Goal: Task Accomplishment & Management: Use online tool/utility

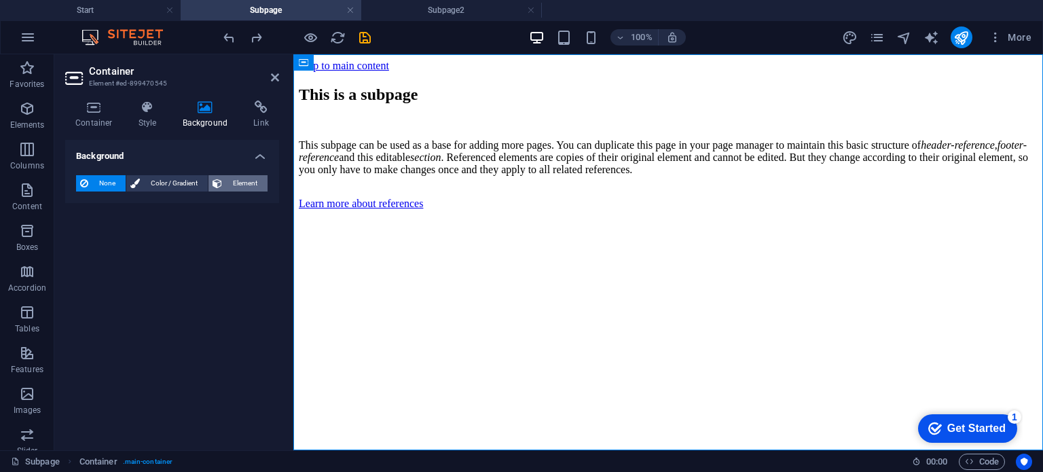
click at [232, 181] on span "Element" at bounding box center [244, 183] width 37 height 16
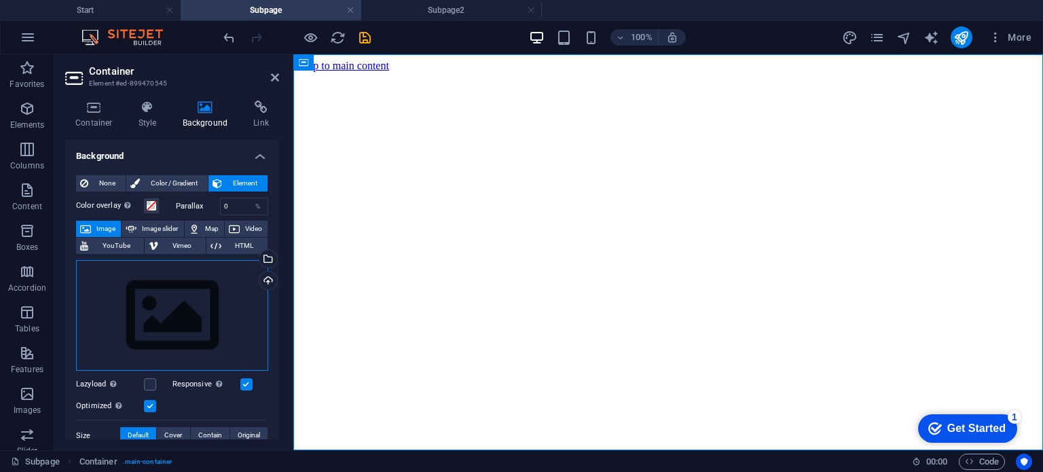
click at [197, 313] on div "Drag files here, click to choose files or select files from Files or our free s…" at bounding box center [172, 315] width 192 height 111
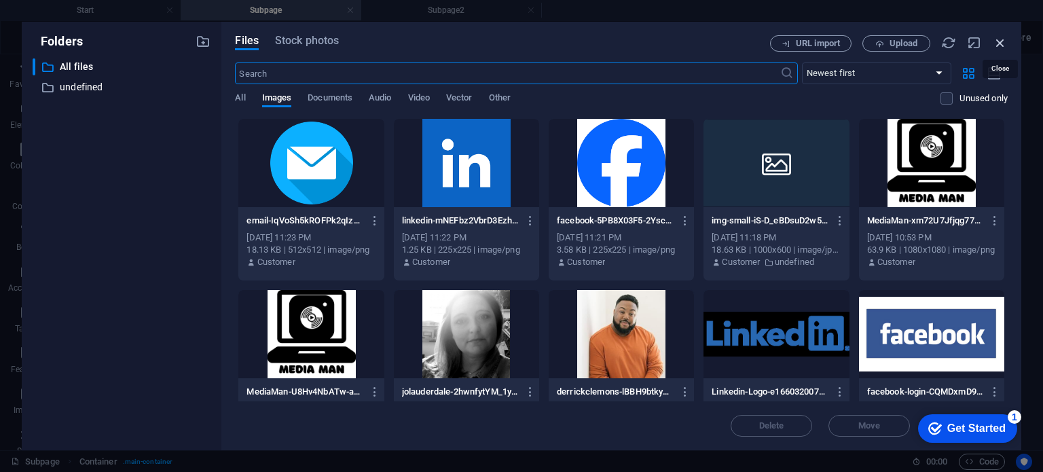
click at [999, 43] on icon "button" at bounding box center [1000, 42] width 15 height 15
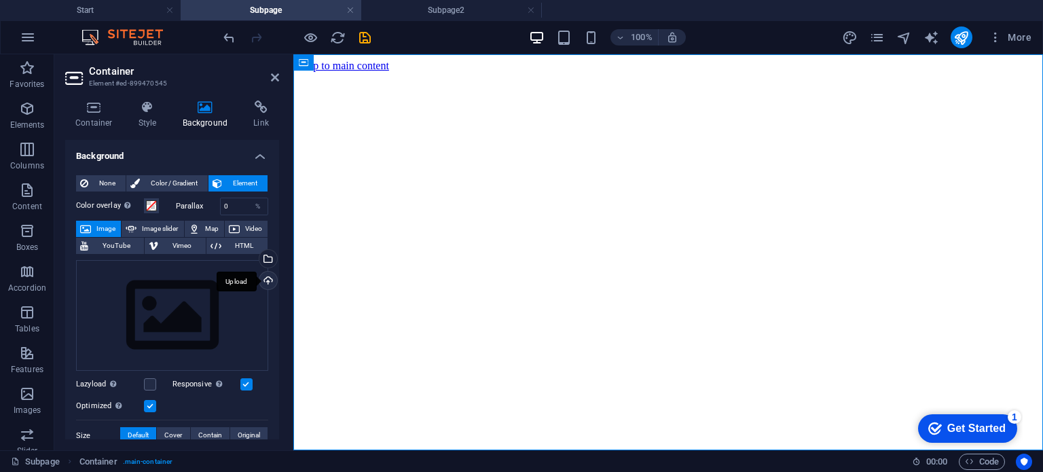
click at [263, 279] on div "Upload" at bounding box center [267, 282] width 20 height 20
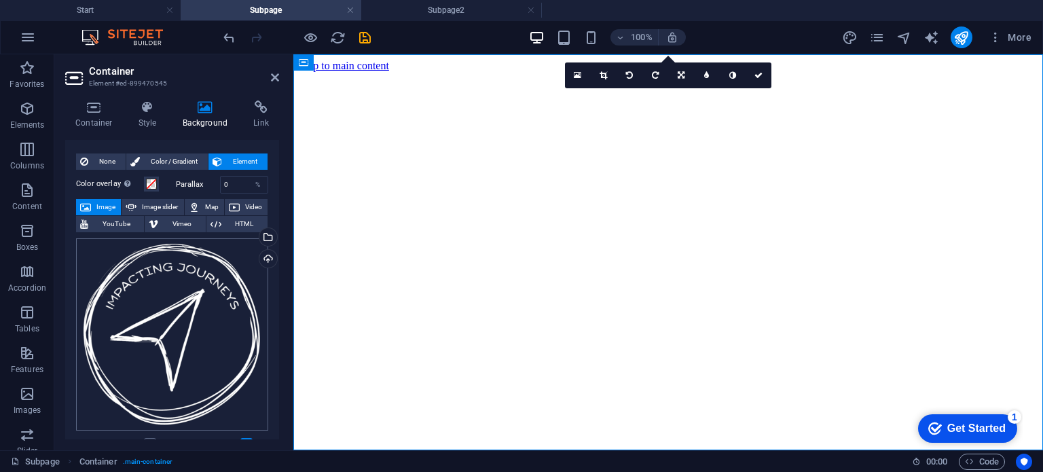
scroll to position [21, 0]
click at [244, 184] on input "0" at bounding box center [245, 185] width 48 height 16
click at [152, 185] on span at bounding box center [151, 184] width 11 height 11
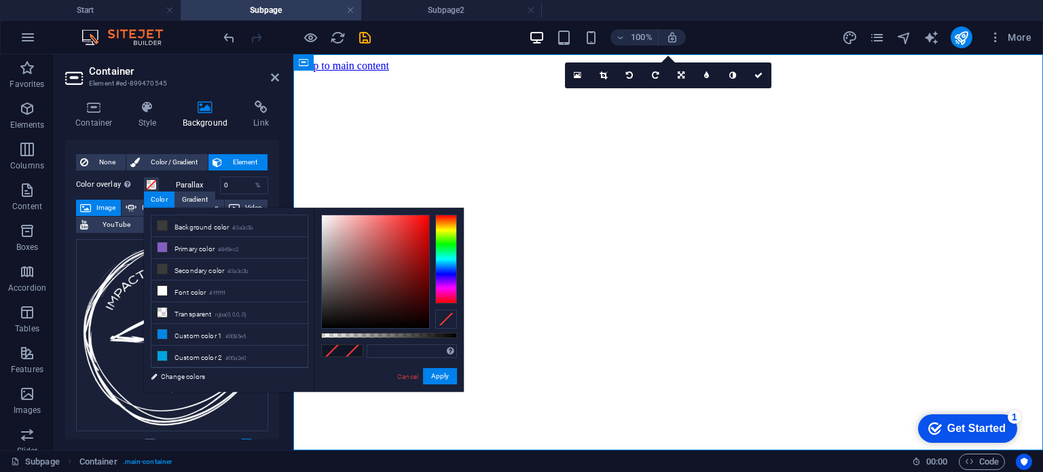
click at [207, 179] on div "Parallax 0 %" at bounding box center [222, 186] width 93 height 18
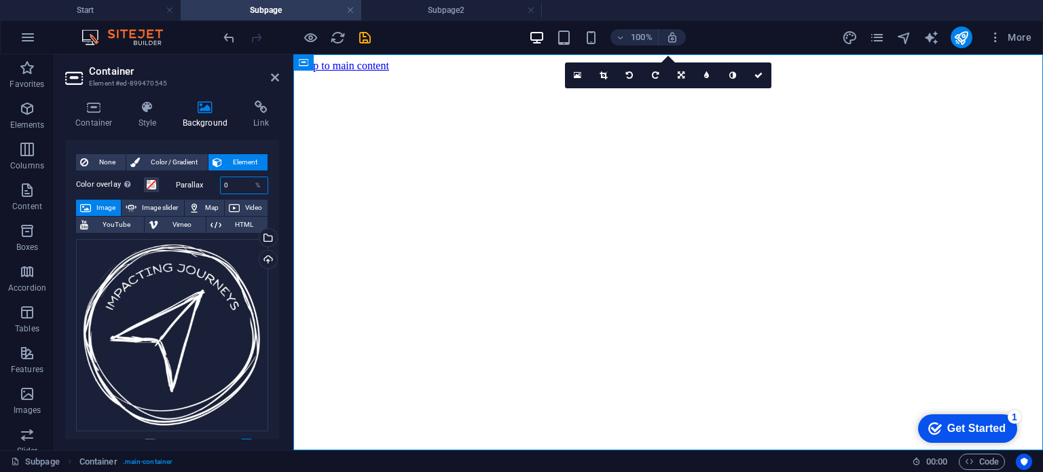
drag, startPoint x: 225, startPoint y: 183, endPoint x: 218, endPoint y: 186, distance: 7.9
click at [220, 186] on div "0 %" at bounding box center [244, 186] width 49 height 18
click at [234, 133] on div "Container Style Background Link Size Height Default px rem % vh vw Min. height …" at bounding box center [172, 269] width 214 height 339
click at [236, 182] on input "50" at bounding box center [245, 185] width 48 height 16
drag, startPoint x: 236, startPoint y: 185, endPoint x: 212, endPoint y: 181, distance: 24.0
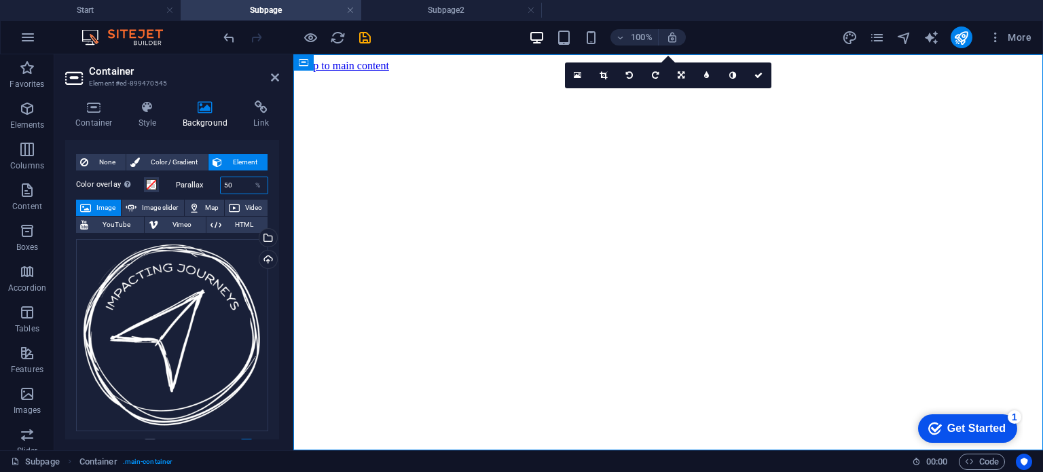
click at [212, 181] on div "Parallax 50 %" at bounding box center [222, 186] width 93 height 18
type input "0"
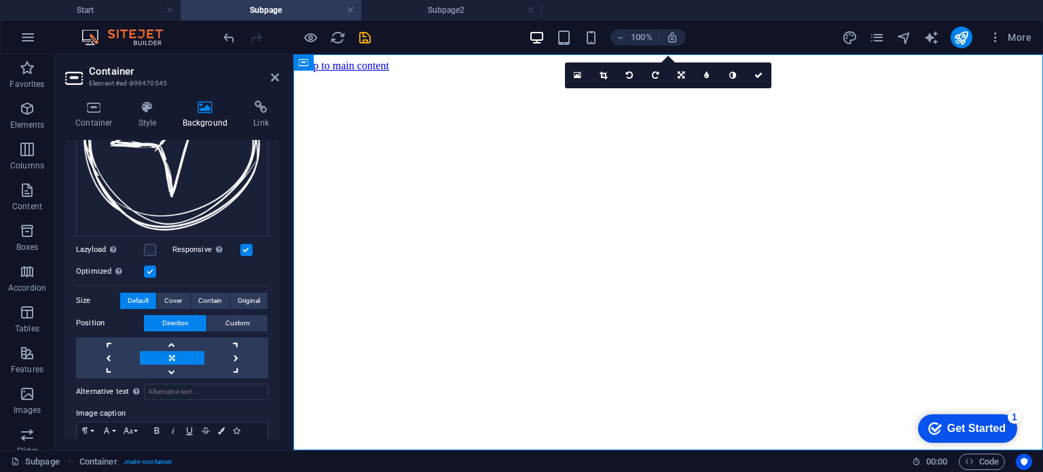
scroll to position [217, 0]
click at [149, 270] on label at bounding box center [150, 271] width 12 height 12
click at [0, 0] on input "Optimized Images are compressed to improve page speed." at bounding box center [0, 0] width 0 height 0
click at [149, 270] on label at bounding box center [150, 271] width 12 height 12
click at [0, 0] on input "Optimized Images are compressed to improve page speed." at bounding box center [0, 0] width 0 height 0
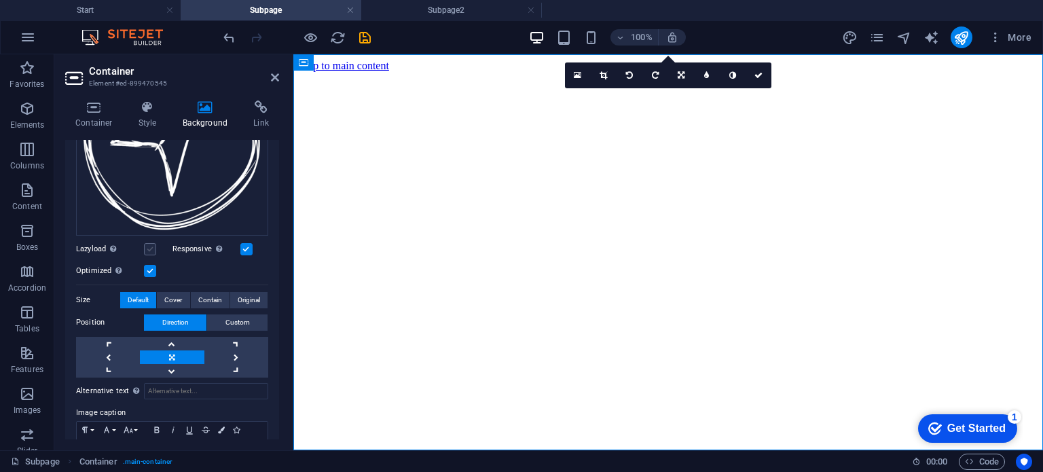
click at [150, 244] on label at bounding box center [150, 249] width 12 height 12
click at [0, 0] on input "Lazyload Loading images after the page loads improves page speed." at bounding box center [0, 0] width 0 height 0
click at [148, 267] on label at bounding box center [150, 271] width 12 height 12
click at [0, 0] on input "Optimized Images are compressed to improve page speed." at bounding box center [0, 0] width 0 height 0
click at [149, 265] on label at bounding box center [150, 271] width 12 height 12
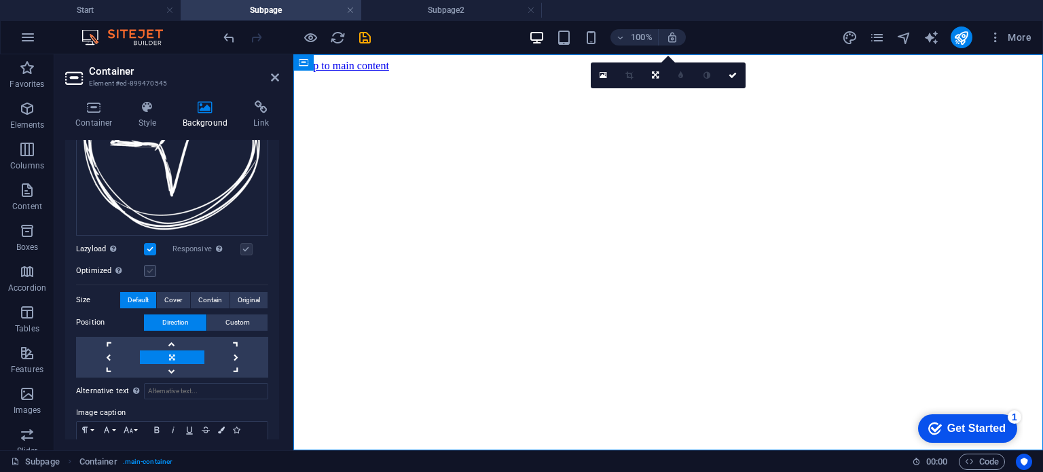
click at [0, 0] on input "Optimized Images are compressed to improve page speed." at bounding box center [0, 0] width 0 height 0
click at [155, 246] on label at bounding box center [150, 249] width 12 height 12
click at [0, 0] on input "Lazyload Loading images after the page loads improves page speed." at bounding box center [0, 0] width 0 height 0
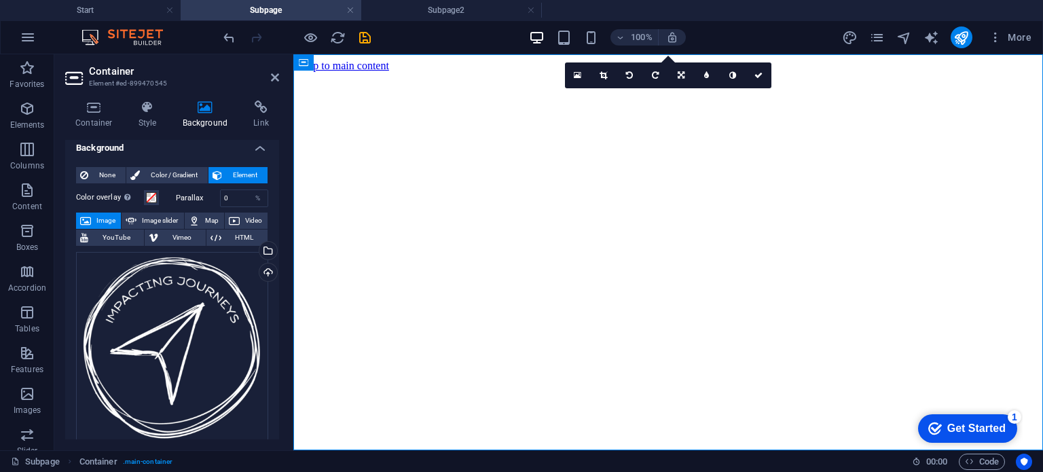
scroll to position [0, 0]
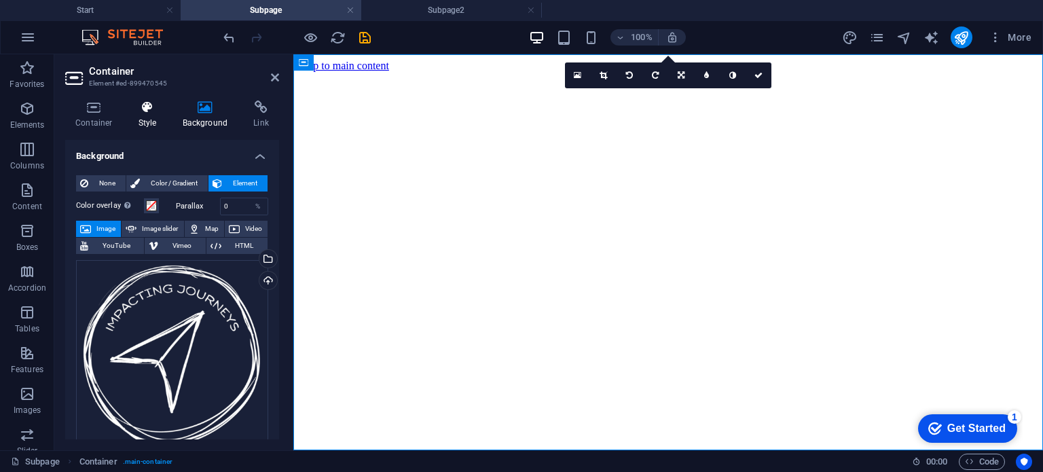
click at [152, 116] on h4 "Style" at bounding box center [150, 114] width 44 height 29
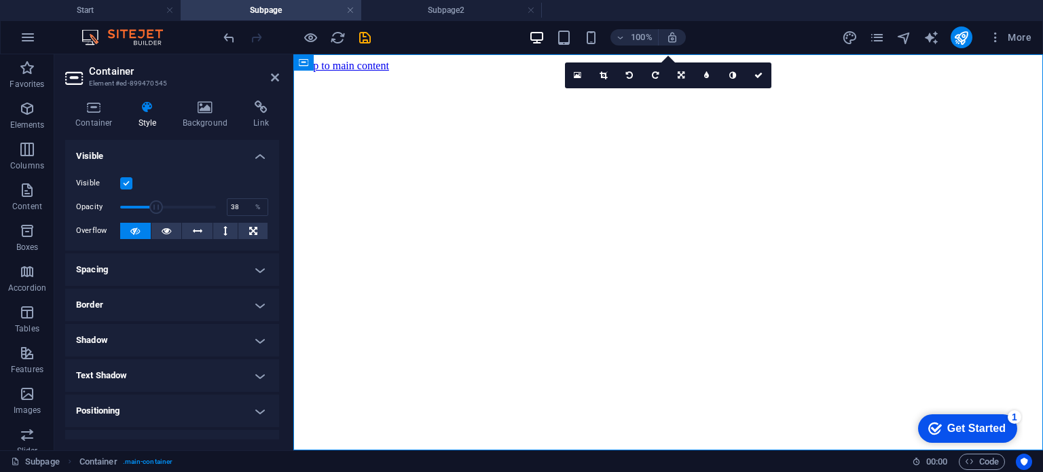
drag, startPoint x: 210, startPoint y: 205, endPoint x: 155, endPoint y: 209, distance: 55.1
click at [155, 209] on span at bounding box center [156, 207] width 14 height 14
drag, startPoint x: 155, startPoint y: 209, endPoint x: 173, endPoint y: 210, distance: 18.4
click at [173, 210] on span at bounding box center [175, 207] width 14 height 14
click at [244, 205] on input "56.99" at bounding box center [247, 207] width 40 height 16
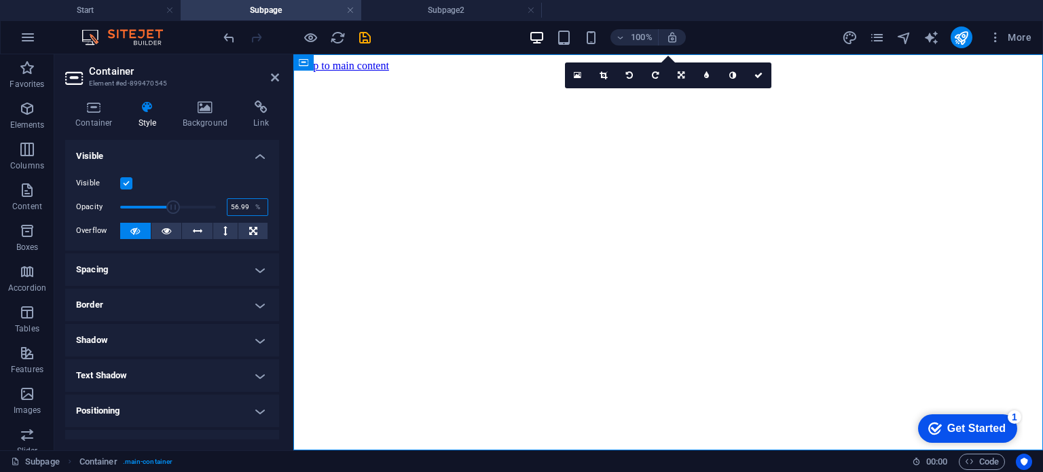
drag, startPoint x: 245, startPoint y: 206, endPoint x: 201, endPoint y: 206, distance: 44.1
click at [201, 206] on div "Opacity 56.99 %" at bounding box center [172, 207] width 192 height 20
type input "50"
click at [255, 157] on h4 "Visible" at bounding box center [172, 152] width 214 height 24
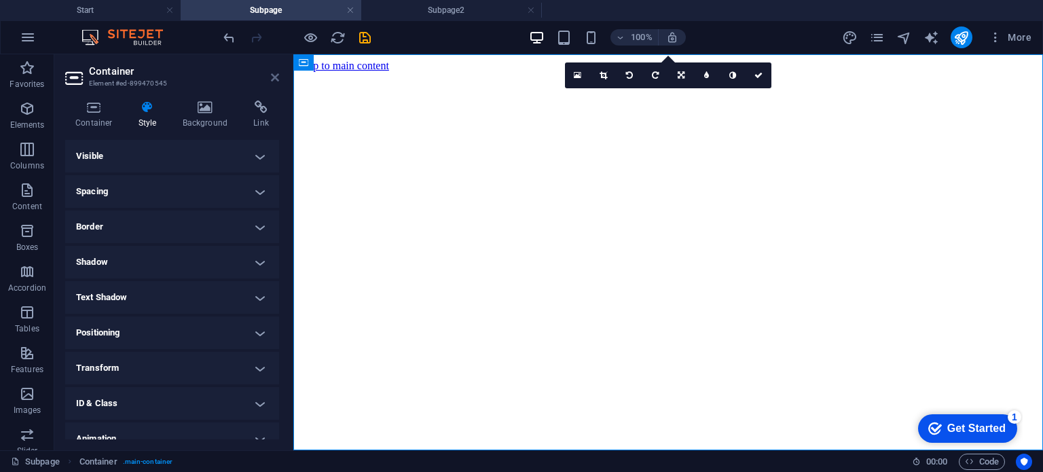
drag, startPoint x: 276, startPoint y: 79, endPoint x: 221, endPoint y: 24, distance: 76.8
click at [276, 78] on icon at bounding box center [275, 77] width 8 height 11
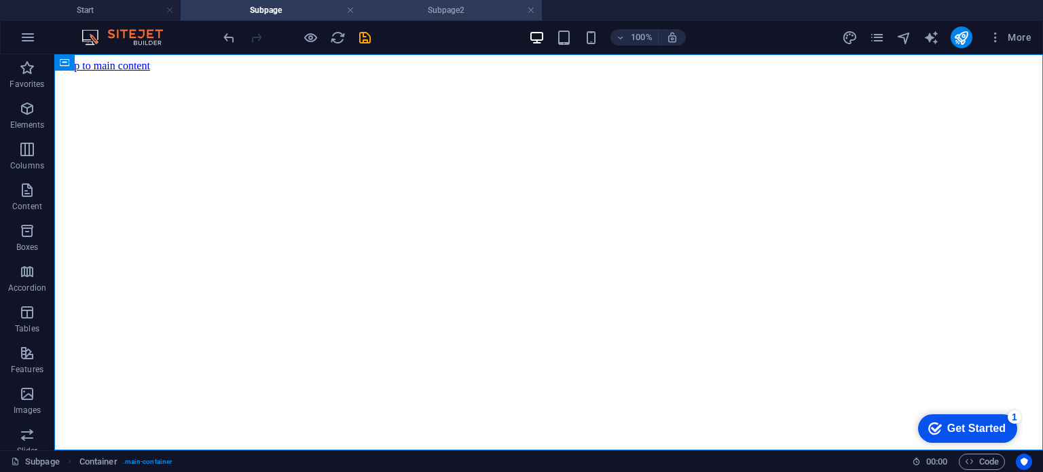
click at [441, 10] on h4 "Subpage2" at bounding box center [451, 10] width 181 height 15
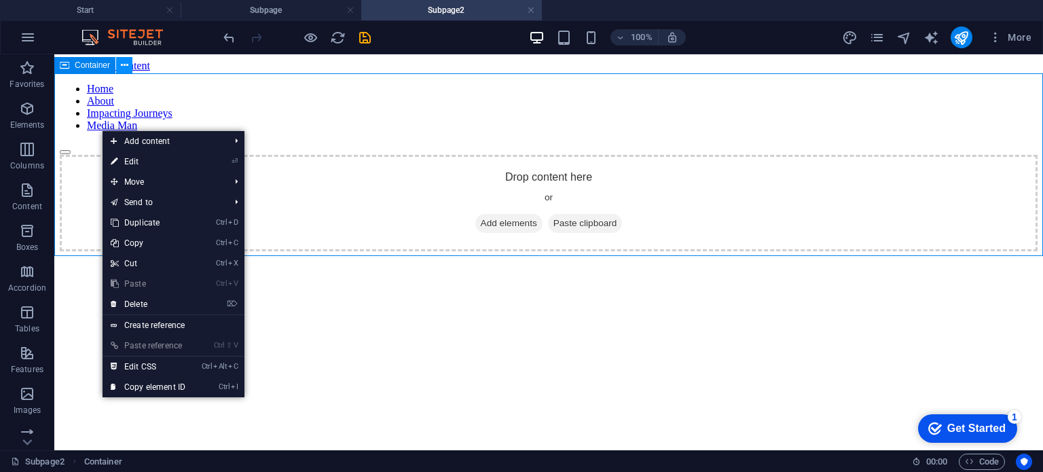
click at [126, 65] on icon at bounding box center [124, 65] width 7 height 14
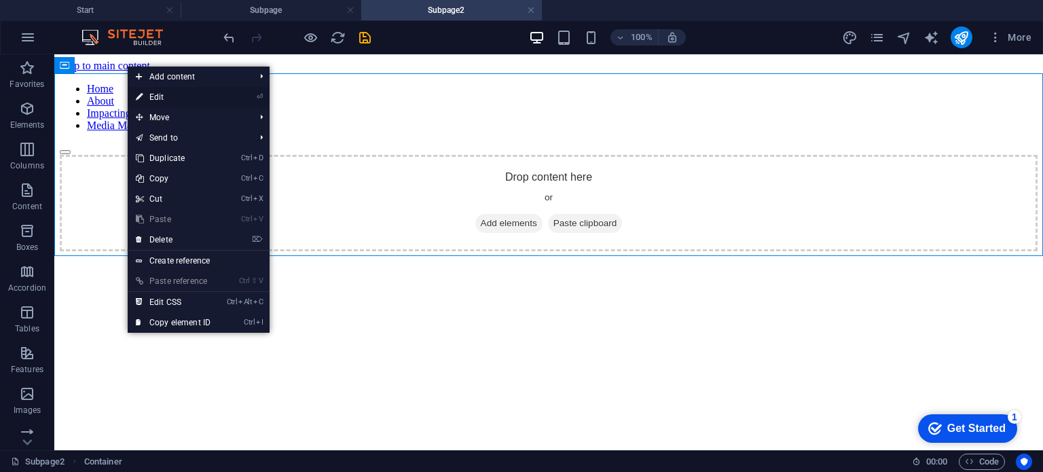
click at [167, 98] on link "⏎ Edit" at bounding box center [173, 97] width 91 height 20
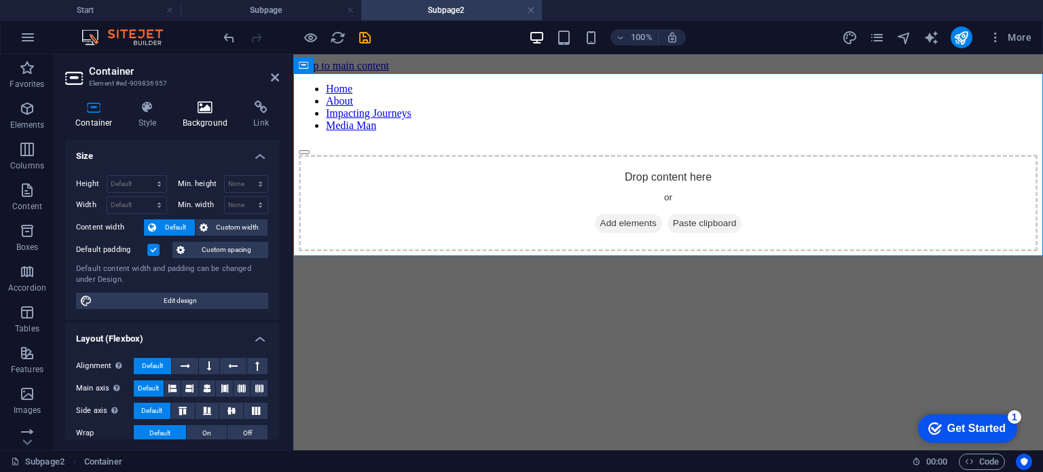
click at [198, 116] on h4 "Background" at bounding box center [207, 114] width 71 height 29
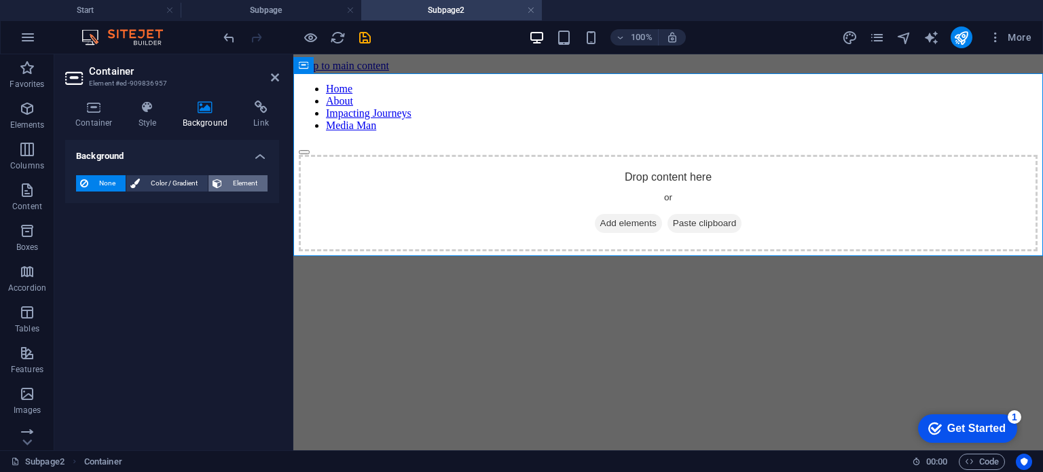
click at [239, 183] on span "Element" at bounding box center [244, 183] width 37 height 16
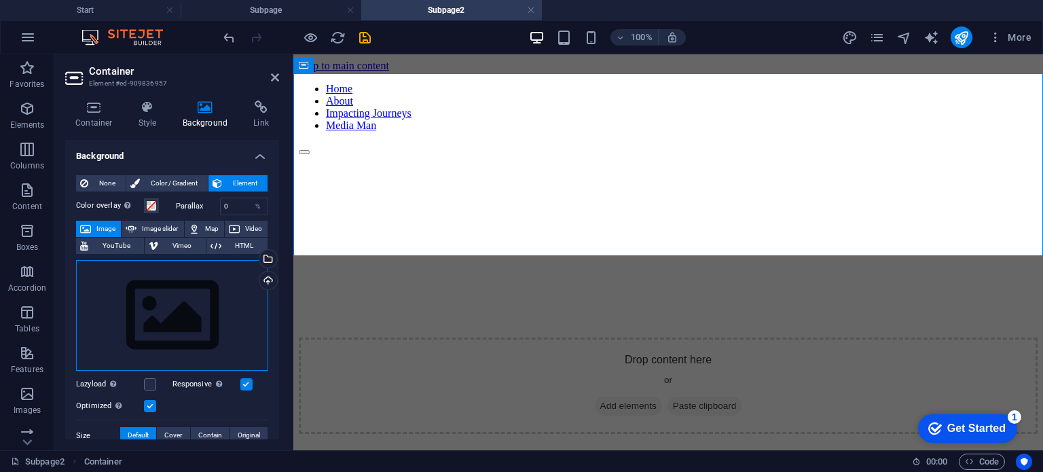
click at [183, 307] on div "Drag files here, click to choose files or select files from Files or our free s…" at bounding box center [172, 315] width 192 height 111
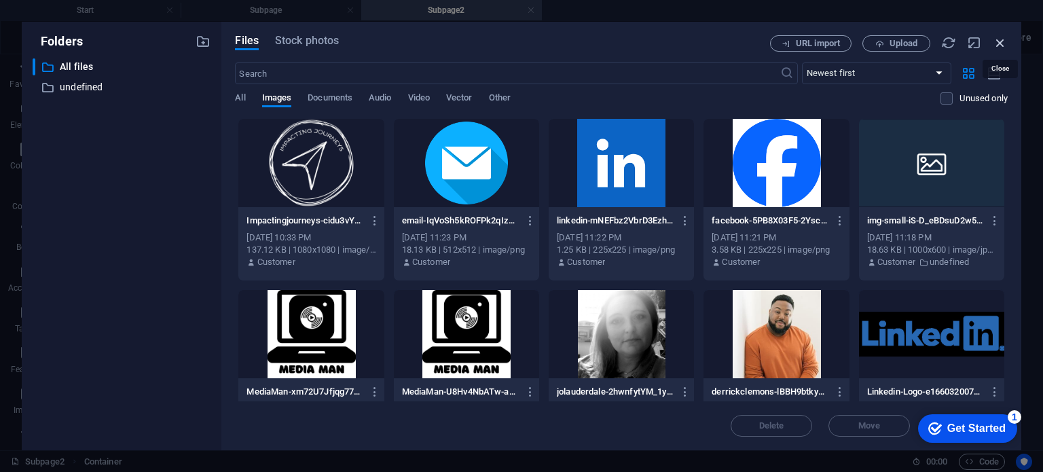
click at [1004, 41] on icon "button" at bounding box center [1000, 42] width 15 height 15
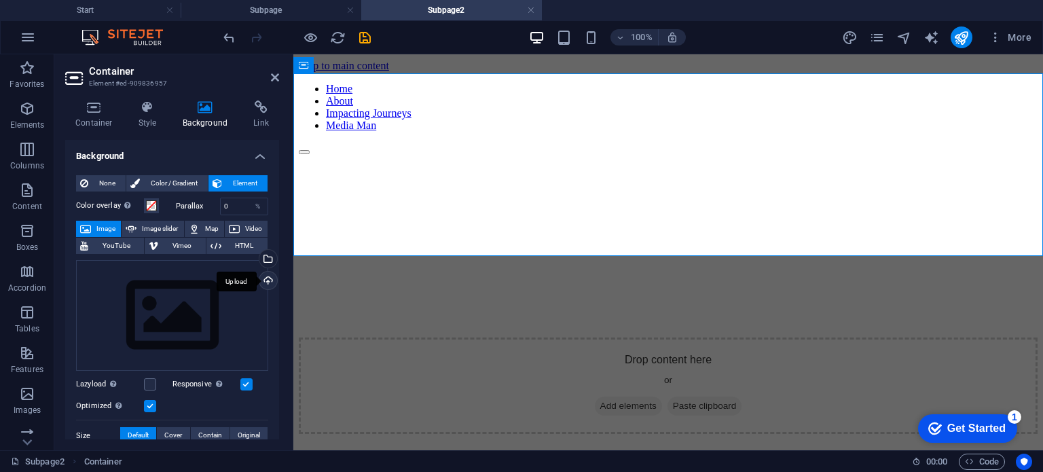
click at [264, 278] on div "Upload" at bounding box center [267, 282] width 20 height 20
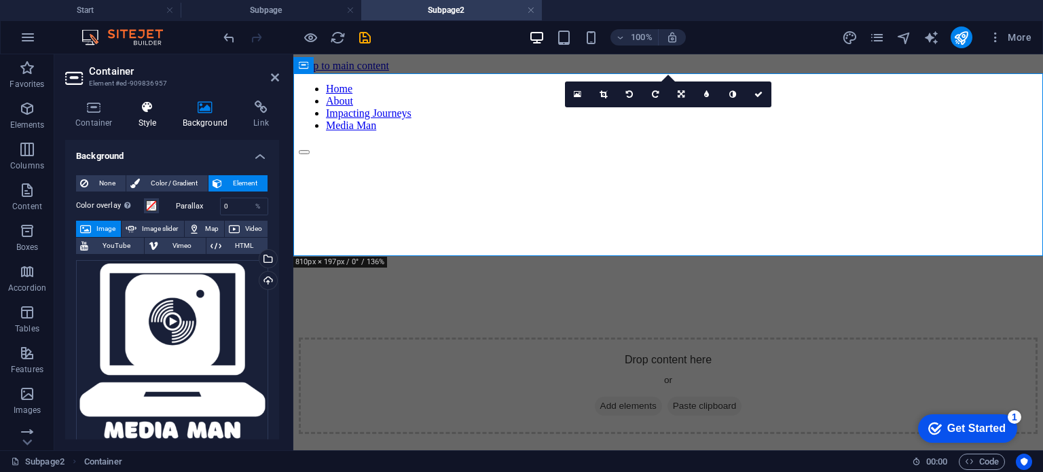
click at [147, 107] on icon at bounding box center [147, 107] width 39 height 14
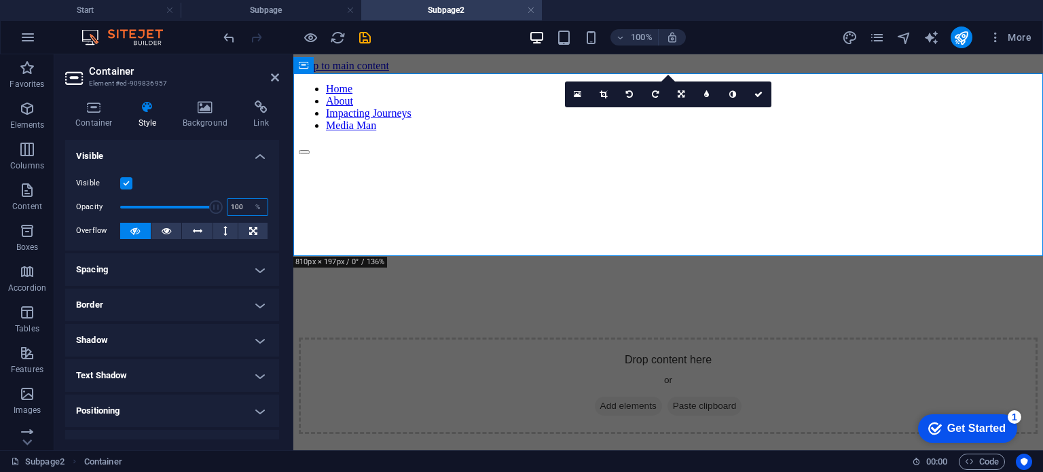
drag, startPoint x: 239, startPoint y: 205, endPoint x: 220, endPoint y: 206, distance: 19.0
click at [220, 206] on div "Opacity 100 %" at bounding box center [172, 207] width 192 height 20
type input "50"
click at [277, 79] on icon at bounding box center [275, 77] width 8 height 11
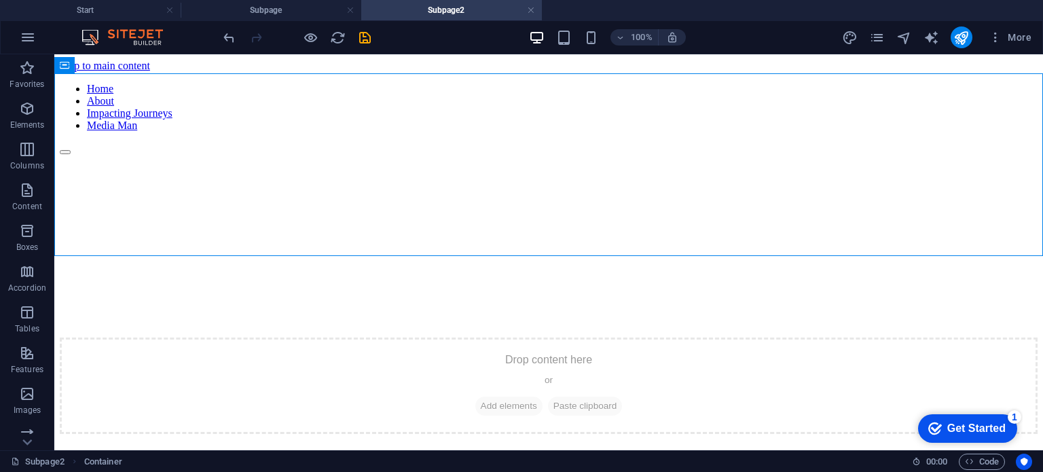
click at [522, 318] on html "Skip to main content Home About Impacting Journeys Media Man Drop content here …" at bounding box center [548, 246] width 989 height 385
click at [171, 287] on html "Skip to main content Home About Impacting Journeys Media Man Drop content here …" at bounding box center [548, 246] width 989 height 385
click at [98, 269] on html "Skip to main content Home About Impacting Journeys Media Man Drop content here …" at bounding box center [548, 246] width 989 height 385
drag, startPoint x: 98, startPoint y: 282, endPoint x: 90, endPoint y: 306, distance: 25.1
click at [90, 306] on html "Skip to main content Home About Impacting Journeys Media Man Drop content here …" at bounding box center [548, 246] width 989 height 385
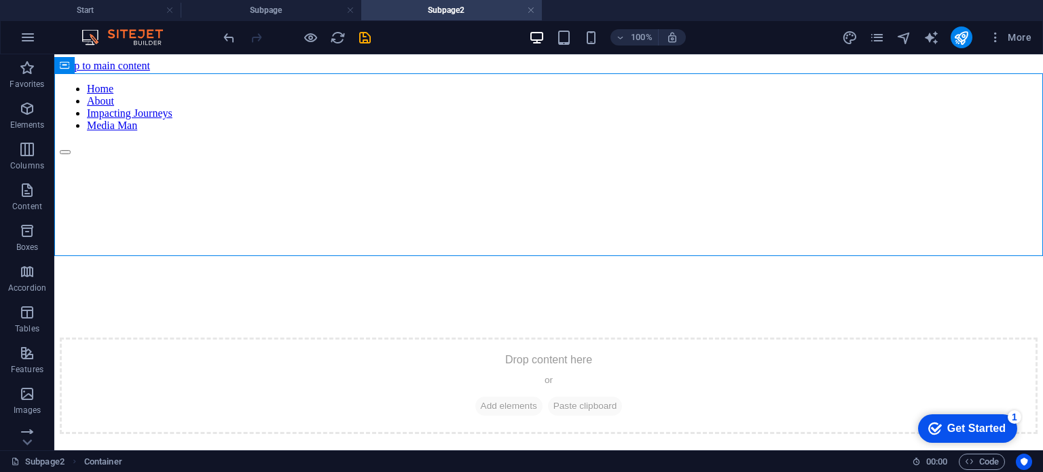
click at [88, 317] on html "Skip to main content Home About Impacting Journeys Media Man Drop content here …" at bounding box center [548, 246] width 989 height 385
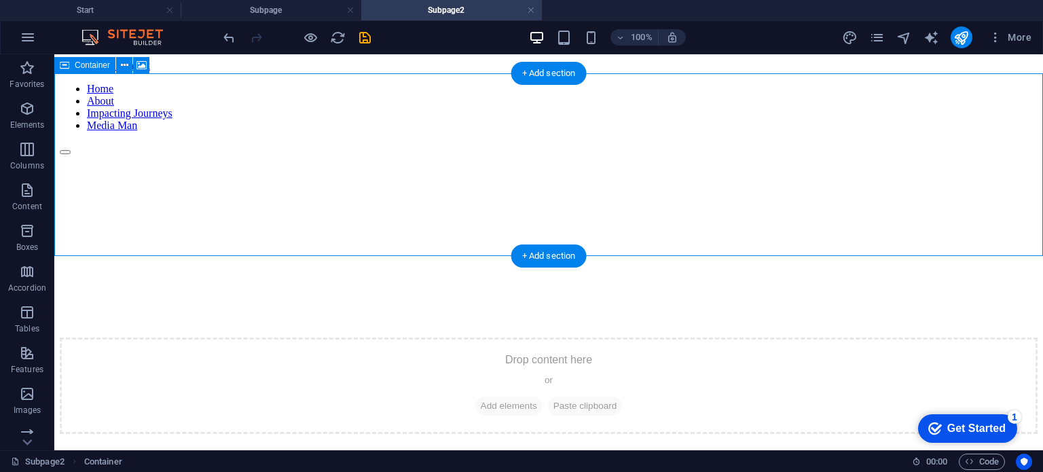
drag, startPoint x: 509, startPoint y: 277, endPoint x: 310, endPoint y: 192, distance: 216.3
click at [310, 337] on div "Drop content here or Add elements Paste clipboard" at bounding box center [549, 385] width 978 height 96
click at [109, 155] on figure at bounding box center [549, 155] width 978 height 0
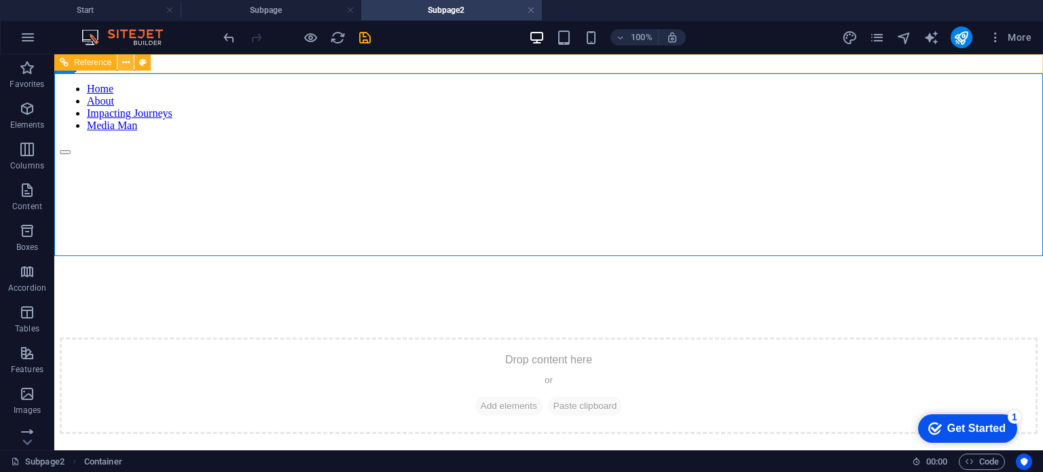
click at [124, 60] on icon at bounding box center [125, 63] width 7 height 14
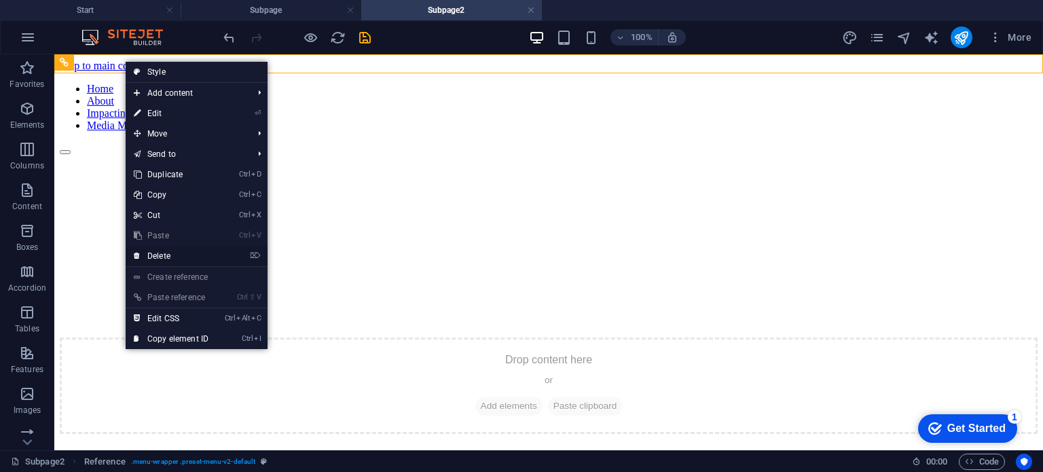
click at [160, 252] on link "⌦ Delete" at bounding box center [171, 256] width 91 height 20
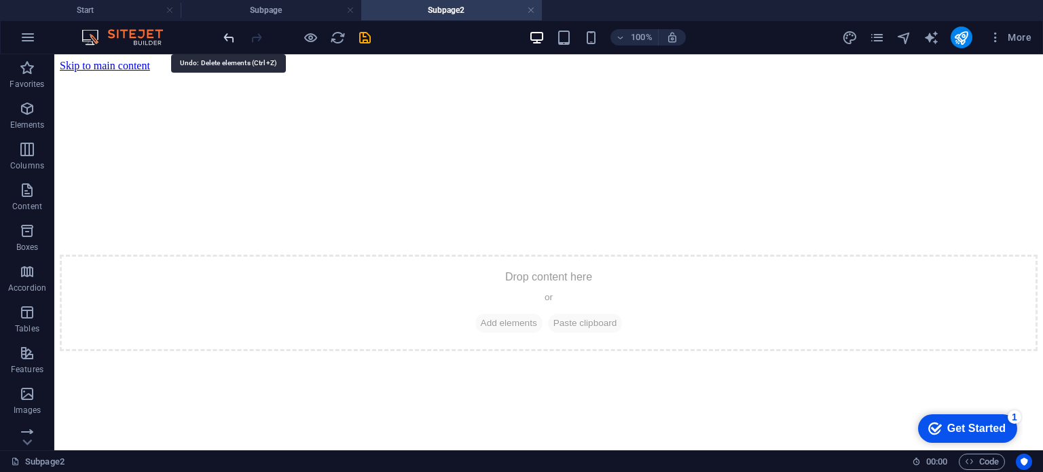
click at [225, 37] on icon "undo" at bounding box center [229, 38] width 16 height 16
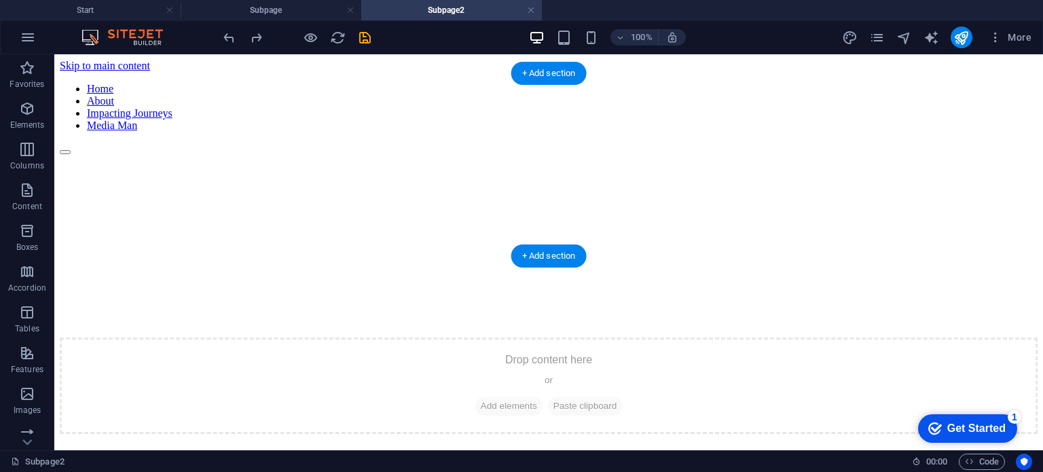
click at [126, 155] on figure at bounding box center [549, 155] width 978 height 0
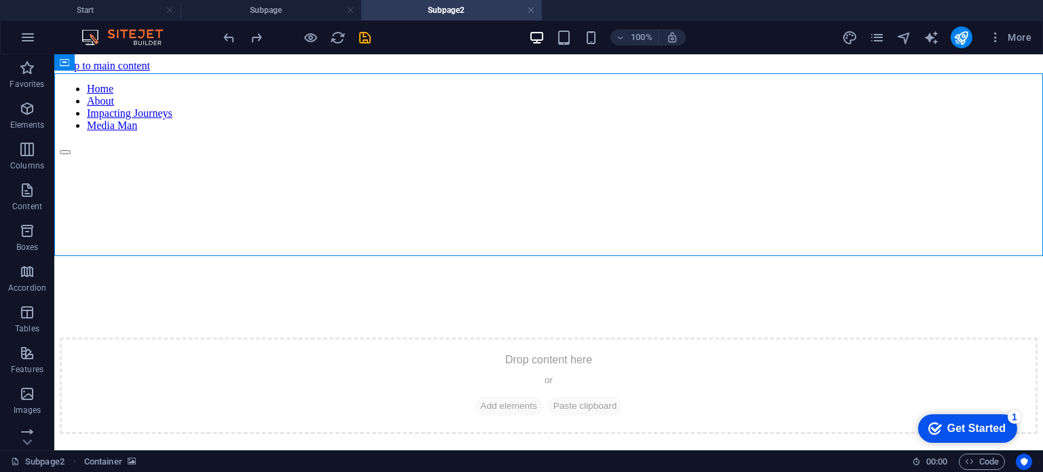
click at [181, 289] on html "Skip to main content Home About Impacting Journeys Media Man Drop content here …" at bounding box center [548, 246] width 989 height 385
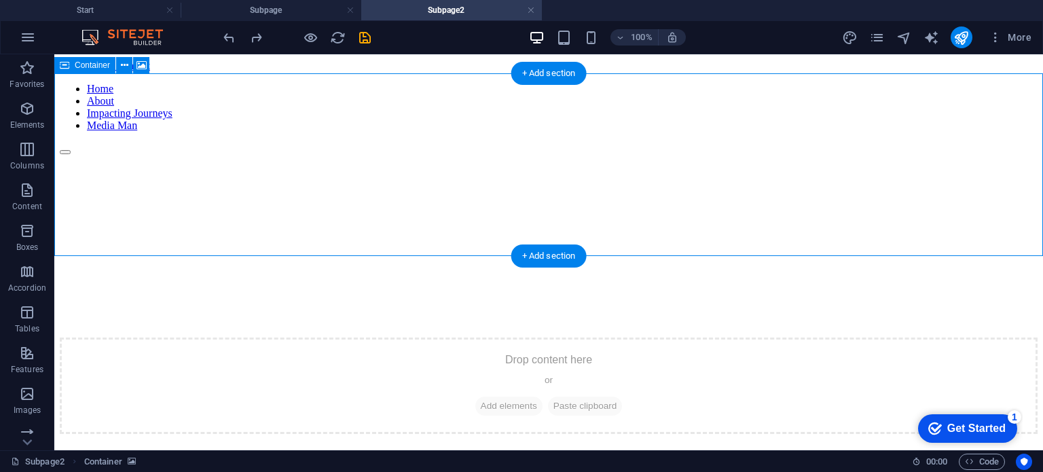
click at [242, 337] on div "Drop content here or Add elements Paste clipboard" at bounding box center [549, 385] width 978 height 96
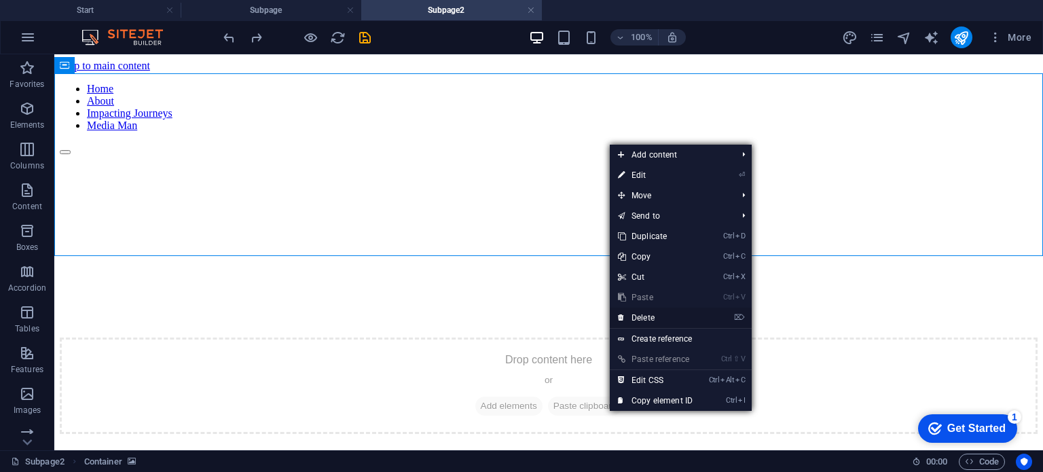
click at [641, 314] on link "⌦ Delete" at bounding box center [655, 318] width 91 height 20
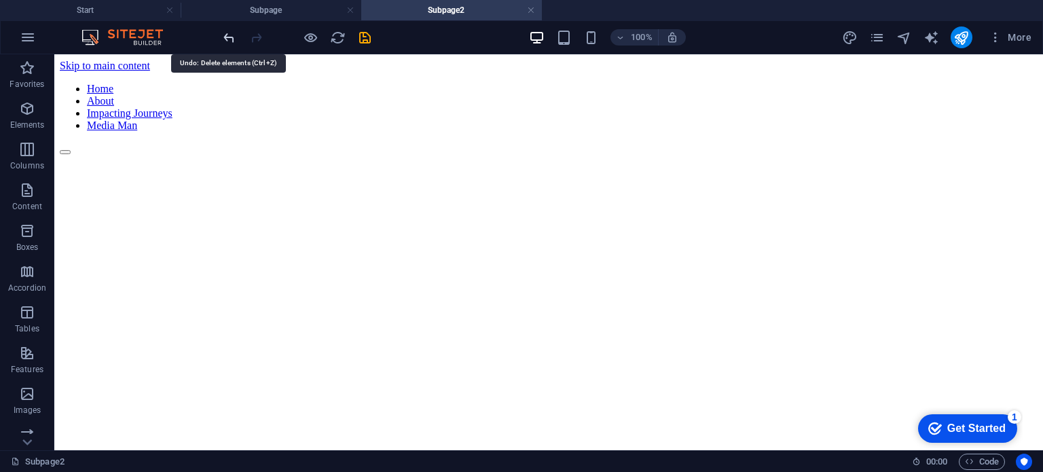
click at [227, 39] on icon "undo" at bounding box center [229, 38] width 16 height 16
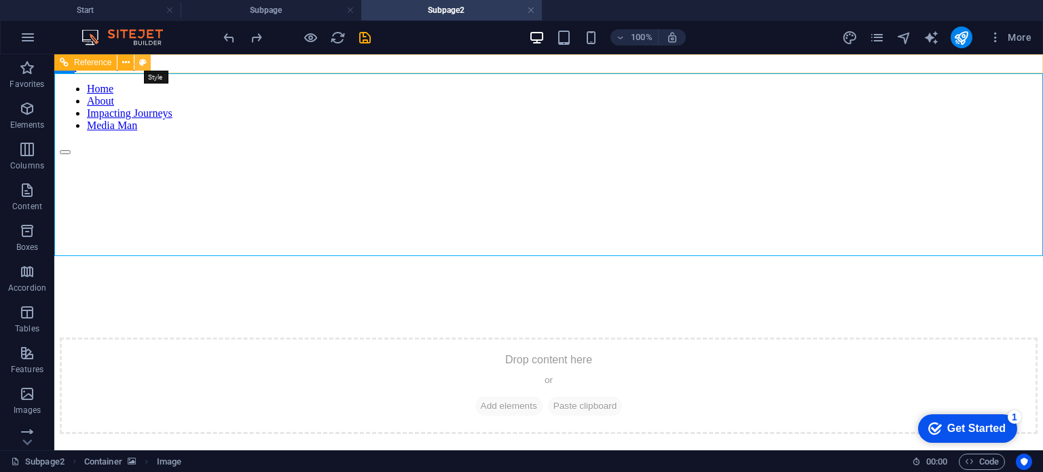
click at [147, 63] on button at bounding box center [142, 62] width 16 height 16
select select "rem"
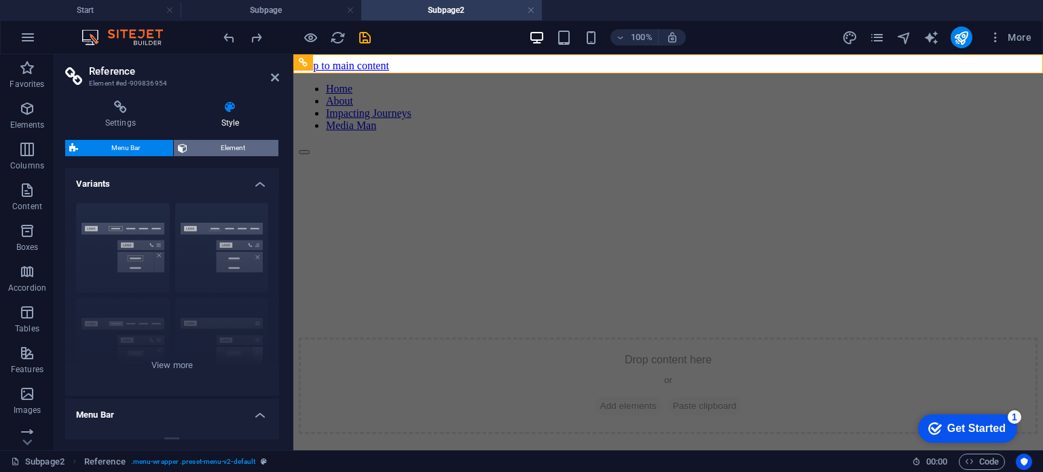
click at [219, 147] on span "Element" at bounding box center [232, 148] width 83 height 16
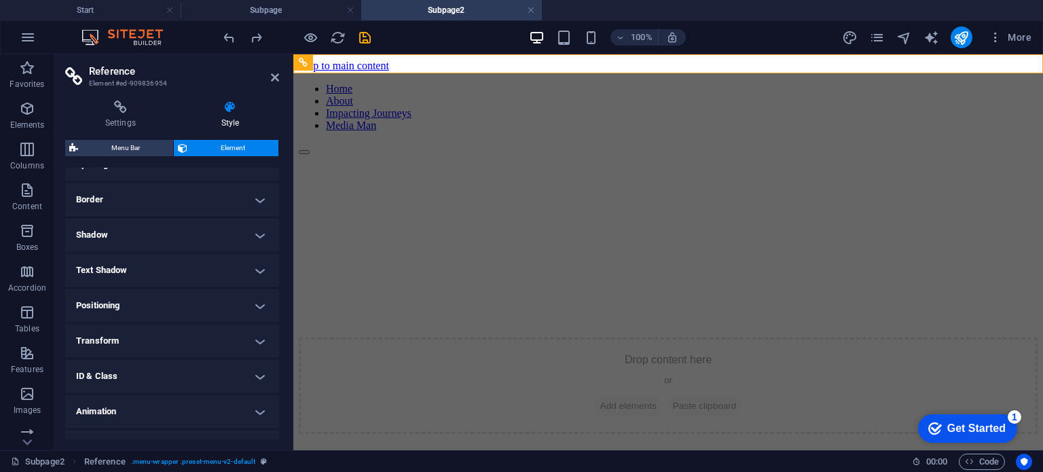
scroll to position [134, 0]
click at [274, 76] on icon at bounding box center [275, 77] width 8 height 11
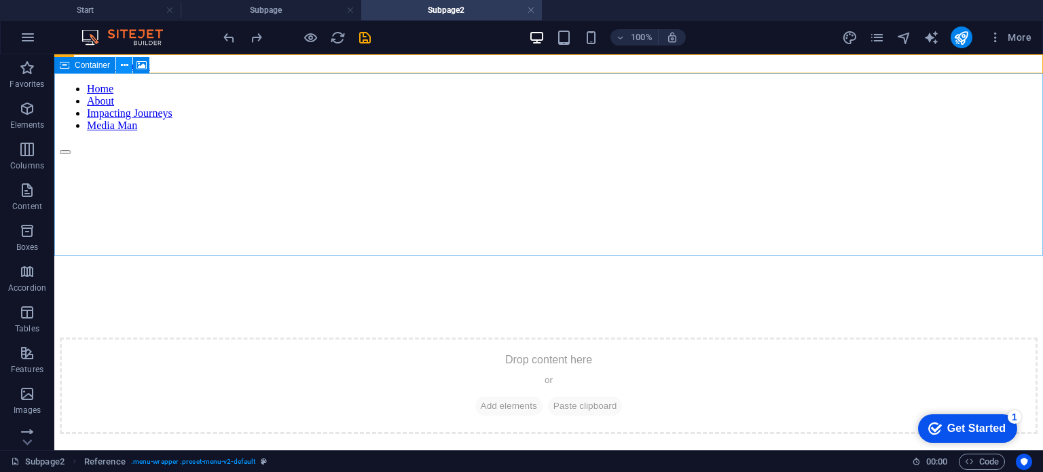
click at [128, 63] on button at bounding box center [124, 65] width 16 height 16
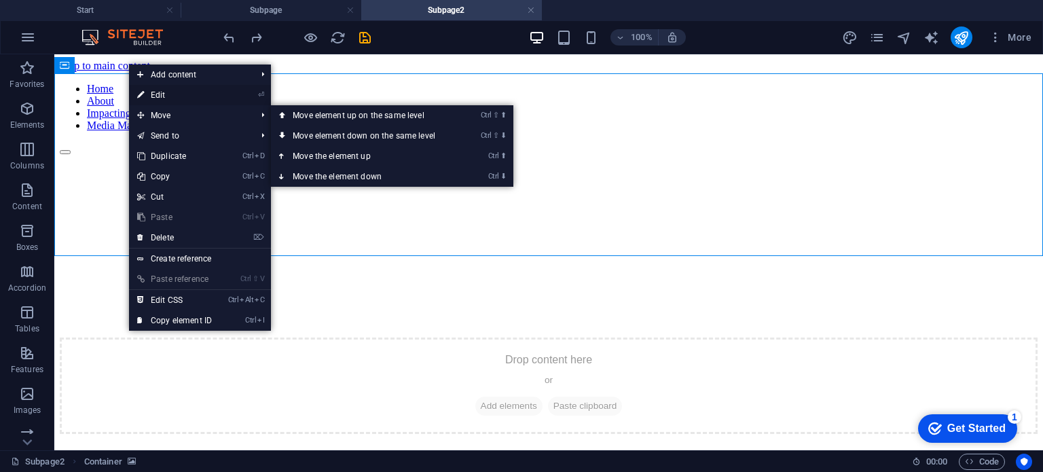
click at [164, 94] on link "⏎ Edit" at bounding box center [174, 95] width 91 height 20
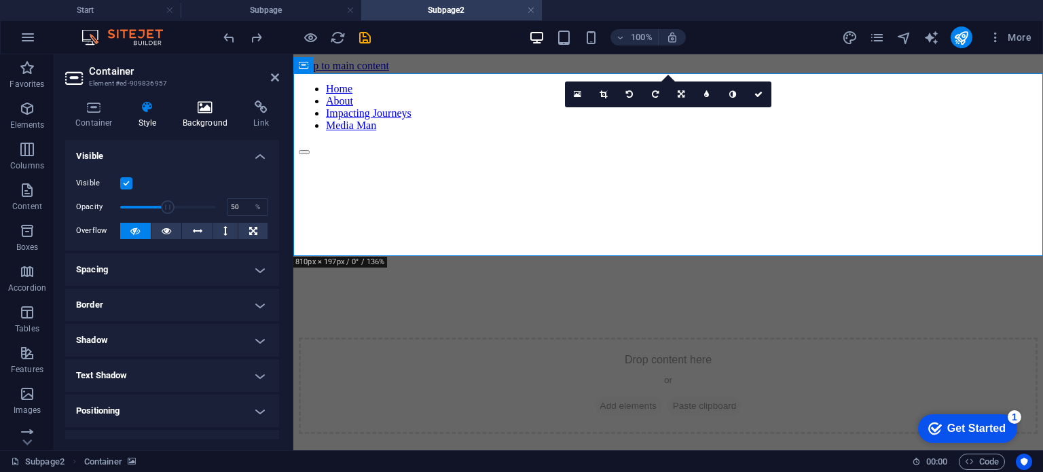
click at [207, 111] on icon at bounding box center [205, 107] width 66 height 14
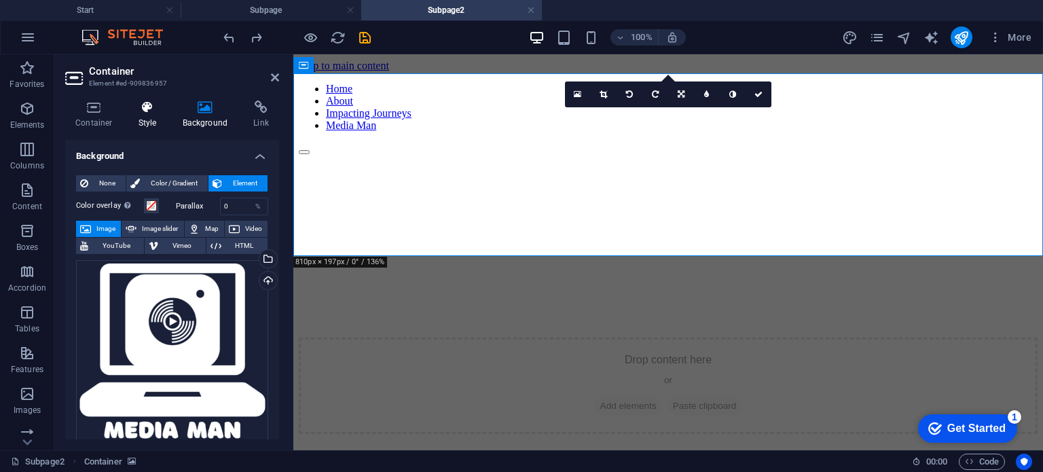
click at [146, 112] on icon at bounding box center [147, 107] width 39 height 14
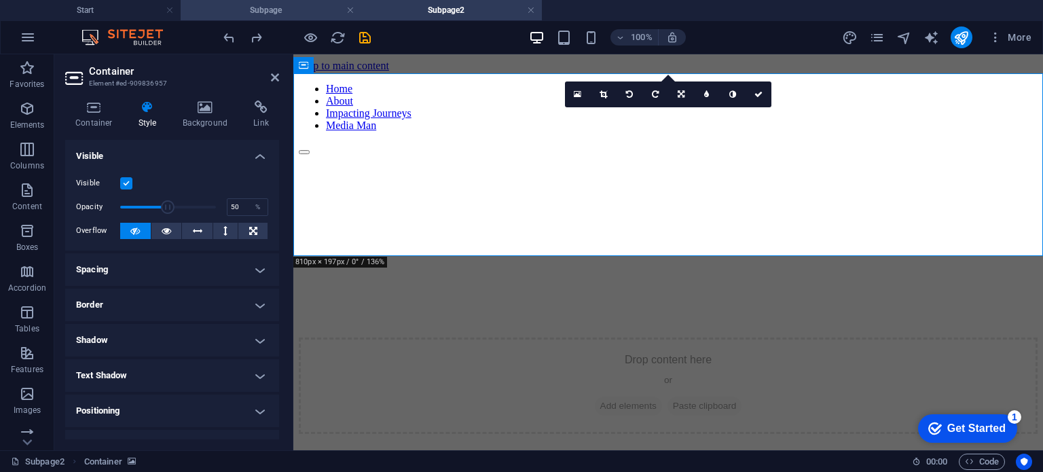
click at [286, 9] on h4 "Subpage" at bounding box center [271, 10] width 181 height 15
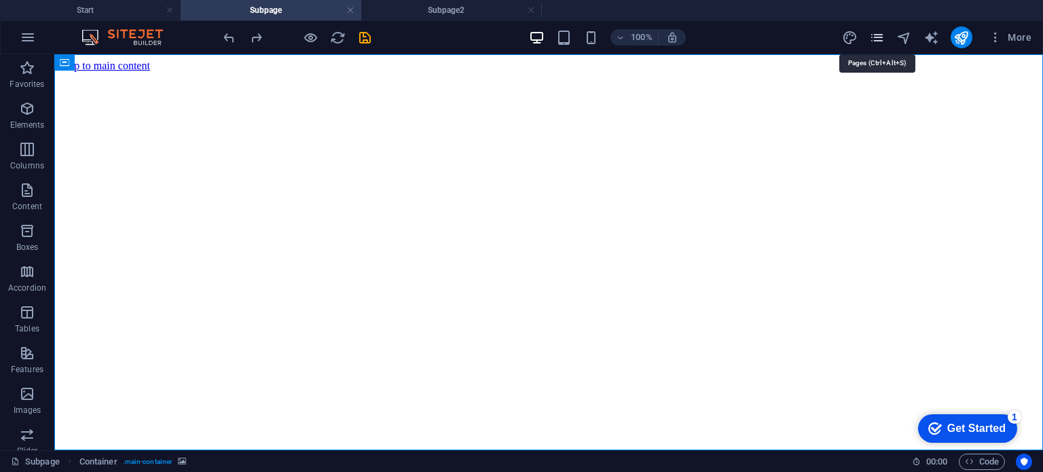
click at [881, 37] on icon "pages" at bounding box center [877, 38] width 16 height 16
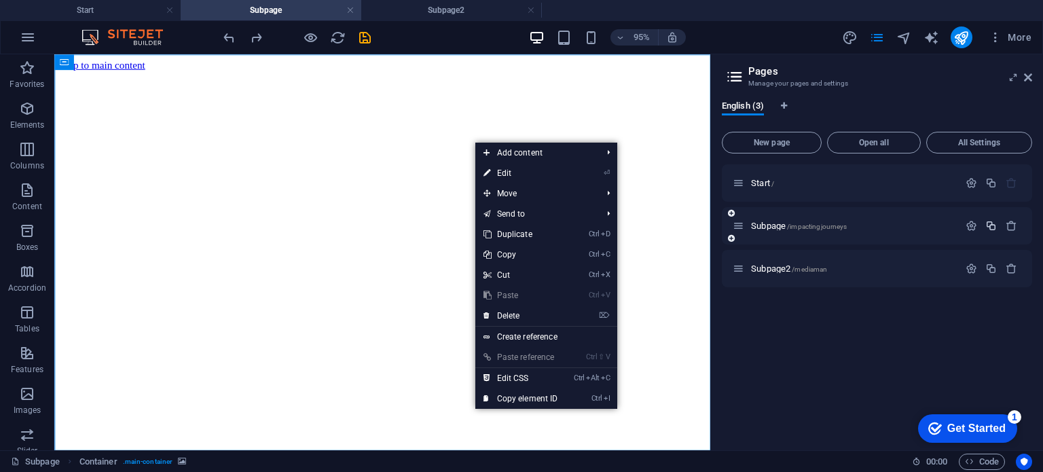
click at [989, 223] on icon "button" at bounding box center [991, 226] width 12 height 12
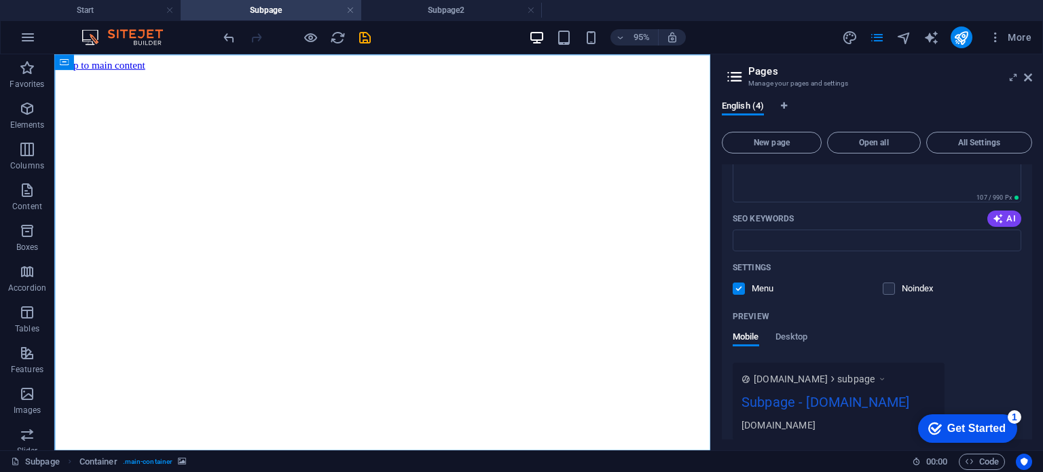
scroll to position [401, 0]
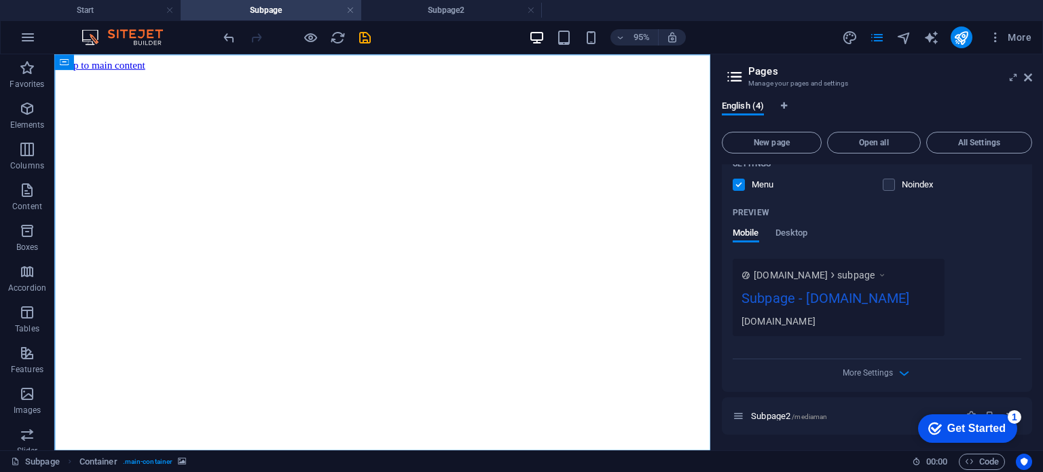
click at [1003, 409] on div "checkmark Get Started 1 First Steps in the Editor Let's guide you through the t…" at bounding box center [964, 427] width 115 height 41
click at [989, 411] on div "checkmark Get Started 1 First Steps in the Editor Let's guide you through the t…" at bounding box center [964, 427] width 115 height 41
click at [989, 410] on div "checkmark Get Started 1 First Steps in the Editor Let's guide you through the t…" at bounding box center [964, 427] width 115 height 41
click at [986, 425] on div "Get Started" at bounding box center [976, 428] width 58 height 12
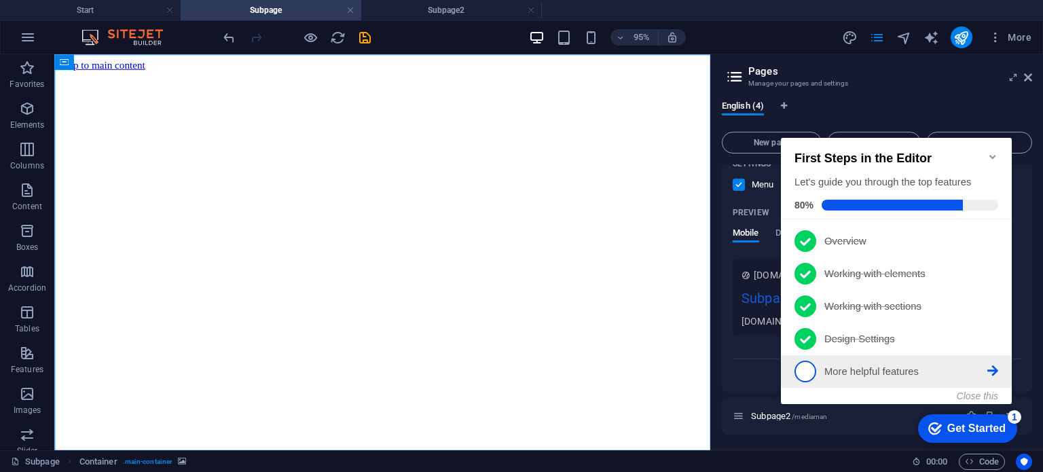
click at [938, 367] on p "More helpful features - incomplete" at bounding box center [905, 372] width 163 height 14
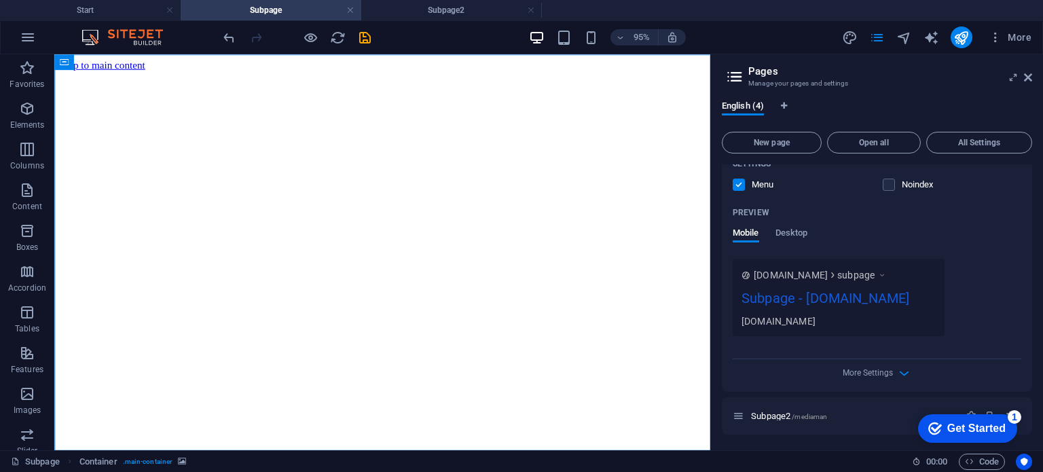
click at [986, 422] on div "Get Started" at bounding box center [976, 428] width 58 height 12
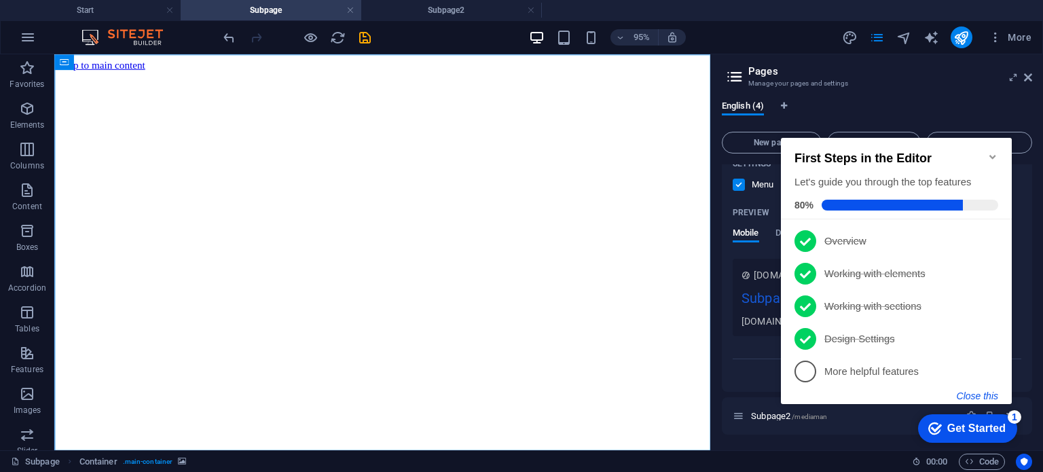
click at [984, 393] on button "Close this" at bounding box center [977, 395] width 41 height 11
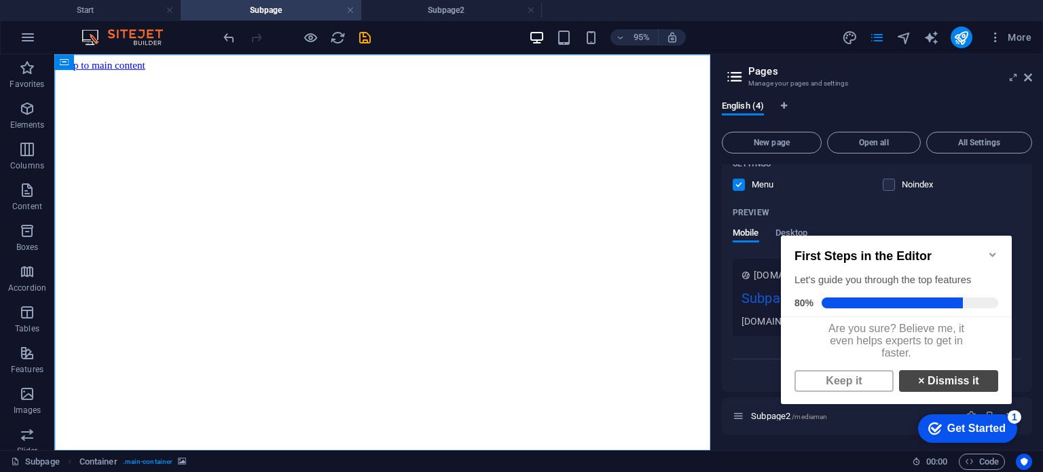
click at [937, 388] on link "× Dismiss it" at bounding box center [948, 381] width 99 height 22
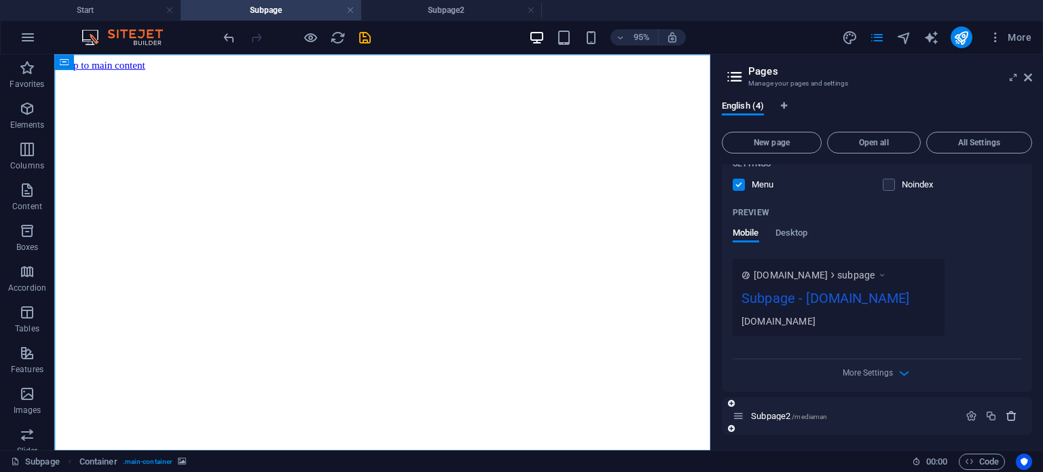
click at [1006, 413] on icon "button" at bounding box center [1012, 416] width 12 height 12
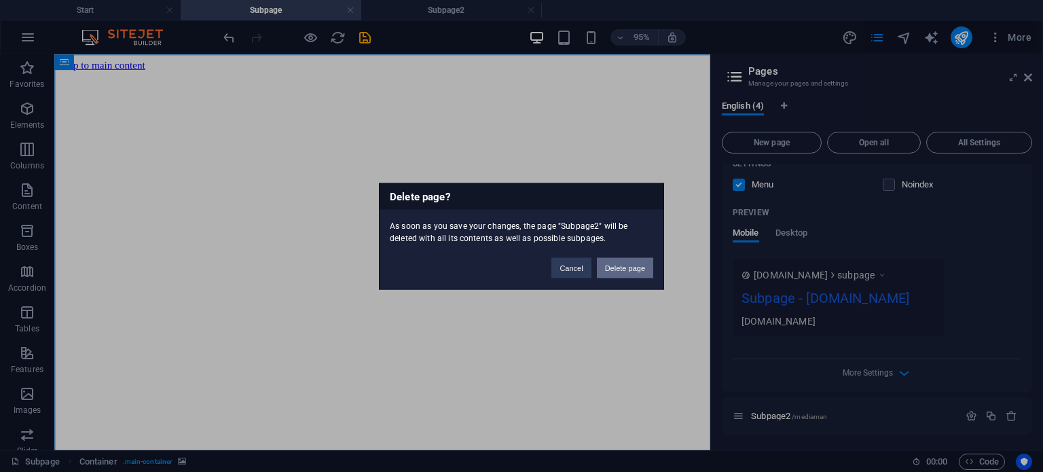
click at [621, 263] on button "Delete page" at bounding box center [625, 267] width 56 height 20
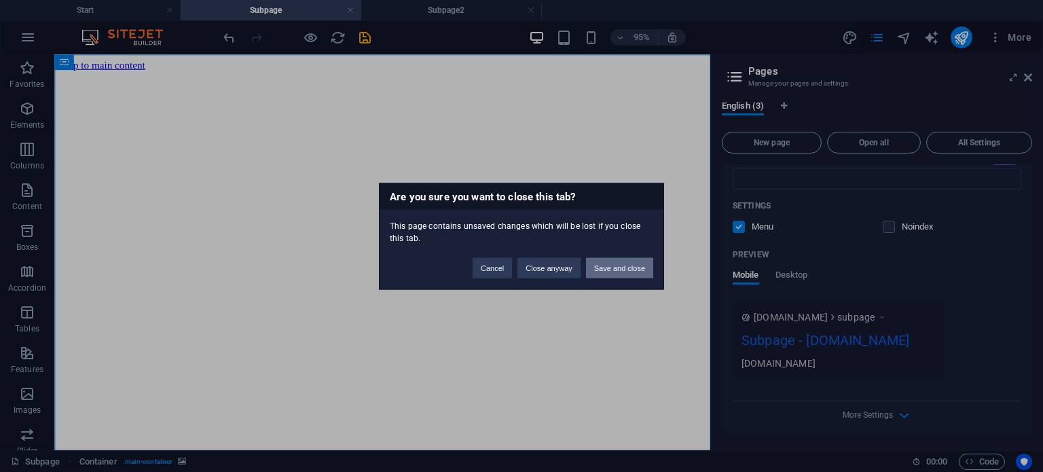
scroll to position [358, 0]
click at [559, 265] on button "Close anyway" at bounding box center [548, 267] width 62 height 20
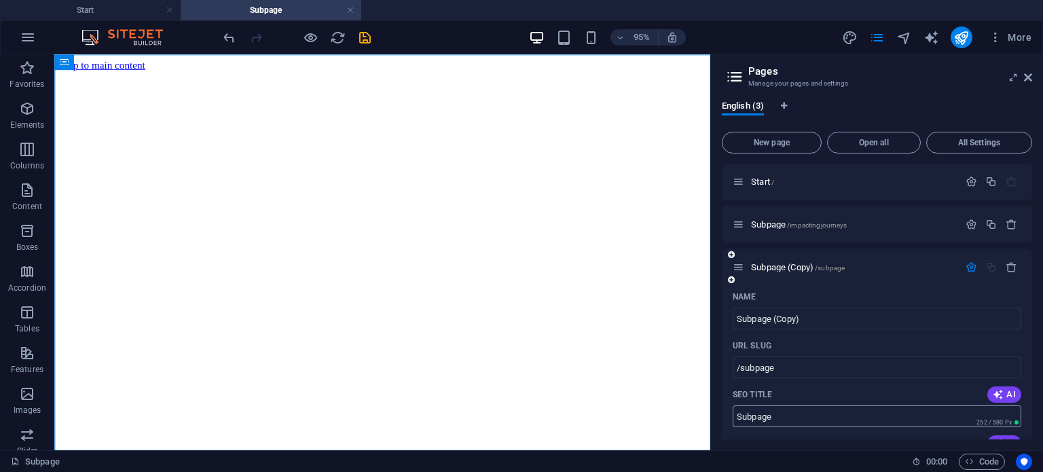
scroll to position [0, 0]
drag, startPoint x: 802, startPoint y: 317, endPoint x: 804, endPoint y: 310, distance: 7.1
click at [803, 317] on input "Subpage (Copy)" at bounding box center [877, 320] width 289 height 22
type input "Subpage2"
click at [797, 369] on input "/subpage" at bounding box center [877, 369] width 289 height 22
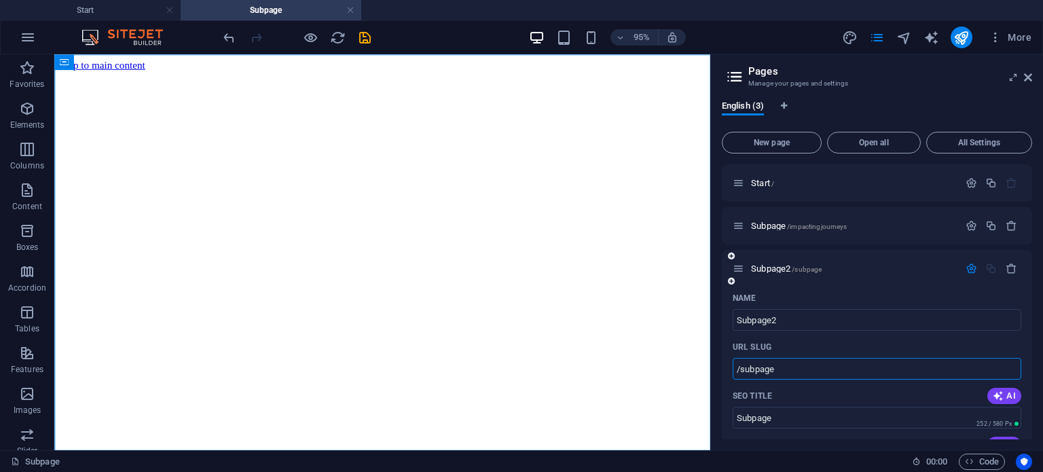
drag, startPoint x: 794, startPoint y: 369, endPoint x: 741, endPoint y: 369, distance: 52.3
click at [741, 369] on input "/subpage" at bounding box center [877, 369] width 289 height 22
type input "/mediaman"
click at [840, 269] on p "Subpage2 /mediaman" at bounding box center [853, 268] width 204 height 9
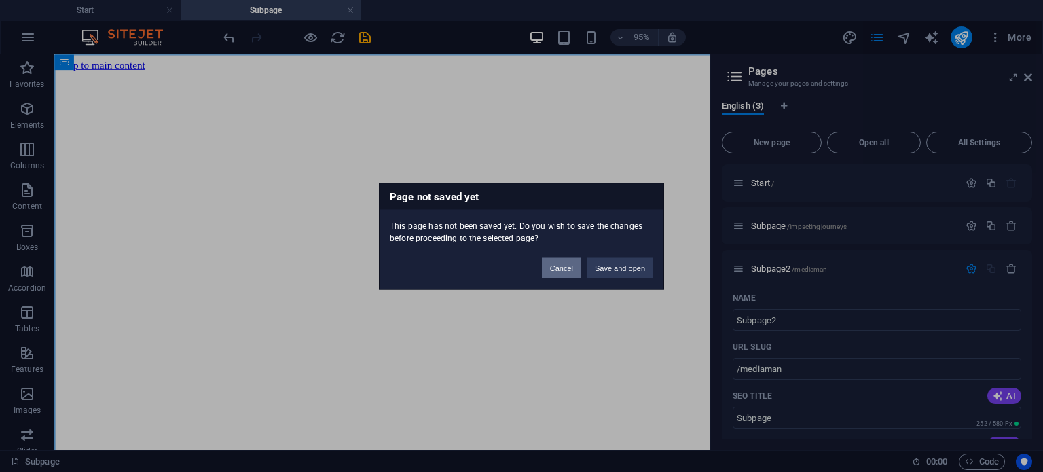
click at [566, 265] on button "Cancel" at bounding box center [561, 267] width 39 height 20
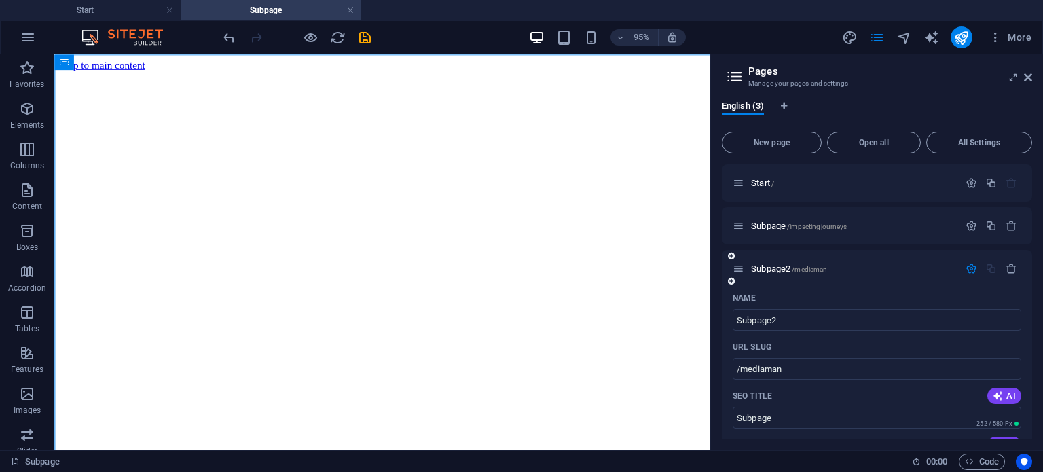
click at [794, 284] on div "Subpage2 /mediaman" at bounding box center [877, 268] width 310 height 37
click at [767, 240] on div "Subpage /impactingjourneys" at bounding box center [877, 225] width 310 height 37
click at [736, 227] on icon at bounding box center [739, 226] width 12 height 12
click at [739, 269] on icon at bounding box center [739, 269] width 12 height 12
click at [741, 266] on icon at bounding box center [739, 269] width 12 height 12
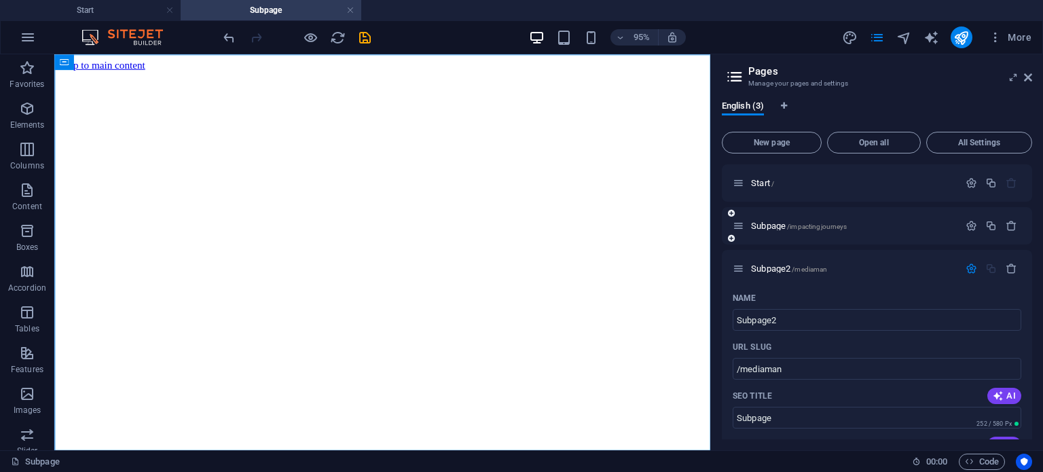
click at [738, 227] on icon at bounding box center [739, 226] width 12 height 12
click at [970, 268] on icon "button" at bounding box center [971, 269] width 12 height 12
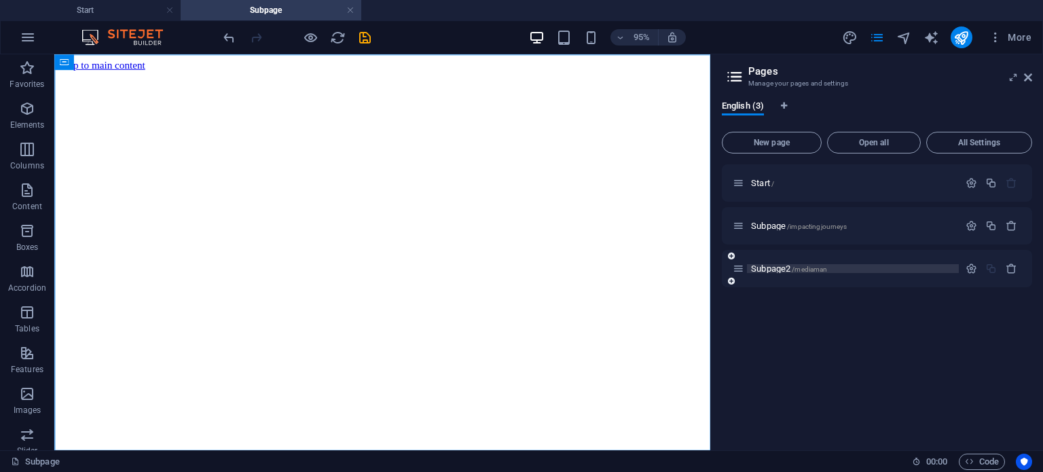
click at [820, 268] on span "/mediaman" at bounding box center [809, 268] width 35 height 7
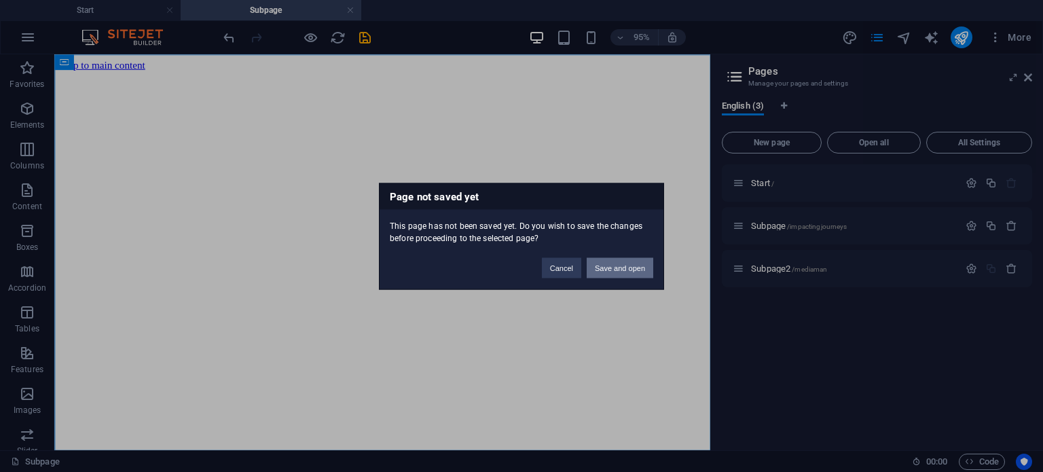
click at [617, 265] on button "Save and open" at bounding box center [620, 267] width 67 height 20
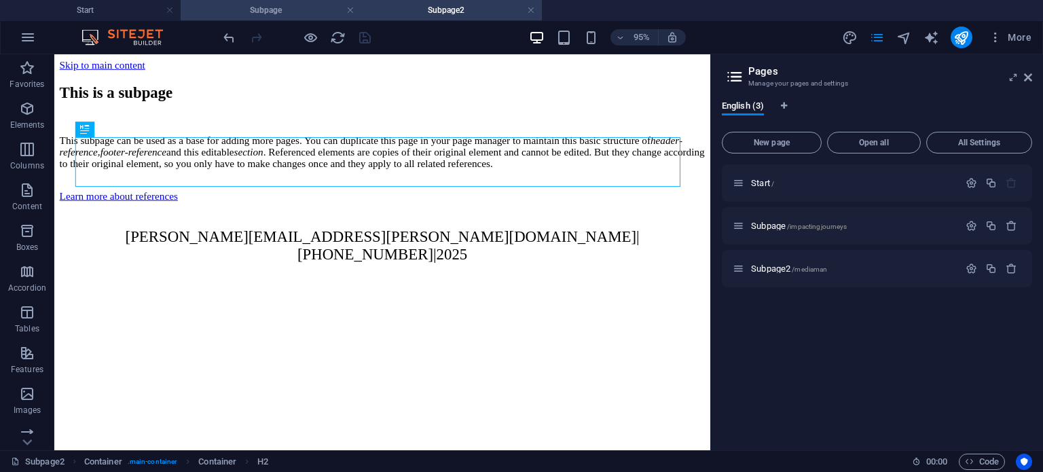
click at [307, 13] on h4 "Subpage" at bounding box center [271, 10] width 181 height 15
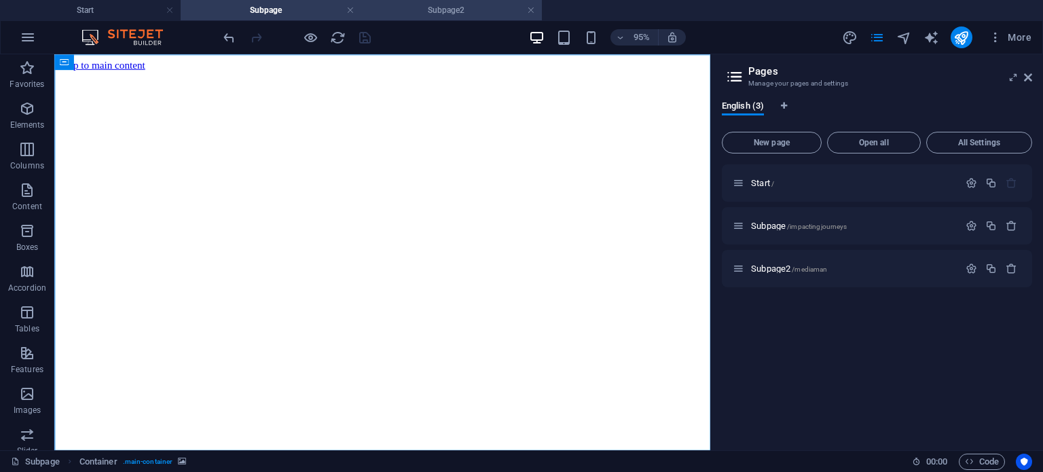
click at [439, 13] on h4 "Subpage2" at bounding box center [451, 10] width 181 height 15
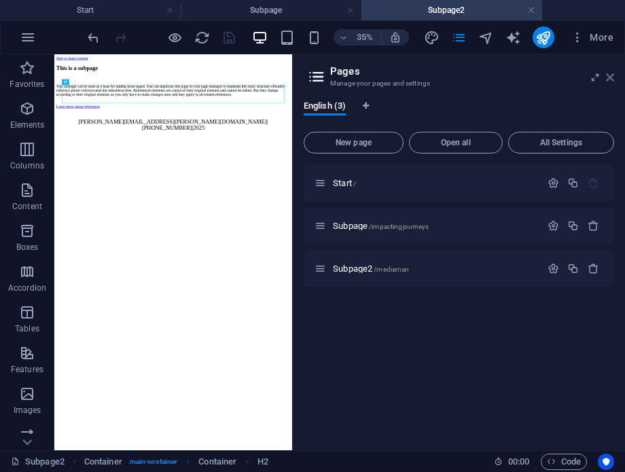
click at [608, 75] on icon at bounding box center [610, 77] width 8 height 11
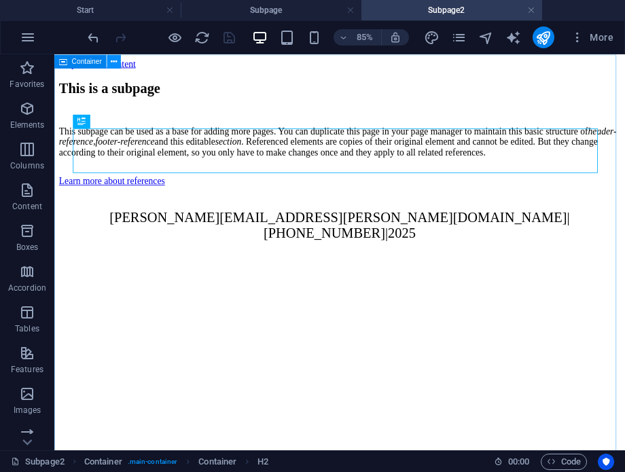
click at [113, 62] on icon at bounding box center [114, 61] width 6 height 12
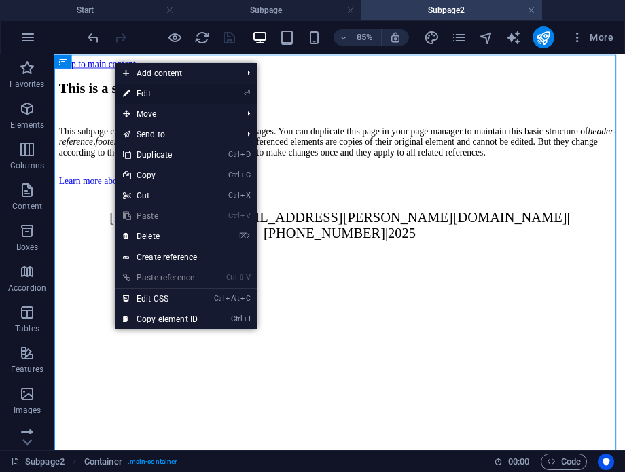
click at [155, 94] on link "⏎ Edit" at bounding box center [160, 94] width 91 height 20
select select "vh"
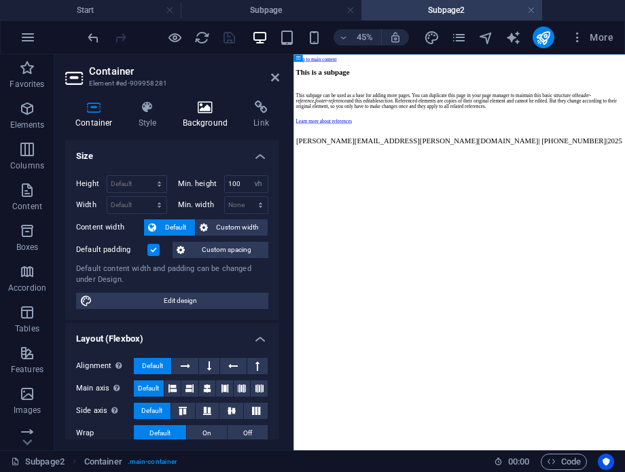
click at [208, 110] on icon at bounding box center [205, 107] width 66 height 14
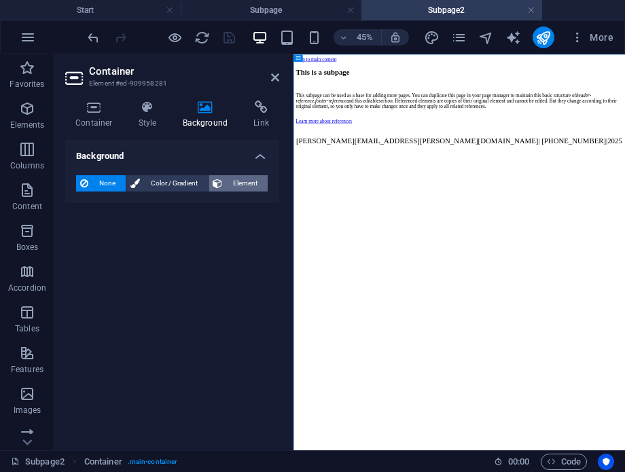
click at [228, 184] on span "Element" at bounding box center [244, 183] width 37 height 16
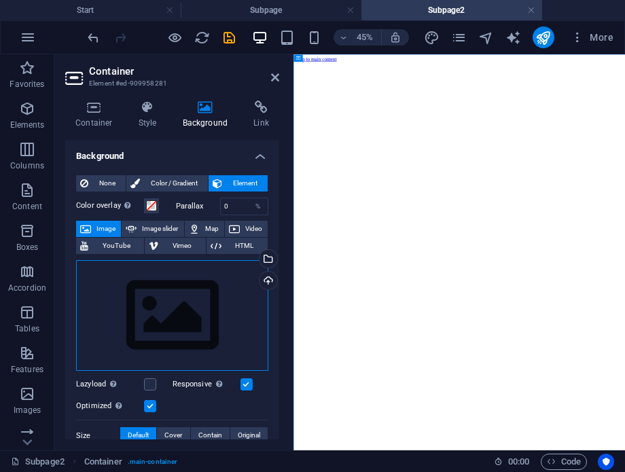
click at [170, 306] on div "Drag files here, click to choose files or select files from Files or our free s…" at bounding box center [172, 315] width 192 height 111
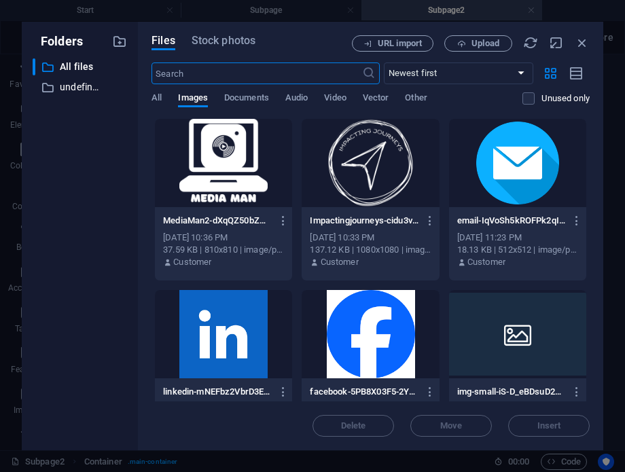
click at [238, 160] on div at bounding box center [223, 163] width 137 height 88
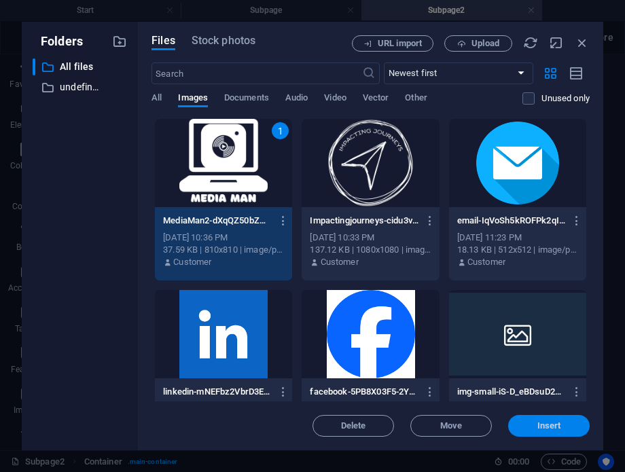
click at [530, 423] on span "Insert" at bounding box center [548, 426] width 71 height 8
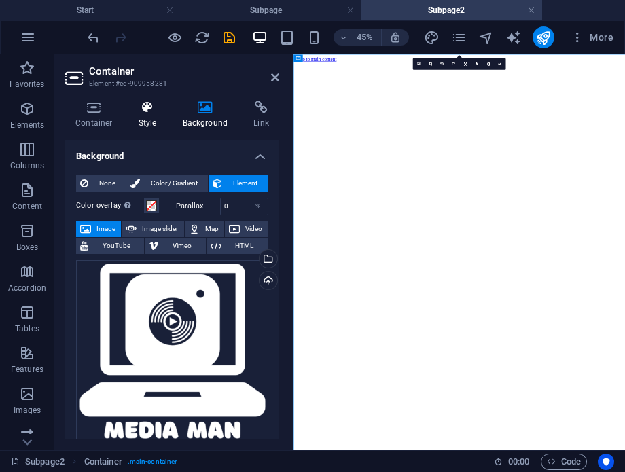
click at [145, 109] on icon at bounding box center [147, 107] width 39 height 14
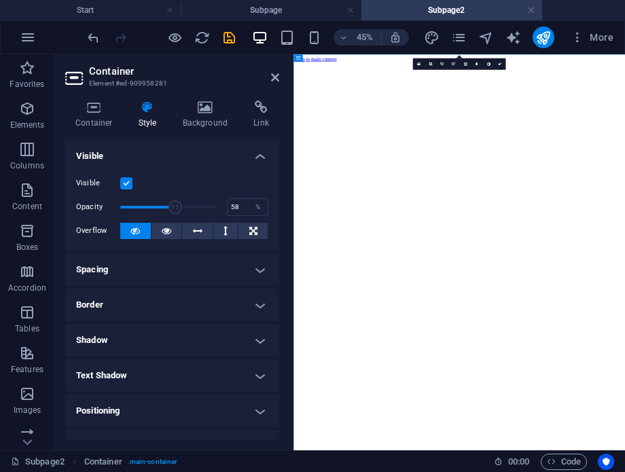
drag, startPoint x: 213, startPoint y: 207, endPoint x: 174, endPoint y: 206, distance: 39.4
click at [174, 206] on span at bounding box center [175, 207] width 14 height 14
drag, startPoint x: 244, startPoint y: 206, endPoint x: 221, endPoint y: 206, distance: 23.1
click at [221, 206] on div "Opacity 57.99 %" at bounding box center [172, 207] width 192 height 20
type input "50"
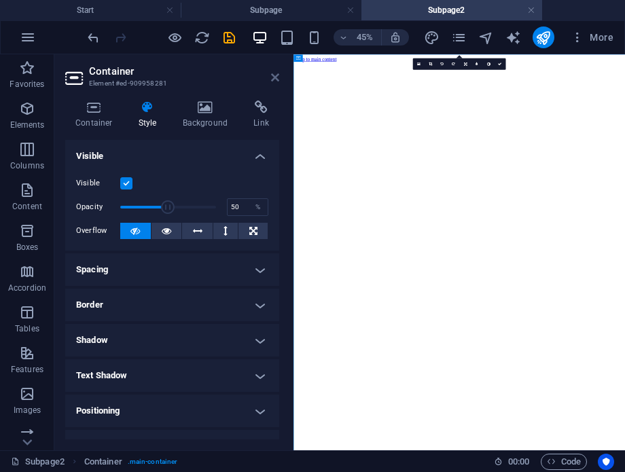
click at [274, 75] on icon at bounding box center [275, 77] width 8 height 11
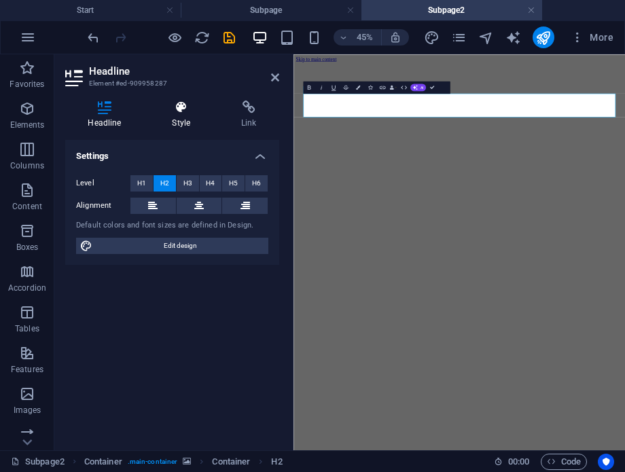
click at [177, 115] on h4 "Style" at bounding box center [183, 114] width 69 height 29
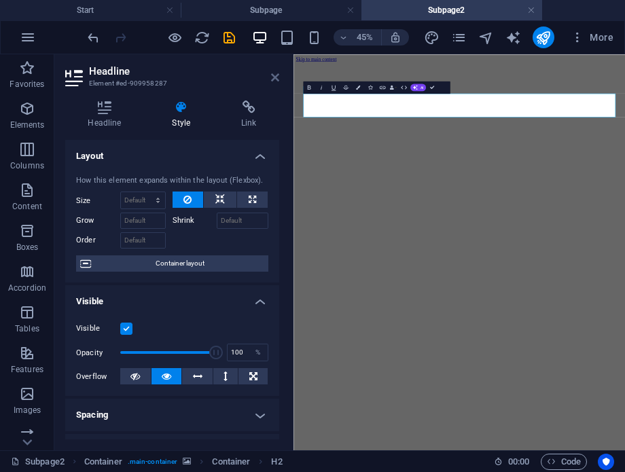
click at [272, 75] on icon at bounding box center [275, 77] width 8 height 11
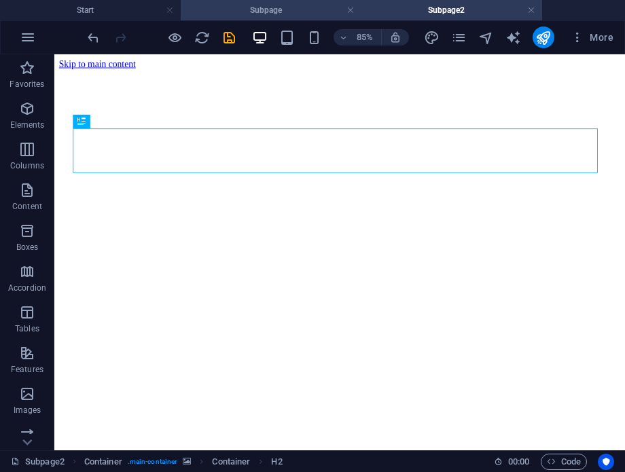
click at [273, 5] on h4 "Subpage" at bounding box center [271, 10] width 181 height 15
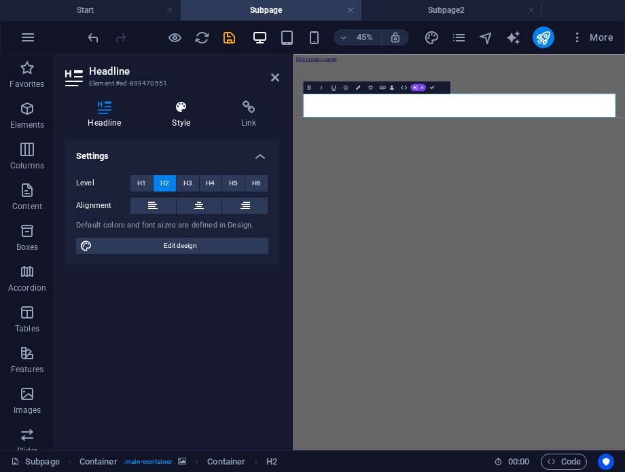
click at [179, 110] on icon at bounding box center [181, 107] width 64 height 14
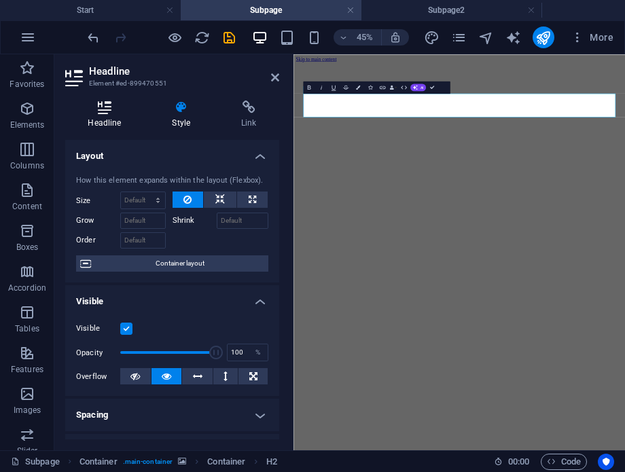
click at [89, 111] on icon at bounding box center [104, 107] width 79 height 14
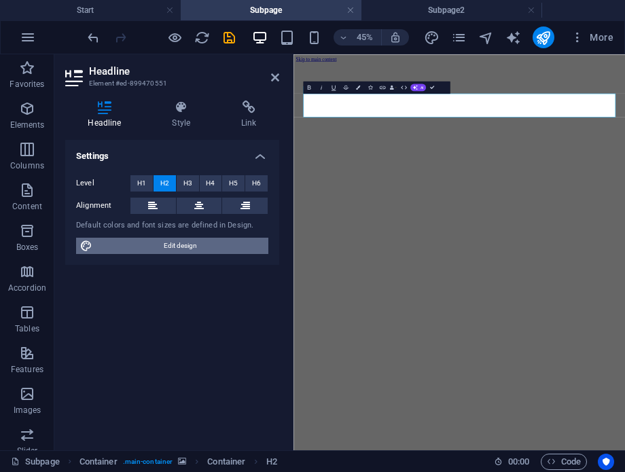
click at [113, 243] on span "Edit design" at bounding box center [180, 246] width 168 height 16
select select "px"
select select "300"
select select "px"
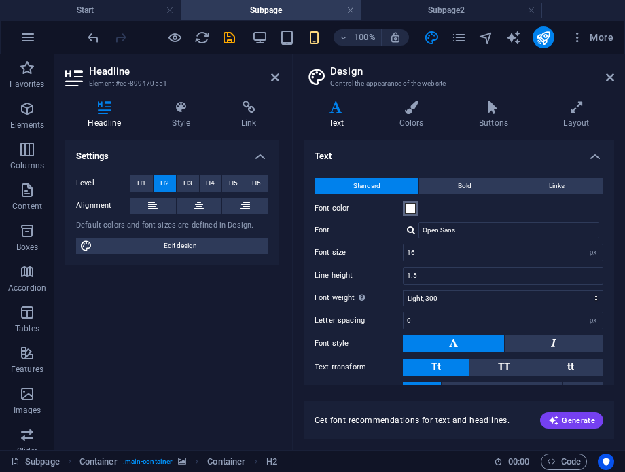
click at [412, 211] on span at bounding box center [410, 208] width 11 height 11
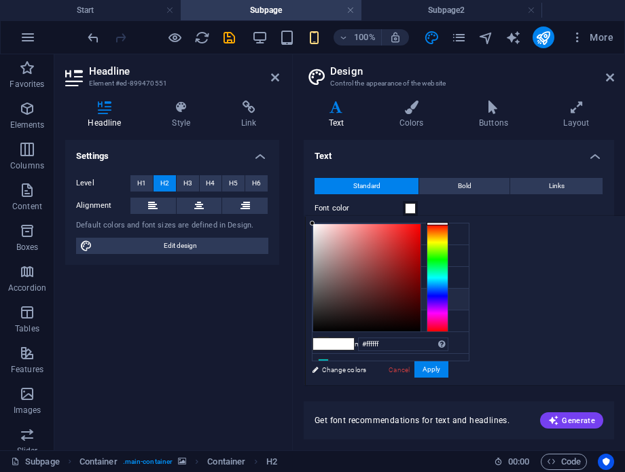
click at [424, 151] on h4 "Text" at bounding box center [458, 152] width 310 height 24
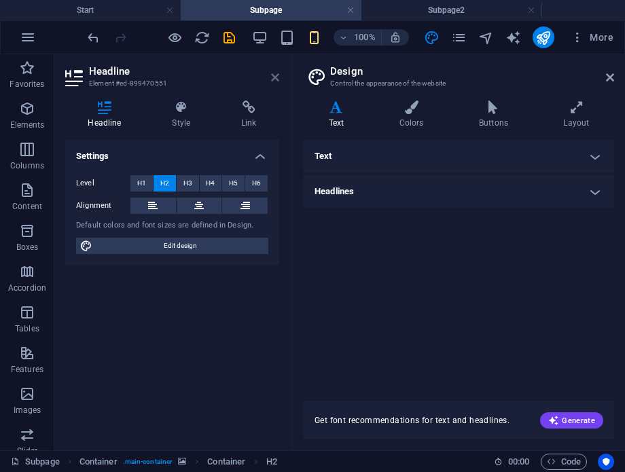
click at [274, 77] on icon at bounding box center [275, 77] width 8 height 11
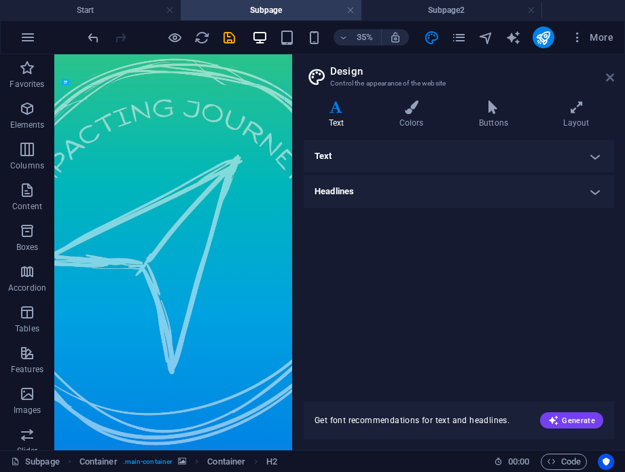
click at [606, 79] on icon at bounding box center [610, 77] width 8 height 11
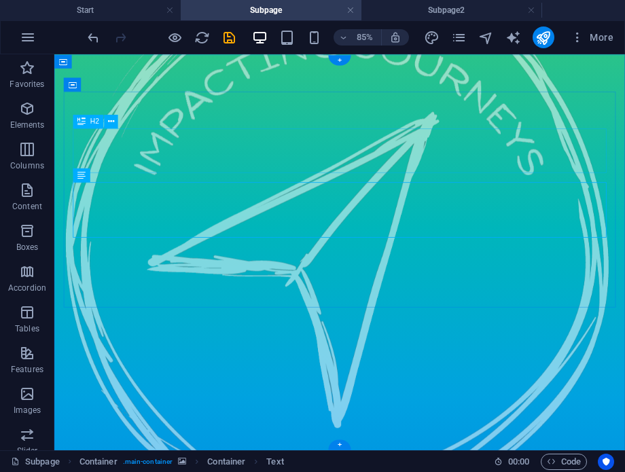
click at [127, 84] on button at bounding box center [123, 84] width 14 height 14
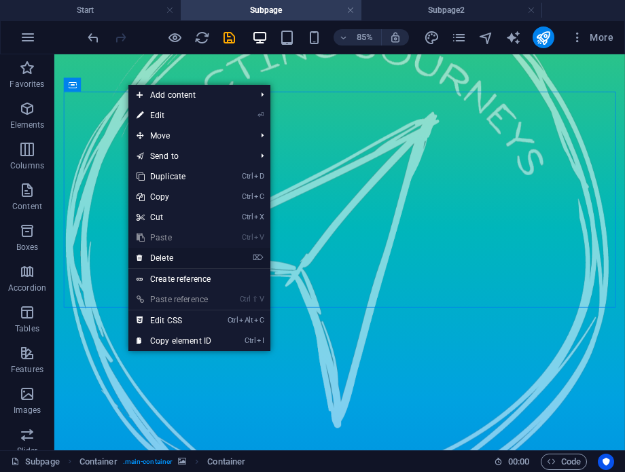
click at [178, 253] on link "⌦ Delete" at bounding box center [173, 258] width 91 height 20
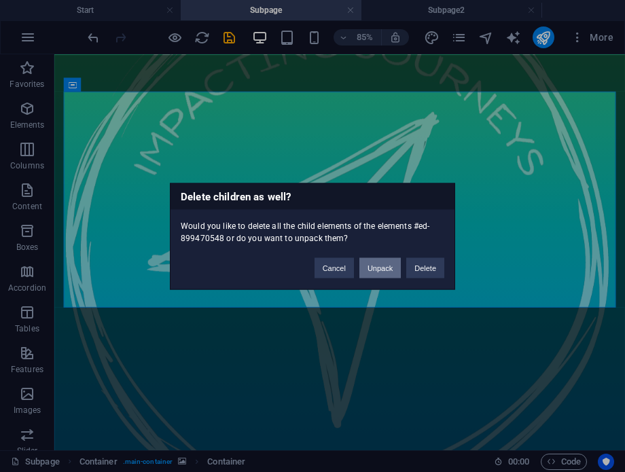
click at [383, 267] on button "Unpack" at bounding box center [379, 267] width 41 height 20
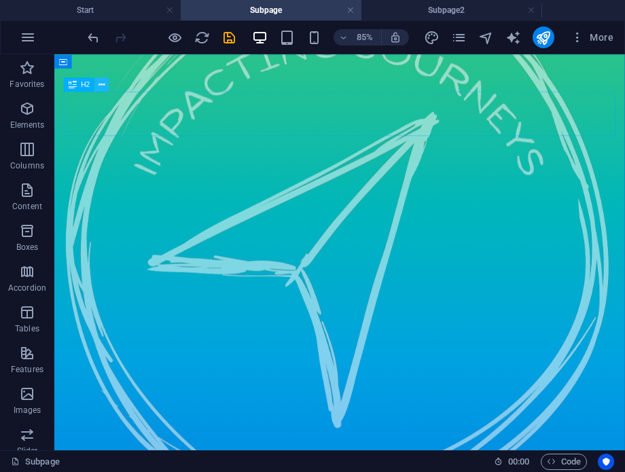
click at [100, 84] on icon at bounding box center [101, 84] width 6 height 12
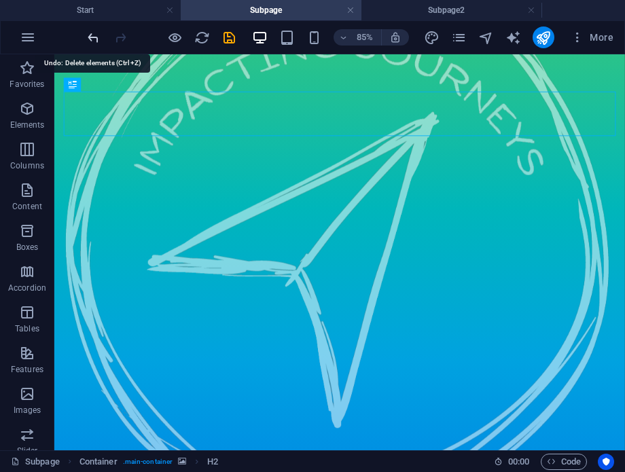
click at [94, 34] on icon "undo" at bounding box center [94, 38] width 16 height 16
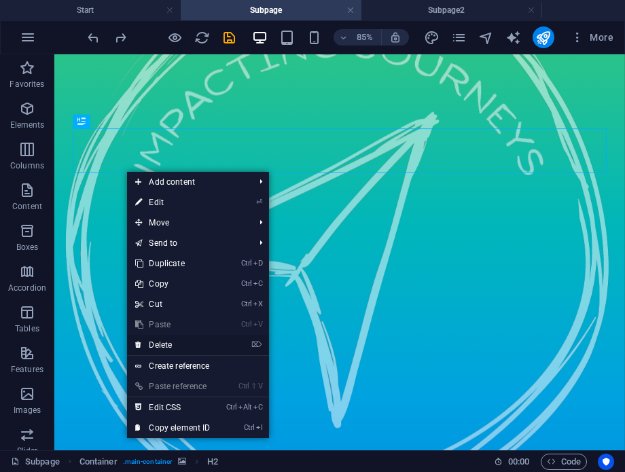
click at [179, 340] on link "⌦ Delete" at bounding box center [172, 345] width 91 height 20
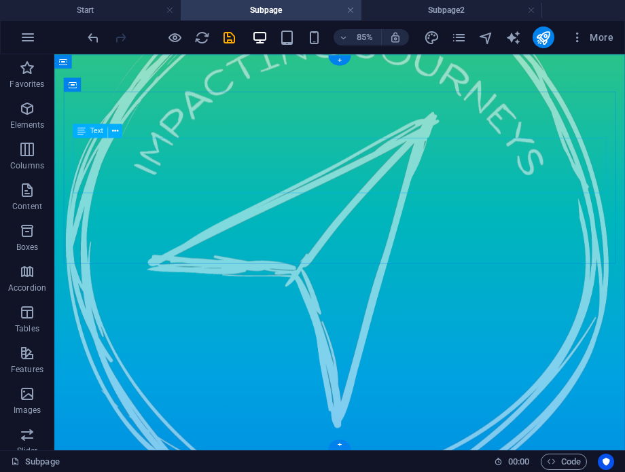
click at [109, 129] on button at bounding box center [115, 131] width 14 height 14
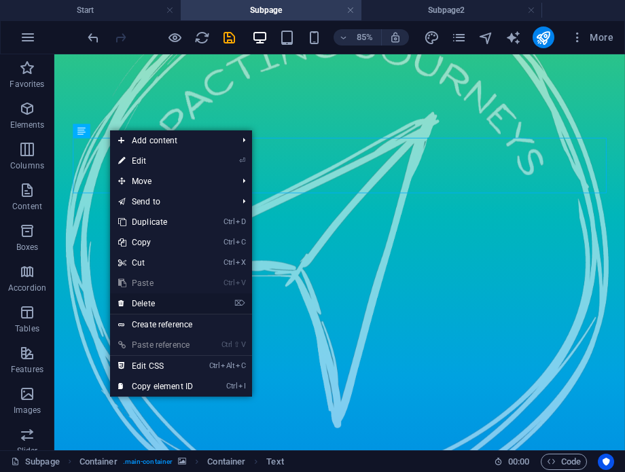
click at [163, 298] on link "⌦ Delete" at bounding box center [155, 303] width 91 height 20
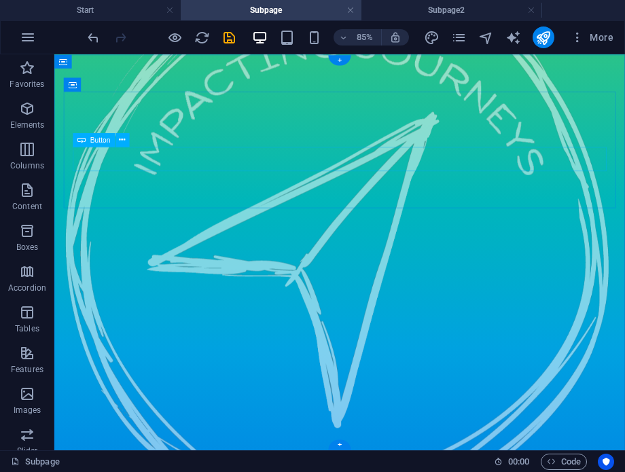
click at [124, 124] on icon at bounding box center [124, 121] width 6 height 12
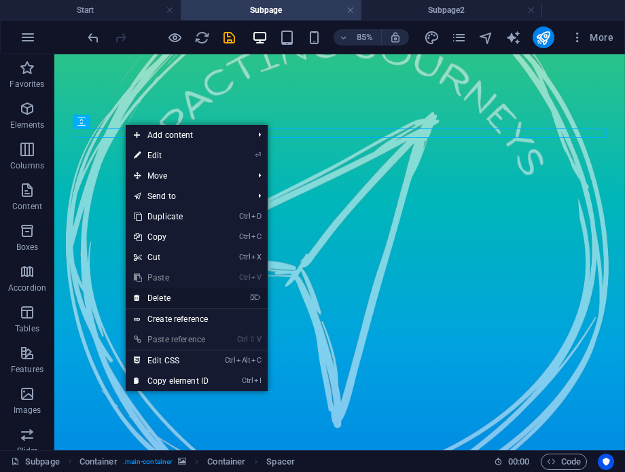
click at [171, 292] on link "⌦ Delete" at bounding box center [171, 298] width 91 height 20
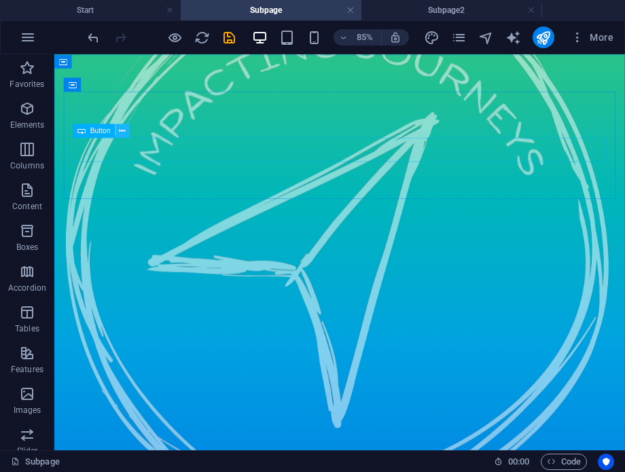
click at [124, 128] on icon at bounding box center [122, 130] width 6 height 12
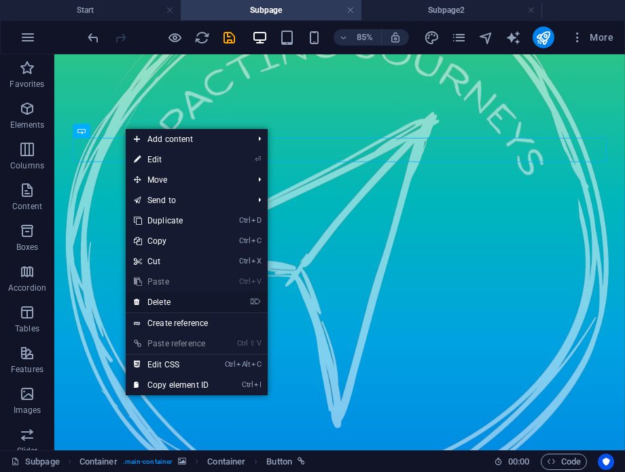
click at [178, 297] on link "⌦ Delete" at bounding box center [171, 302] width 91 height 20
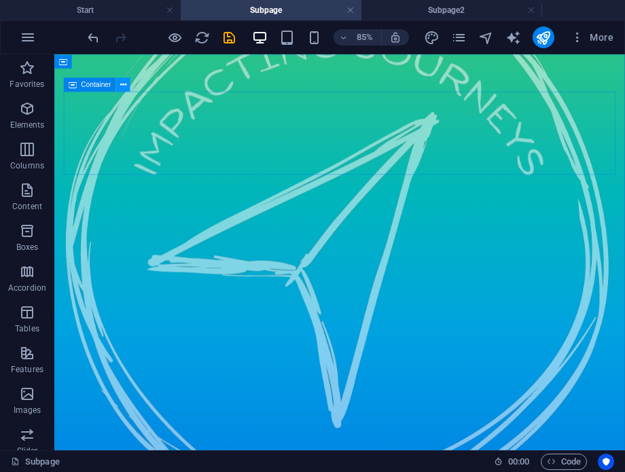
click at [122, 84] on icon at bounding box center [123, 84] width 6 height 12
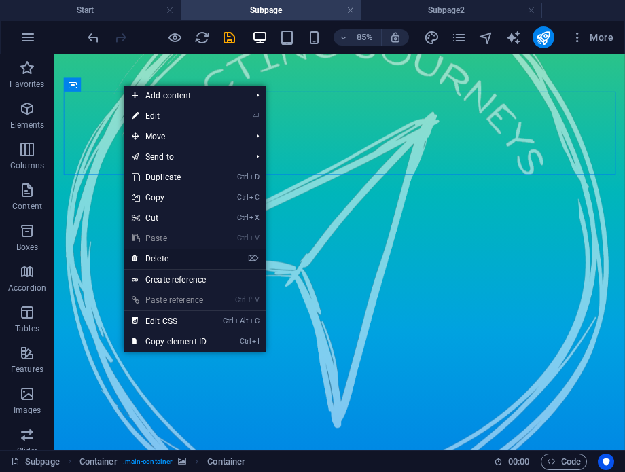
click at [168, 255] on link "⌦ Delete" at bounding box center [169, 259] width 91 height 20
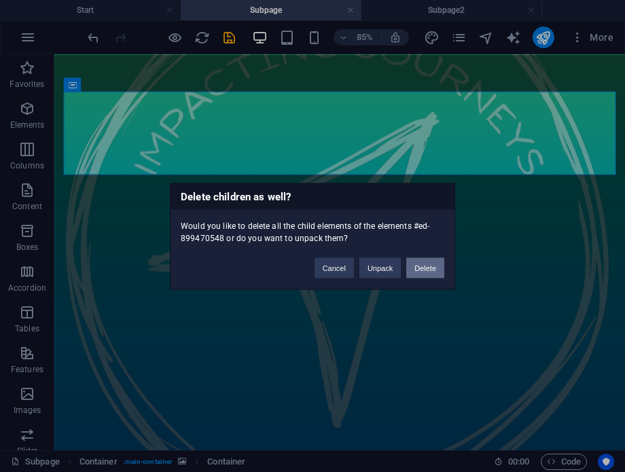
drag, startPoint x: 422, startPoint y: 267, endPoint x: 434, endPoint y: 246, distance: 23.4
click at [422, 267] on button "Delete" at bounding box center [425, 267] width 38 height 20
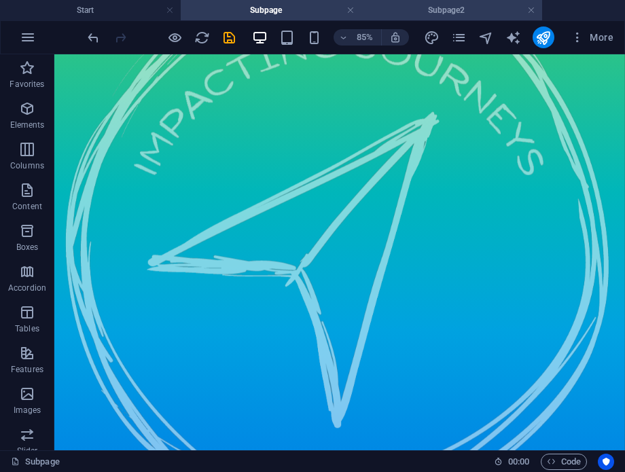
click at [437, 11] on h4 "Subpage2" at bounding box center [451, 10] width 181 height 15
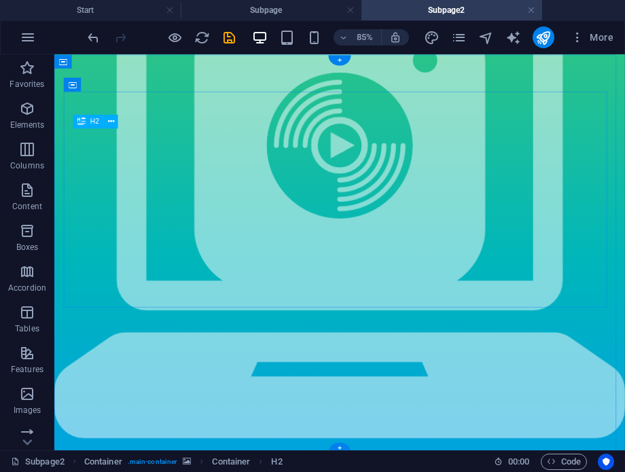
click at [121, 88] on icon at bounding box center [123, 84] width 6 height 12
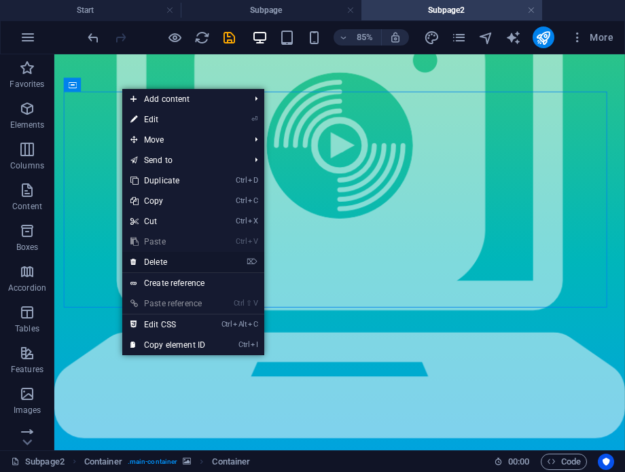
click at [160, 257] on link "⌦ Delete" at bounding box center [167, 262] width 91 height 20
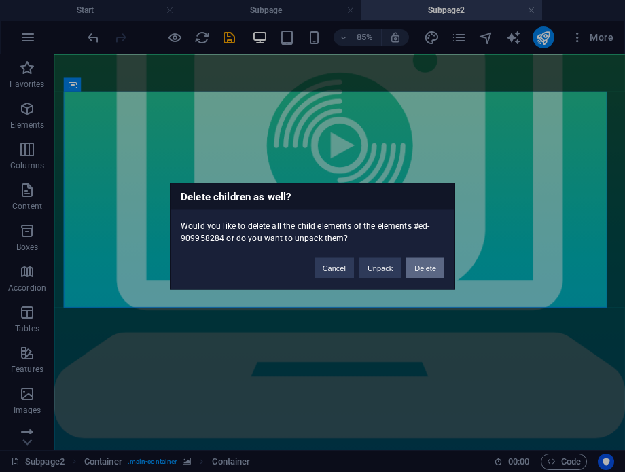
click at [413, 265] on button "Delete" at bounding box center [425, 267] width 38 height 20
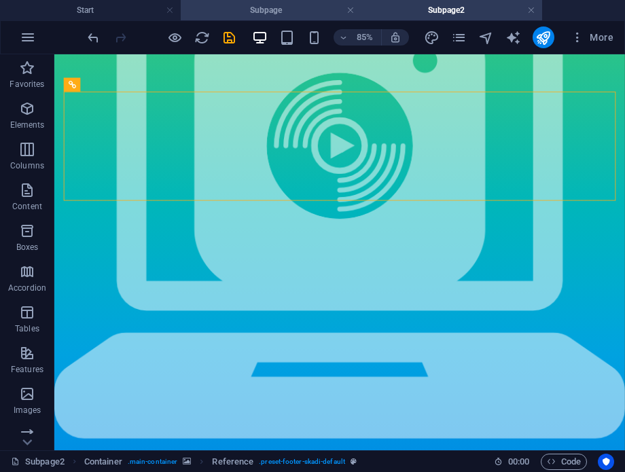
click at [253, 12] on h4 "Subpage" at bounding box center [271, 10] width 181 height 15
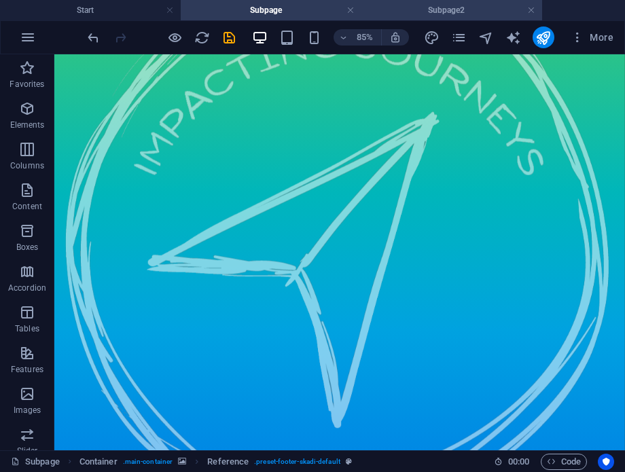
click at [434, 15] on h4 "Subpage2" at bounding box center [451, 10] width 181 height 15
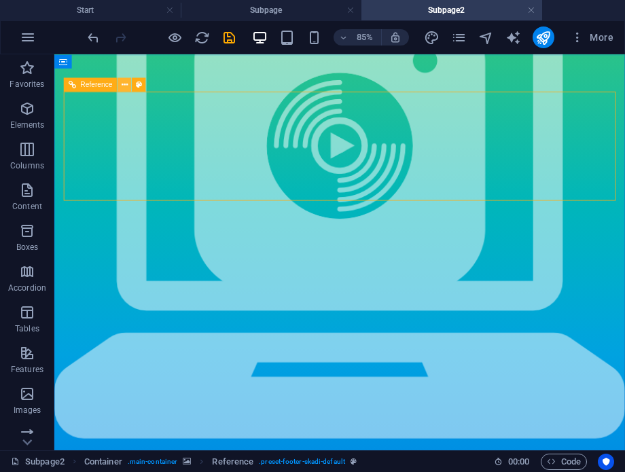
click at [126, 85] on icon at bounding box center [125, 84] width 6 height 12
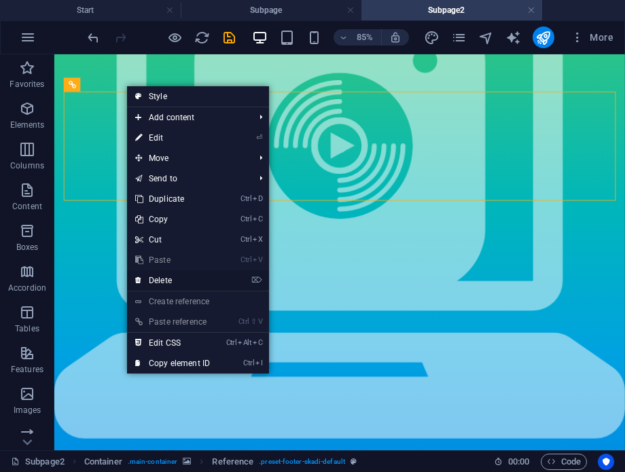
click at [168, 274] on link "⌦ Delete" at bounding box center [172, 280] width 91 height 20
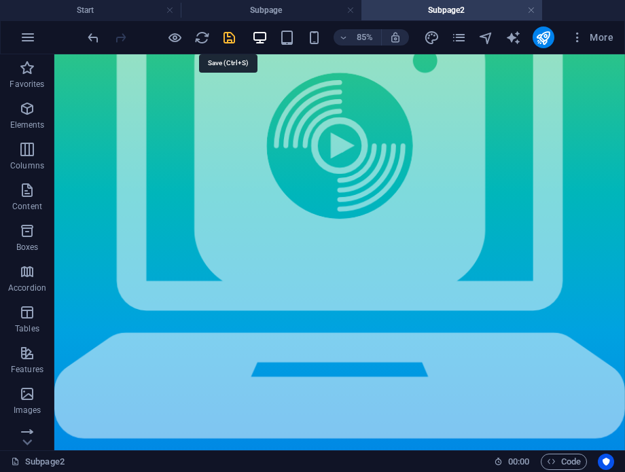
click at [231, 36] on icon "save" at bounding box center [229, 38] width 16 height 16
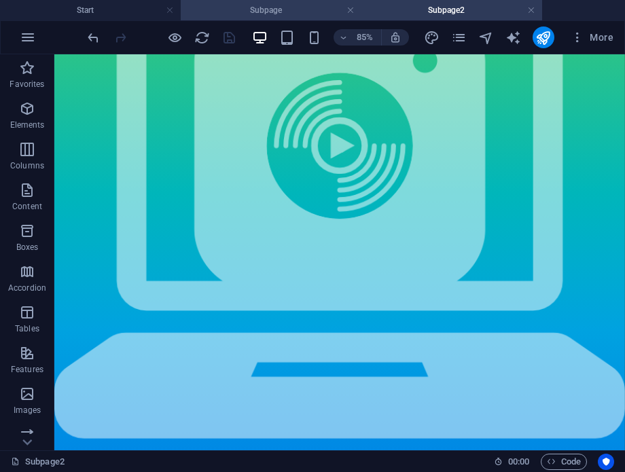
click at [245, 14] on h4 "Subpage" at bounding box center [271, 10] width 181 height 15
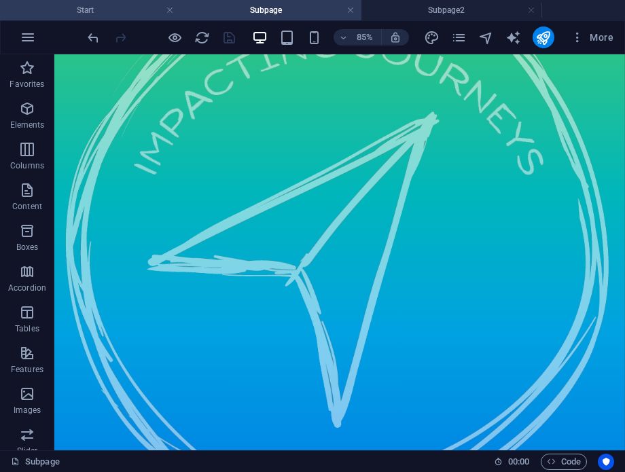
click at [147, 12] on h4 "Start" at bounding box center [90, 10] width 181 height 15
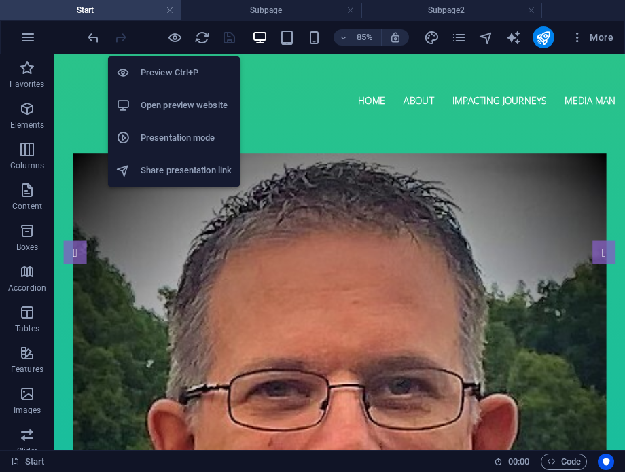
click at [174, 100] on h6 "Open preview website" at bounding box center [186, 105] width 91 height 16
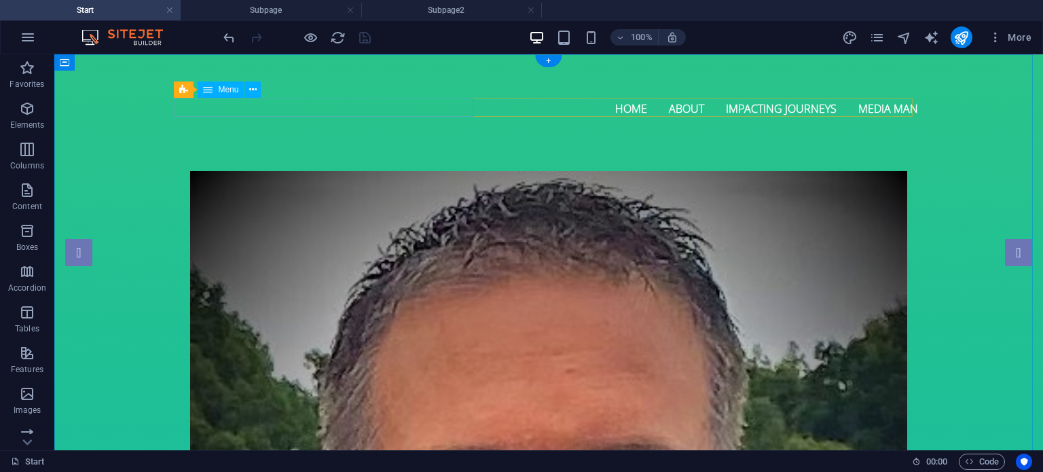
click at [429, 107] on nav "Home About Impacting Journeys Media Man" at bounding box center [548, 107] width 739 height 19
click at [254, 89] on icon at bounding box center [252, 90] width 7 height 14
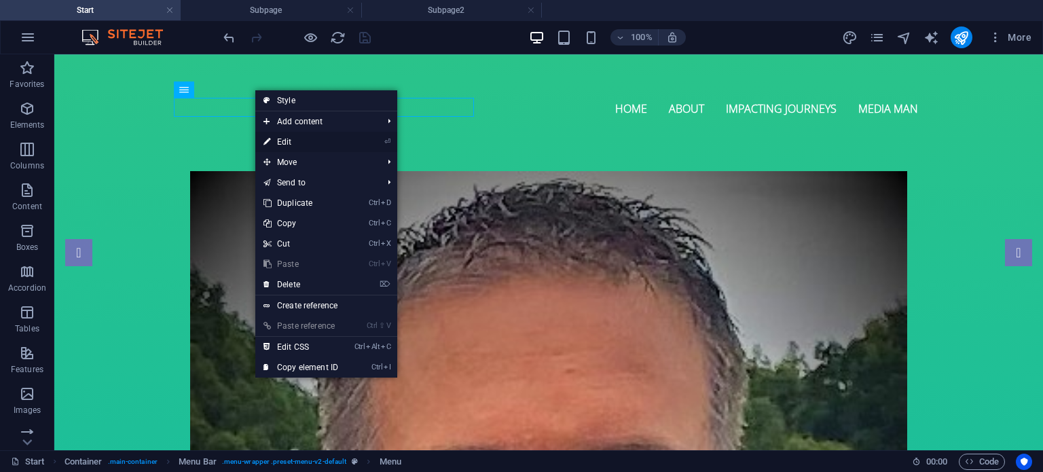
click at [282, 137] on link "⏎ Edit" at bounding box center [300, 142] width 91 height 20
select select
select select "1"
select select
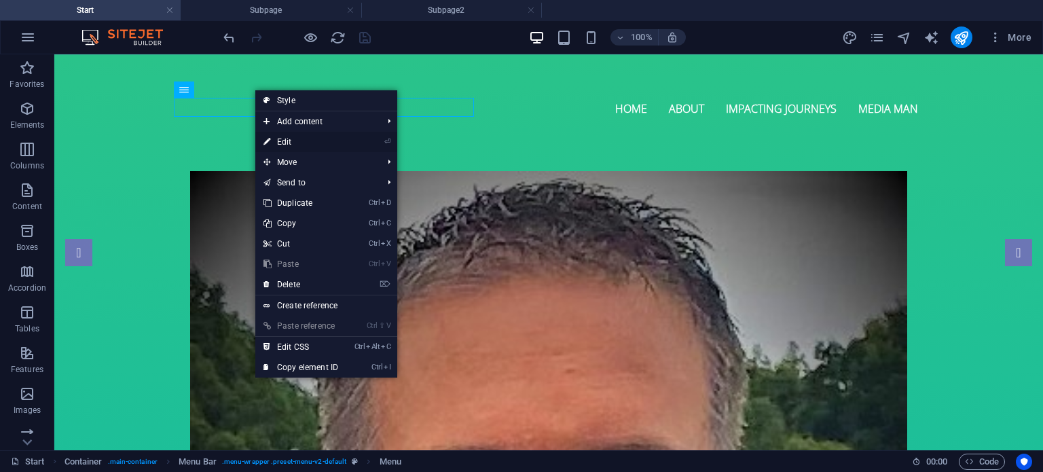
select select "2"
select select
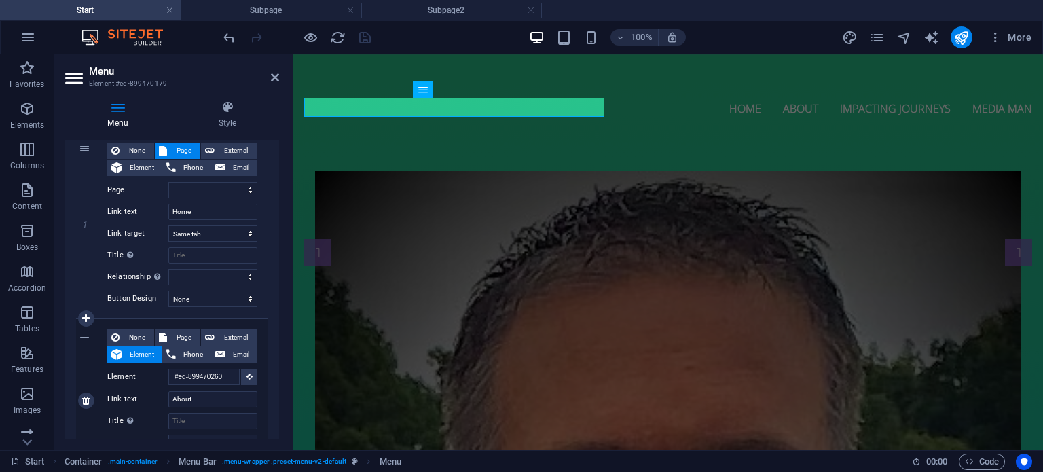
scroll to position [136, 0]
click at [244, 189] on select "Start Subpage Subpage2" at bounding box center [212, 191] width 89 height 16
select select "0"
click at [168, 183] on select "Start Subpage Subpage2" at bounding box center [212, 191] width 89 height 16
select select
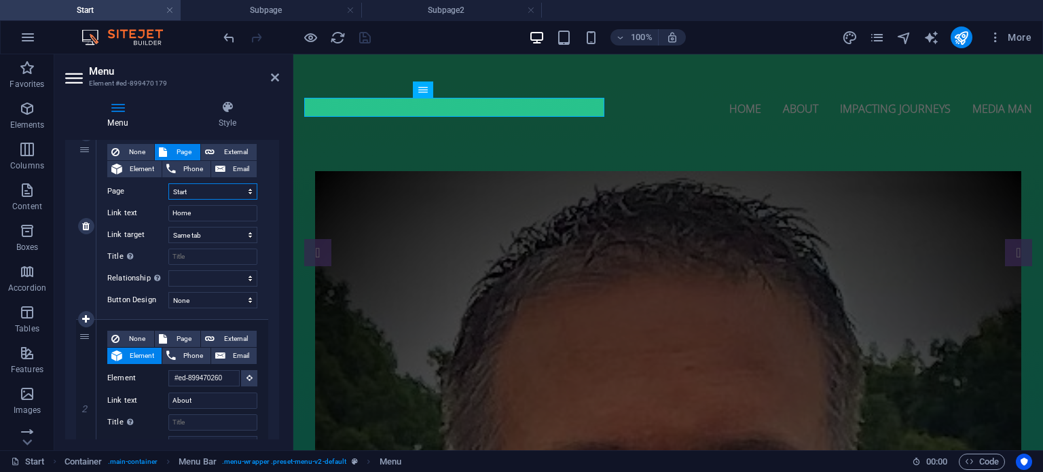
select select
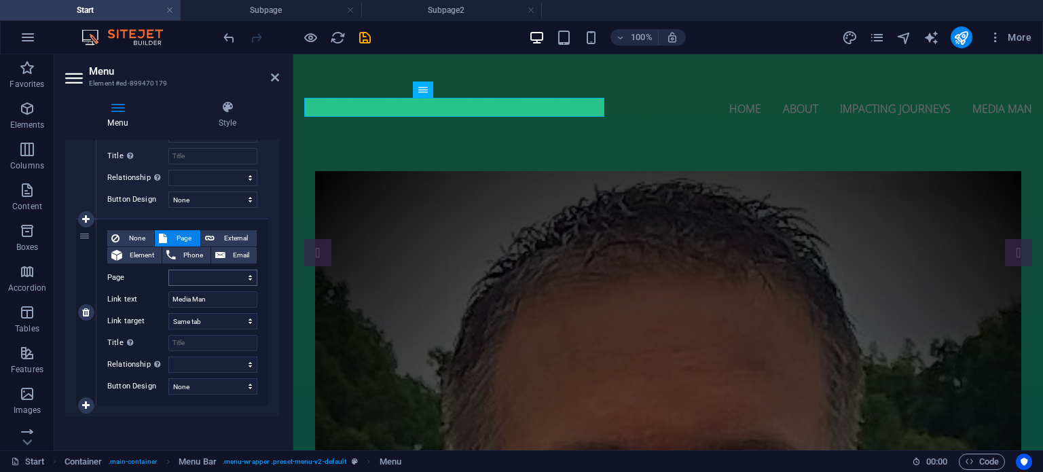
scroll to position [592, 0]
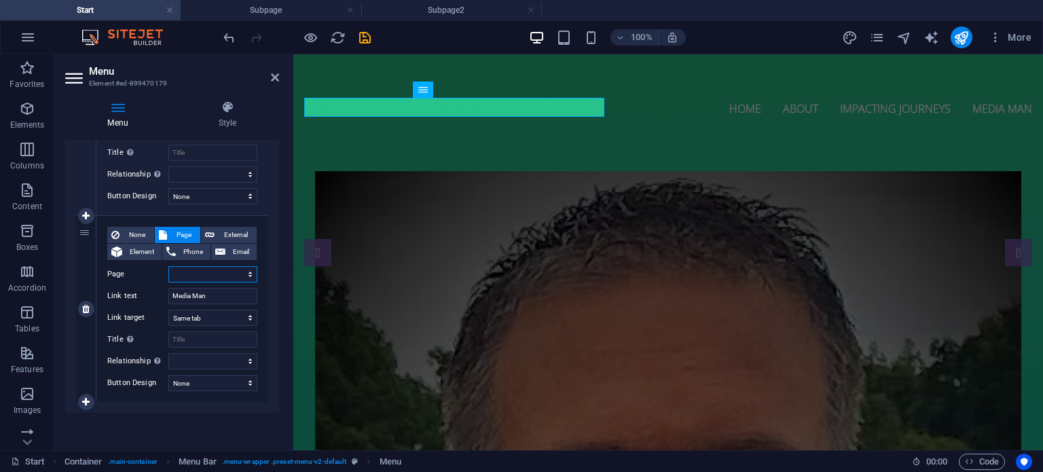
click at [247, 268] on select "Start Subpage Subpage2" at bounding box center [212, 274] width 89 height 16
click at [247, 274] on select "Start Subpage Subpage2" at bounding box center [212, 274] width 89 height 16
click at [249, 274] on select "Start Subpage Subpage2" at bounding box center [212, 274] width 89 height 16
select select "2"
click at [168, 266] on select "Start Subpage Subpage2" at bounding box center [212, 274] width 89 height 16
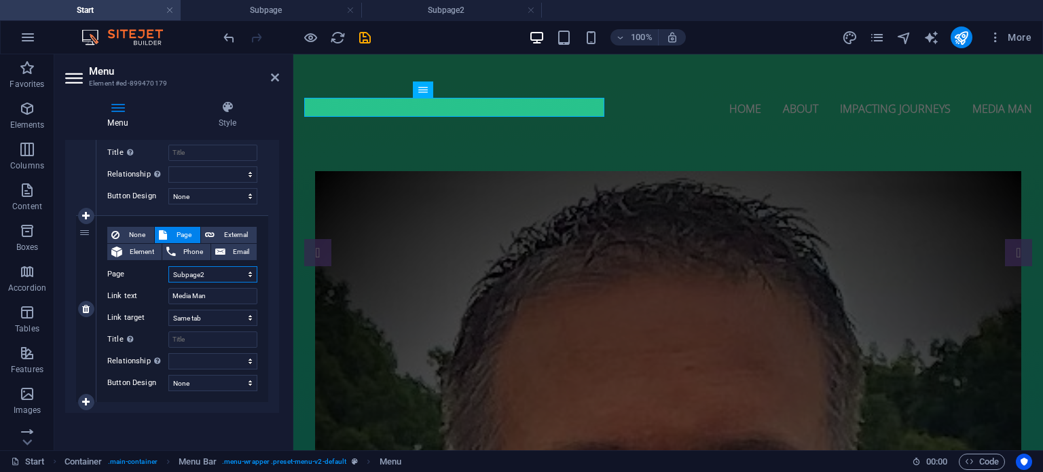
select select
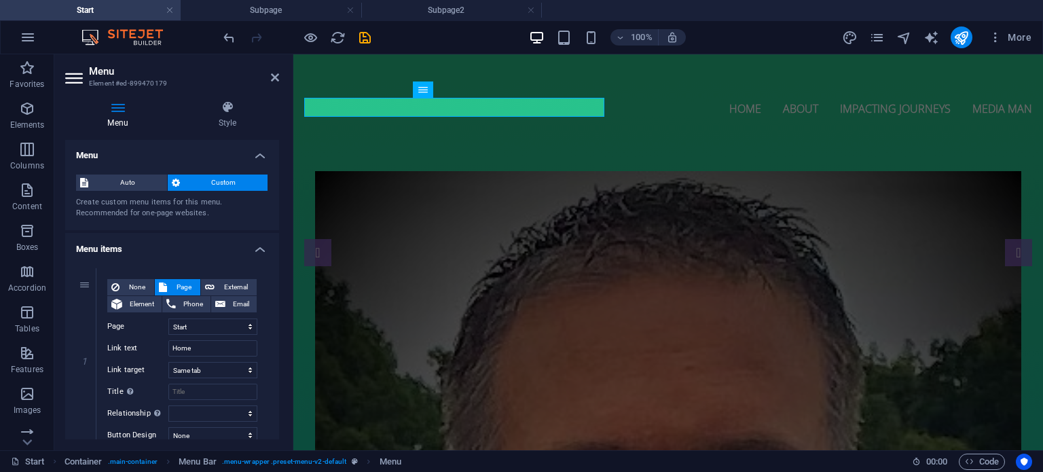
scroll to position [0, 0]
click at [272, 78] on icon at bounding box center [275, 77] width 8 height 11
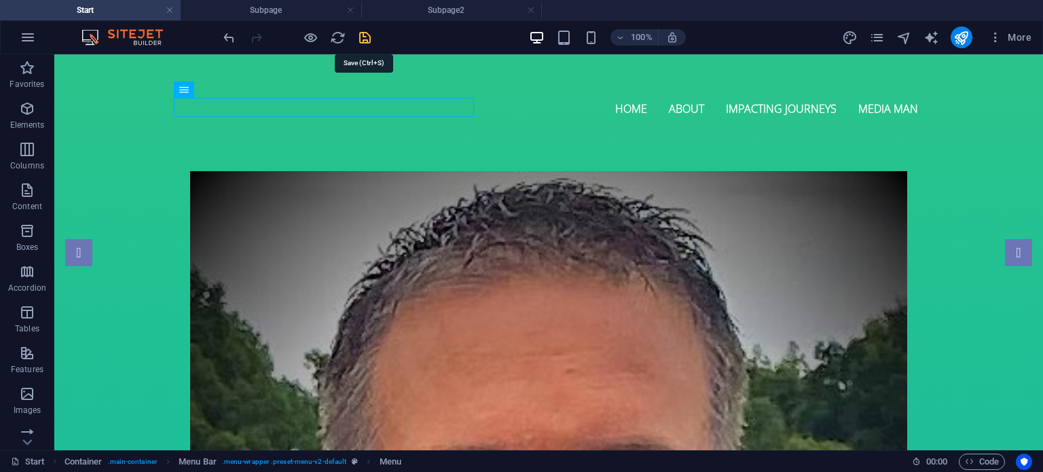
click at [365, 40] on icon "save" at bounding box center [365, 38] width 16 height 16
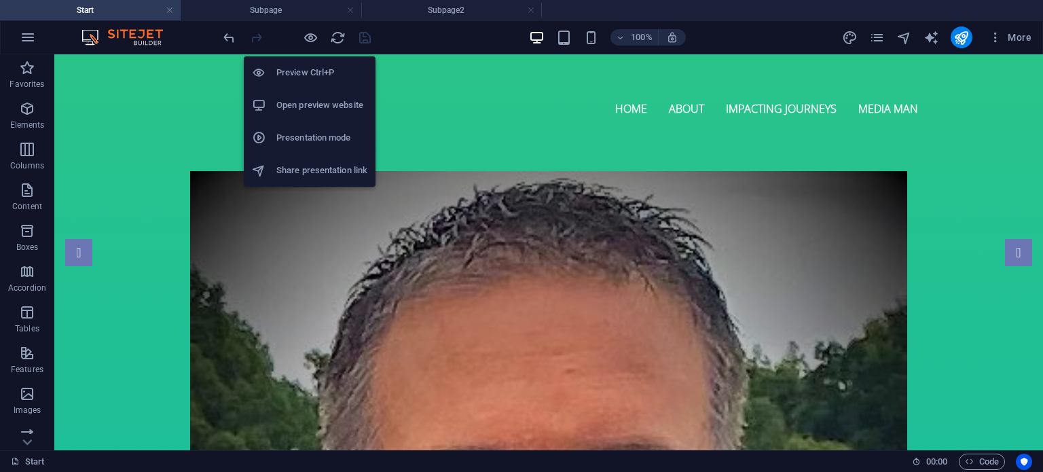
click at [306, 103] on h6 "Open preview website" at bounding box center [321, 105] width 91 height 16
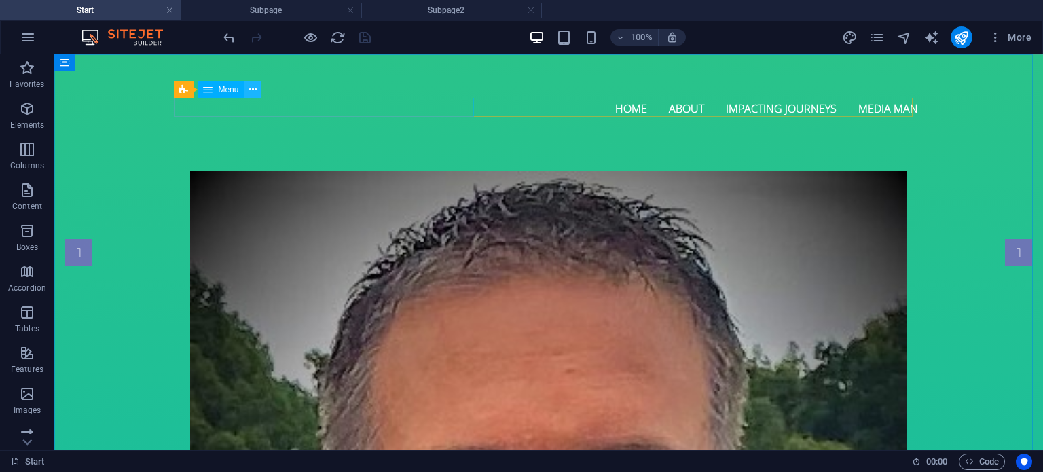
click at [255, 94] on icon at bounding box center [252, 90] width 7 height 14
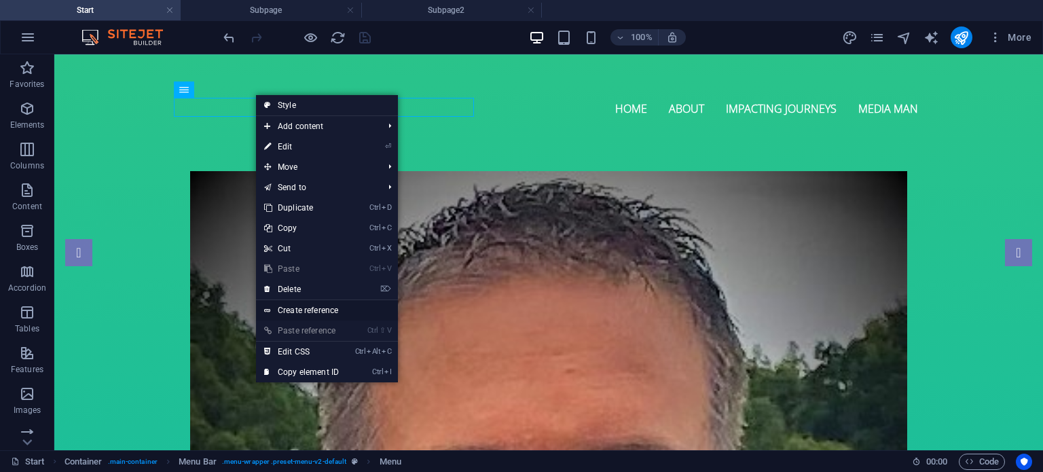
click at [301, 307] on link "Create reference" at bounding box center [327, 310] width 142 height 20
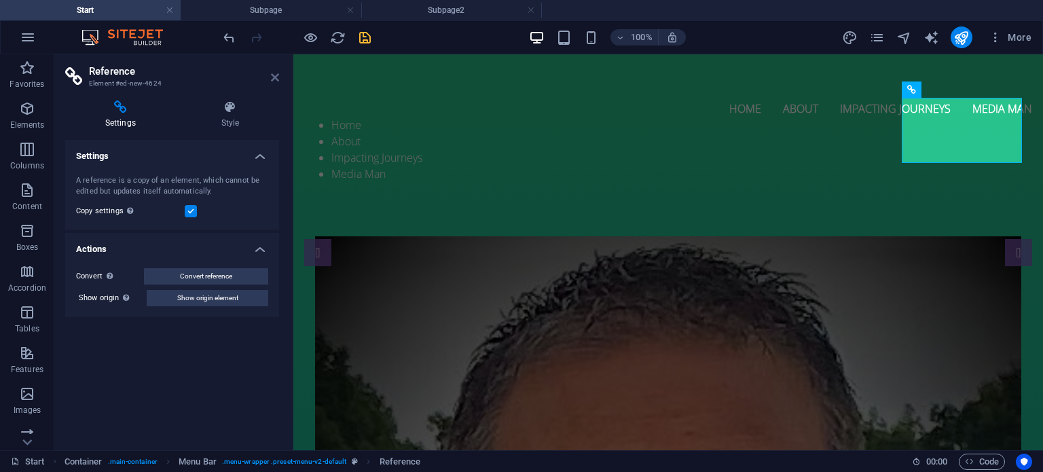
click at [277, 75] on icon at bounding box center [275, 77] width 8 height 11
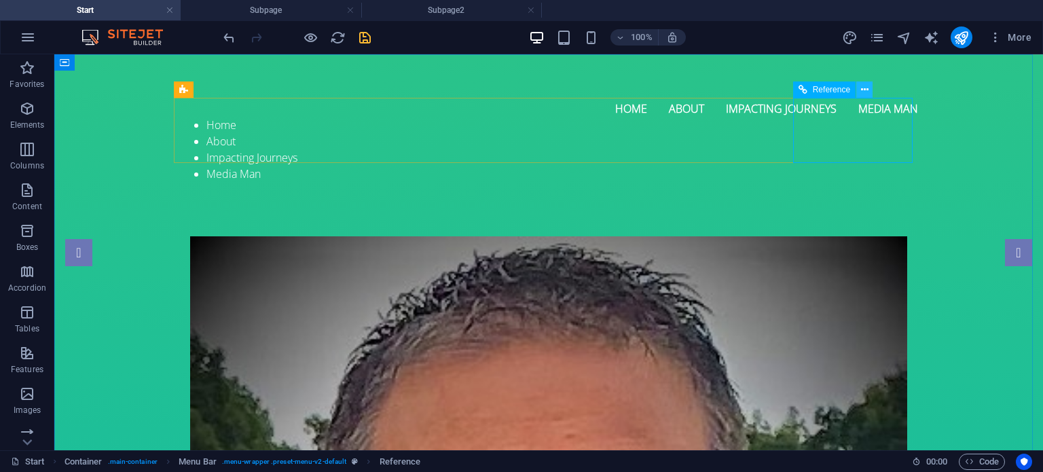
click at [864, 89] on icon at bounding box center [864, 90] width 7 height 14
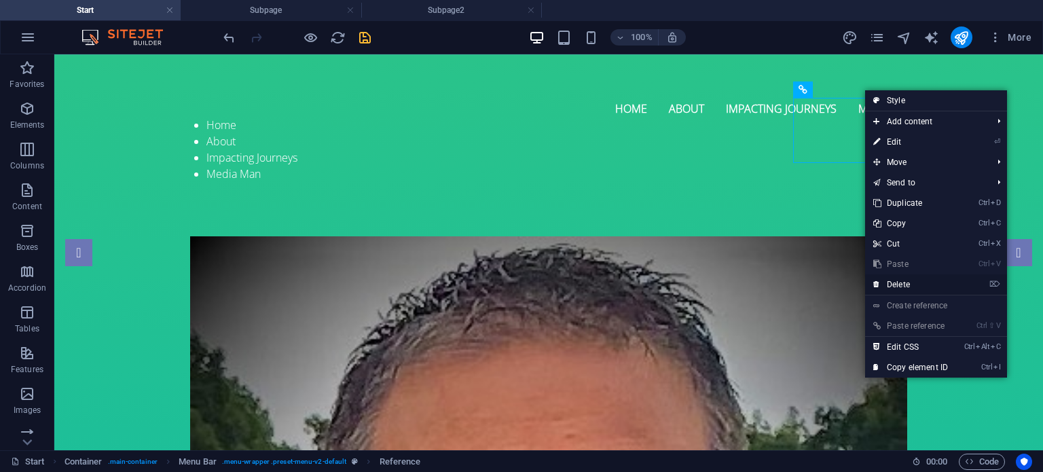
click at [932, 279] on link "⌦ Delete" at bounding box center [910, 284] width 91 height 20
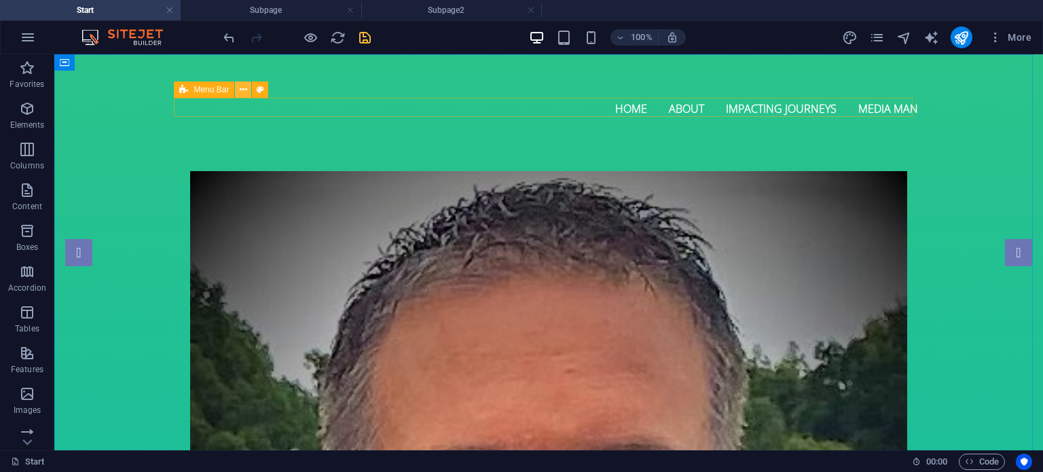
click at [242, 93] on icon at bounding box center [243, 90] width 7 height 14
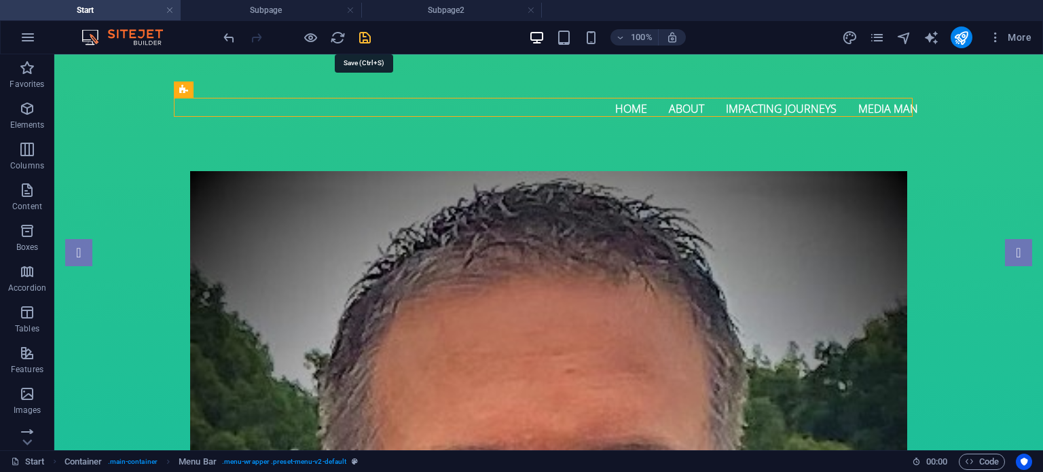
click at [367, 35] on icon "save" at bounding box center [365, 38] width 16 height 16
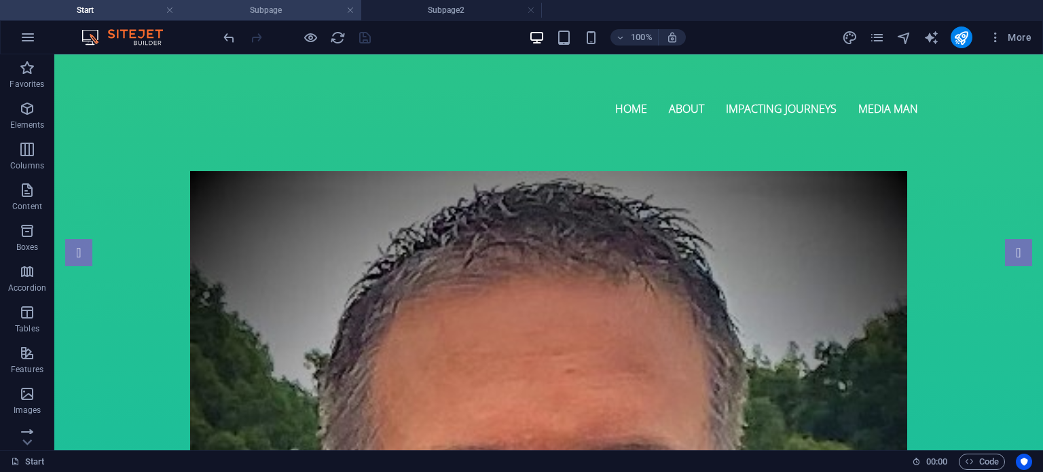
click at [310, 9] on h4 "Subpage" at bounding box center [271, 10] width 181 height 15
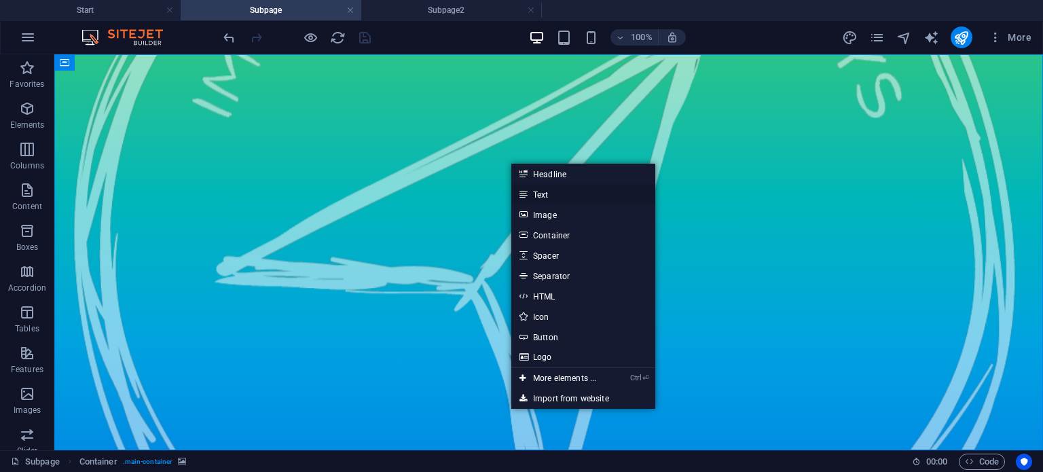
click at [540, 195] on link "Text" at bounding box center [583, 194] width 144 height 20
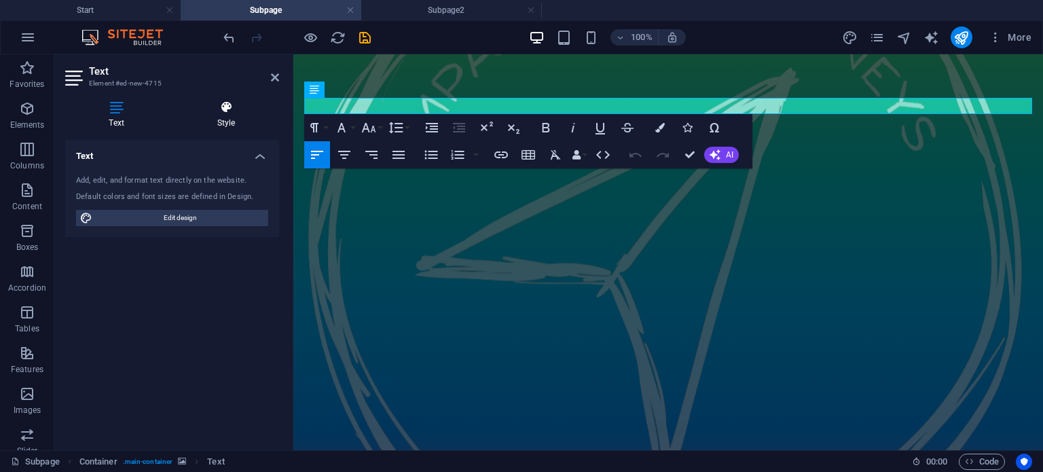
click at [230, 109] on icon at bounding box center [226, 107] width 106 height 14
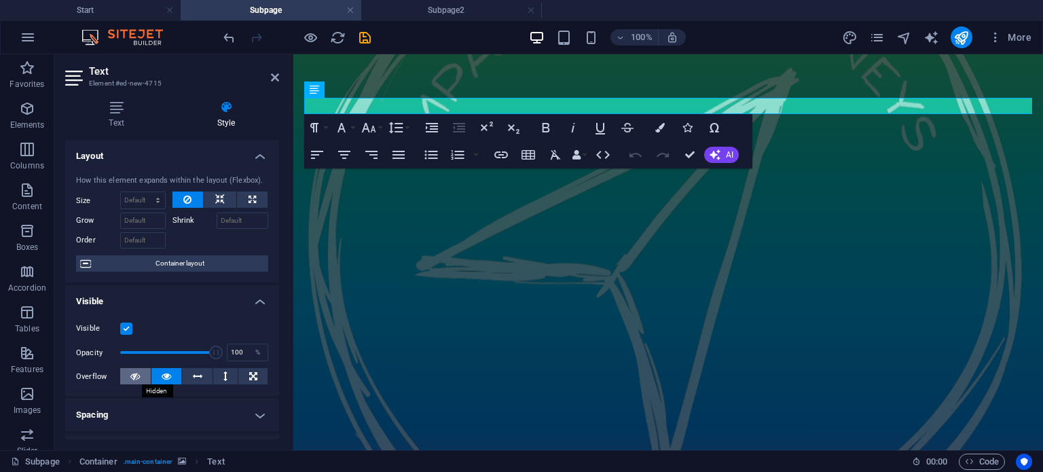
click at [136, 376] on icon at bounding box center [135, 376] width 10 height 16
click at [162, 380] on icon at bounding box center [167, 376] width 10 height 16
click at [350, 88] on icon at bounding box center [353, 90] width 7 height 14
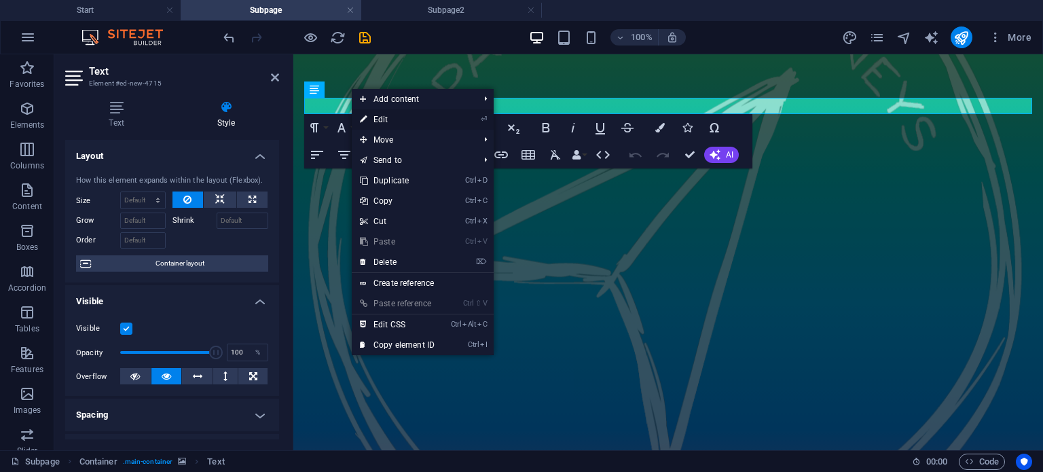
click at [365, 117] on icon at bounding box center [363, 119] width 7 height 20
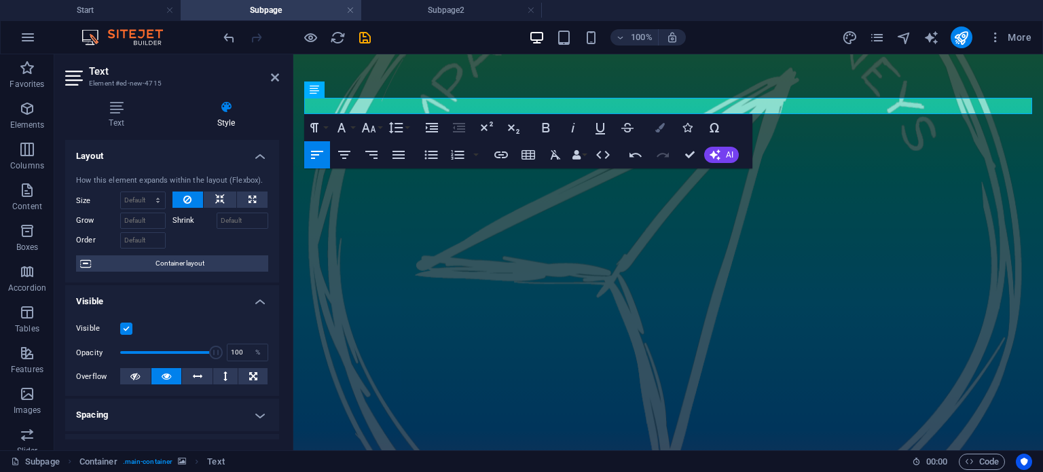
click at [661, 123] on icon "button" at bounding box center [660, 128] width 10 height 10
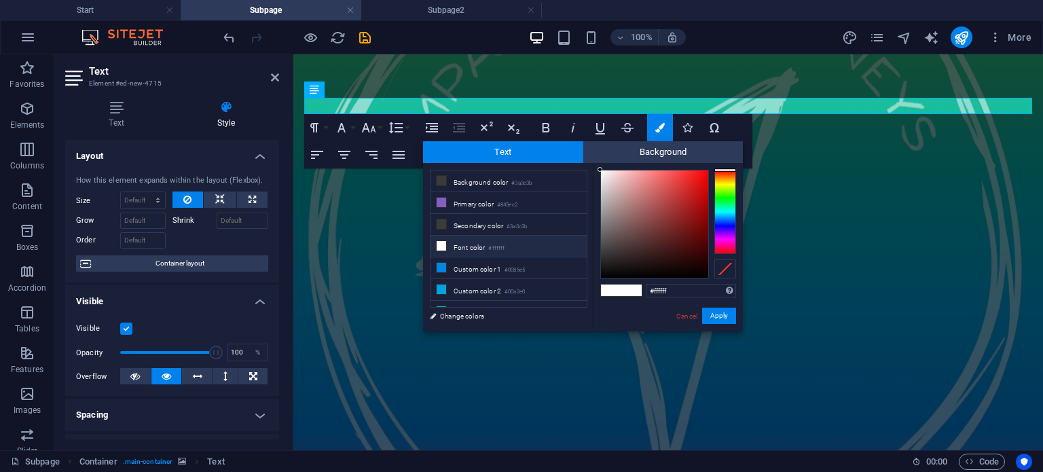
click at [472, 242] on li "Font color #ffffff" at bounding box center [508, 247] width 156 height 22
click at [465, 244] on li "Font color #ffffff" at bounding box center [508, 247] width 156 height 22
click at [722, 314] on button "Apply" at bounding box center [719, 316] width 34 height 16
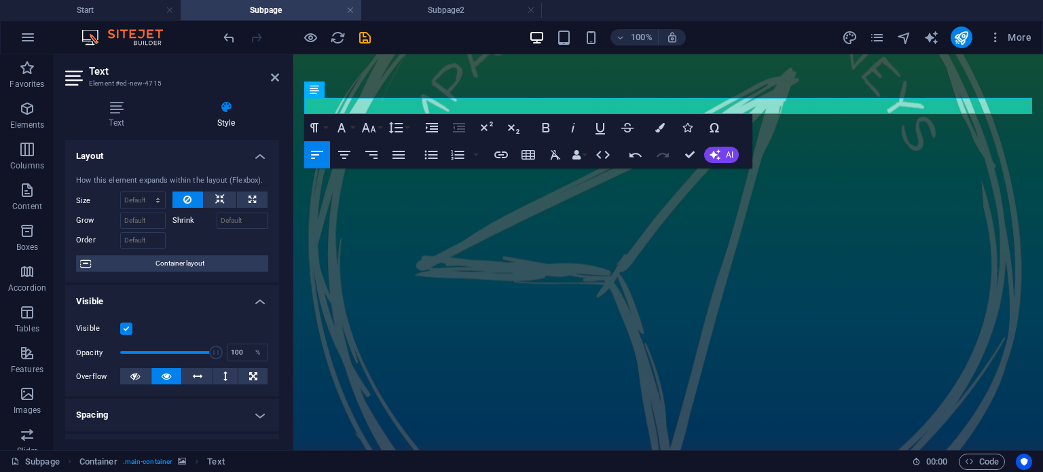
click at [361, 185] on figure at bounding box center [668, 252] width 750 height 397
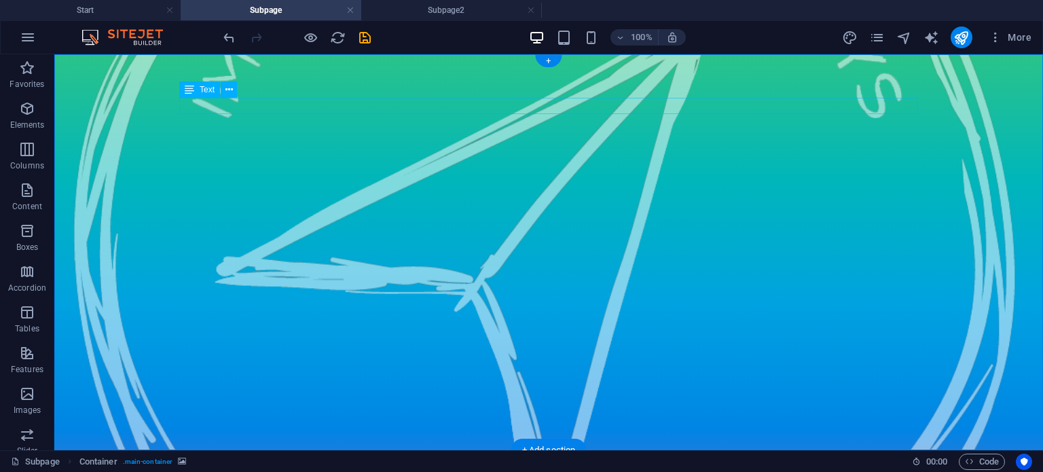
click at [225, 88] on icon at bounding box center [228, 90] width 7 height 14
click at [235, 67] on figure at bounding box center [548, 252] width 989 height 397
click at [287, 8] on h4 "Subpage" at bounding box center [271, 10] width 181 height 15
click at [144, 66] on figure at bounding box center [548, 252] width 989 height 397
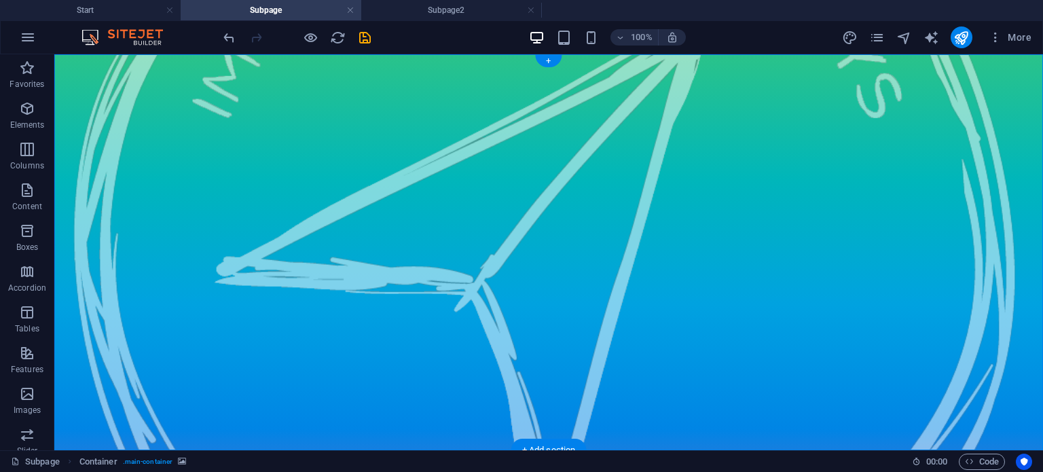
click at [570, 160] on figure at bounding box center [548, 252] width 989 height 397
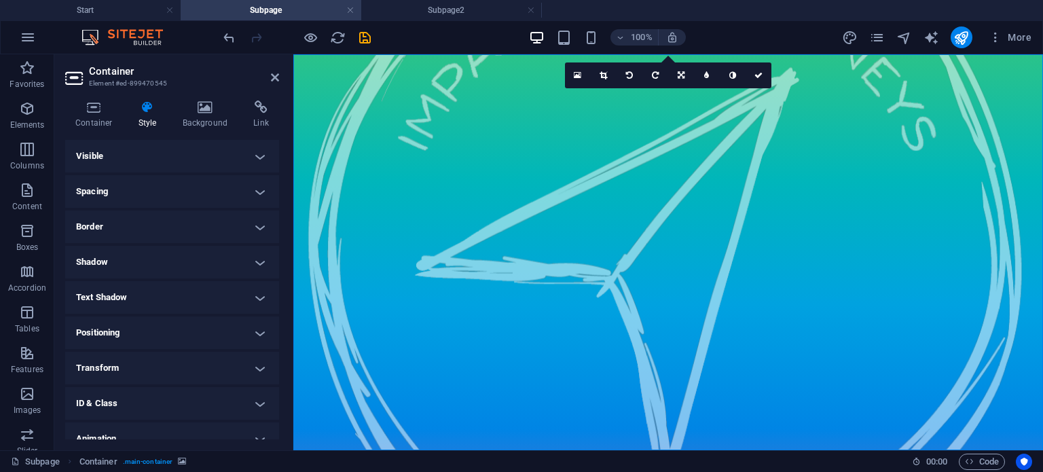
click at [149, 155] on h4 "Visible" at bounding box center [172, 156] width 214 height 33
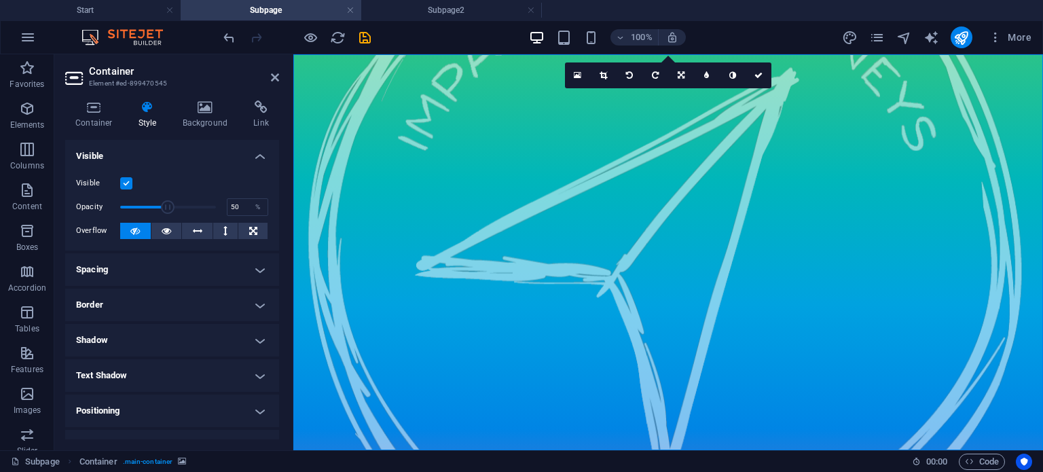
click at [127, 179] on label at bounding box center [126, 183] width 12 height 12
click at [0, 0] on input "Visible" at bounding box center [0, 0] width 0 height 0
click at [126, 179] on label at bounding box center [126, 183] width 12 height 12
click at [0, 0] on input "Visible" at bounding box center [0, 0] width 0 height 0
type input "100"
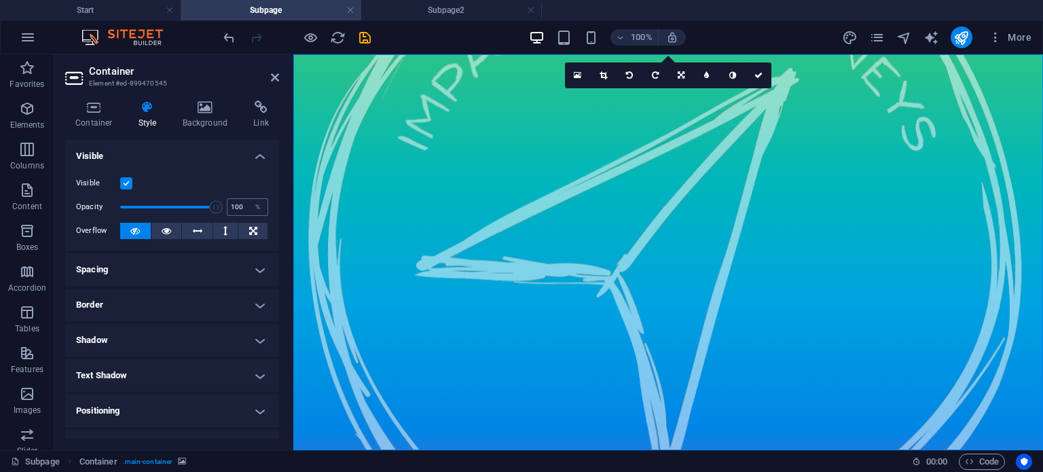
drag, startPoint x: 166, startPoint y: 208, endPoint x: 226, endPoint y: 206, distance: 60.4
click at [226, 206] on div "Opacity 100 %" at bounding box center [172, 207] width 192 height 20
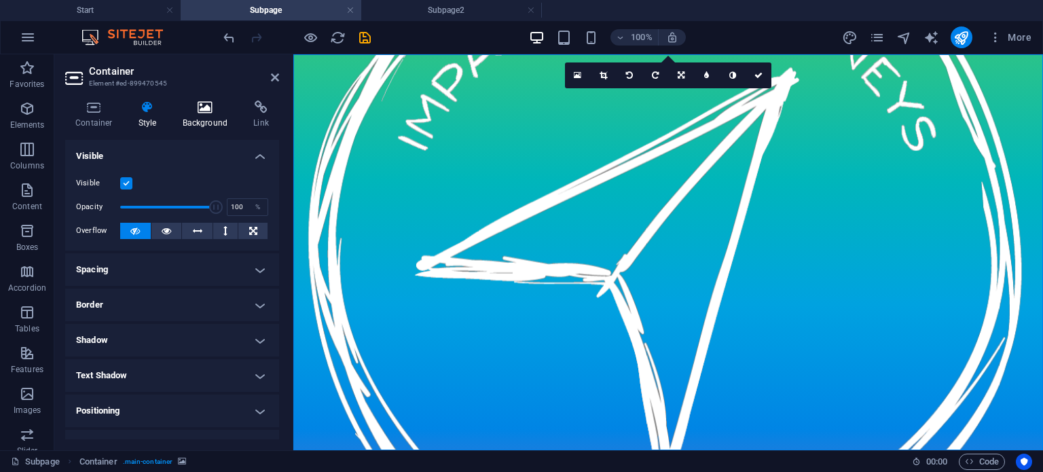
click at [202, 119] on h4 "Background" at bounding box center [207, 114] width 71 height 29
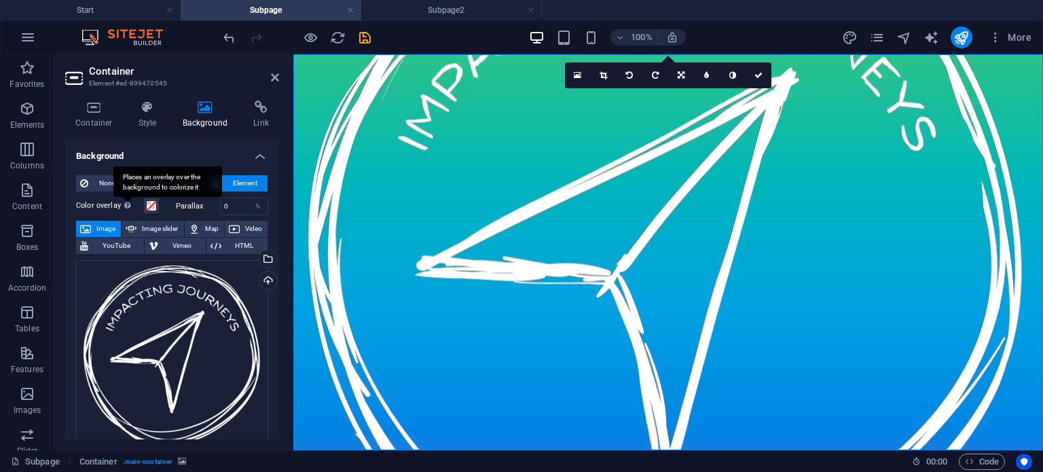
click at [128, 197] on div "Places an overlay over the background to colorize it" at bounding box center [167, 181] width 109 height 31
click at [144, 203] on button "Color overlay Places an overlay over the background to colorize it" at bounding box center [151, 205] width 15 height 15
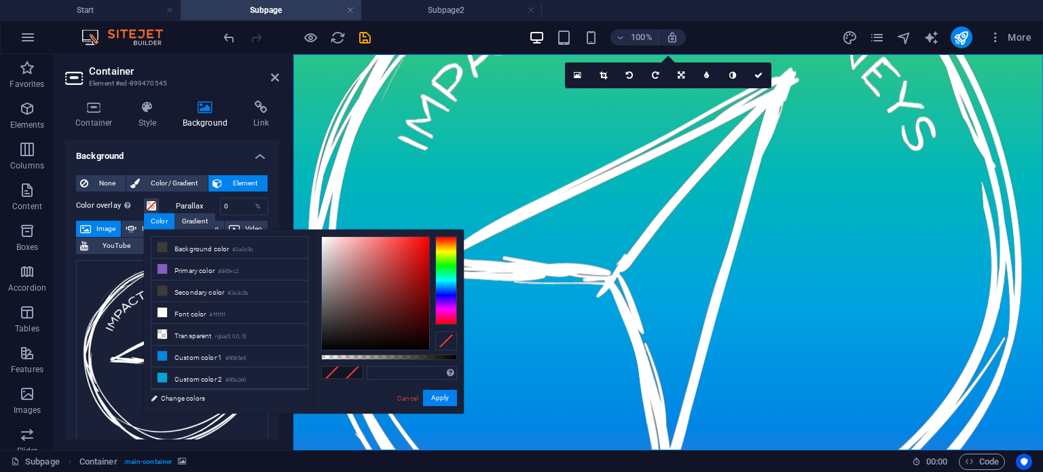
click at [445, 342] on div at bounding box center [446, 340] width 22 height 19
click at [185, 252] on li "Background color #3a3c3b" at bounding box center [229, 248] width 156 height 22
type input "#3a3c3b"
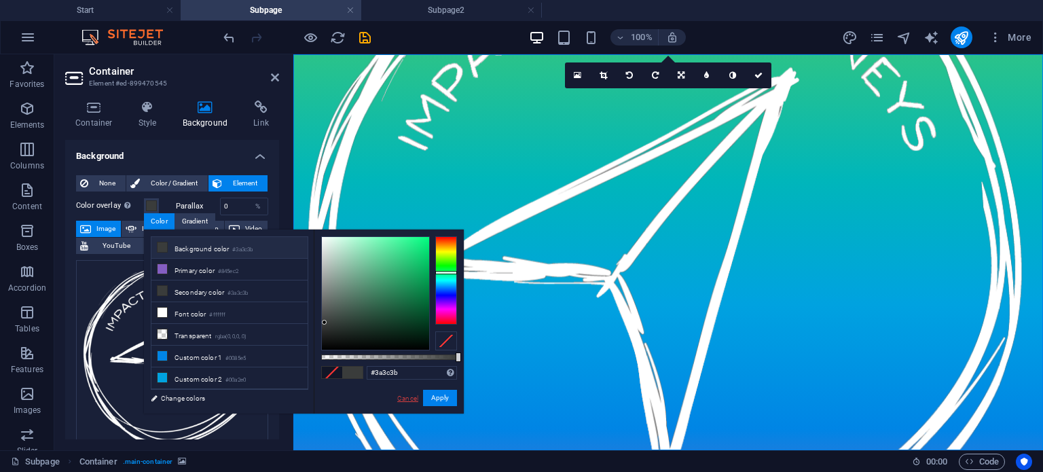
click at [405, 401] on link "Cancel" at bounding box center [408, 398] width 24 height 10
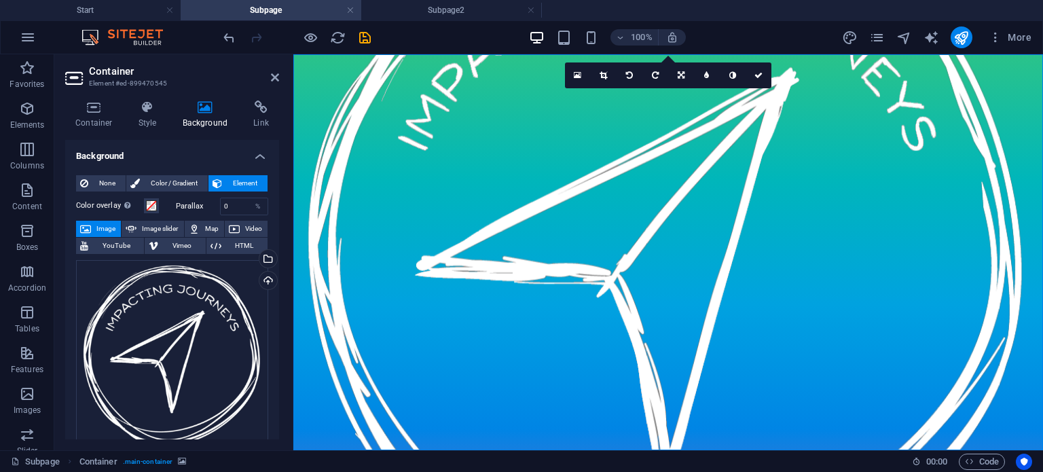
click at [105, 227] on span "Image" at bounding box center [106, 229] width 22 height 16
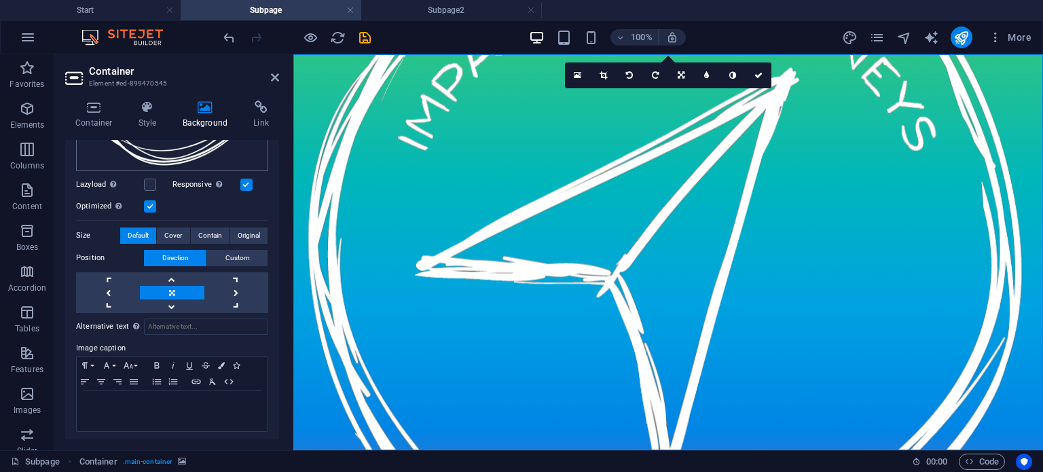
scroll to position [282, 0]
click at [222, 363] on icon "button" at bounding box center [221, 364] width 7 height 7
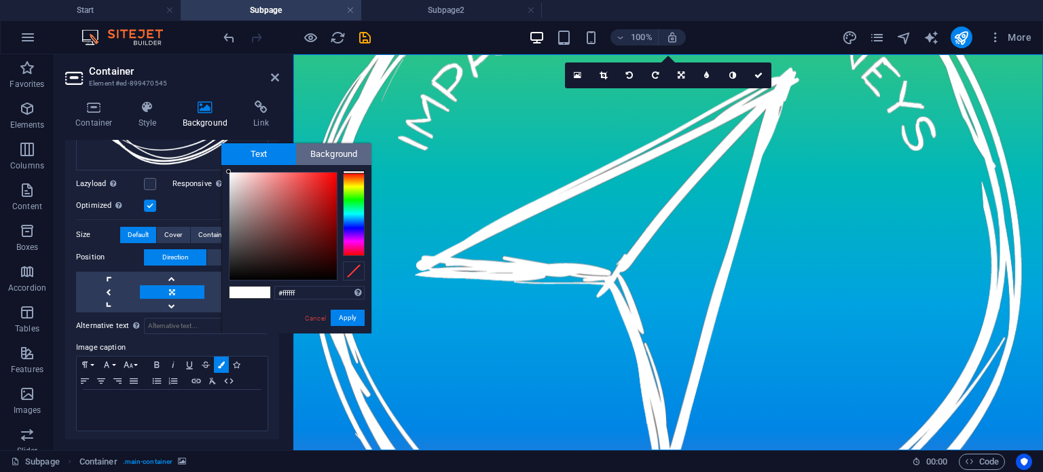
click at [325, 147] on span "Background" at bounding box center [333, 154] width 75 height 22
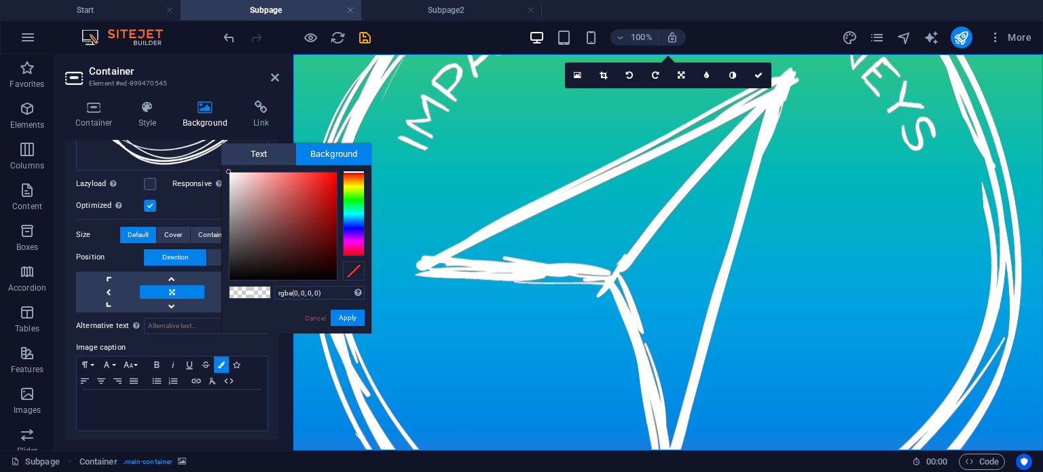
type input "#000000"
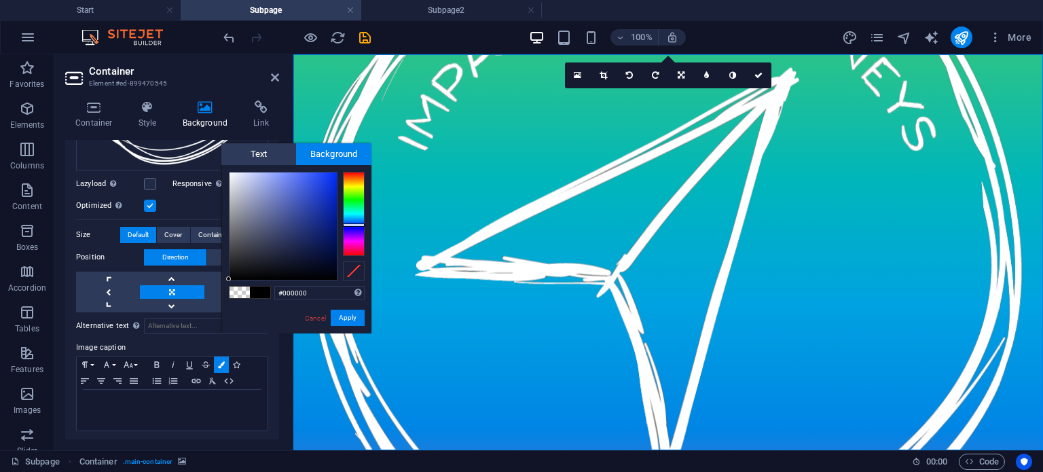
click at [354, 225] on div at bounding box center [354, 214] width 22 height 84
click at [259, 293] on span at bounding box center [260, 293] width 20 height 12
click at [341, 315] on button "Apply" at bounding box center [348, 318] width 34 height 16
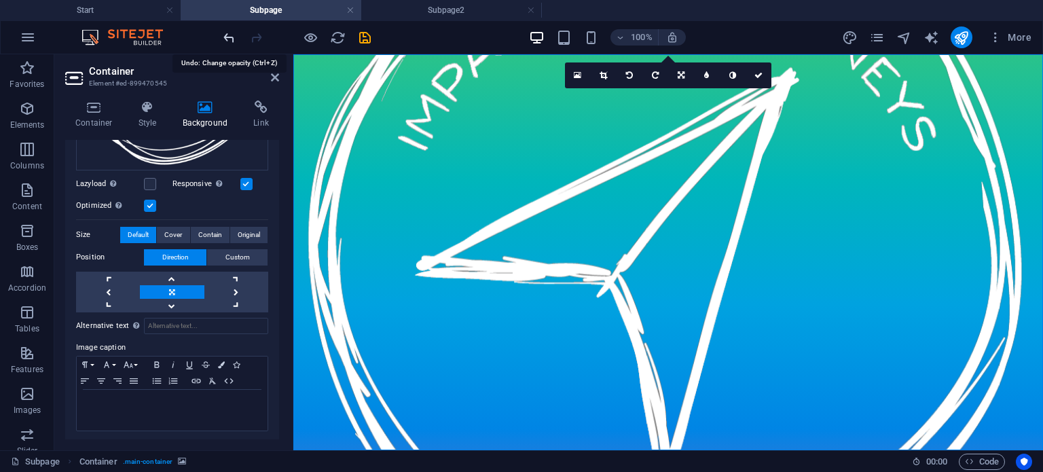
click at [226, 39] on icon "undo" at bounding box center [229, 38] width 16 height 16
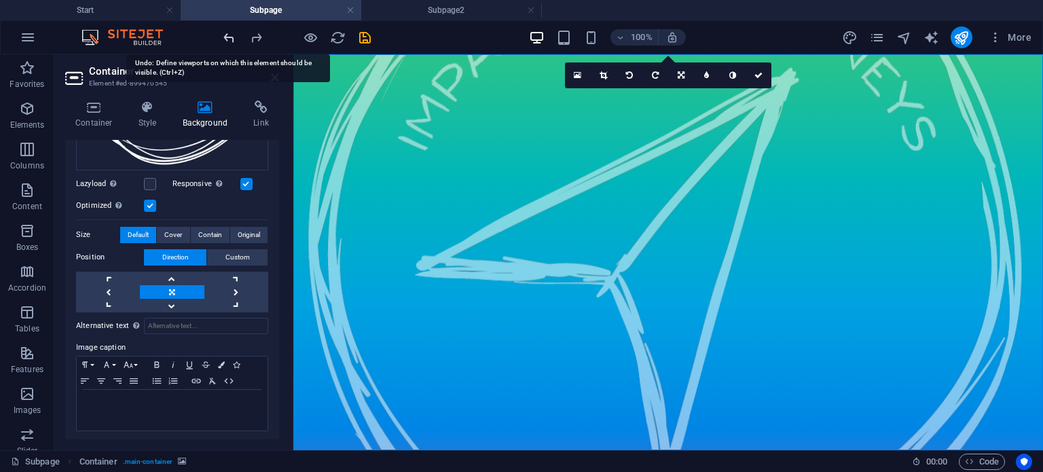
click at [226, 39] on icon "undo" at bounding box center [229, 38] width 16 height 16
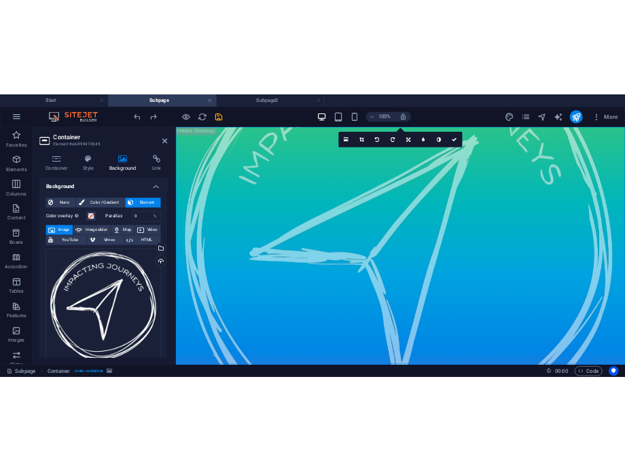
scroll to position [0, 0]
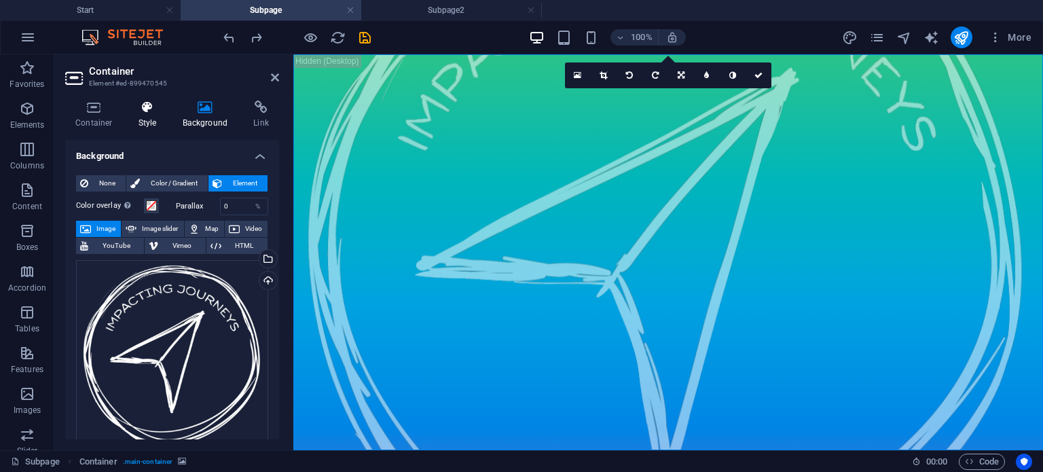
click at [162, 116] on h4 "Style" at bounding box center [150, 114] width 44 height 29
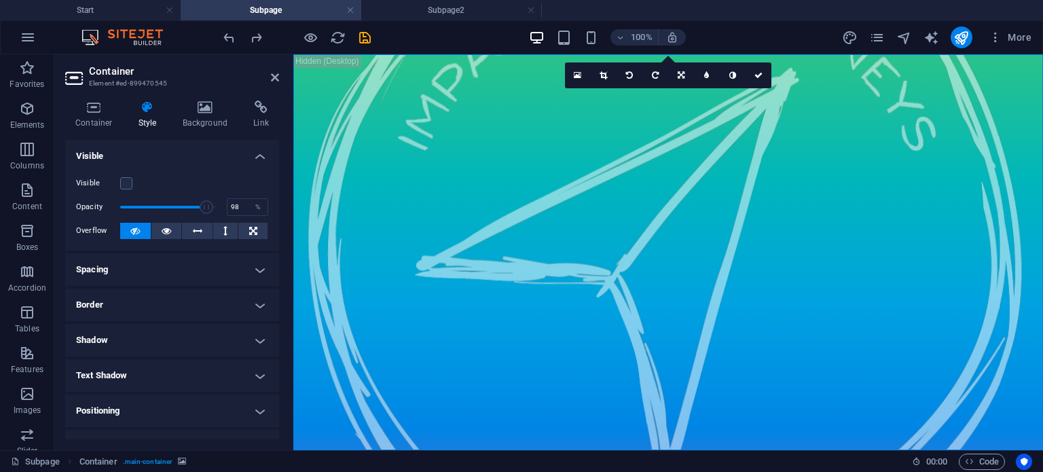
type input "100"
drag, startPoint x: 165, startPoint y: 206, endPoint x: 231, endPoint y: 210, distance: 66.0
click at [231, 210] on div "Opacity 100 %" at bounding box center [172, 207] width 192 height 20
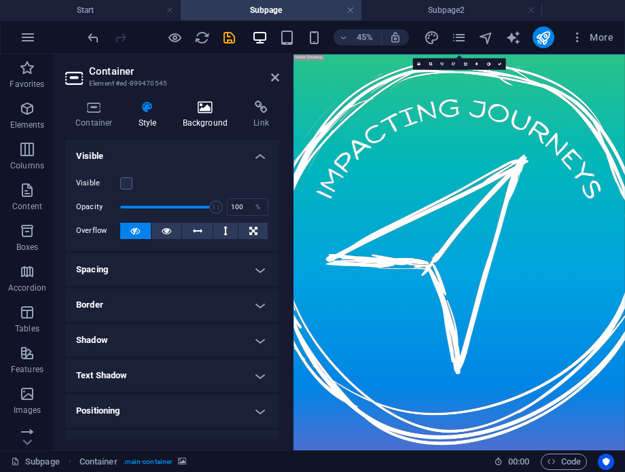
click at [210, 119] on h4 "Background" at bounding box center [207, 114] width 71 height 29
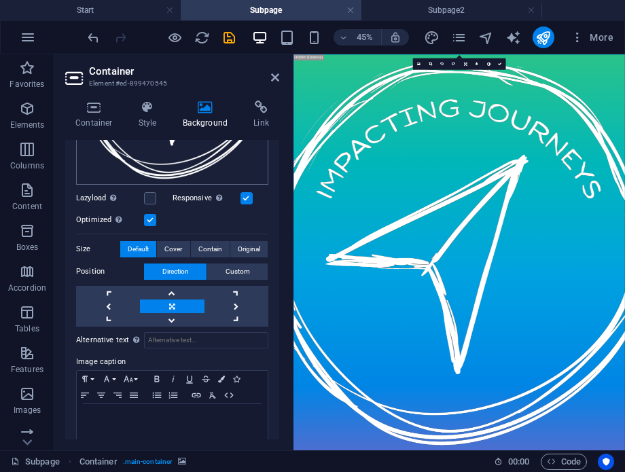
scroll to position [282, 0]
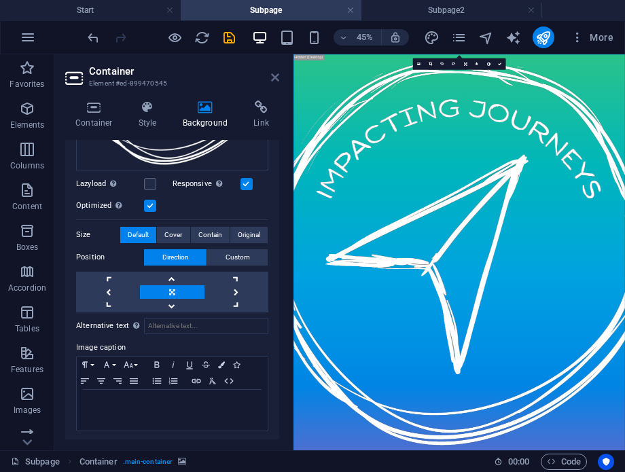
click at [273, 79] on icon at bounding box center [275, 77] width 8 height 11
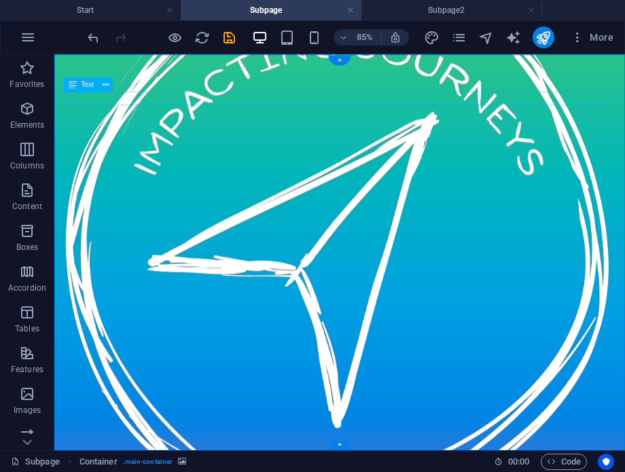
click at [107, 86] on icon at bounding box center [106, 84] width 6 height 12
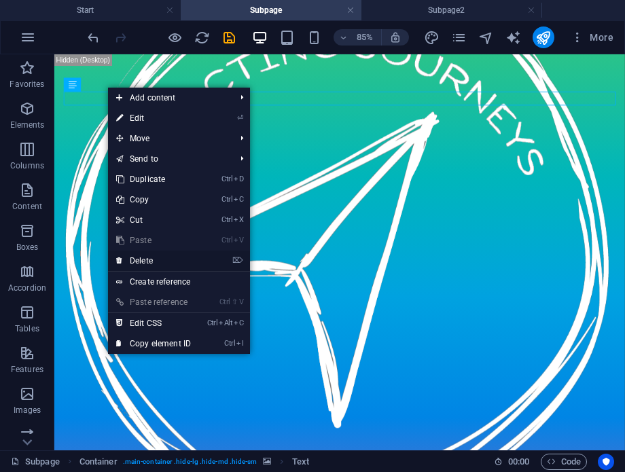
click at [139, 253] on link "⌦ Delete" at bounding box center [153, 261] width 91 height 20
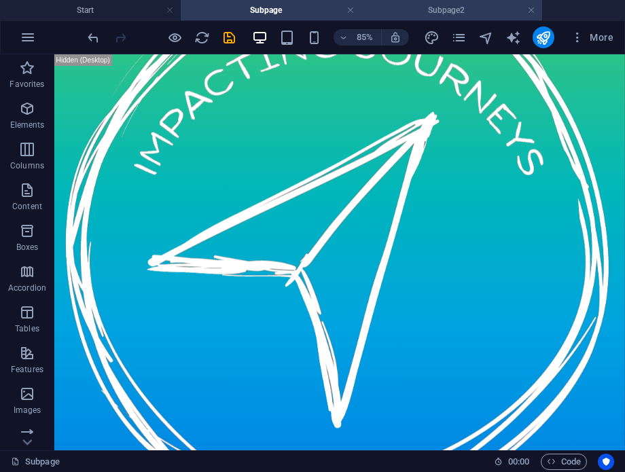
click at [433, 15] on h4 "Subpage2" at bounding box center [451, 10] width 181 height 15
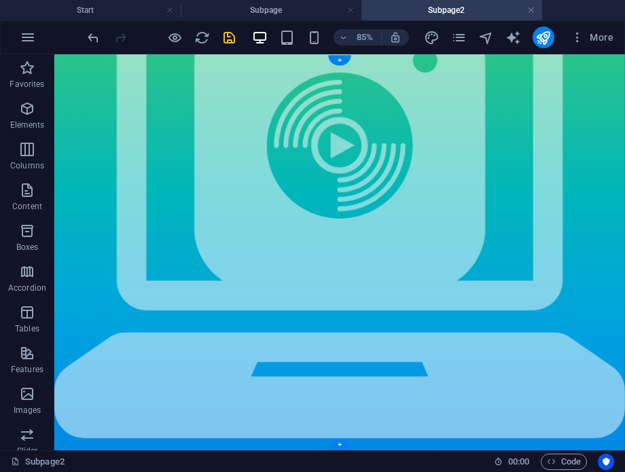
click at [214, 257] on figure at bounding box center [389, 287] width 671 height 466
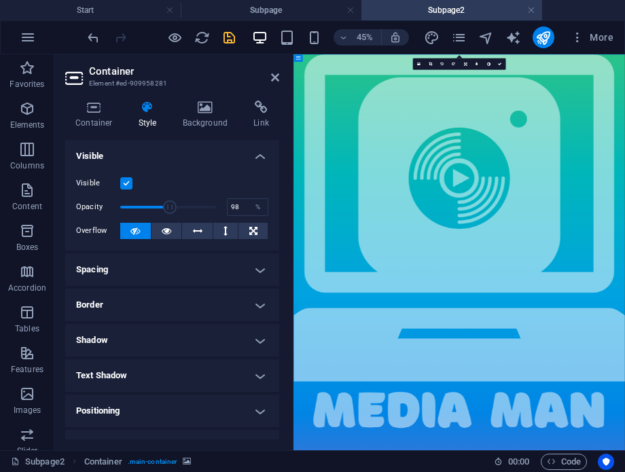
type input "100"
drag, startPoint x: 166, startPoint y: 205, endPoint x: 232, endPoint y: 208, distance: 65.9
click at [232, 208] on div "Opacity 100 %" at bounding box center [172, 207] width 192 height 20
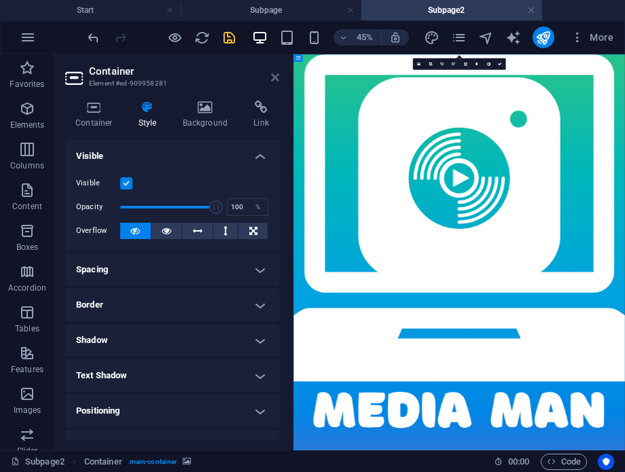
click at [272, 77] on icon at bounding box center [275, 77] width 8 height 11
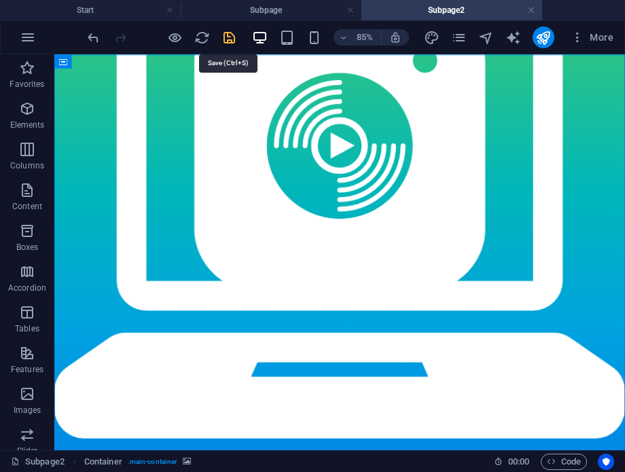
click at [226, 38] on icon "save" at bounding box center [229, 38] width 16 height 16
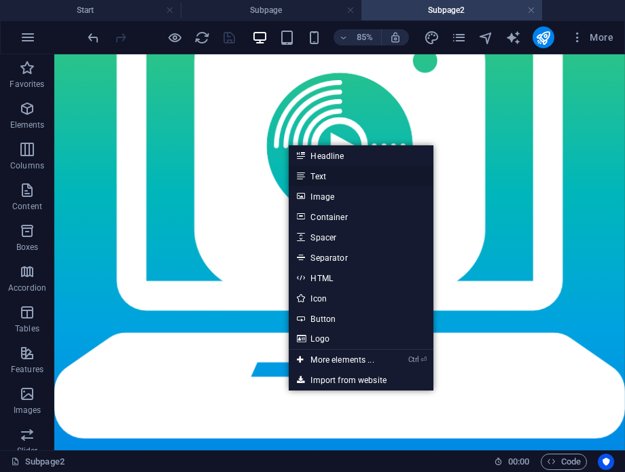
click at [318, 172] on link "Text" at bounding box center [361, 176] width 144 height 20
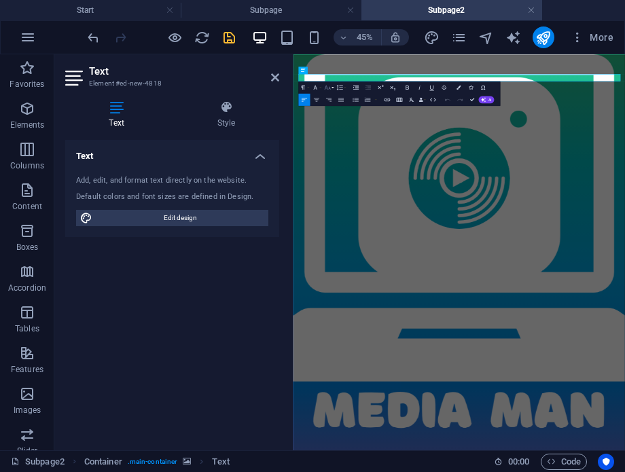
click at [328, 89] on icon "button" at bounding box center [327, 87] width 6 height 4
click at [323, 162] on link "24" at bounding box center [320, 164] width 22 height 10
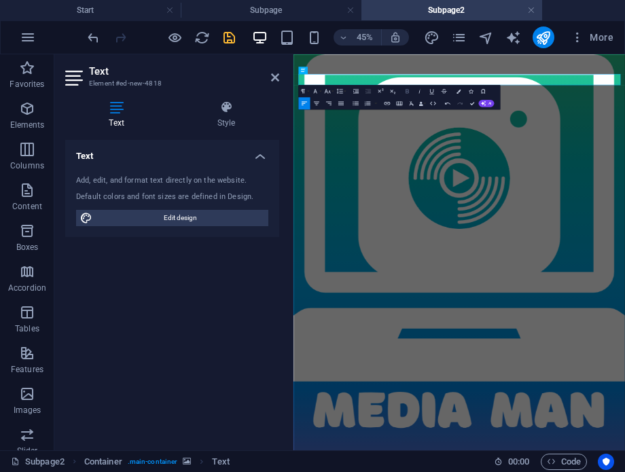
click at [408, 92] on icon "button" at bounding box center [406, 91] width 7 height 7
click at [316, 92] on icon "button" at bounding box center [315, 91] width 7 height 7
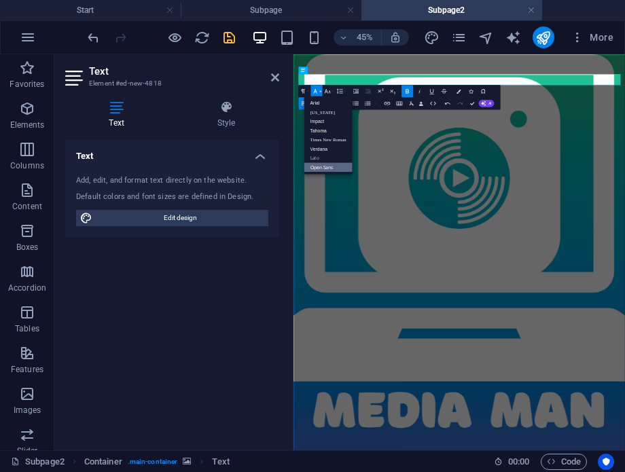
scroll to position [0, 0]
click at [318, 119] on link "Impact" at bounding box center [327, 122] width 48 height 10
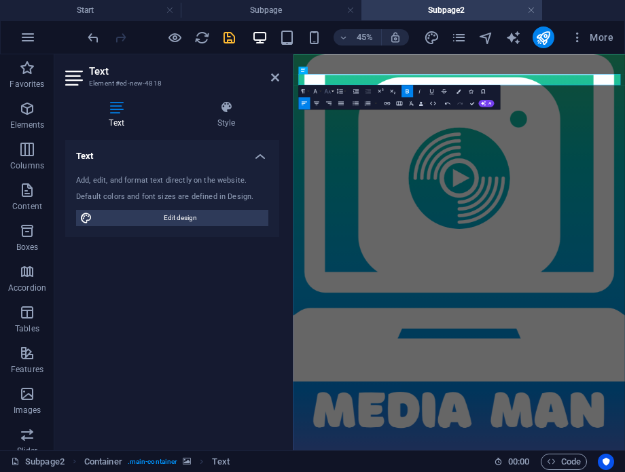
click at [331, 94] on button "Font Size" at bounding box center [329, 91] width 12 height 12
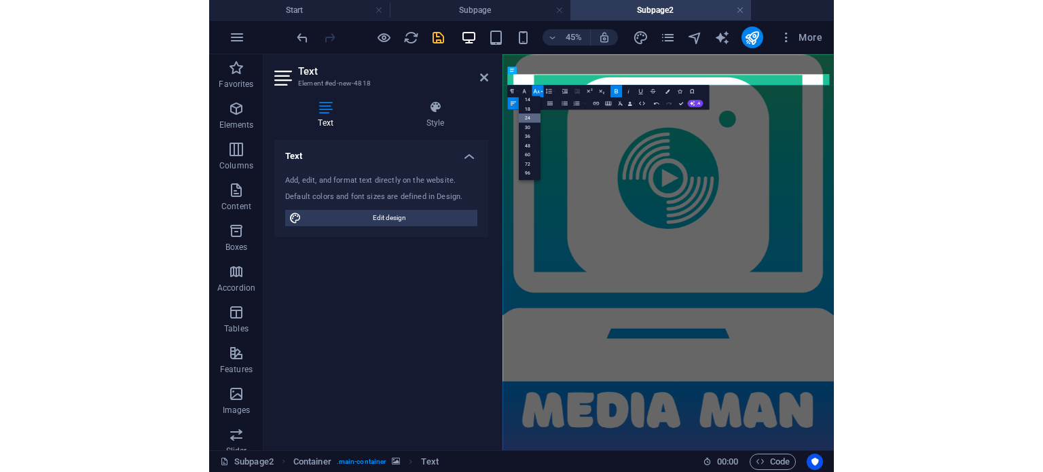
scroll to position [109, 0]
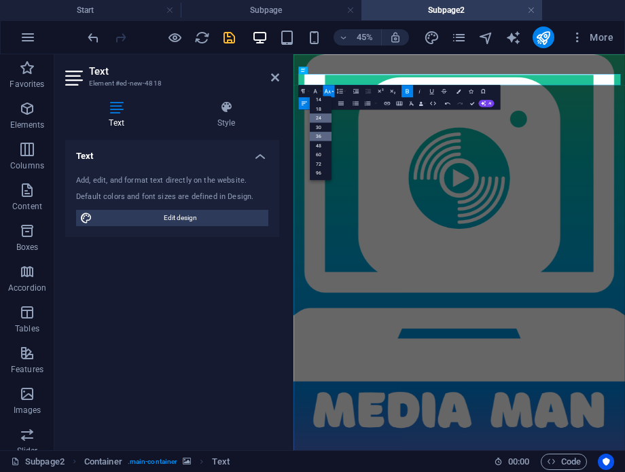
click at [323, 137] on link "36" at bounding box center [320, 137] width 22 height 10
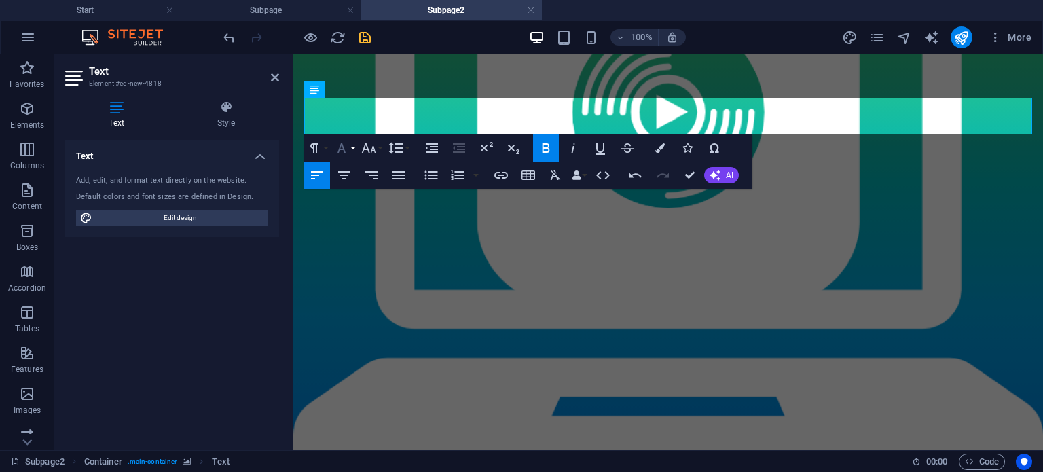
click at [342, 155] on icon "button" at bounding box center [341, 148] width 16 height 16
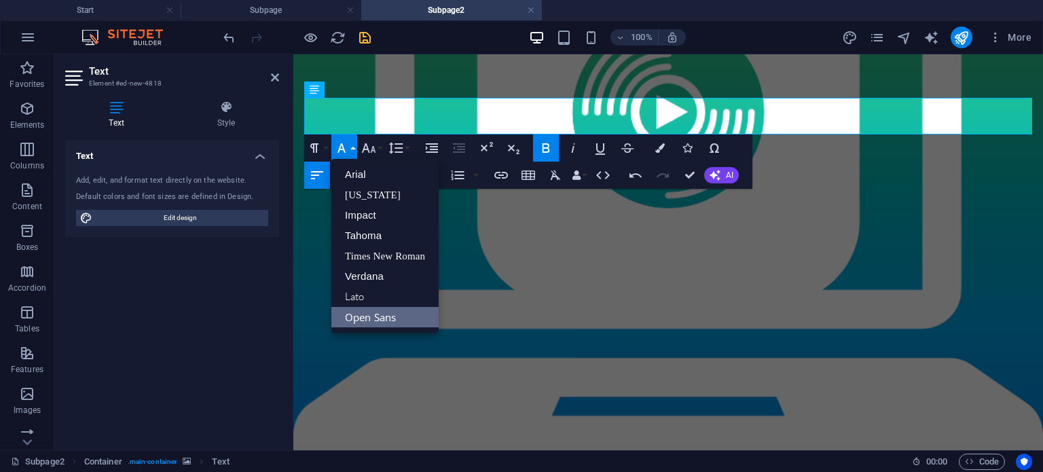
scroll to position [0, 0]
click at [362, 315] on link "Open Sans" at bounding box center [384, 317] width 107 height 20
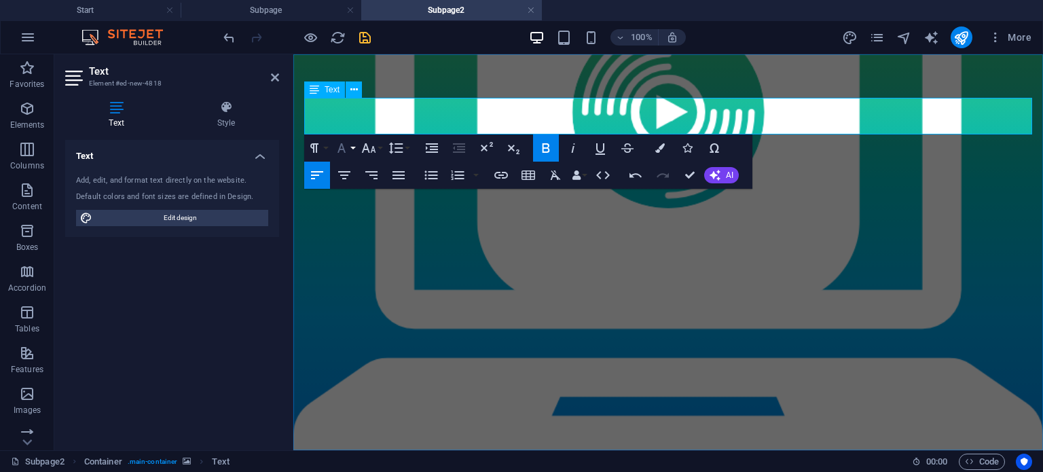
drag, startPoint x: 113, startPoint y: 61, endPoint x: 348, endPoint y: 148, distance: 250.5
click at [348, 148] on icon "button" at bounding box center [341, 148] width 16 height 16
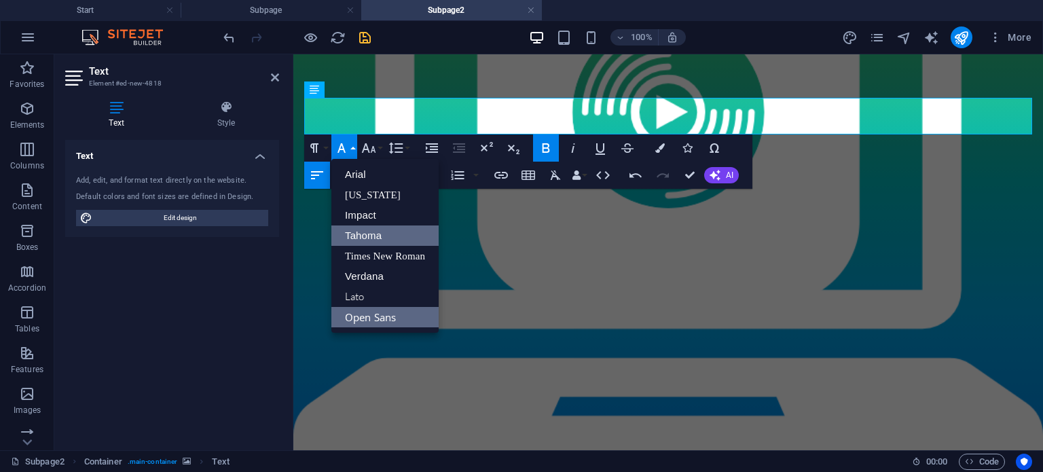
click at [368, 237] on link "Tahoma" at bounding box center [384, 235] width 107 height 20
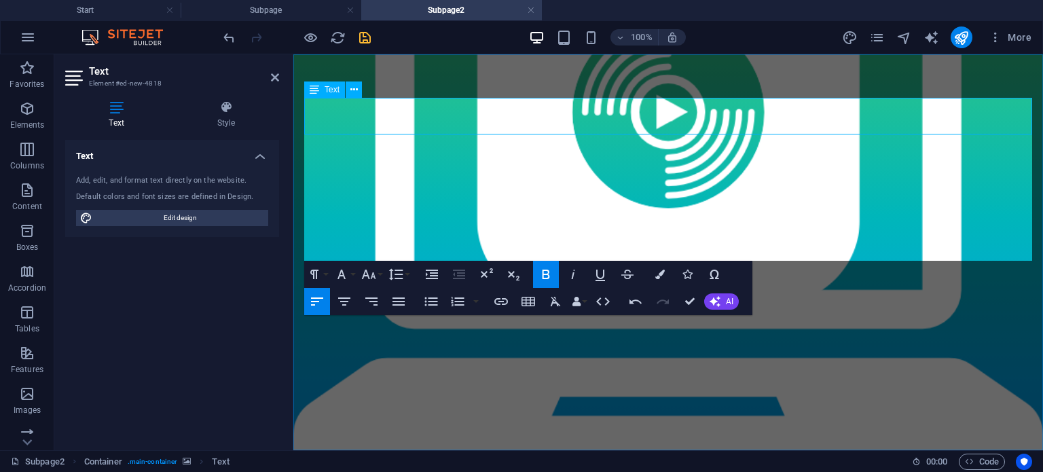
scroll to position [5185, 0]
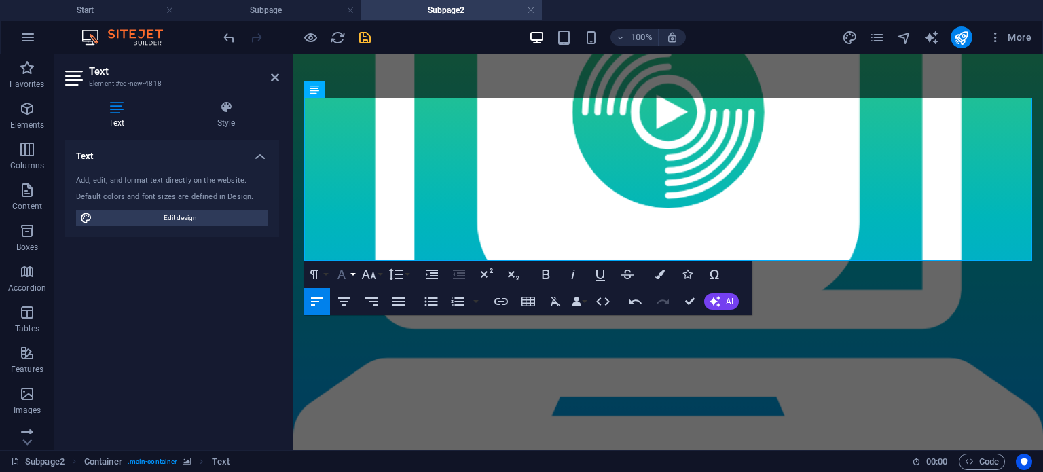
click at [352, 274] on button "Font Family" at bounding box center [344, 274] width 26 height 27
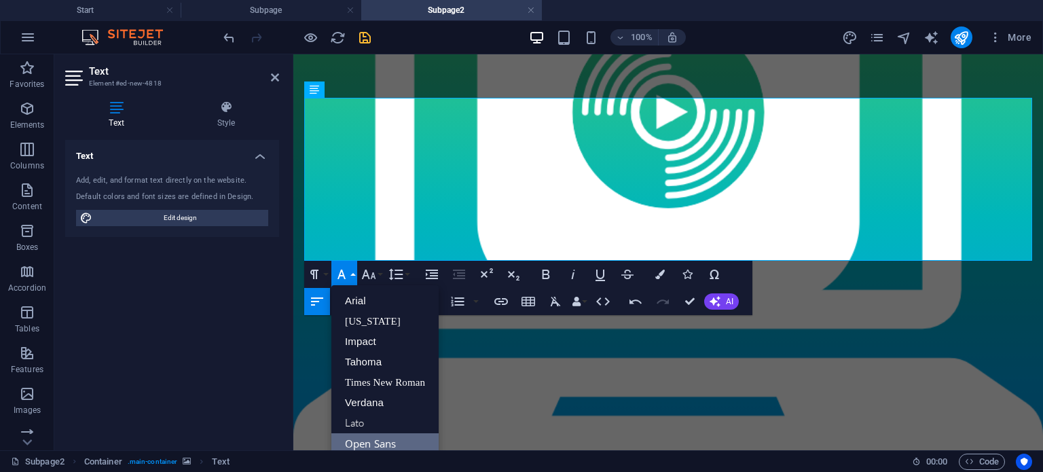
scroll to position [0, 0]
click at [363, 359] on link "Tahoma" at bounding box center [384, 362] width 107 height 20
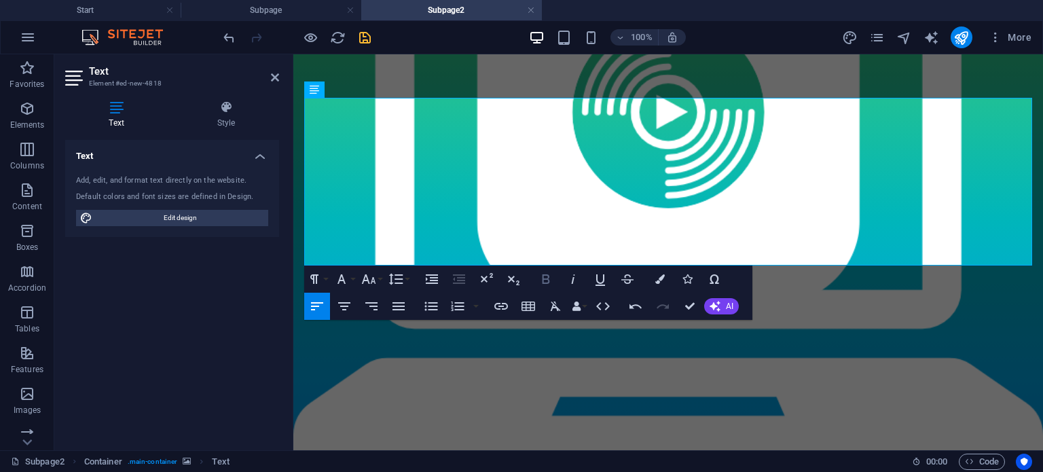
click at [546, 284] on icon "button" at bounding box center [546, 279] width 16 height 16
click at [378, 284] on button "Font Size" at bounding box center [371, 278] width 26 height 27
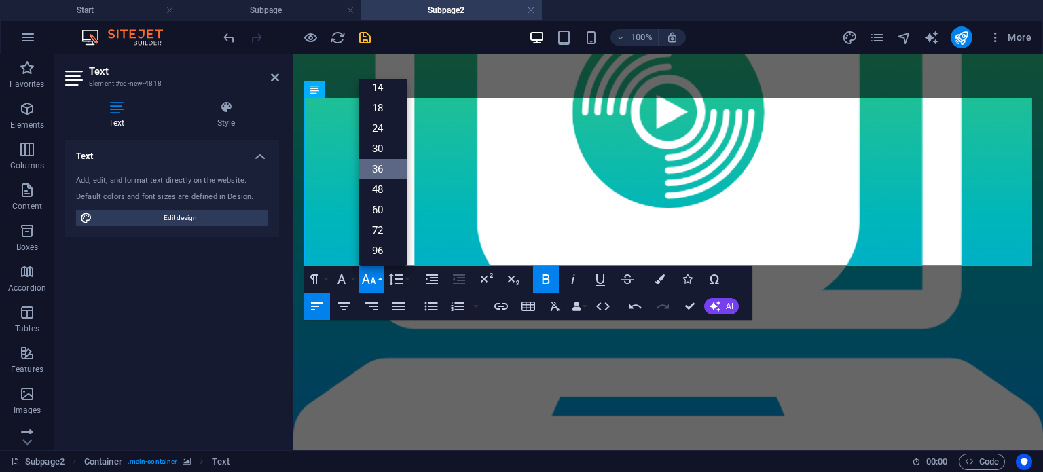
click at [375, 168] on link "36" at bounding box center [382, 169] width 49 height 20
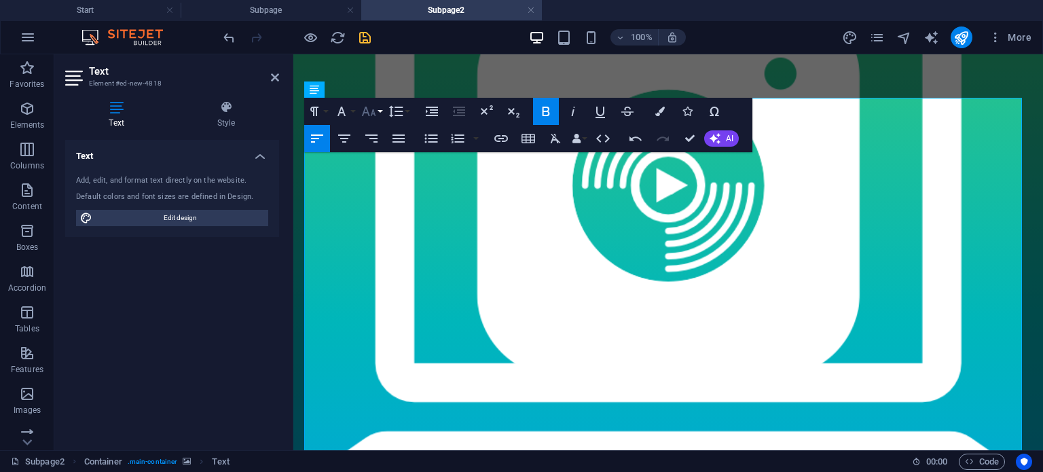
click at [382, 111] on button "Font Size" at bounding box center [371, 111] width 26 height 27
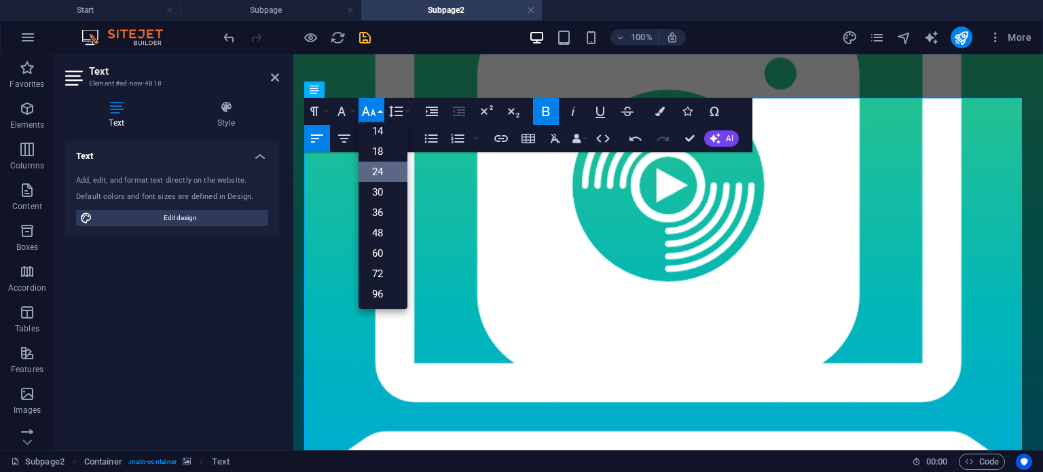
click at [380, 170] on link "24" at bounding box center [382, 172] width 49 height 20
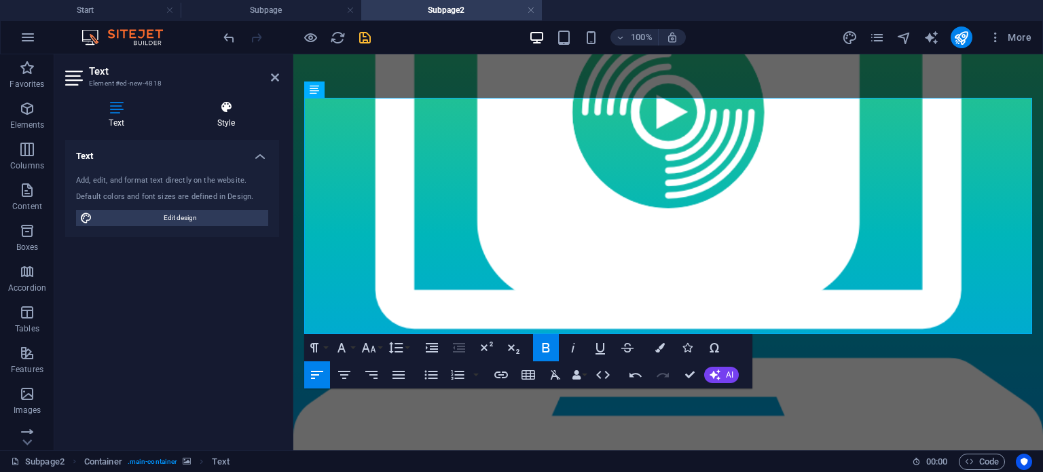
click at [240, 128] on h4 "Style" at bounding box center [226, 114] width 106 height 29
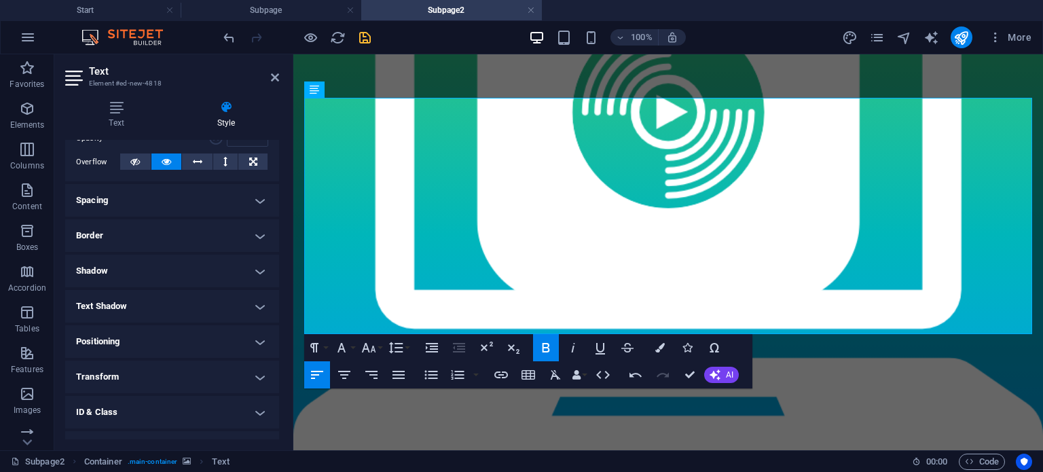
scroll to position [215, 0]
click at [191, 305] on h4 "Text Shadow" at bounding box center [172, 306] width 214 height 33
click at [191, 305] on h4 "Text Shadow" at bounding box center [172, 302] width 214 height 24
click at [191, 305] on h4 "Text Shadow" at bounding box center [172, 306] width 214 height 33
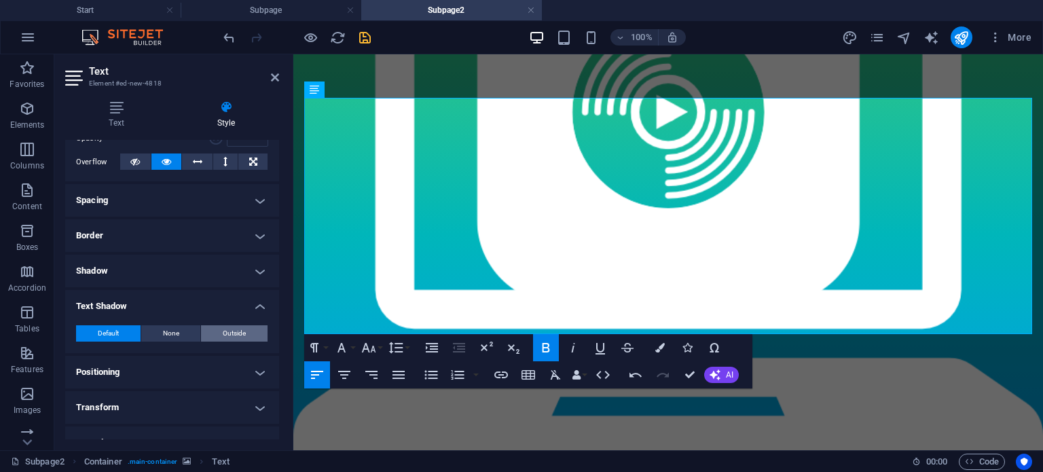
click at [225, 331] on span "Outside" at bounding box center [234, 333] width 23 height 16
type input "2"
type input "4"
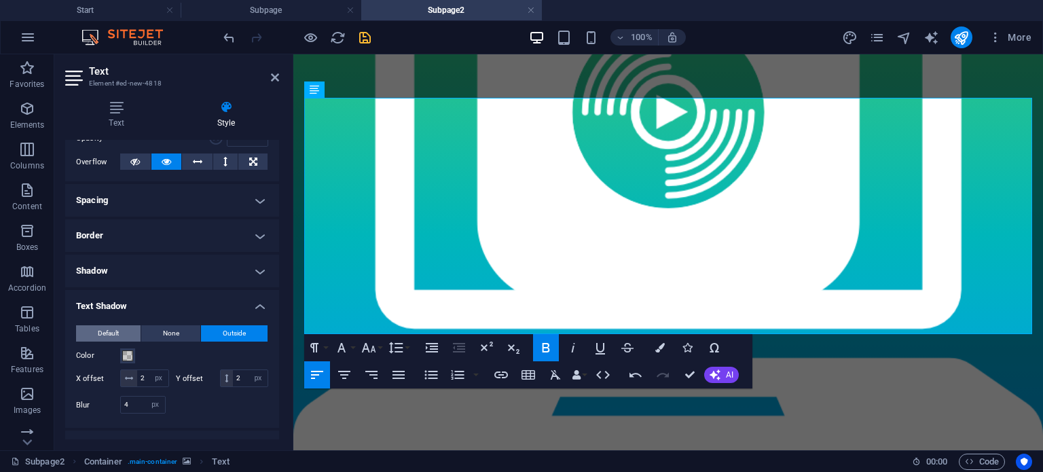
click at [120, 331] on button "Default" at bounding box center [108, 333] width 65 height 16
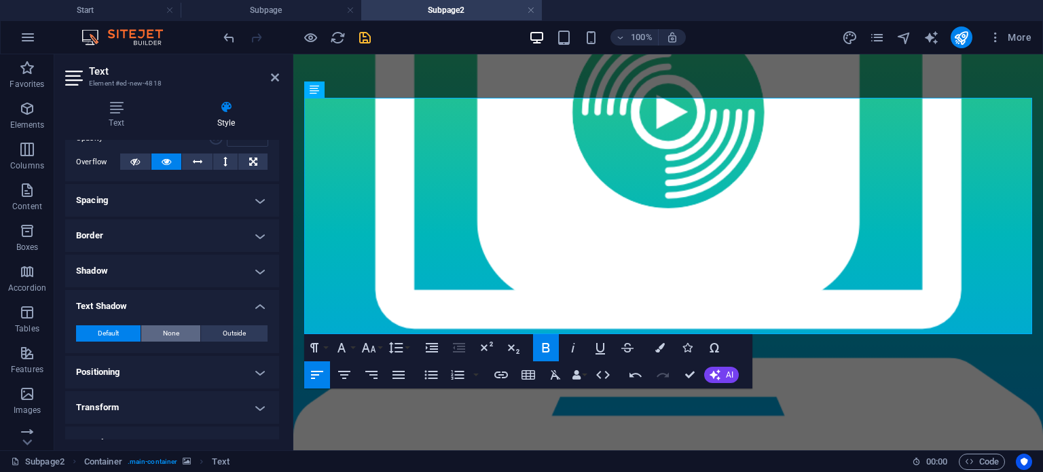
click at [156, 331] on button "None" at bounding box center [171, 333] width 60 height 16
click at [254, 306] on h4 "Text Shadow" at bounding box center [172, 302] width 214 height 24
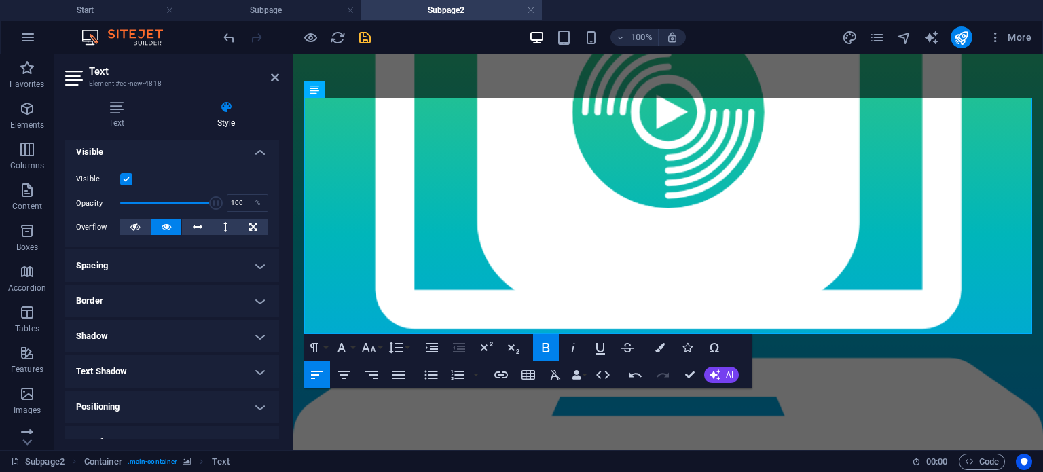
scroll to position [148, 0]
click at [174, 303] on h4 "Border" at bounding box center [172, 302] width 214 height 33
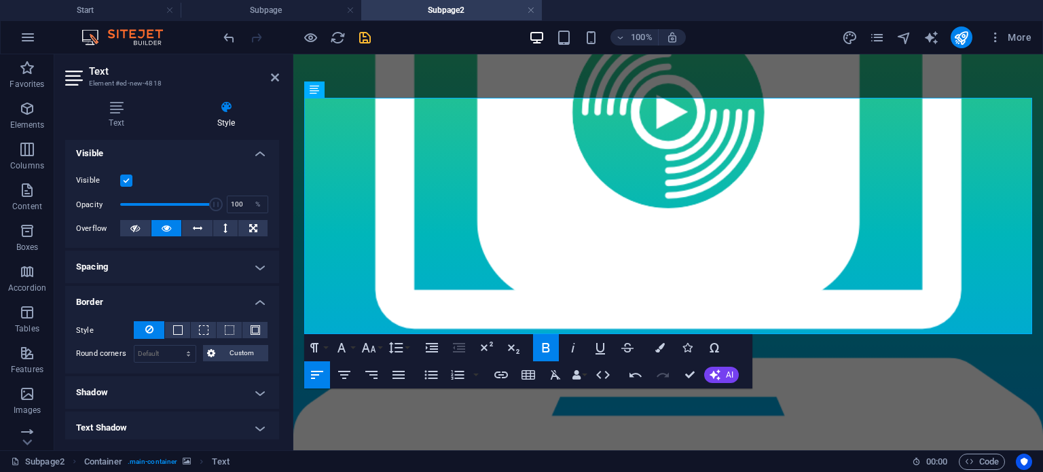
click at [258, 299] on h4 "Border" at bounding box center [172, 298] width 214 height 24
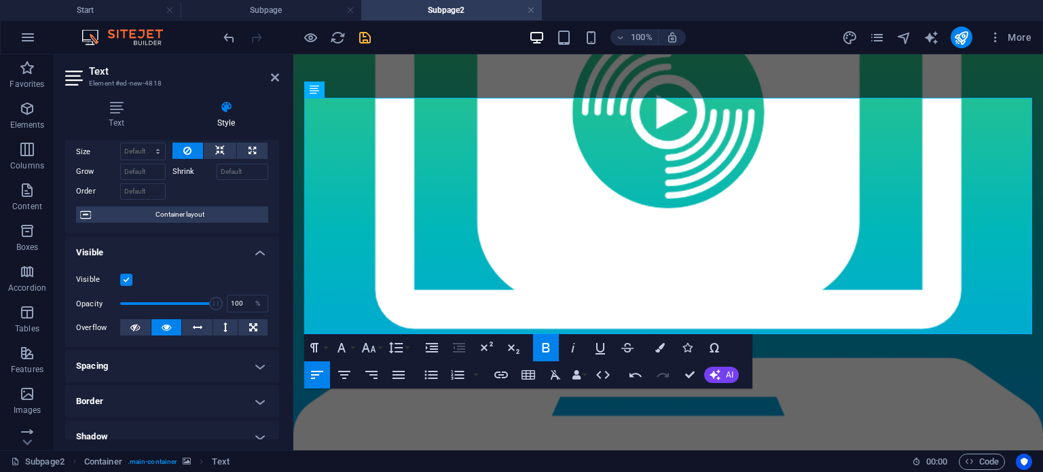
scroll to position [0, 0]
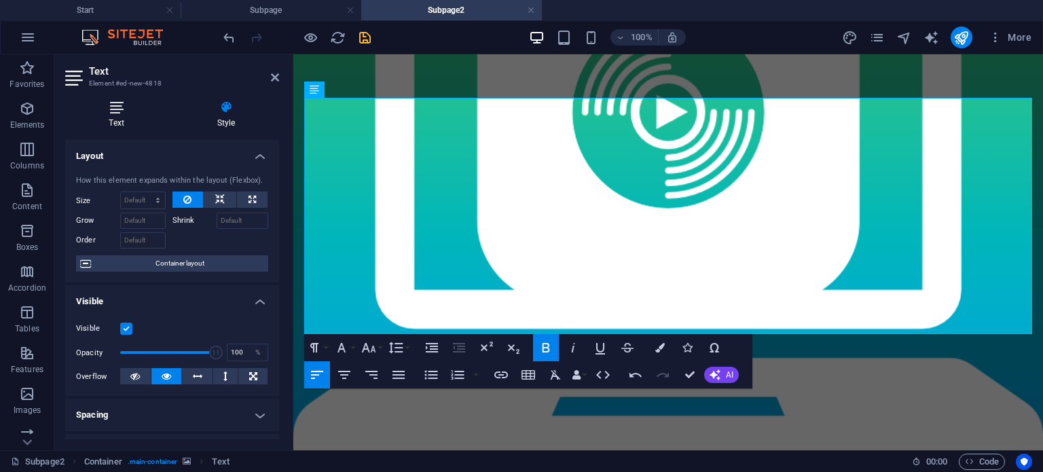
click at [118, 120] on h4 "Text" at bounding box center [119, 114] width 108 height 29
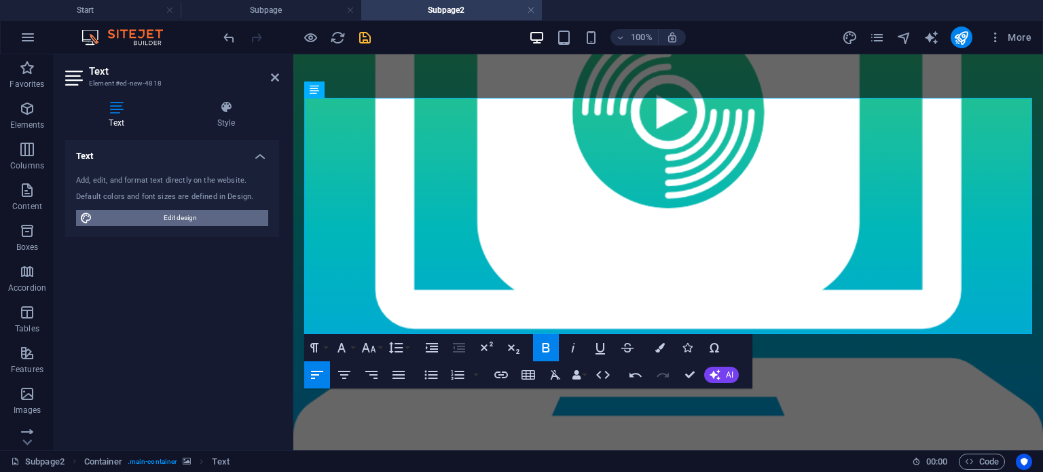
click at [158, 213] on span "Edit design" at bounding box center [180, 218] width 168 height 16
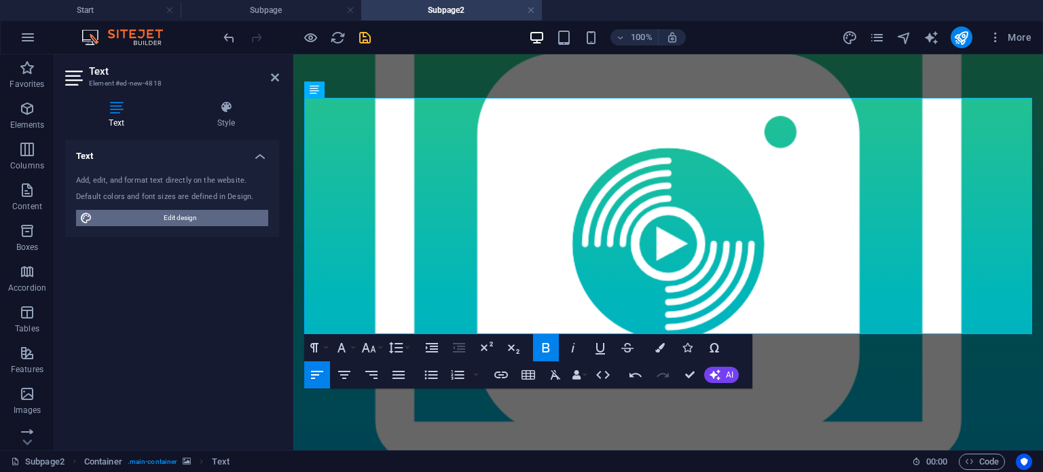
scroll to position [4921, 0]
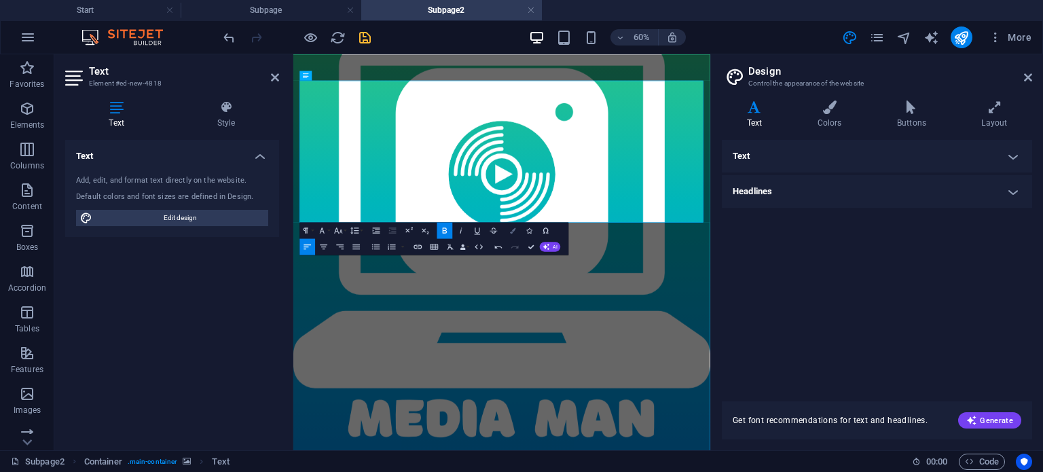
click at [511, 230] on icon "button" at bounding box center [513, 229] width 5 height 5
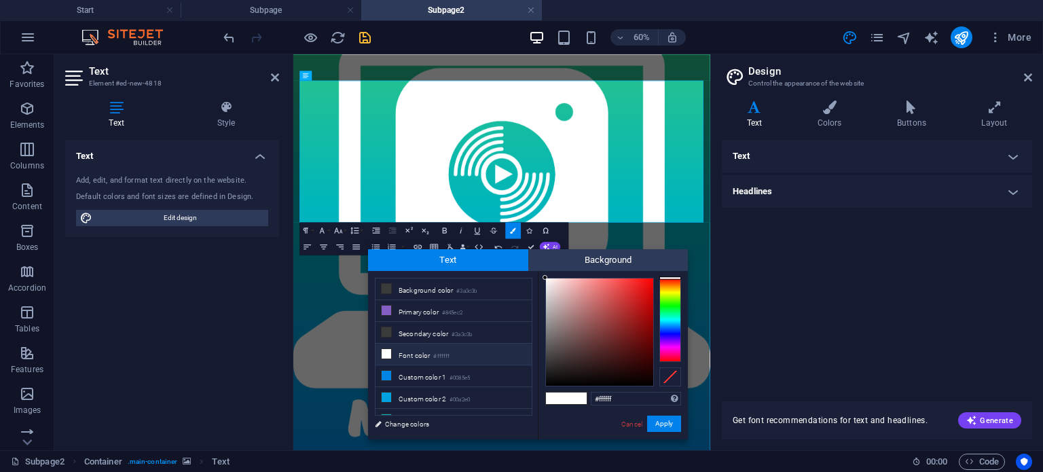
click at [430, 350] on li "Font color #ffffff" at bounding box center [453, 355] width 156 height 22
click at [660, 424] on button "Apply" at bounding box center [664, 424] width 34 height 16
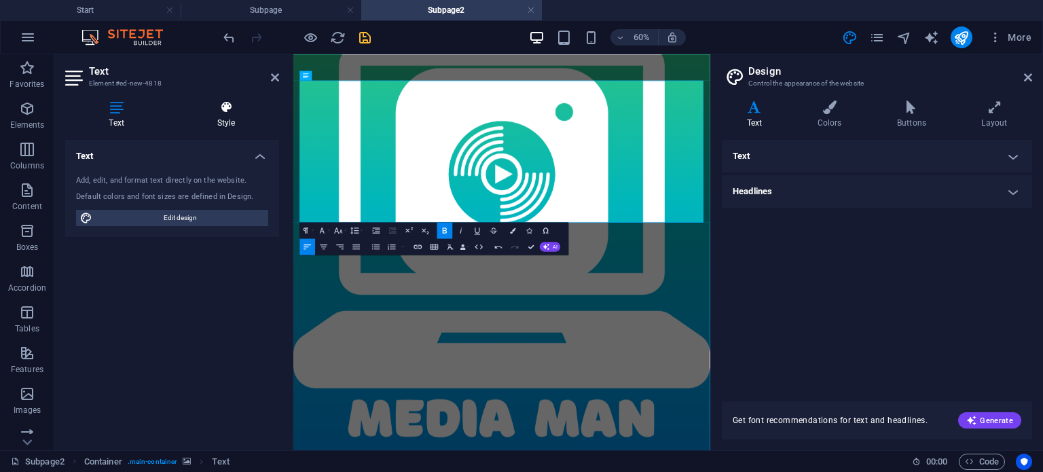
click at [229, 113] on icon at bounding box center [226, 107] width 106 height 14
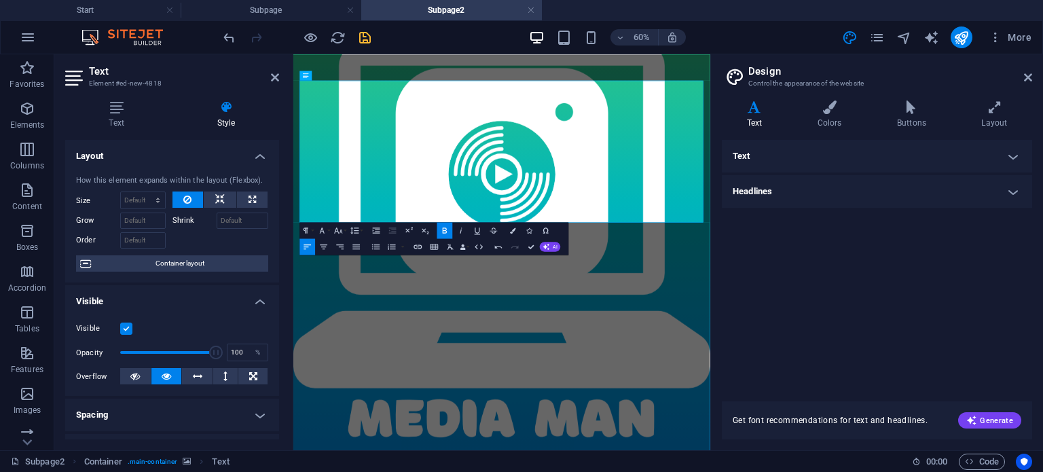
click at [350, 420] on figure at bounding box center [640, 384] width 695 height 660
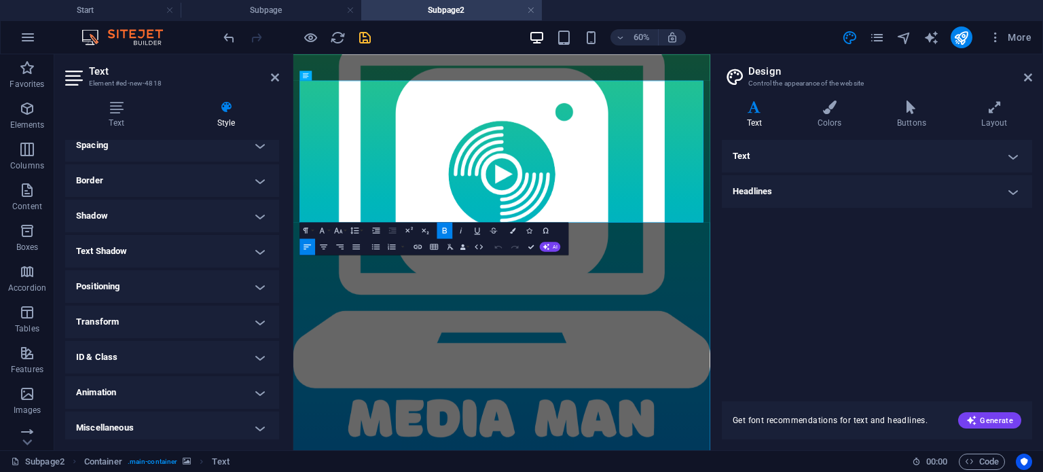
scroll to position [274, 0]
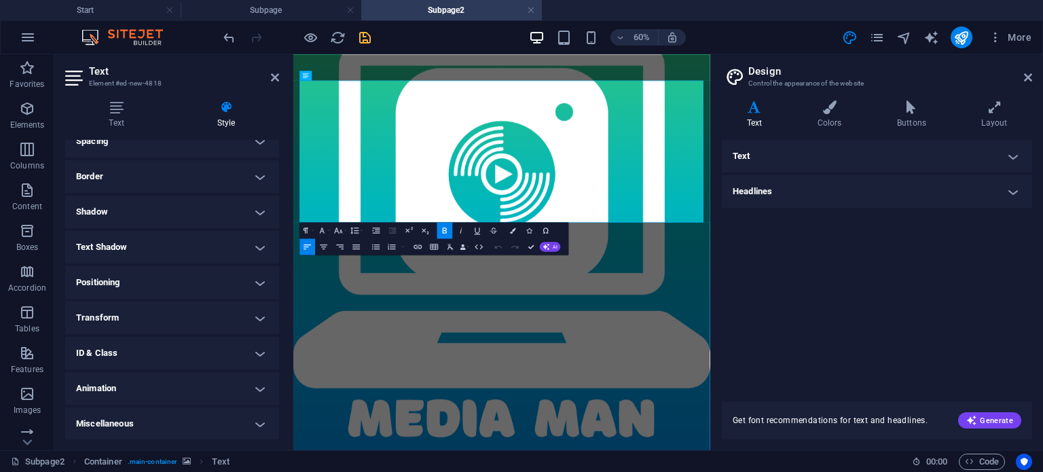
click at [125, 282] on h4 "Positioning" at bounding box center [172, 282] width 214 height 33
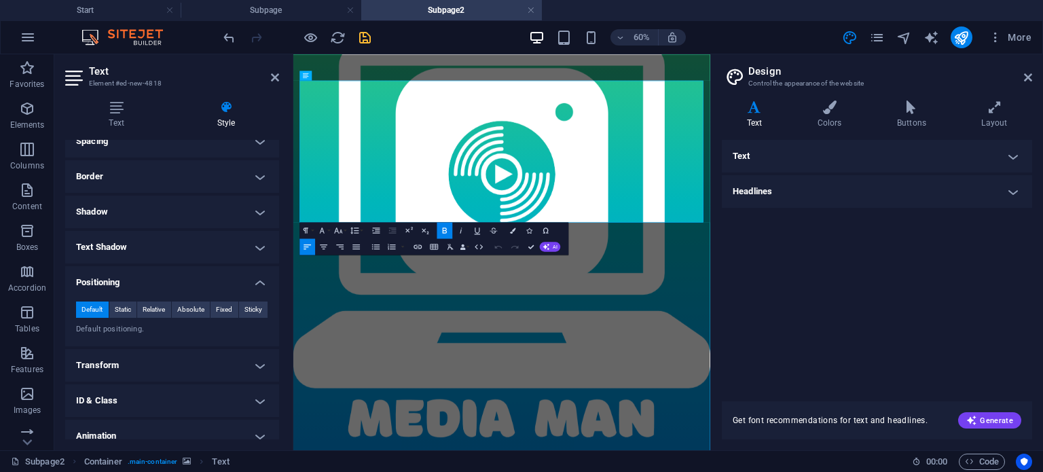
click at [125, 282] on h4 "Positioning" at bounding box center [172, 278] width 214 height 24
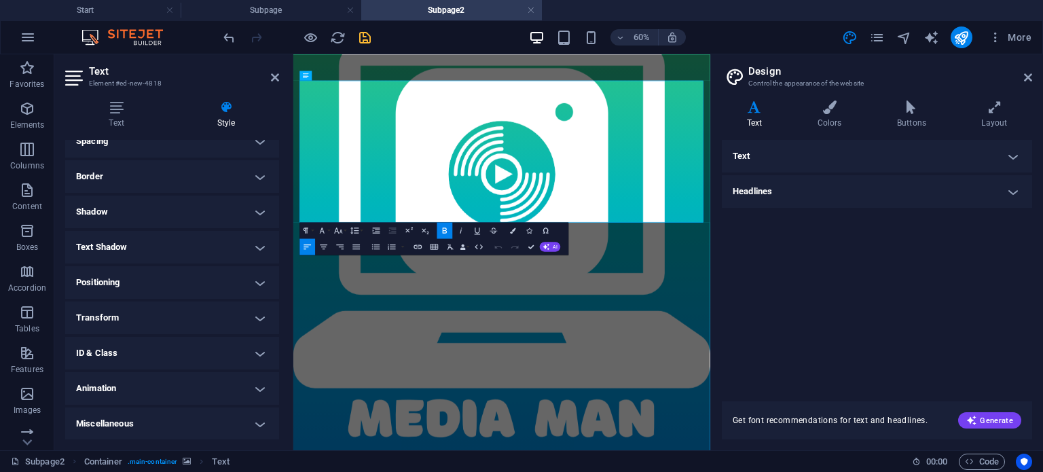
click at [126, 246] on h4 "Text Shadow" at bounding box center [172, 247] width 214 height 33
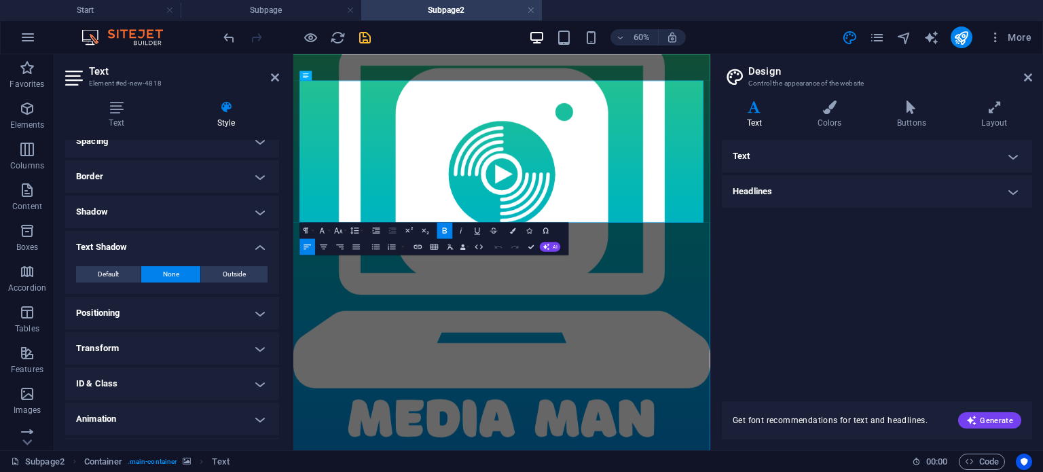
click at [129, 234] on h4 "Text Shadow" at bounding box center [172, 243] width 214 height 24
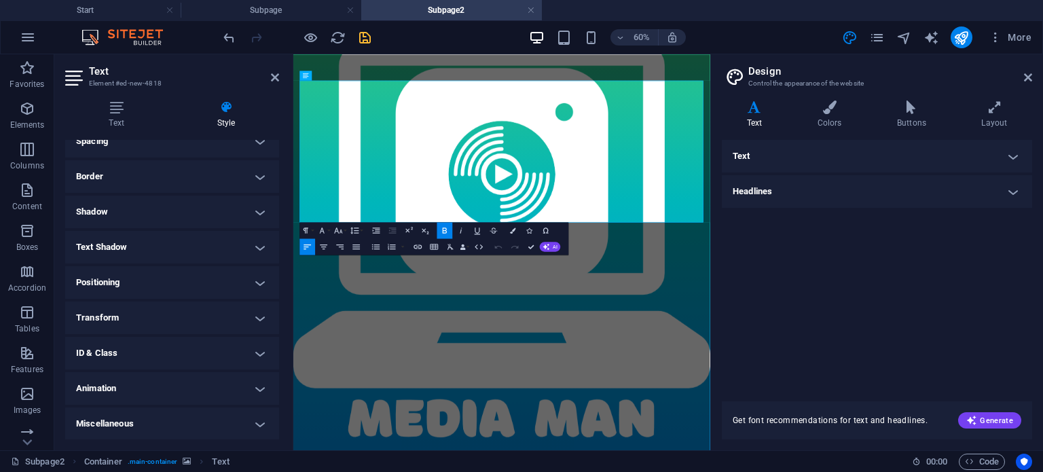
click at [130, 215] on h4 "Shadow" at bounding box center [172, 212] width 214 height 33
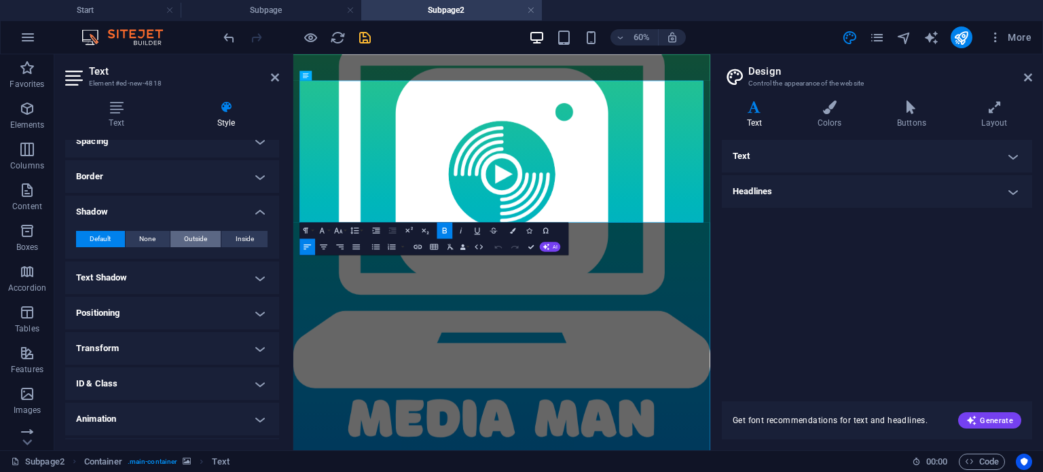
click at [202, 237] on span "Outside" at bounding box center [195, 239] width 23 height 16
type input "2"
type input "4"
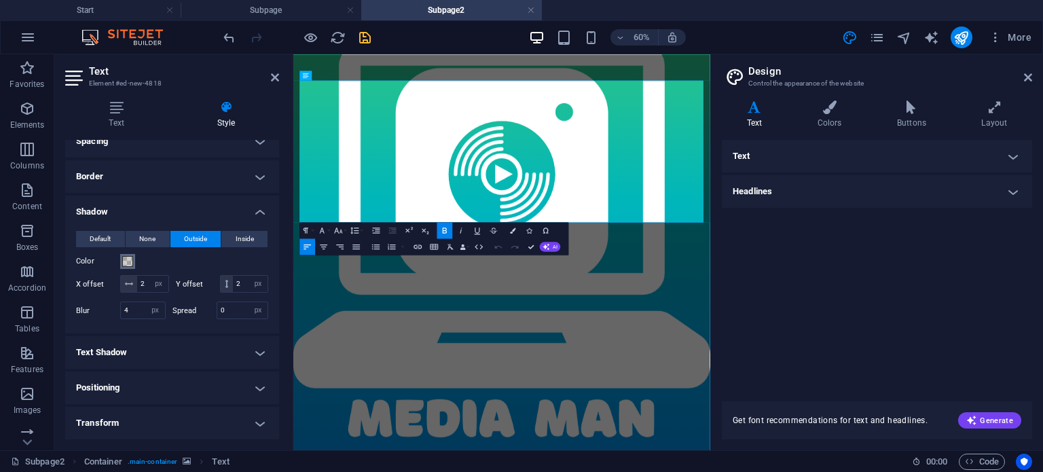
click at [130, 262] on span at bounding box center [127, 261] width 11 height 11
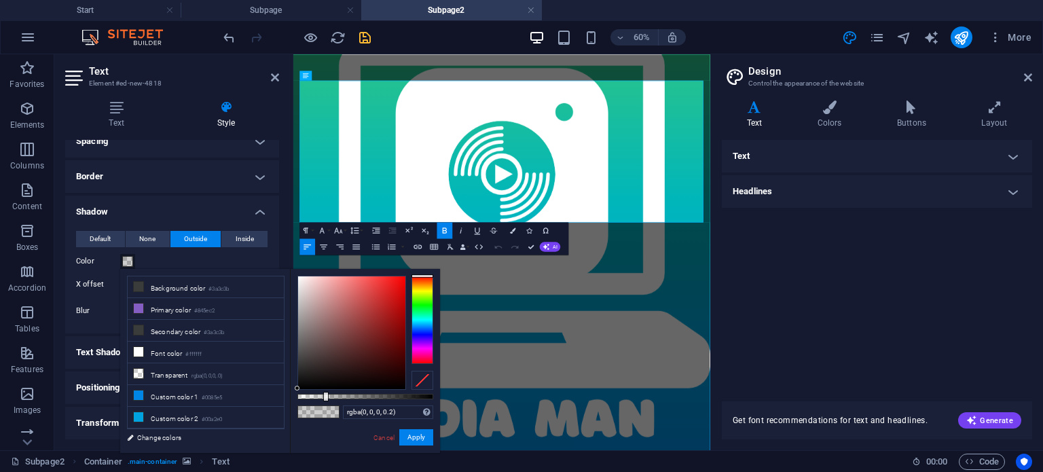
click at [295, 393] on div "rgba(0, 0, 0, 0.2) Supported formats #0852ed rgb(8, 82, 237) rgba(8, 82, 237, 9…" at bounding box center [365, 459] width 150 height 381
type input "#000000"
drag, startPoint x: 326, startPoint y: 398, endPoint x: 449, endPoint y: 399, distance: 123.6
click at [449, 399] on body "[DOMAIN_NAME] Start Subpage Subpage2 Favorites Elements Columns Content Boxes A…" at bounding box center [521, 236] width 1043 height 472
click at [417, 436] on button "Apply" at bounding box center [416, 437] width 34 height 16
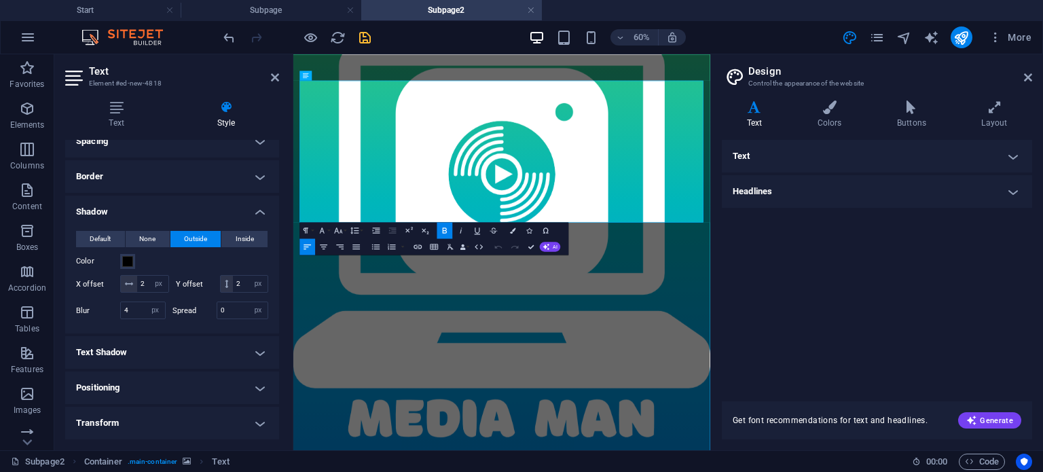
click at [441, 471] on figure at bounding box center [640, 384] width 695 height 660
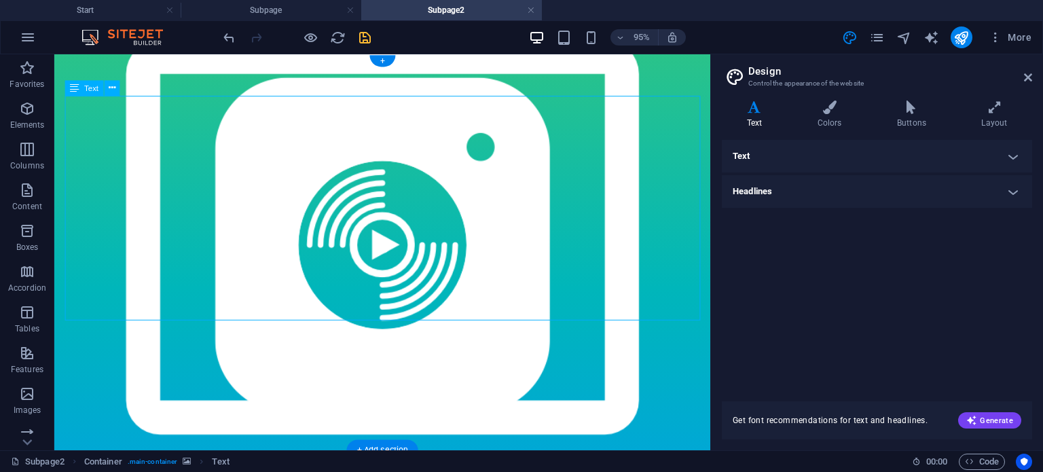
select select "px"
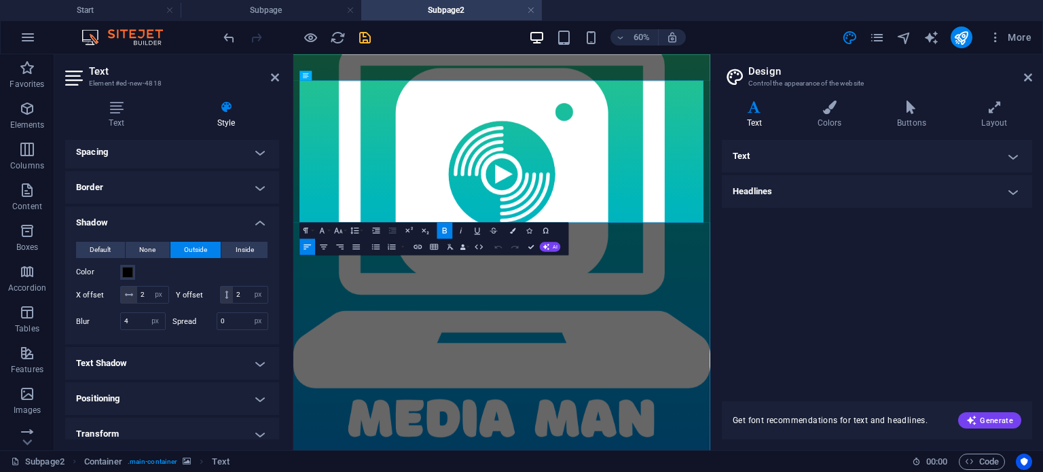
scroll to position [262, 0]
click at [147, 251] on span "None" at bounding box center [147, 250] width 16 height 16
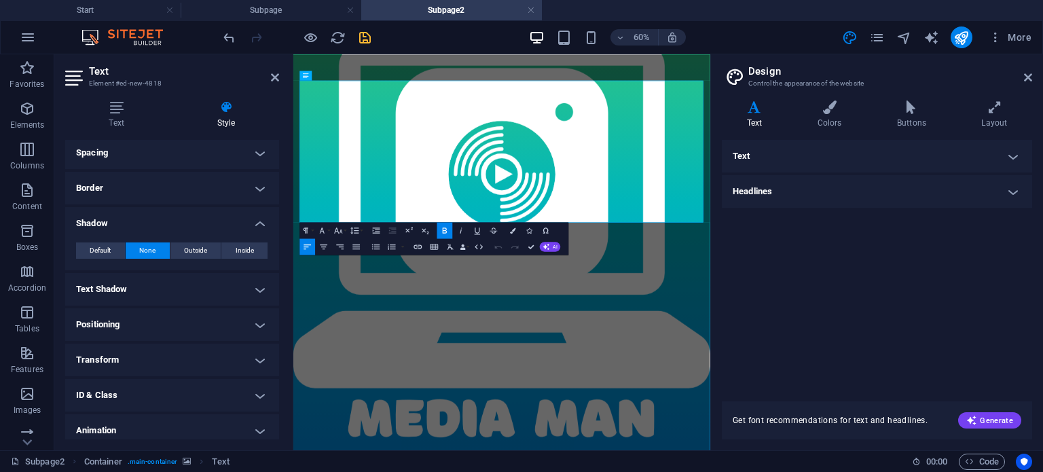
click at [261, 222] on h4 "Shadow" at bounding box center [172, 219] width 214 height 24
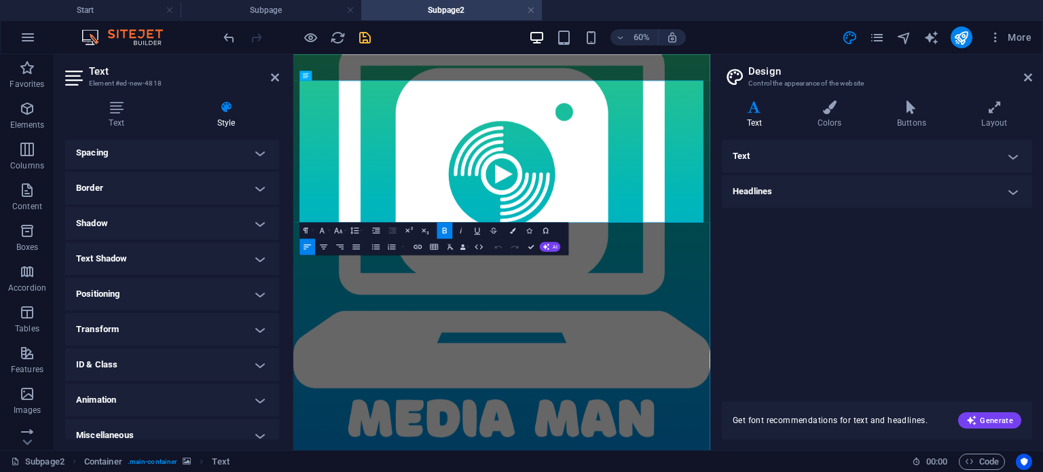
click at [257, 249] on h4 "Text Shadow" at bounding box center [172, 258] width 214 height 33
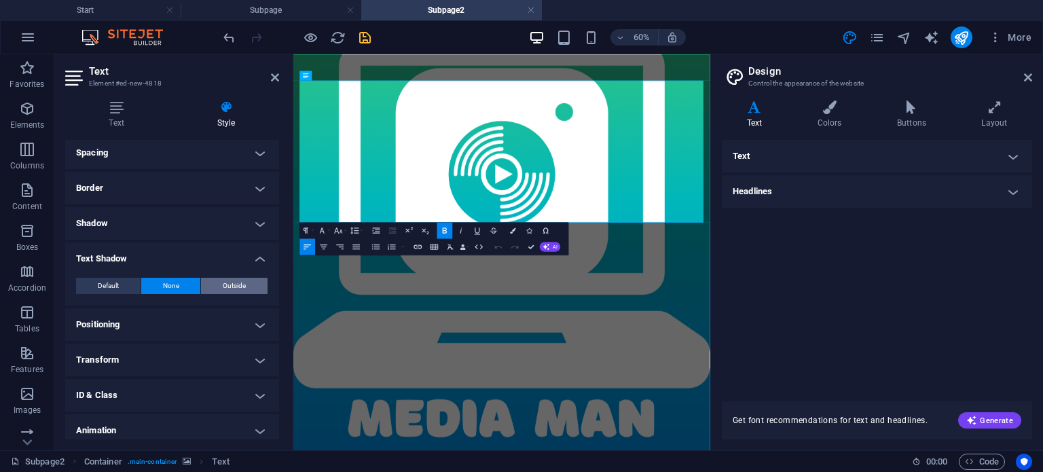
click at [224, 281] on span "Outside" at bounding box center [234, 286] width 23 height 16
type input "2"
type input "4"
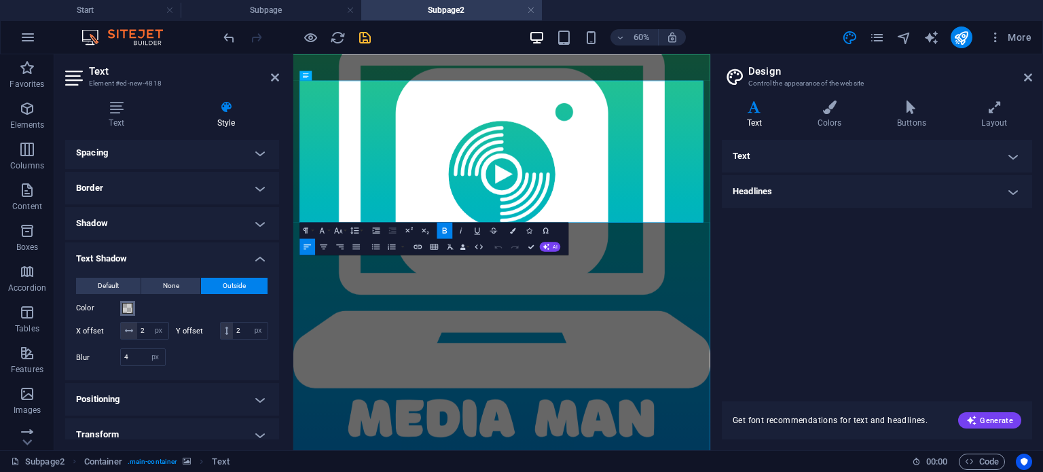
click at [130, 308] on span at bounding box center [127, 308] width 11 height 11
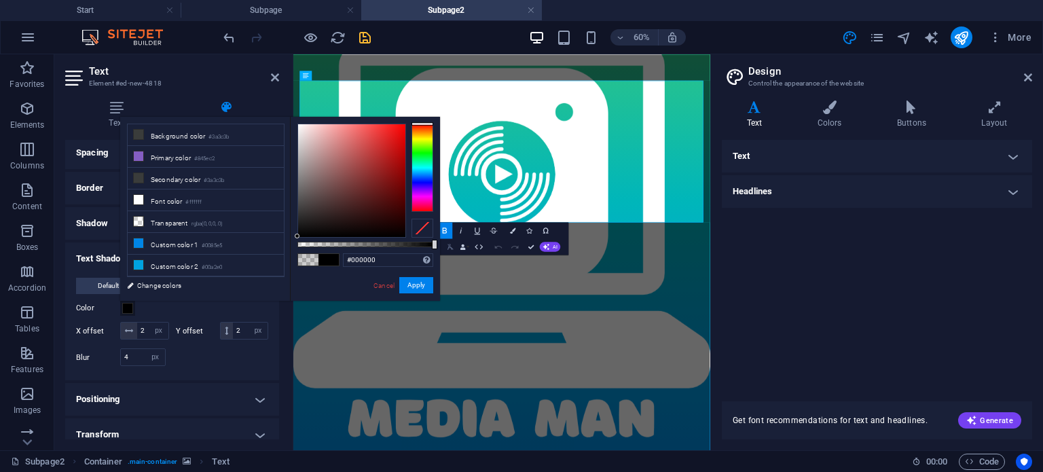
drag, startPoint x: 324, startPoint y: 246, endPoint x: 457, endPoint y: 252, distance: 133.2
click at [457, 252] on body "[DOMAIN_NAME] Start Subpage Subpage2 Favorites Elements Columns Content Boxes A…" at bounding box center [521, 236] width 1043 height 472
type input "rgba(0, 0, 0, 0.896)"
click at [419, 285] on button "Apply" at bounding box center [416, 285] width 34 height 16
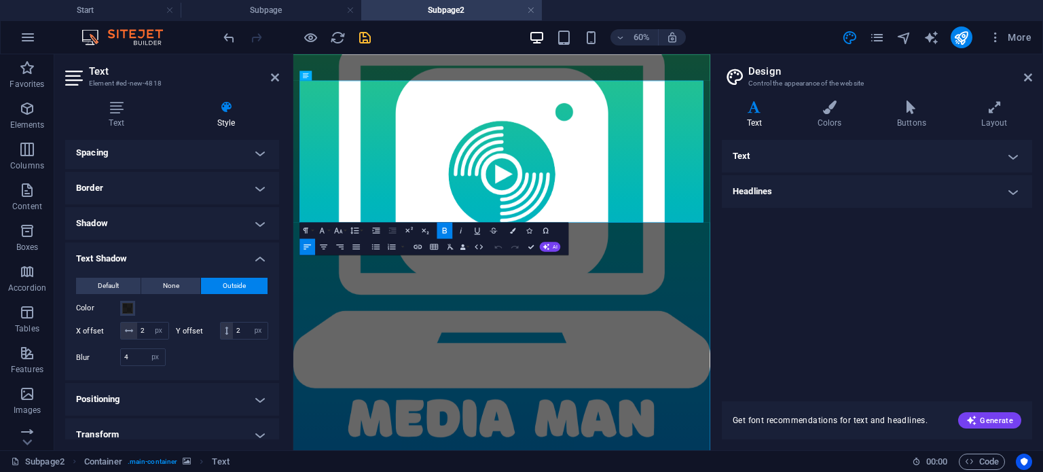
click at [553, 454] on figure at bounding box center [640, 384] width 695 height 660
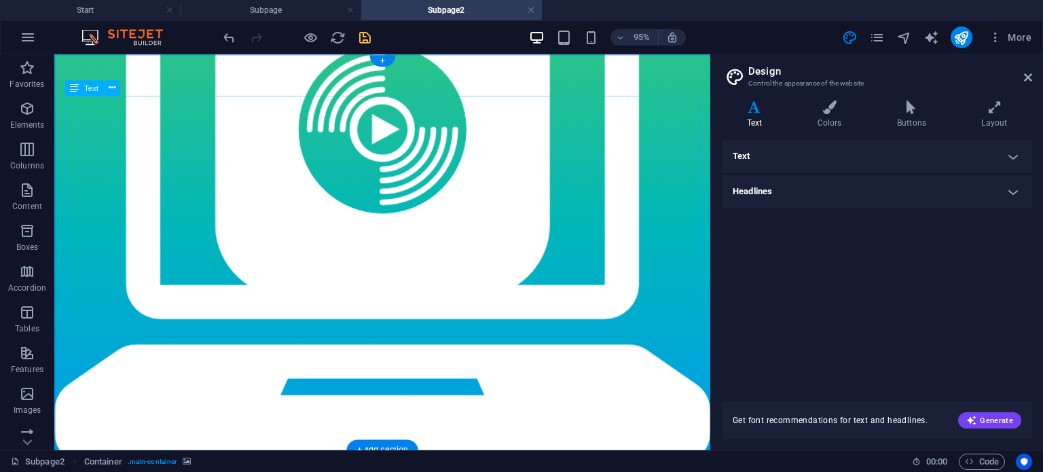
select select "px"
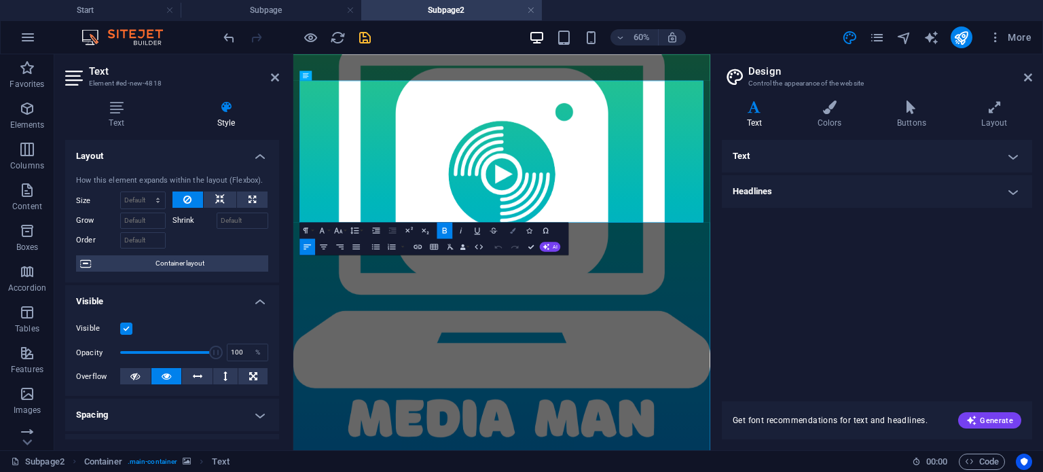
click at [511, 232] on icon "button" at bounding box center [513, 229] width 5 height 5
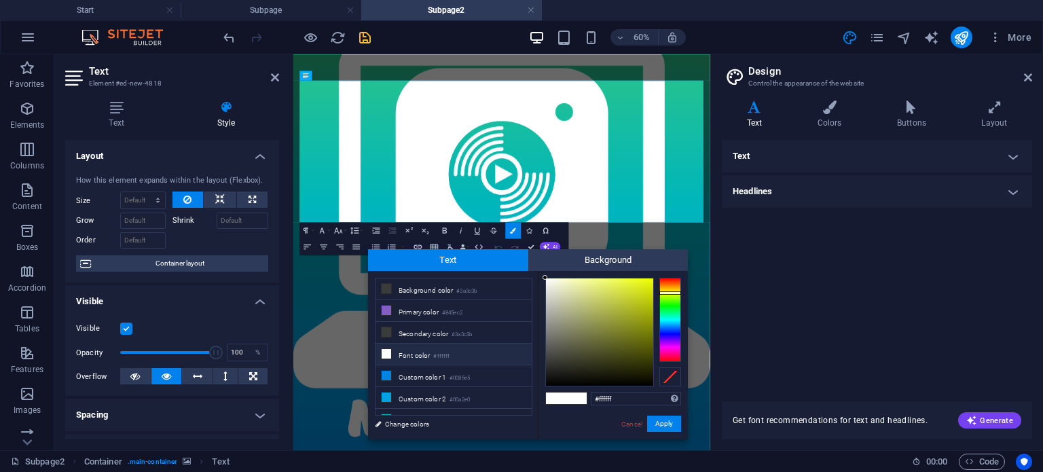
click at [670, 293] on div at bounding box center [670, 320] width 22 height 84
click at [672, 289] on div at bounding box center [670, 320] width 22 height 84
click at [672, 289] on div at bounding box center [670, 288] width 22 height 3
click at [672, 292] on div at bounding box center [670, 320] width 22 height 84
click at [671, 294] on div at bounding box center [670, 320] width 22 height 84
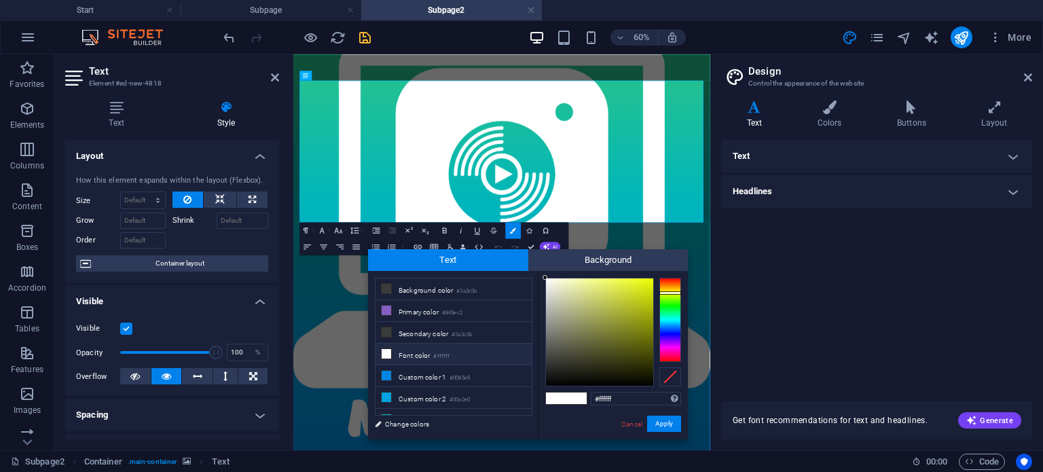
click at [671, 293] on div at bounding box center [670, 292] width 22 height 3
click at [651, 280] on div at bounding box center [599, 331] width 107 height 107
drag, startPoint x: 651, startPoint y: 280, endPoint x: 660, endPoint y: 276, distance: 9.7
click at [660, 276] on div "#eeff00 Supported formats #0852ed rgb(8, 82, 237) rgba(8, 82, 237, 90%) hsv(221…" at bounding box center [613, 453] width 150 height 365
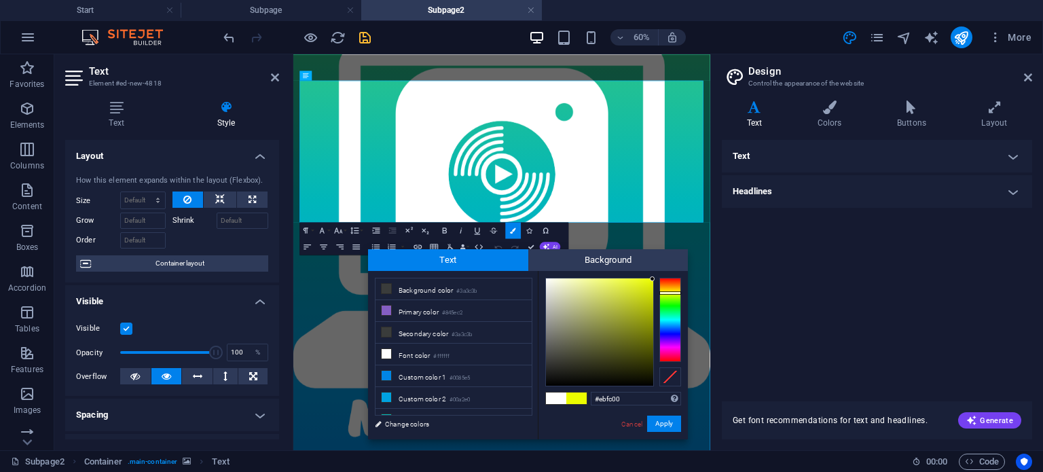
click at [655, 279] on div at bounding box center [613, 332] width 136 height 109
click at [657, 274] on div "#eeff00 Supported formats #0852ed rgb(8, 82, 237) rgba(8, 82, 237, 90%) hsv(221…" at bounding box center [613, 453] width 150 height 365
type input "#eeff02"
click at [652, 276] on div at bounding box center [651, 277] width 5 height 5
click at [665, 422] on button "Apply" at bounding box center [664, 424] width 34 height 16
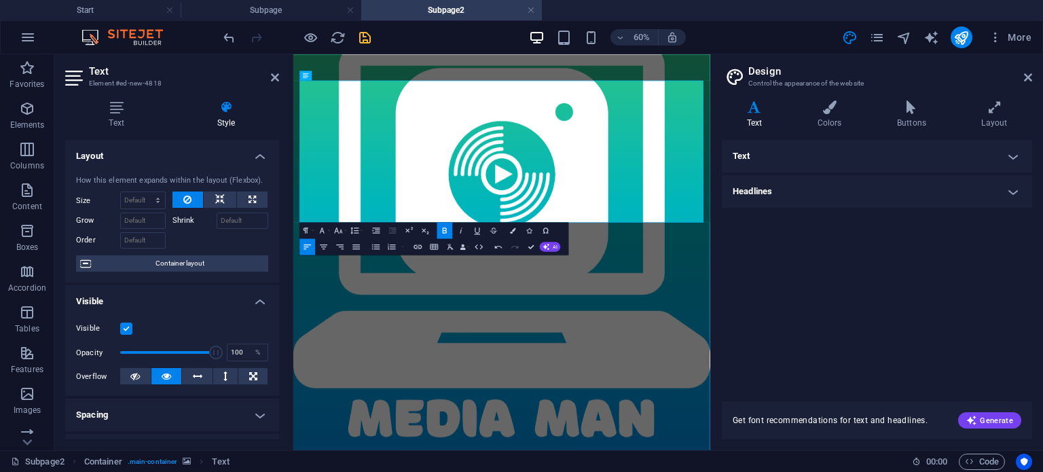
click at [504, 469] on figure at bounding box center [640, 384] width 695 height 660
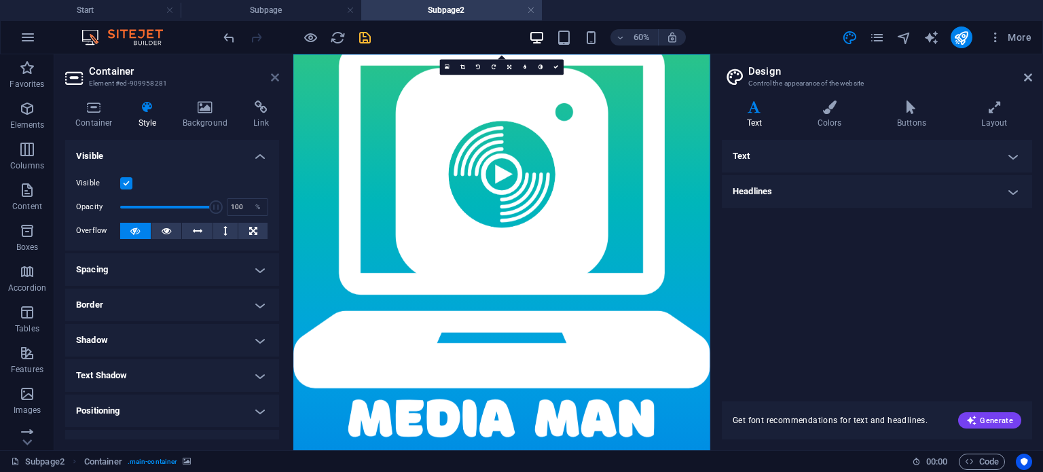
click at [274, 77] on icon at bounding box center [275, 77] width 8 height 11
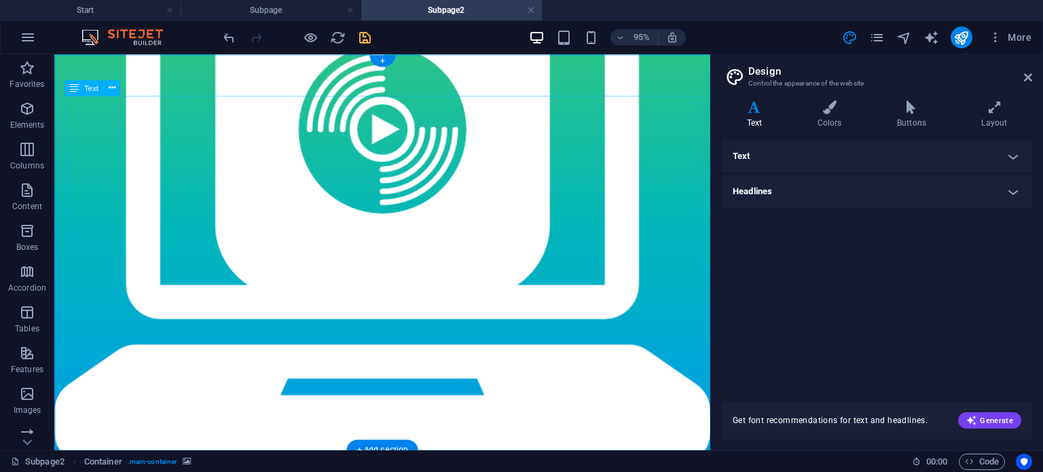
select select "px"
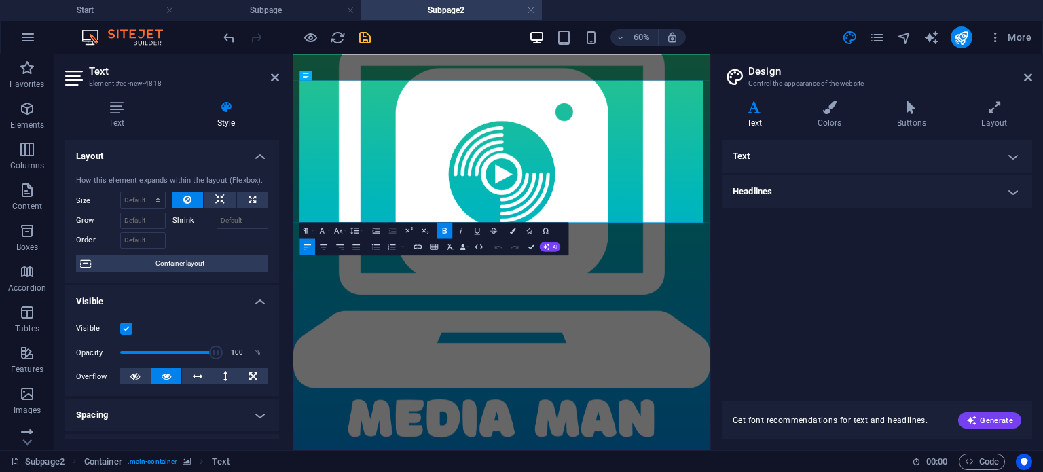
drag, startPoint x: 754, startPoint y: 316, endPoint x: 298, endPoint y: 111, distance: 499.9
click at [511, 231] on icon "button" at bounding box center [513, 229] width 5 height 5
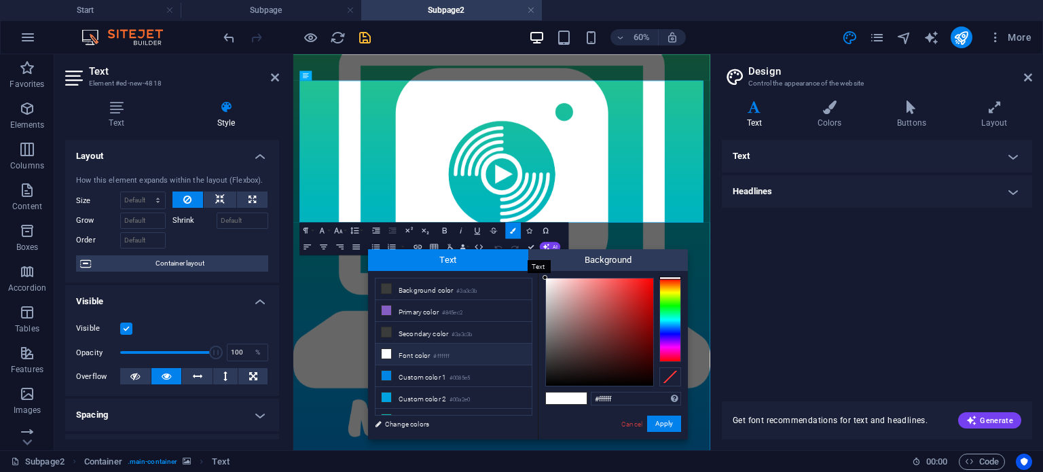
click at [500, 257] on span "Text" at bounding box center [448, 260] width 160 height 22
click at [667, 294] on div at bounding box center [670, 320] width 22 height 84
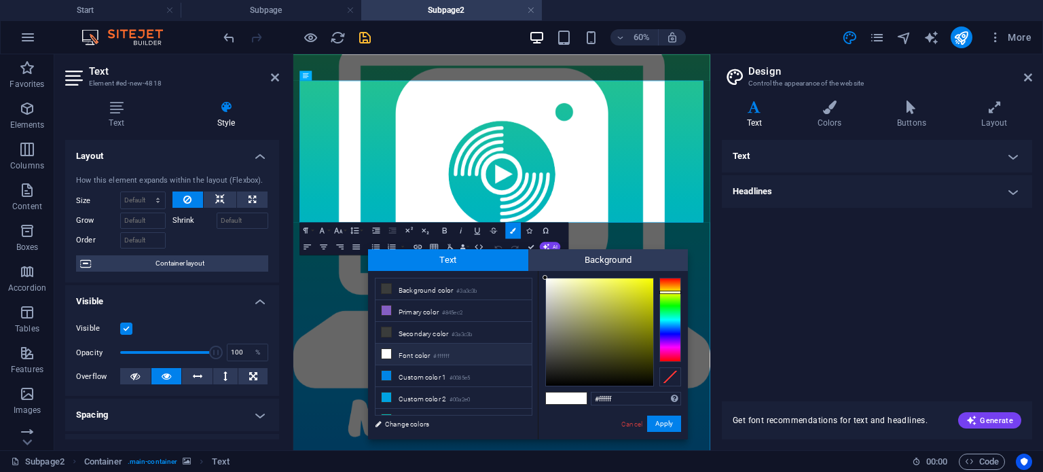
click at [667, 292] on div at bounding box center [670, 292] width 22 height 3
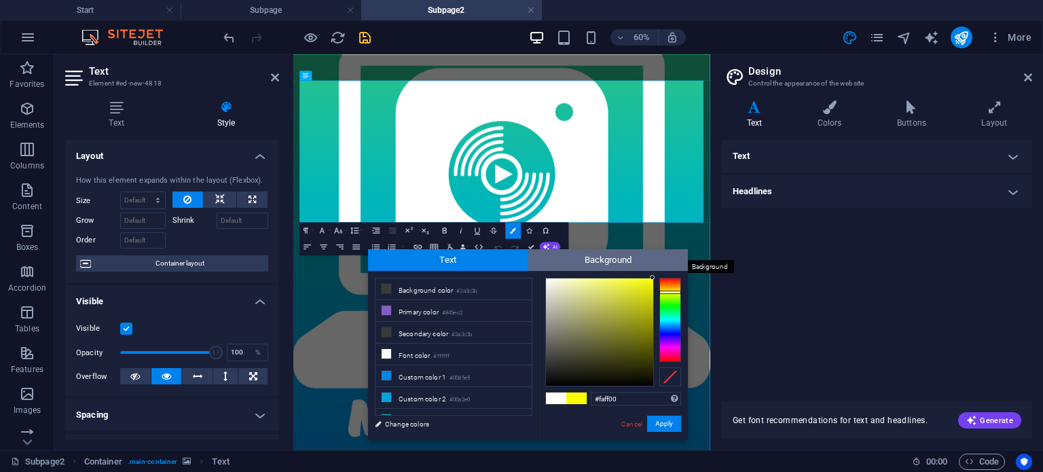
drag, startPoint x: 542, startPoint y: 276, endPoint x: 680, endPoint y: 257, distance: 139.8
click at [680, 257] on div "Text Background less Background color #3a3c3b Primary color #845ec2 Secondary c…" at bounding box center [528, 344] width 320 height 190
click at [655, 276] on div "#faff00 Supported formats #0852ed rgb(8, 82, 237) rgba(8, 82, 237, 90%) hsv(221…" at bounding box center [613, 453] width 150 height 365
click at [661, 276] on div "#faff00 Supported formats #0852ed rgb(8, 82, 237) rgba(8, 82, 237, 90%) hsv(221…" at bounding box center [613, 453] width 150 height 365
click at [655, 279] on div at bounding box center [613, 332] width 136 height 109
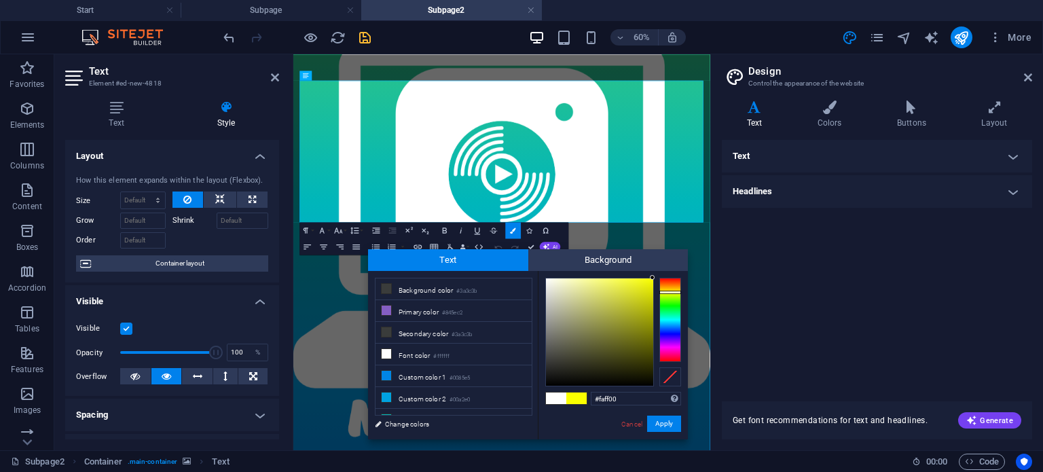
click at [660, 274] on div "#faff00 Supported formats #0852ed rgb(8, 82, 237) rgba(8, 82, 237, 90%) hsv(221…" at bounding box center [613, 453] width 150 height 365
click at [659, 276] on div "#faff00 Supported formats #0852ed rgb(8, 82, 237) rgba(8, 82, 237, 90%) hsv(221…" at bounding box center [613, 453] width 150 height 365
click at [655, 278] on div at bounding box center [613, 332] width 136 height 109
type input "#f7fc00"
click at [654, 279] on div at bounding box center [652, 278] width 5 height 5
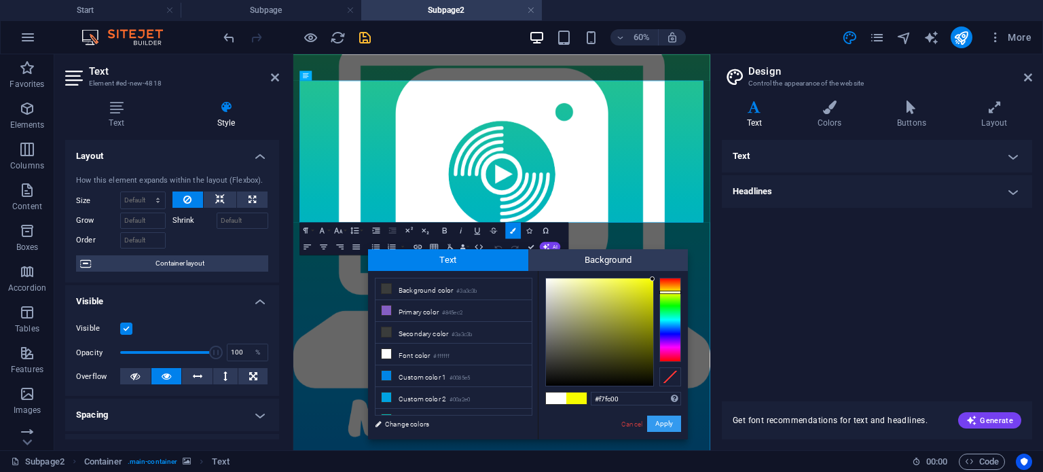
click at [663, 421] on button "Apply" at bounding box center [664, 424] width 34 height 16
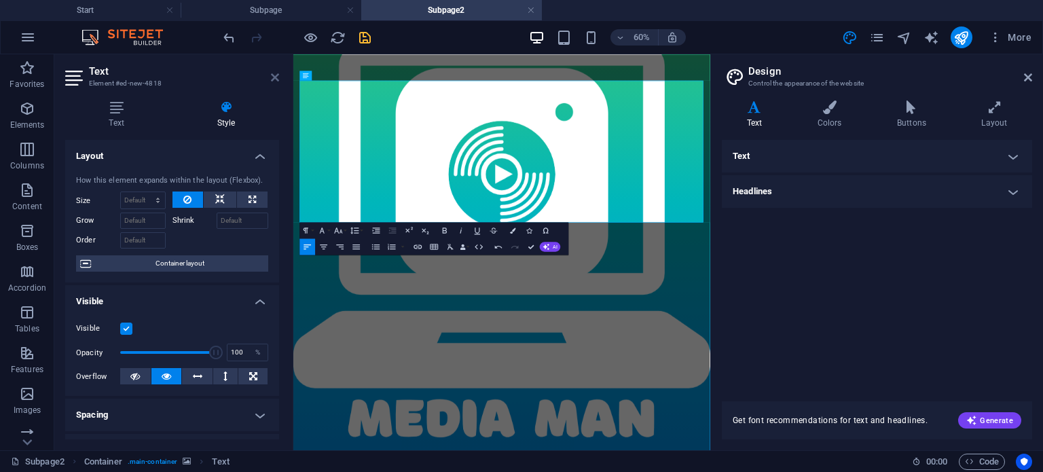
click at [274, 76] on icon at bounding box center [275, 77] width 8 height 11
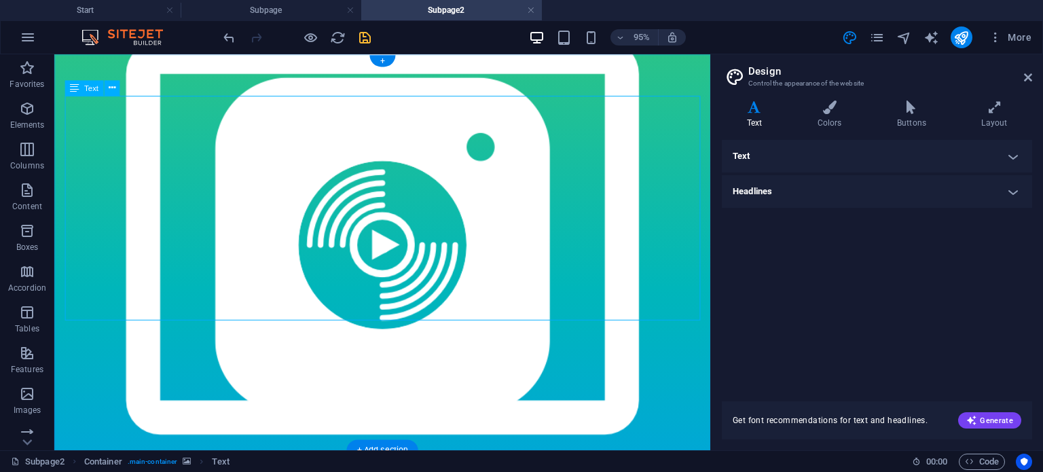
select select "px"
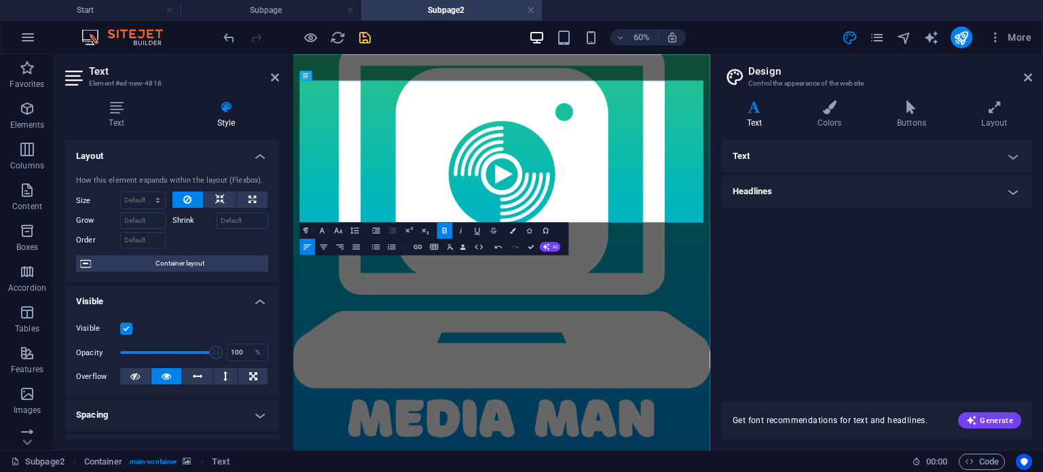
drag, startPoint x: 678, startPoint y: 309, endPoint x: 586, endPoint y: 154, distance: 180.3
click at [336, 231] on icon "button" at bounding box center [338, 229] width 8 height 5
click at [337, 268] on link "24" at bounding box center [333, 267] width 29 height 12
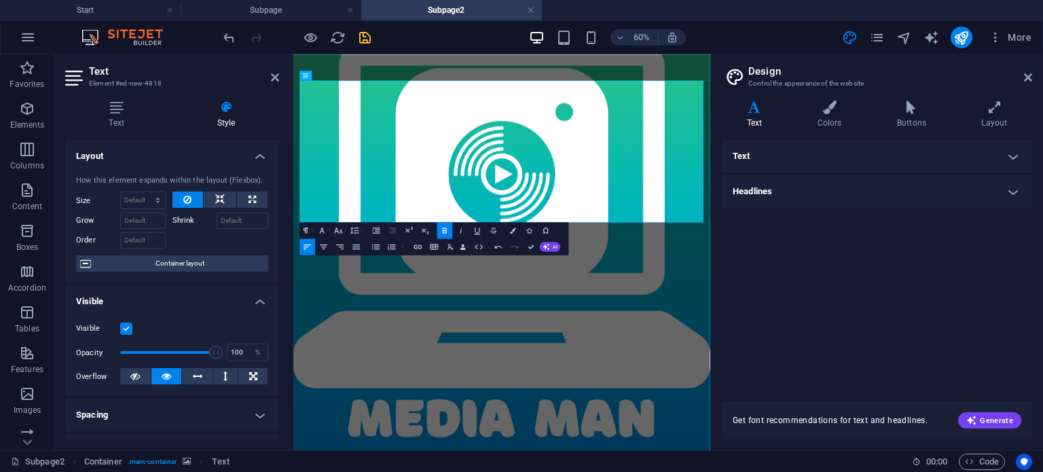
click at [446, 227] on icon "button" at bounding box center [445, 230] width 10 height 10
click at [322, 227] on icon "button" at bounding box center [322, 230] width 10 height 10
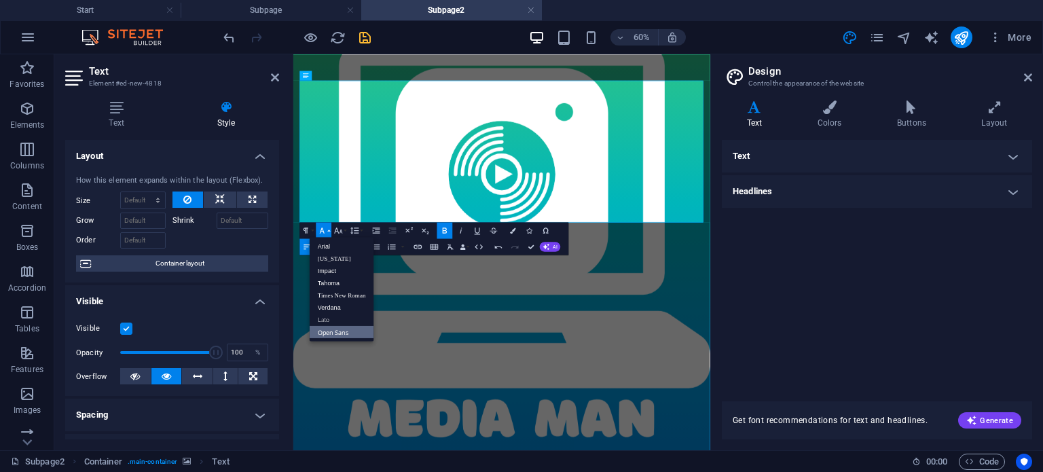
scroll to position [0, 0]
click at [326, 279] on link "Tahoma" at bounding box center [342, 283] width 65 height 12
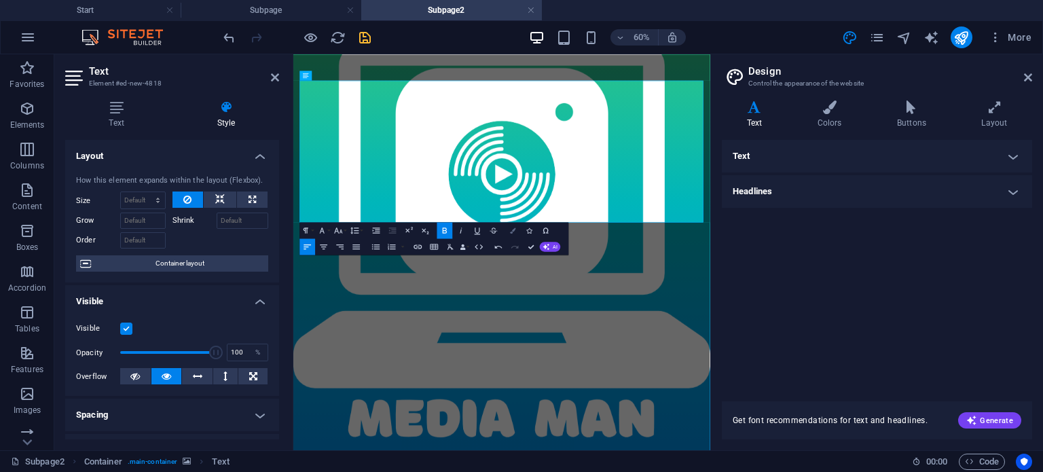
click at [511, 232] on icon "button" at bounding box center [513, 229] width 5 height 5
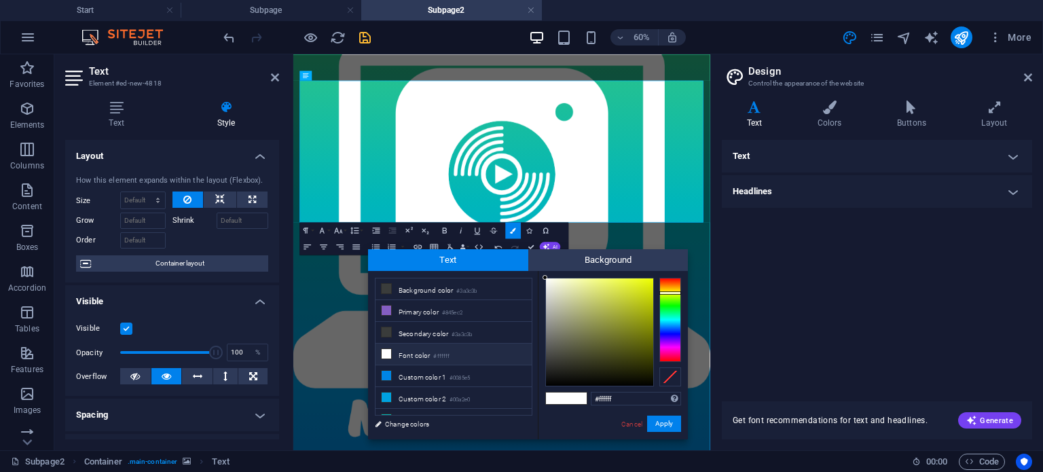
click at [665, 293] on div at bounding box center [670, 320] width 22 height 84
click at [652, 278] on div at bounding box center [599, 331] width 107 height 107
type input "#ebfc00"
click at [652, 279] on div at bounding box center [652, 278] width 5 height 5
click at [665, 422] on button "Apply" at bounding box center [664, 424] width 34 height 16
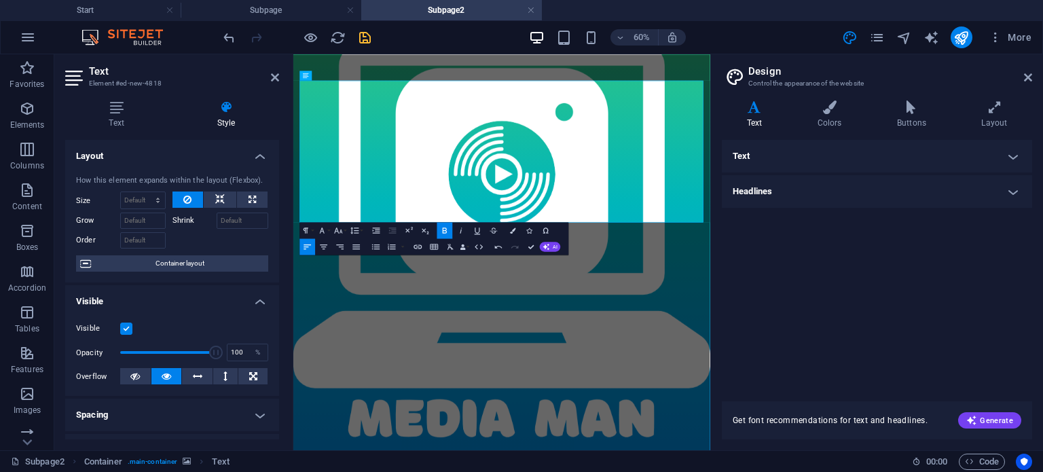
click at [650, 471] on figure at bounding box center [640, 384] width 695 height 660
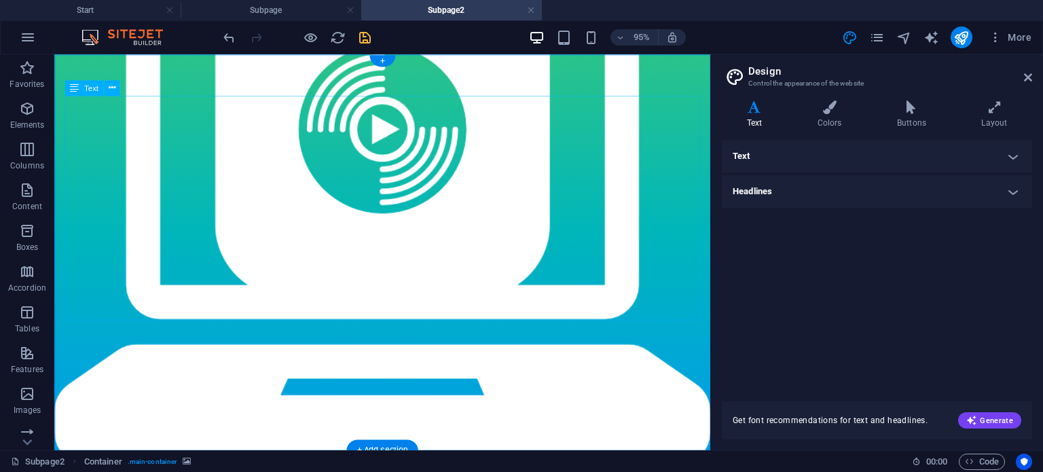
select select "px"
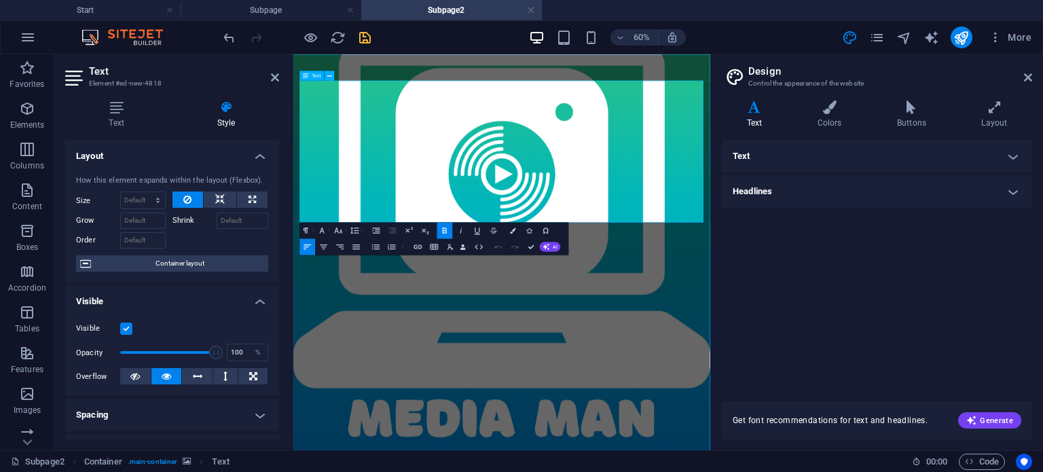
drag, startPoint x: 767, startPoint y: 308, endPoint x: 302, endPoint y: 233, distance: 470.5
click at [513, 231] on icon "button" at bounding box center [513, 229] width 5 height 5
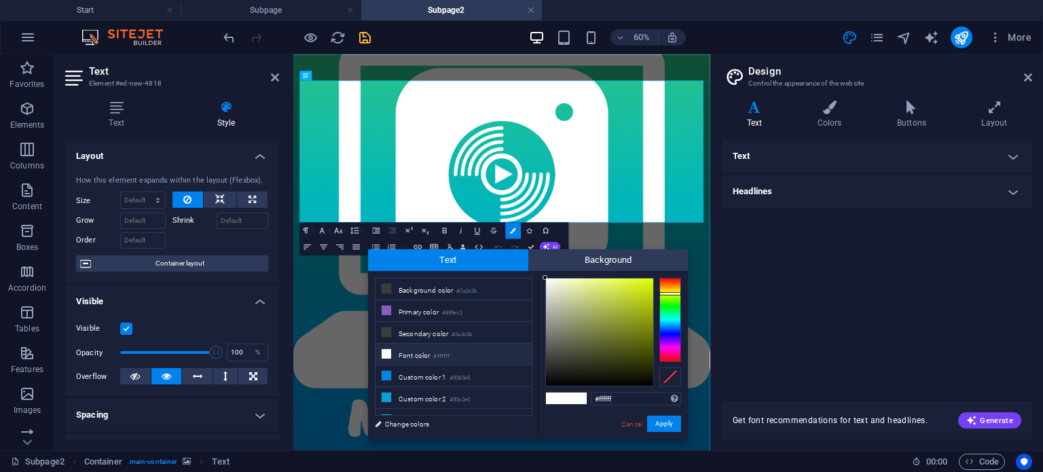
click at [674, 293] on div at bounding box center [670, 320] width 22 height 84
click at [651, 279] on div at bounding box center [599, 331] width 107 height 107
click at [652, 279] on div at bounding box center [650, 278] width 5 height 5
click at [665, 423] on button "Apply" at bounding box center [664, 424] width 34 height 16
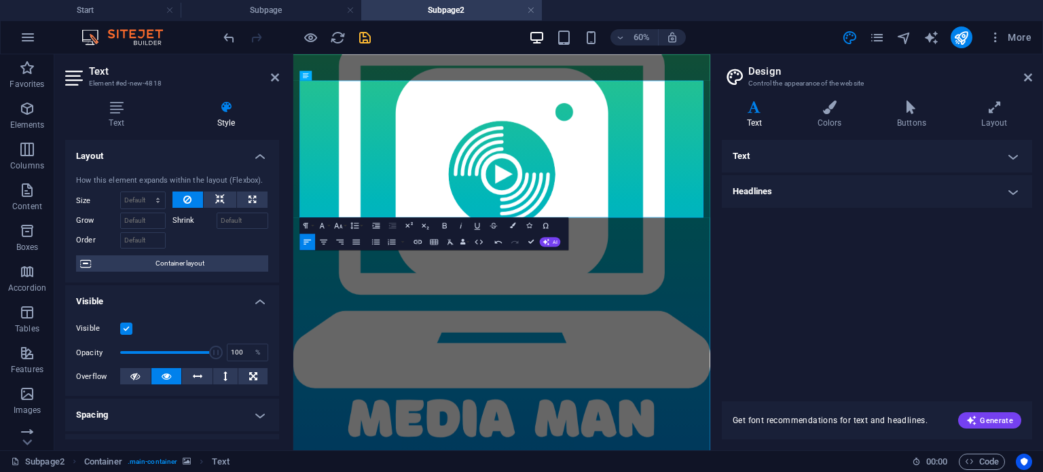
drag, startPoint x: 743, startPoint y: 302, endPoint x: 298, endPoint y: 232, distance: 450.2
click at [320, 225] on icon "button" at bounding box center [322, 226] width 10 height 10
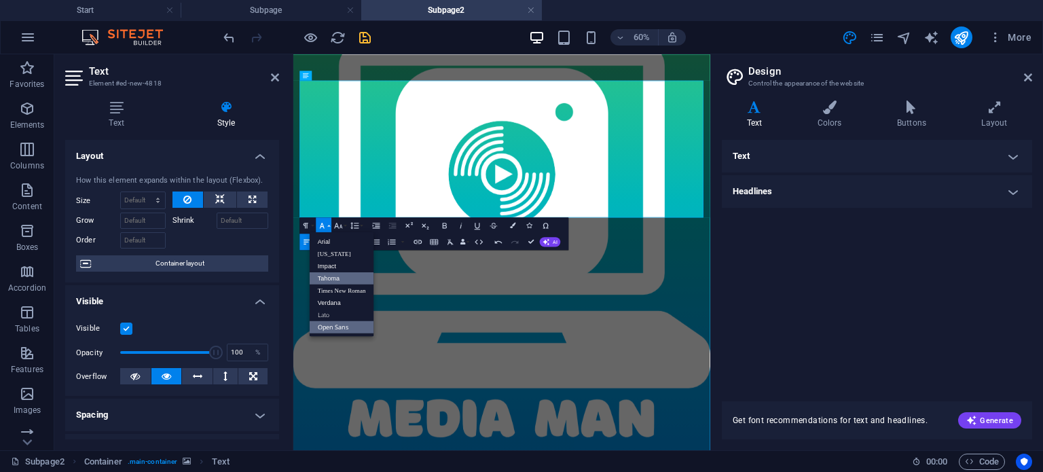
click at [330, 276] on link "Tahoma" at bounding box center [342, 278] width 65 height 12
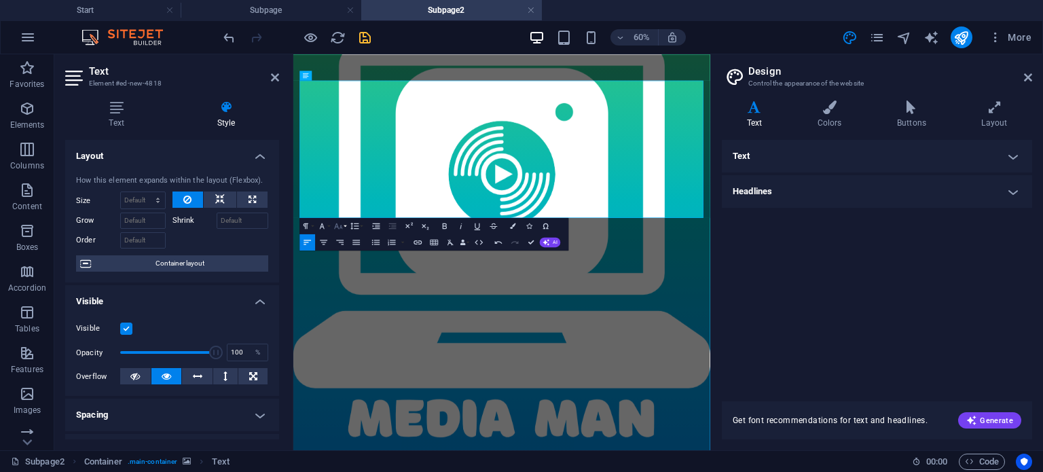
click at [341, 227] on icon "button" at bounding box center [338, 226] width 10 height 10
click at [342, 327] on link "24" at bounding box center [333, 327] width 29 height 12
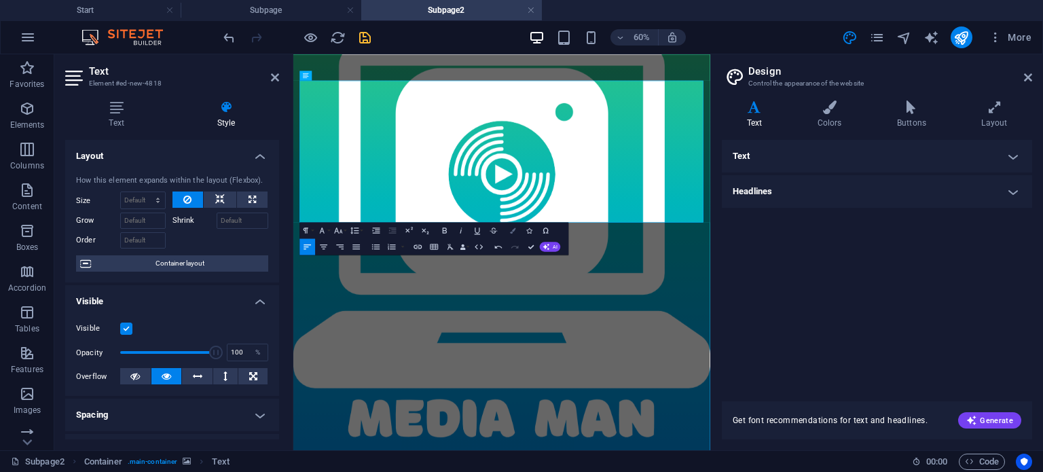
click at [511, 231] on icon "button" at bounding box center [513, 229] width 5 height 5
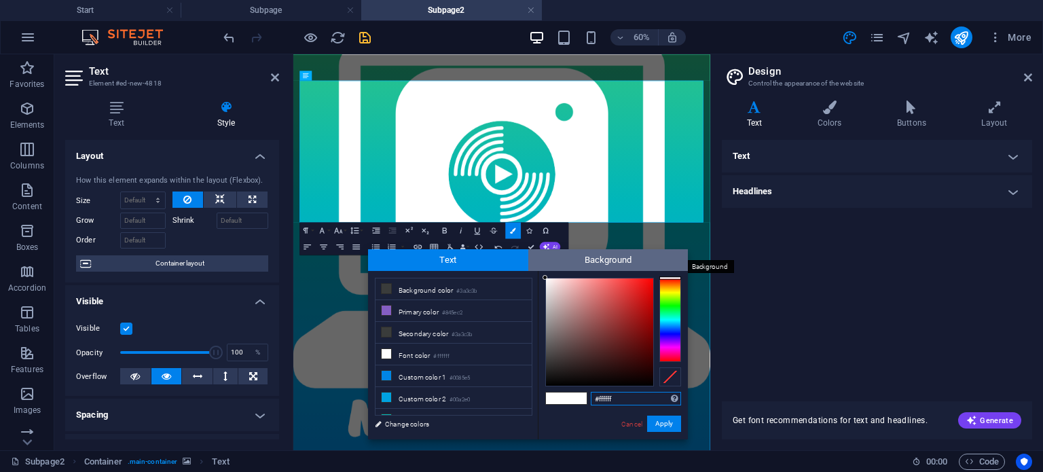
click at [608, 262] on span "Background" at bounding box center [608, 260] width 160 height 22
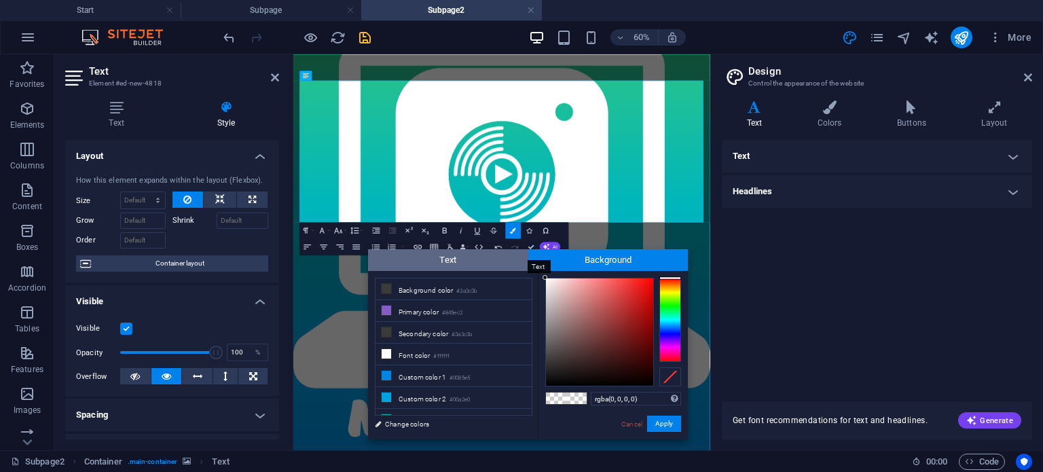
click at [472, 252] on span "Text" at bounding box center [448, 260] width 160 height 22
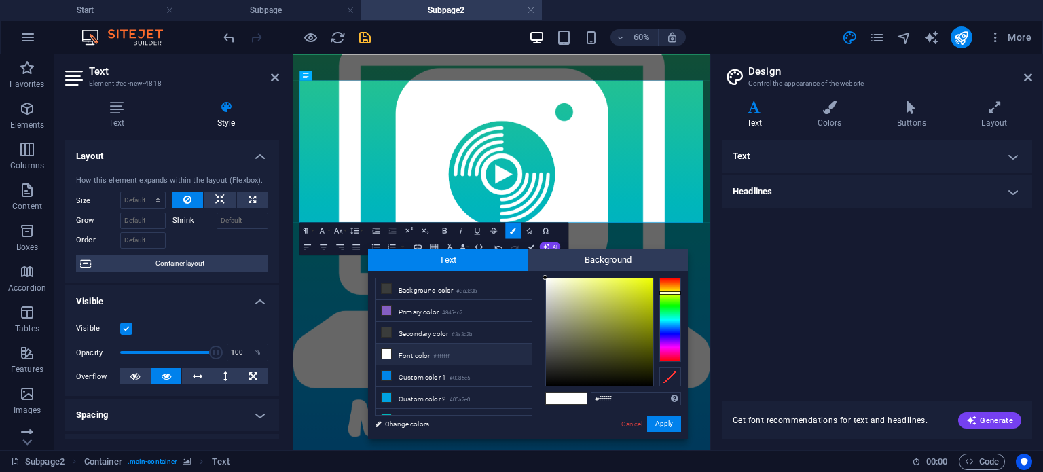
click at [667, 293] on div at bounding box center [670, 320] width 22 height 84
drag, startPoint x: 546, startPoint y: 277, endPoint x: 657, endPoint y: 279, distance: 110.7
click at [657, 279] on div at bounding box center [613, 332] width 136 height 109
type input "#ebfc00"
click at [653, 279] on div at bounding box center [652, 278] width 5 height 5
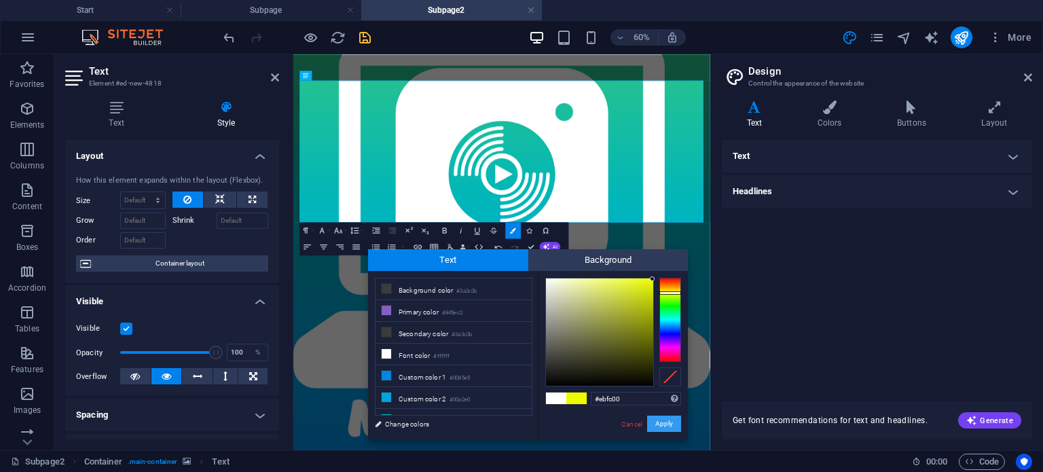
click at [666, 421] on button "Apply" at bounding box center [664, 424] width 34 height 16
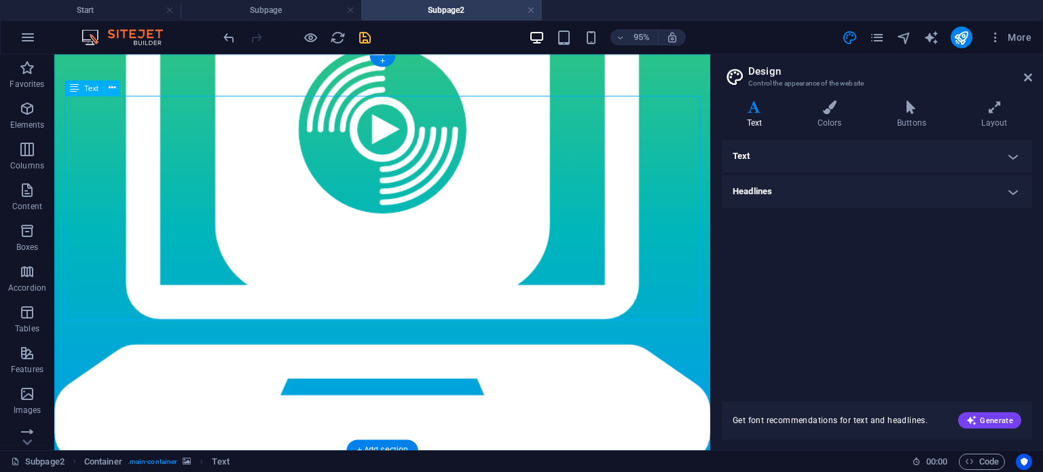
select select "px"
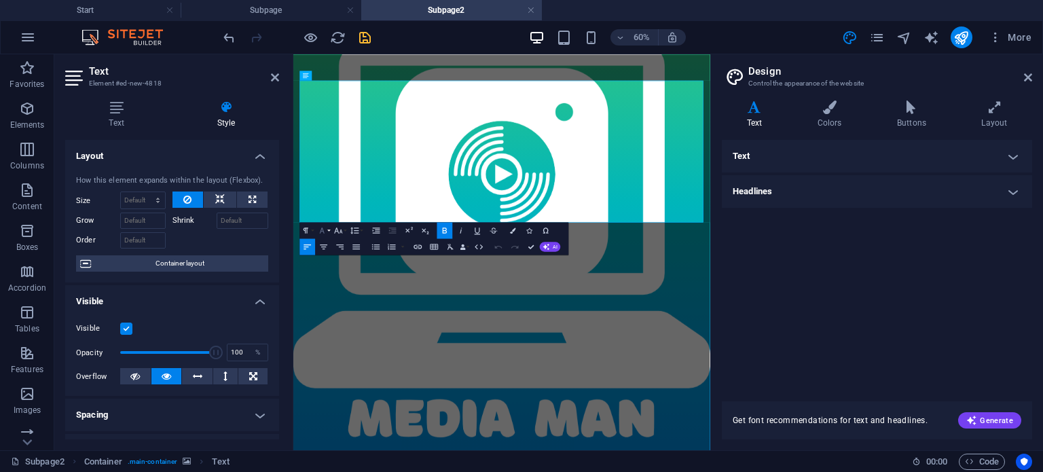
click at [328, 229] on button "Font Family" at bounding box center [324, 230] width 16 height 16
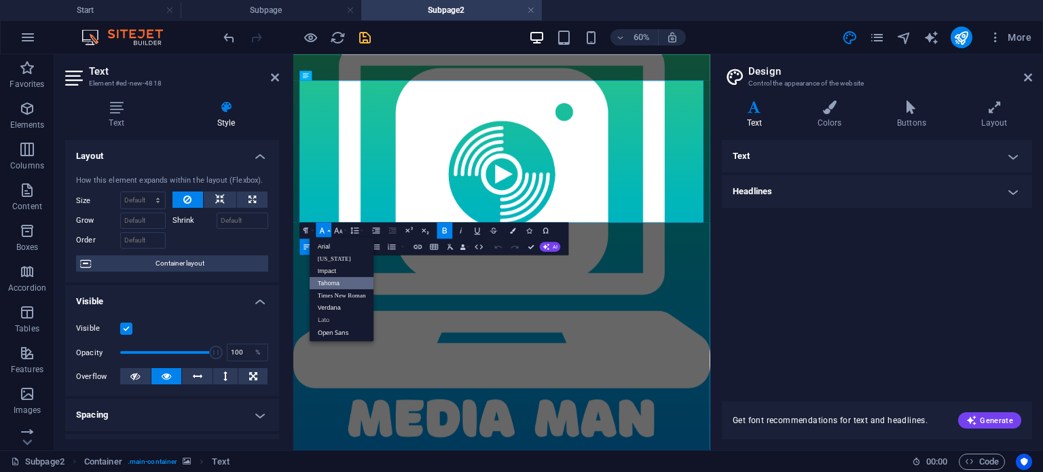
click at [323, 280] on link "Tahoma" at bounding box center [342, 283] width 65 height 12
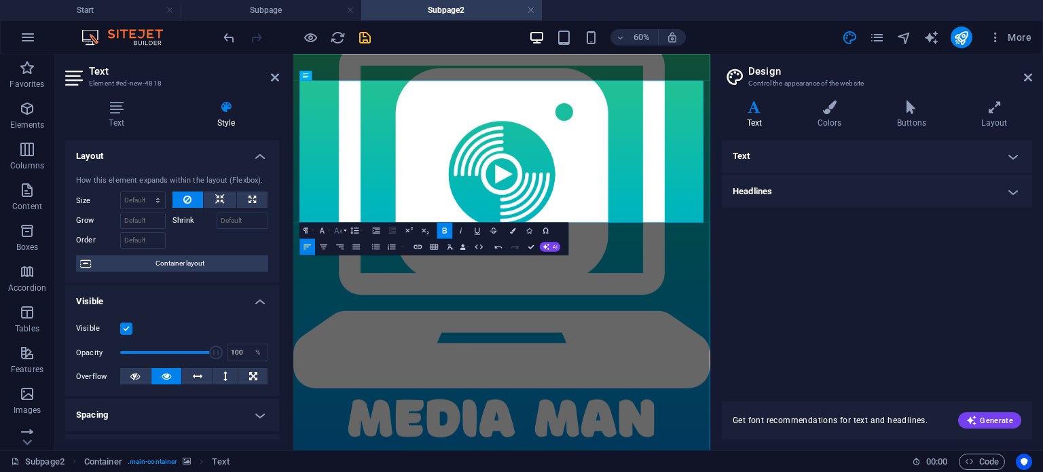
click at [345, 229] on button "Font Size" at bounding box center [341, 230] width 16 height 16
click at [335, 263] on link "24" at bounding box center [333, 267] width 29 height 12
click at [513, 231] on icon "button" at bounding box center [513, 229] width 5 height 5
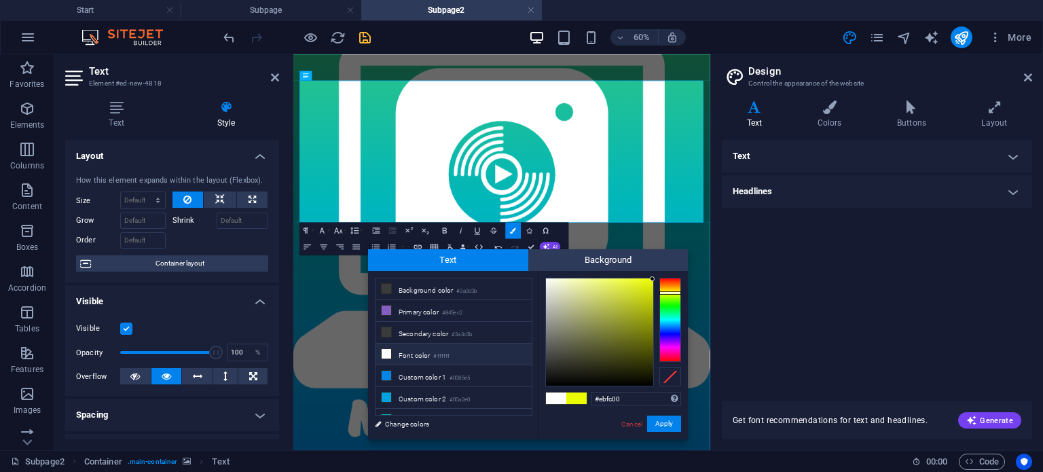
click at [553, 399] on span at bounding box center [556, 398] width 20 height 12
type input "#ffffff"
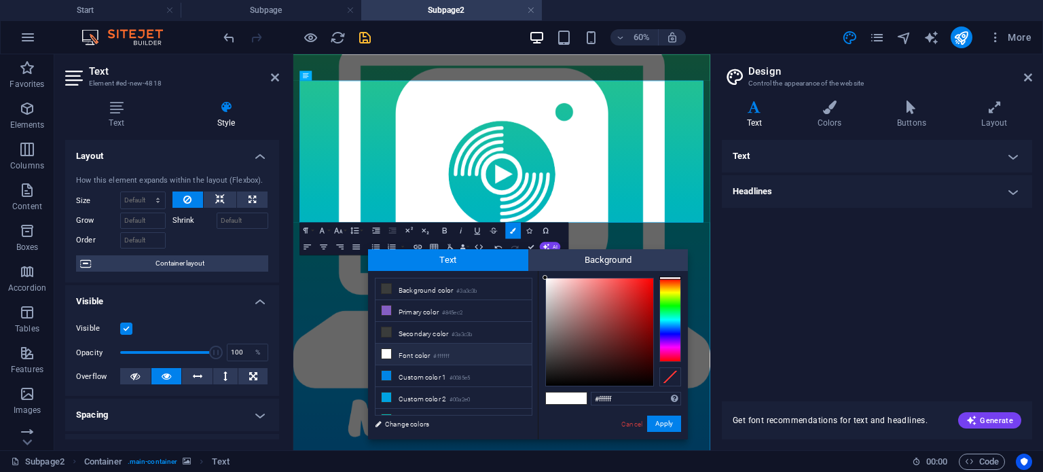
click at [549, 399] on span at bounding box center [556, 398] width 20 height 12
click at [672, 424] on button "Apply" at bounding box center [664, 424] width 34 height 16
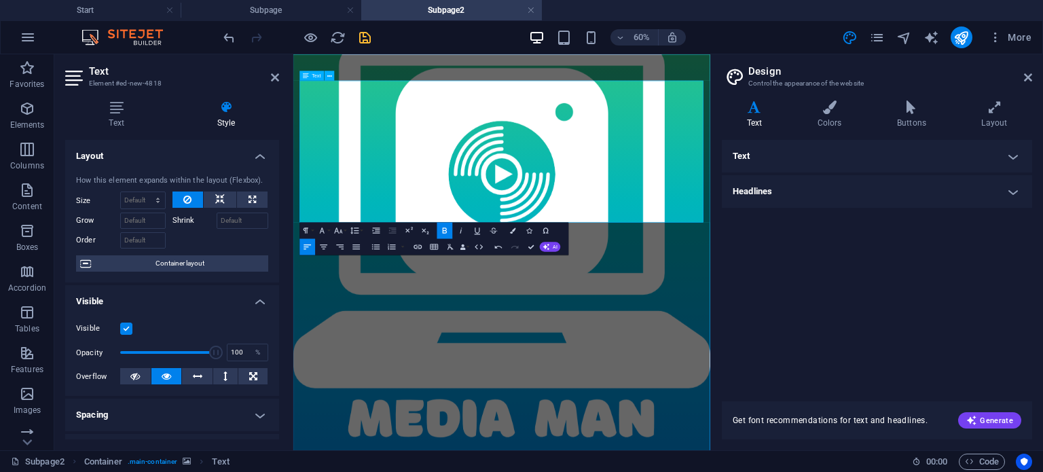
click at [741, 458] on figure at bounding box center [640, 384] width 695 height 660
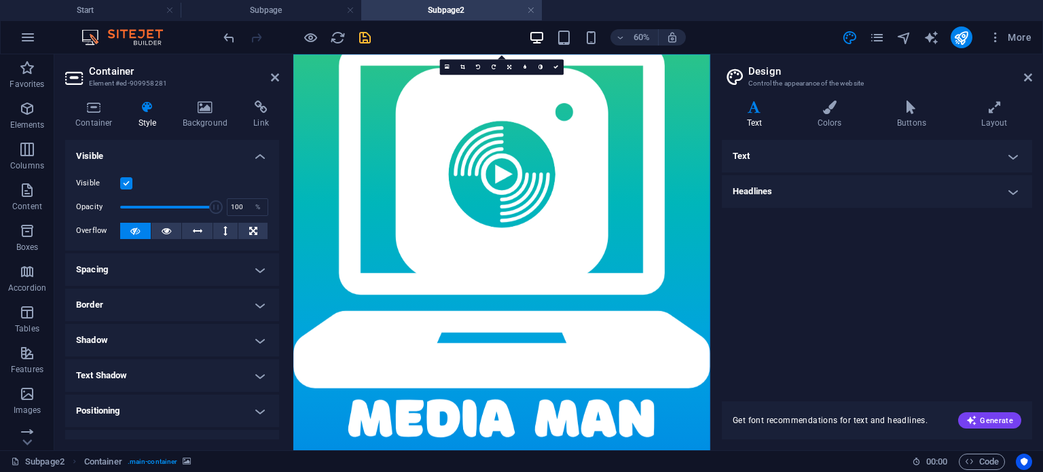
click at [280, 75] on aside "Container Element #ed-909958281 Container Style Background Link Size Height Def…" at bounding box center [173, 252] width 239 height 396
click at [273, 81] on icon at bounding box center [275, 77] width 8 height 11
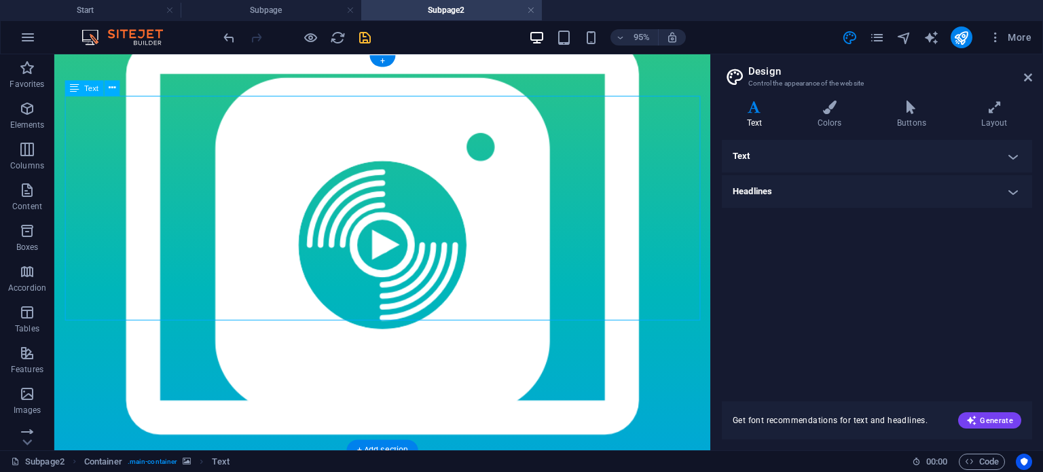
select select "px"
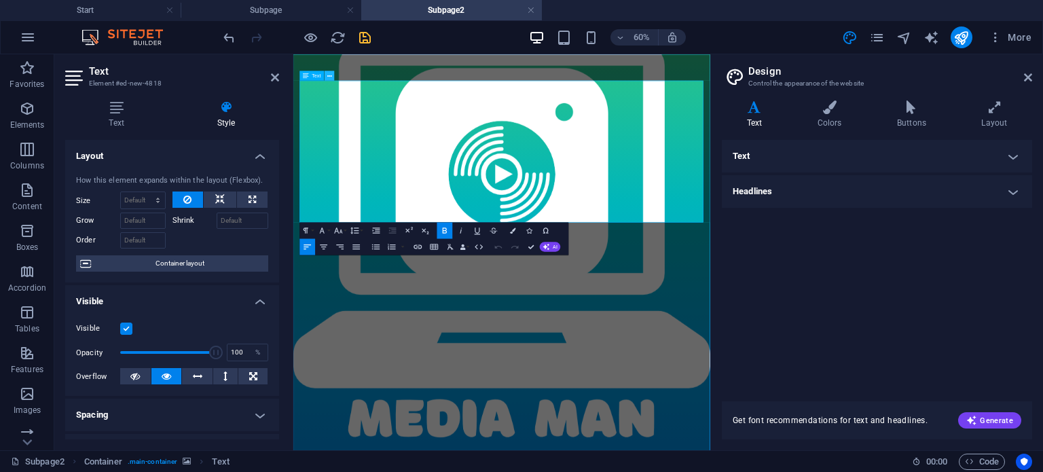
click at [327, 75] on icon at bounding box center [329, 75] width 5 height 9
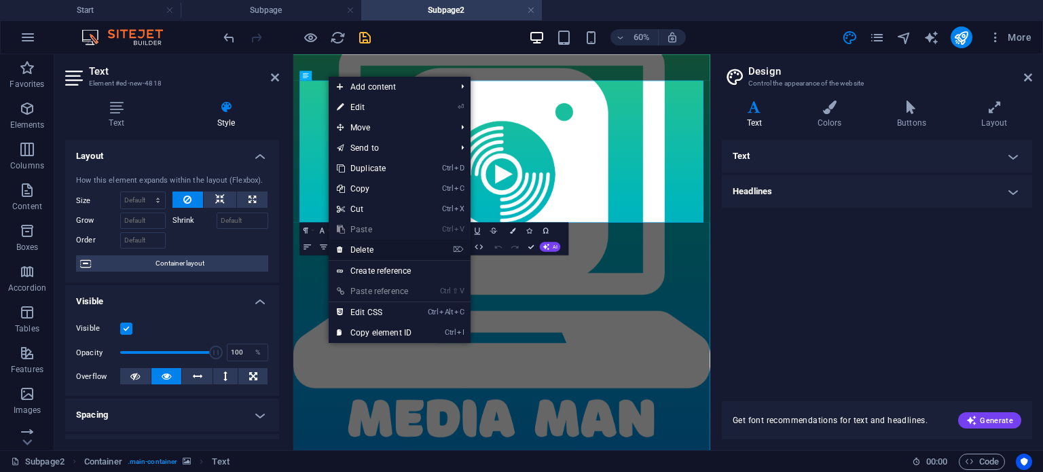
click at [356, 251] on link "⌦ Delete" at bounding box center [374, 250] width 91 height 20
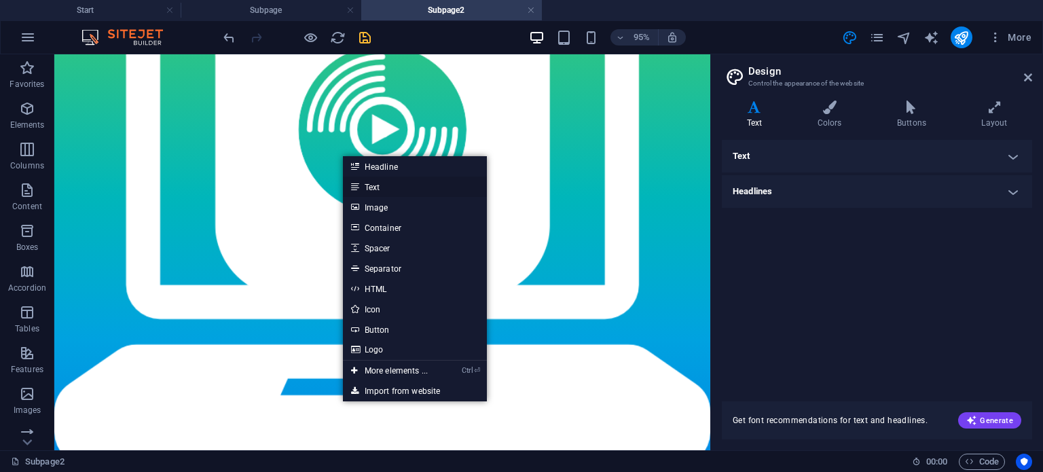
click at [359, 181] on link "Text" at bounding box center [415, 187] width 144 height 20
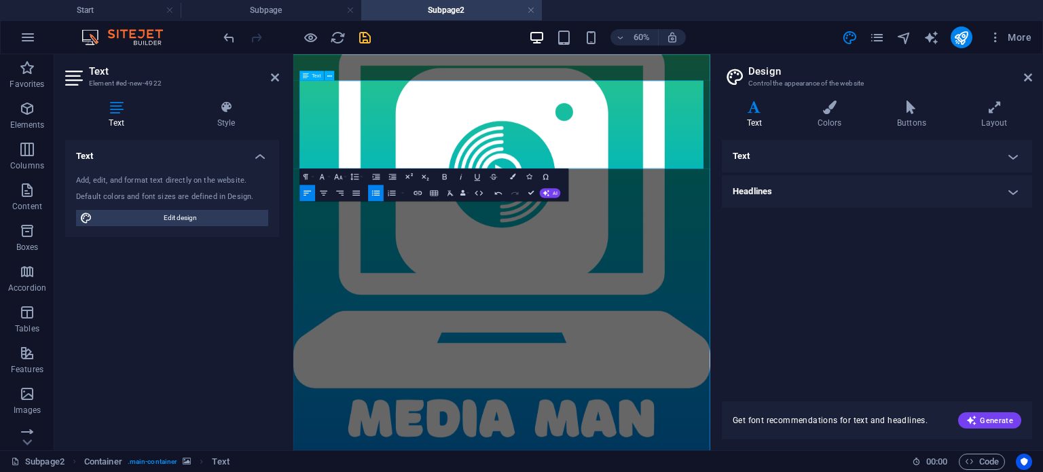
click at [827, 378] on figure at bounding box center [640, 384] width 695 height 660
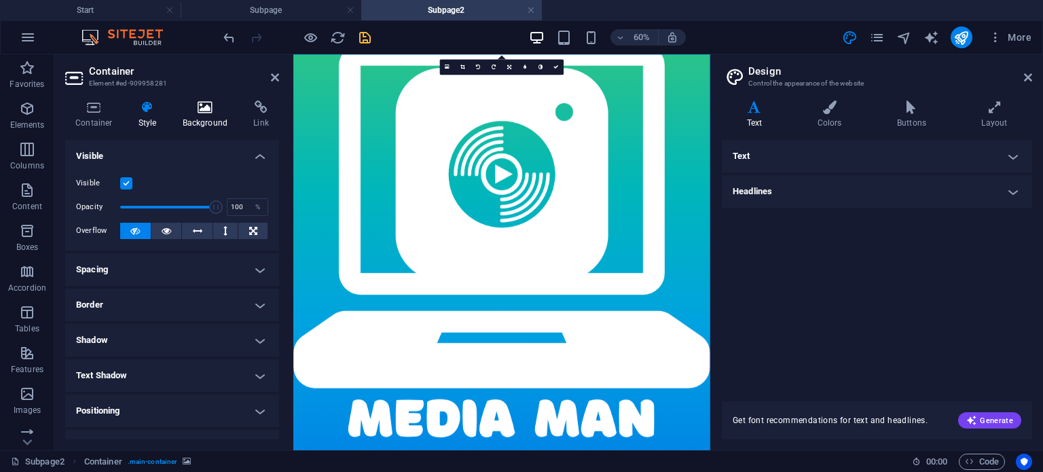
click at [212, 122] on h4 "Background" at bounding box center [207, 114] width 71 height 29
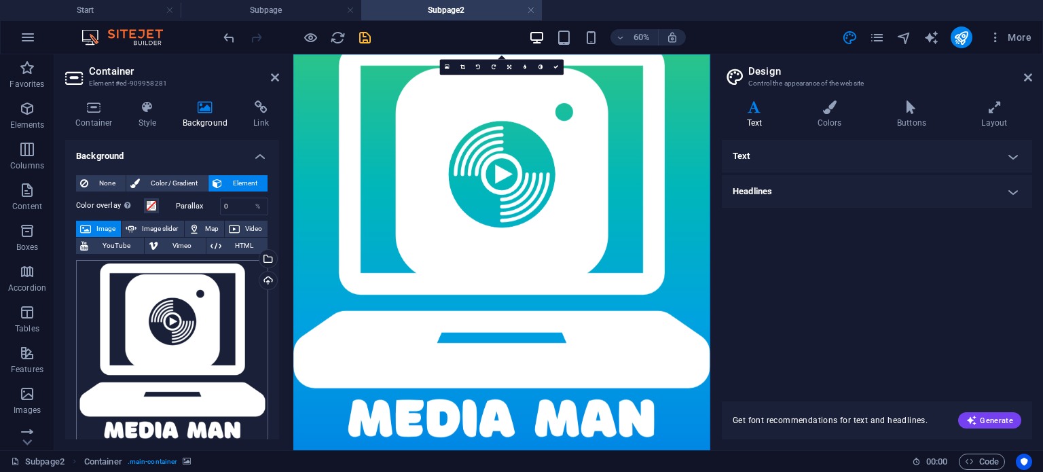
scroll to position [0, 0]
click at [148, 227] on span "Image slider" at bounding box center [160, 229] width 39 height 16
select select "ms"
select select "s"
select select "progressive"
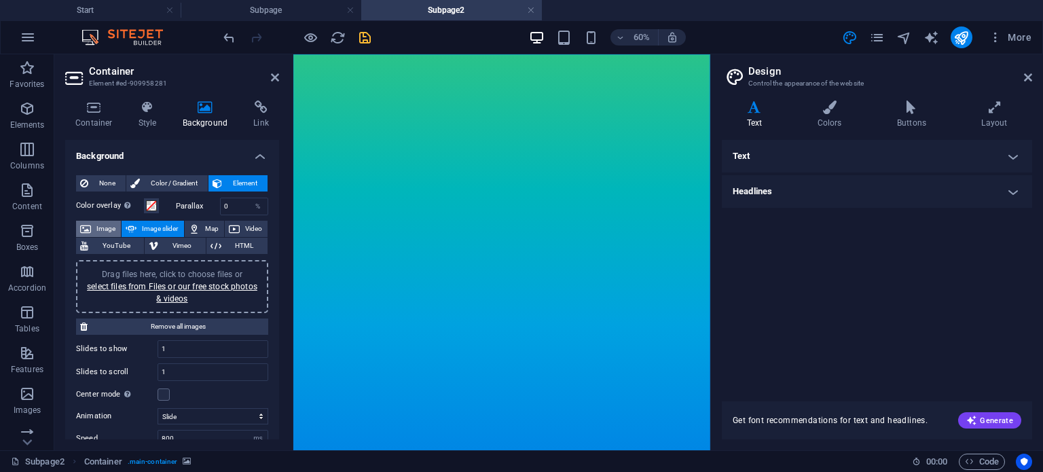
click at [109, 227] on span "Image" at bounding box center [106, 229] width 22 height 16
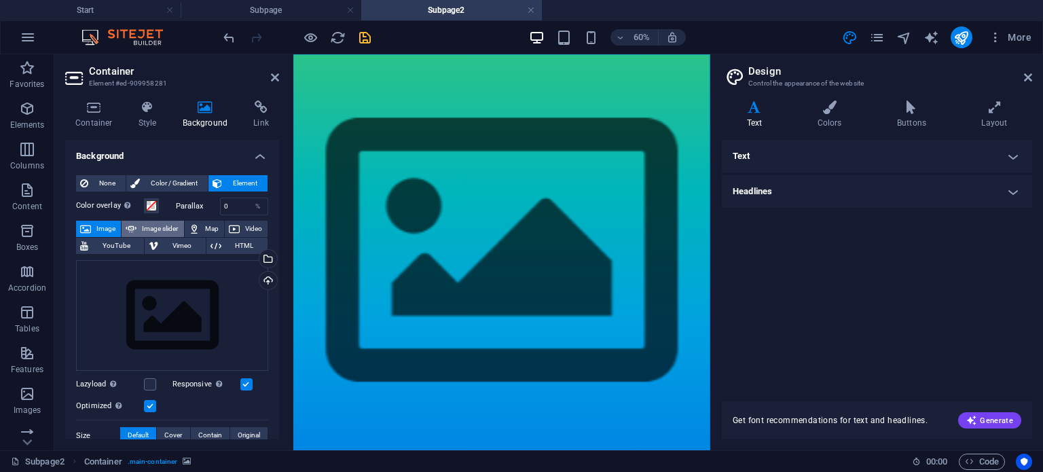
click at [141, 231] on span "Image slider" at bounding box center [160, 229] width 39 height 16
select select "ms"
select select "s"
select select "progressive"
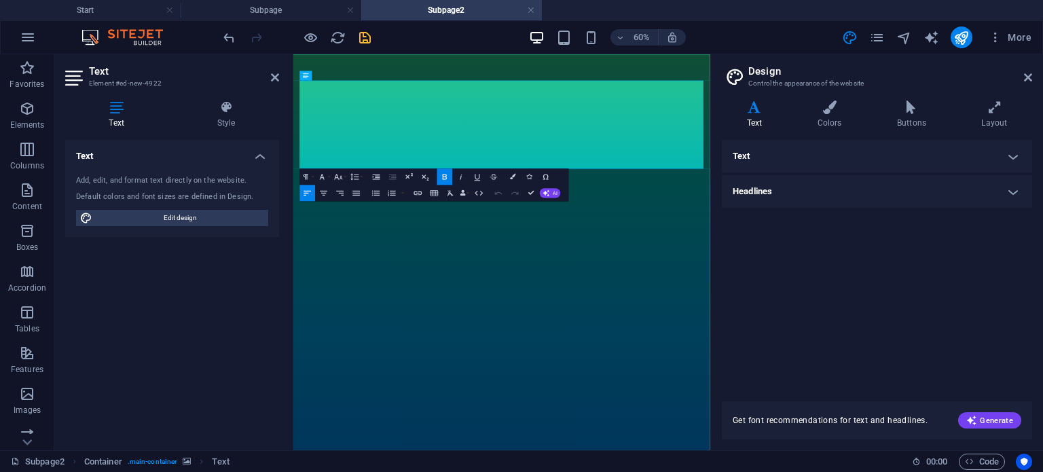
drag, startPoint x: 551, startPoint y: 240, endPoint x: 578, endPoint y: 134, distance: 109.3
drag, startPoint x: 614, startPoint y: 172, endPoint x: 286, endPoint y: 124, distance: 332.0
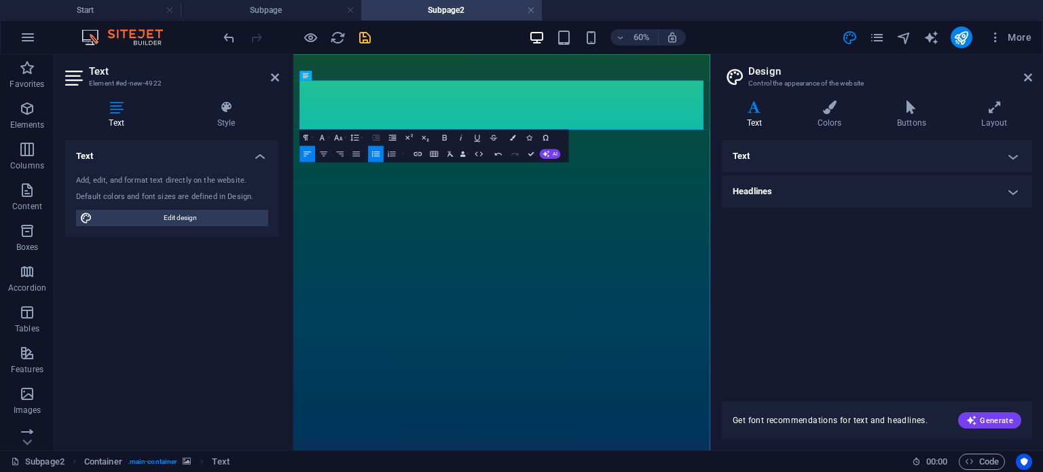
drag, startPoint x: 590, startPoint y: 167, endPoint x: 569, endPoint y: 135, distance: 38.2
click at [293, 98] on html "Skip to main content SKILLS Public Speaking (1996-Current) (MC) 28 years Licens…" at bounding box center [640, 469] width 695 height 831
click at [335, 135] on icon "button" at bounding box center [338, 137] width 10 height 10
click at [331, 236] on link "24" at bounding box center [333, 239] width 29 height 12
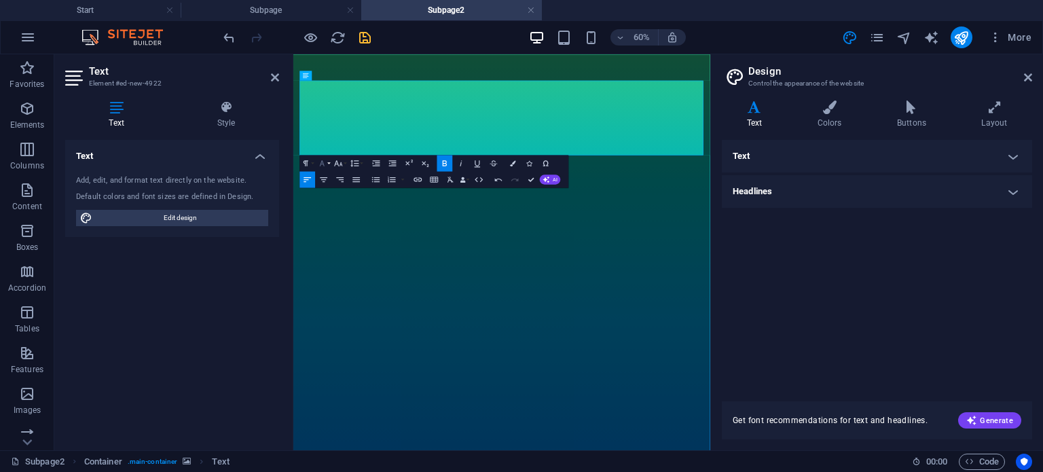
click at [320, 164] on icon "button" at bounding box center [322, 162] width 5 height 5
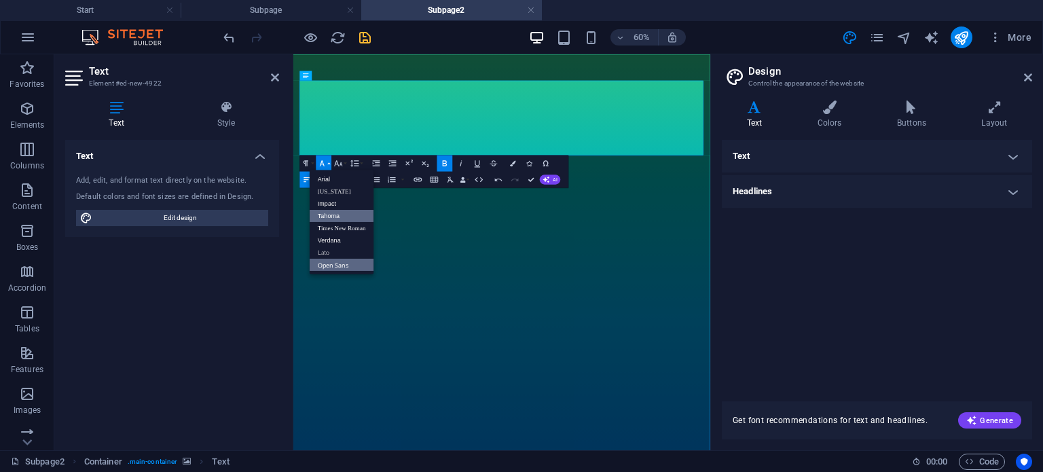
click at [329, 217] on link "Tahoma" at bounding box center [342, 216] width 65 height 12
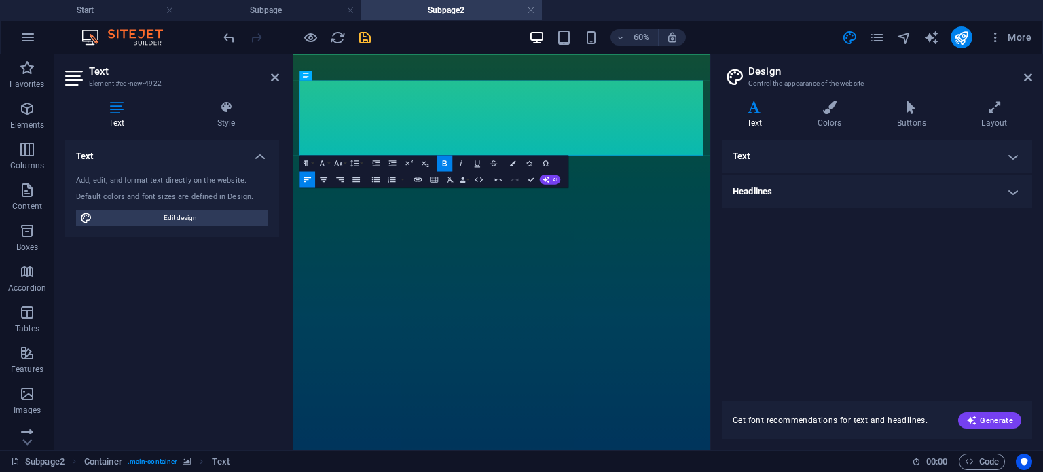
click at [446, 162] on icon "button" at bounding box center [445, 163] width 10 height 10
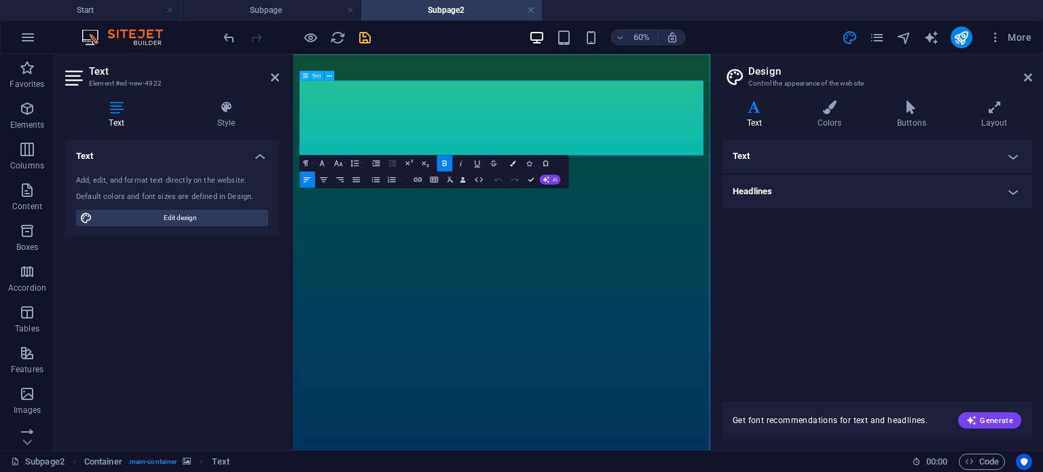
click at [228, 121] on h4 "Style" at bounding box center [226, 114] width 106 height 29
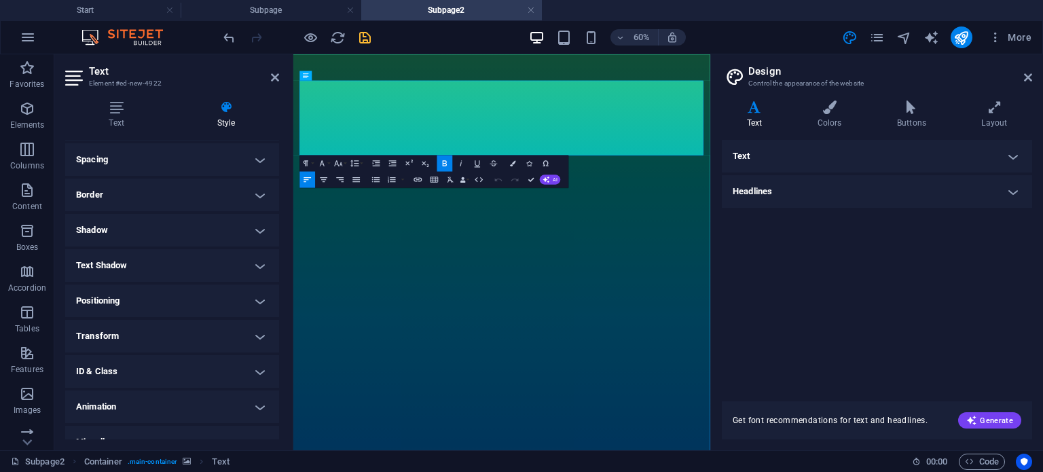
scroll to position [274, 0]
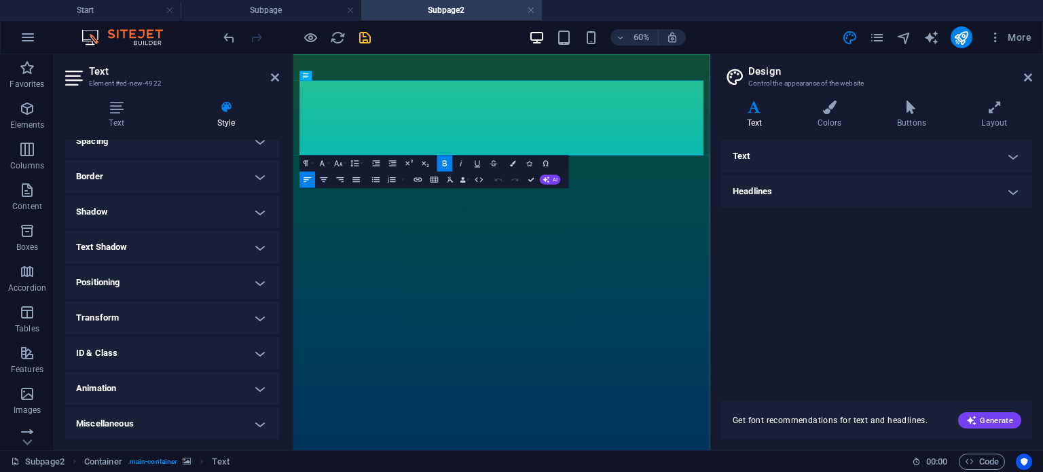
click at [169, 249] on h4 "Text Shadow" at bounding box center [172, 247] width 214 height 33
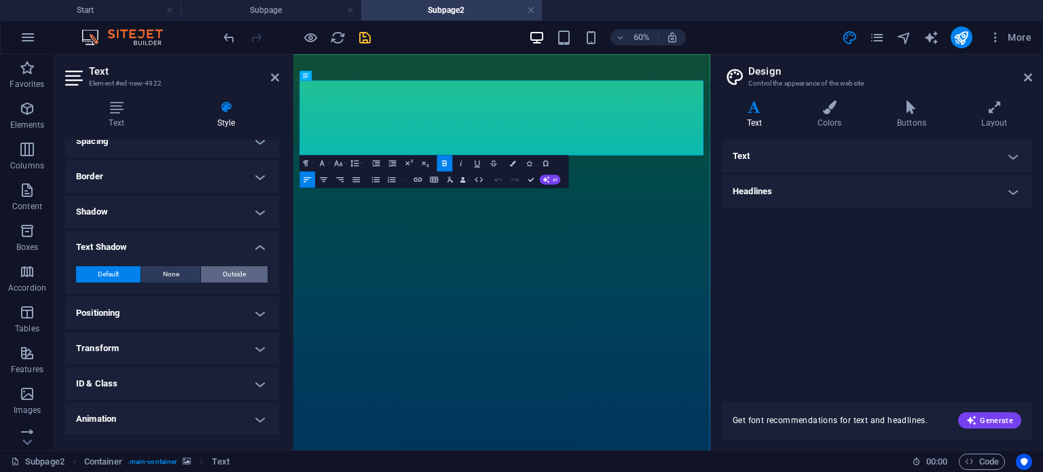
click at [230, 274] on span "Outside" at bounding box center [234, 274] width 23 height 16
type input "rgba(0, 0, 0, 0.2)"
type input "2"
type input "4"
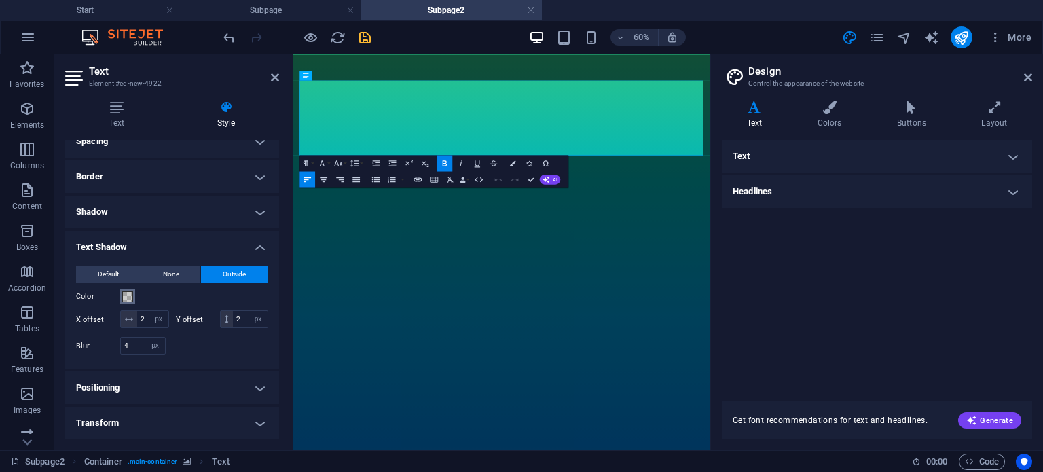
click at [129, 295] on span at bounding box center [127, 296] width 11 height 11
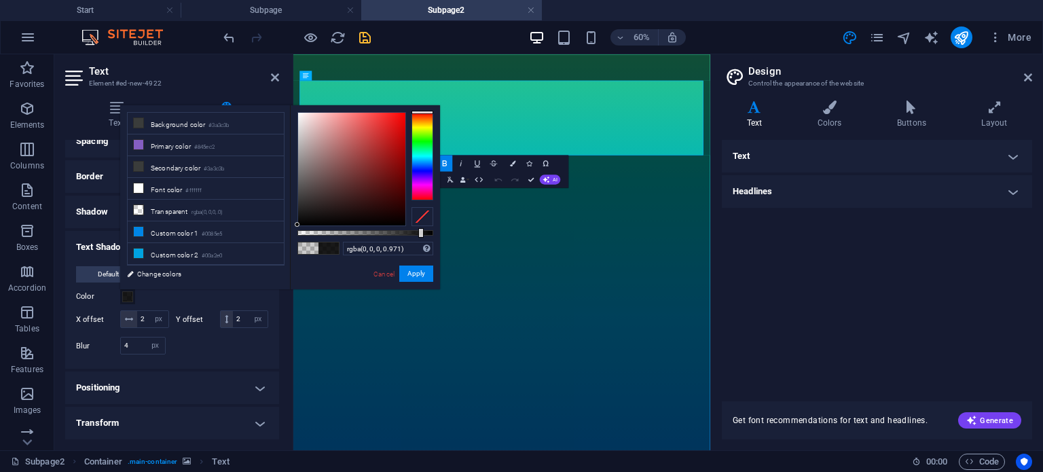
type input "#000000"
drag, startPoint x: 327, startPoint y: 232, endPoint x: 467, endPoint y: 238, distance: 140.7
click at [467, 238] on body "[DOMAIN_NAME] Start Subpage Subpage2 Favorites Elements Columns Content Boxes A…" at bounding box center [521, 236] width 1043 height 472
click at [420, 273] on button "Apply" at bounding box center [416, 273] width 34 height 16
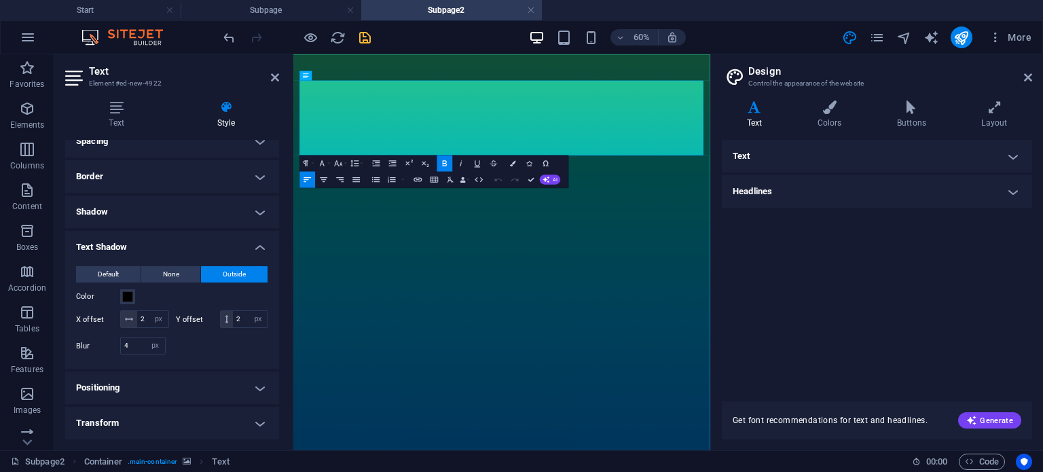
click at [529, 373] on div at bounding box center [640, 384] width 695 height 660
select select "ms"
select select "s"
select select "progressive"
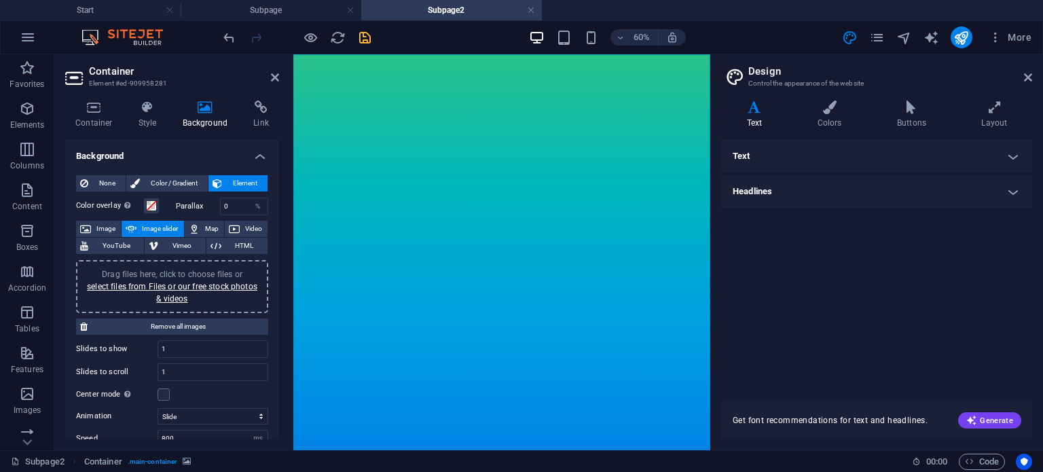
click at [426, 61] on div at bounding box center [640, 384] width 695 height 660
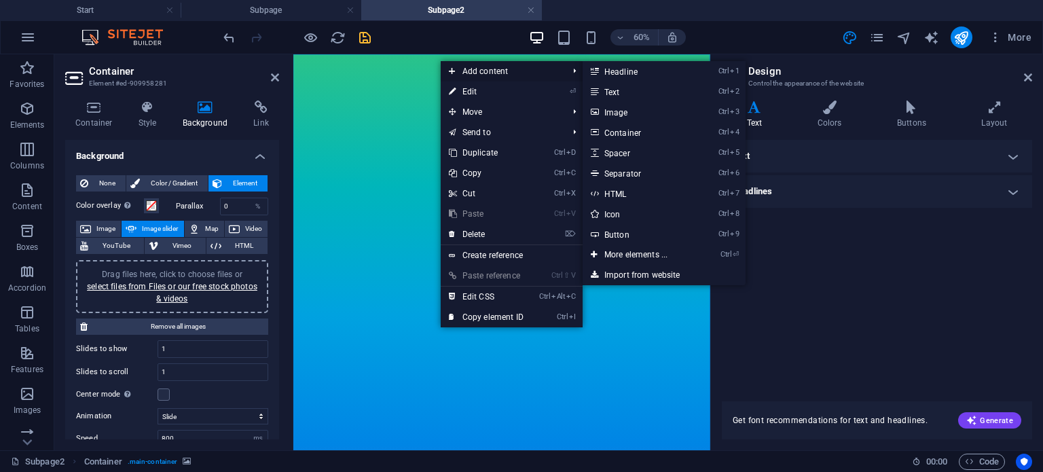
click at [461, 67] on span "Add content" at bounding box center [502, 71] width 122 height 20
click at [471, 69] on span "Add content" at bounding box center [502, 71] width 122 height 20
click at [622, 111] on link "Ctrl 3 Image" at bounding box center [639, 112] width 112 height 20
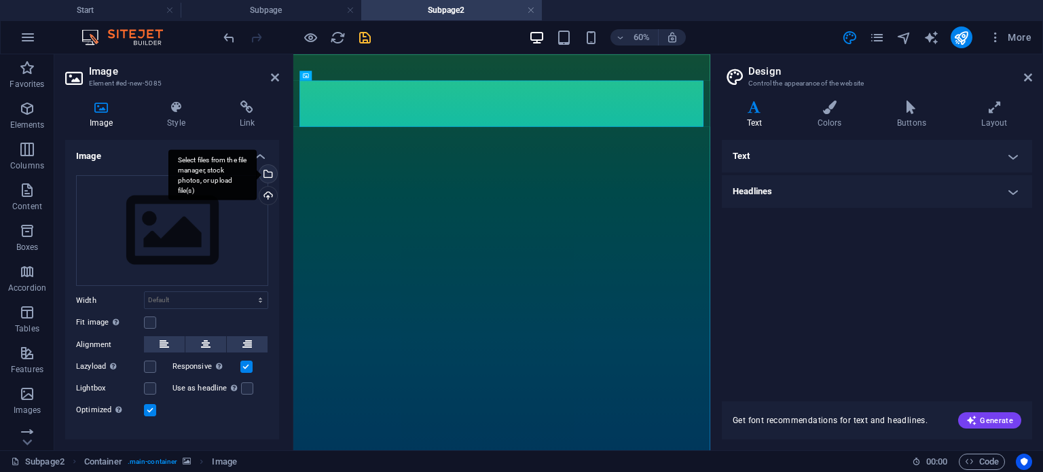
click at [270, 176] on div "Select files from the file manager, stock photos, or upload file(s)" at bounding box center [267, 175] width 20 height 20
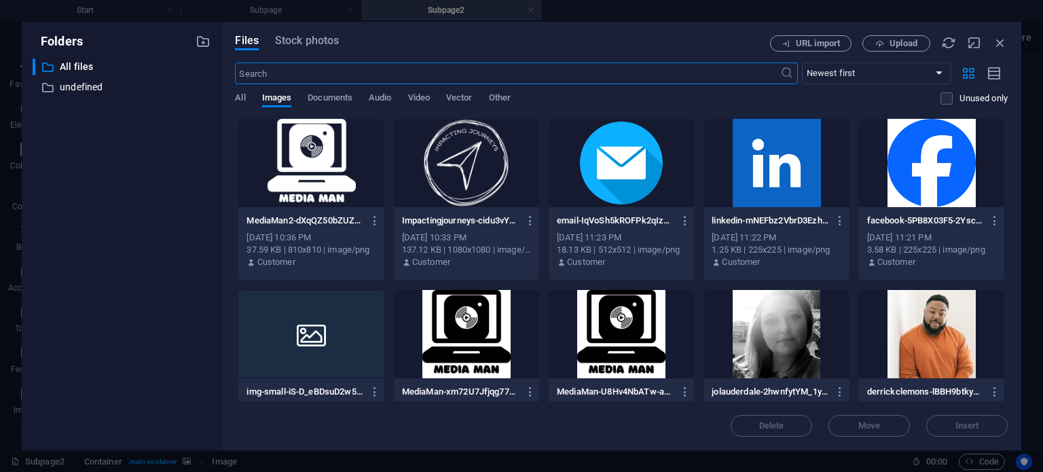
click at [452, 164] on div at bounding box center [466, 163] width 145 height 88
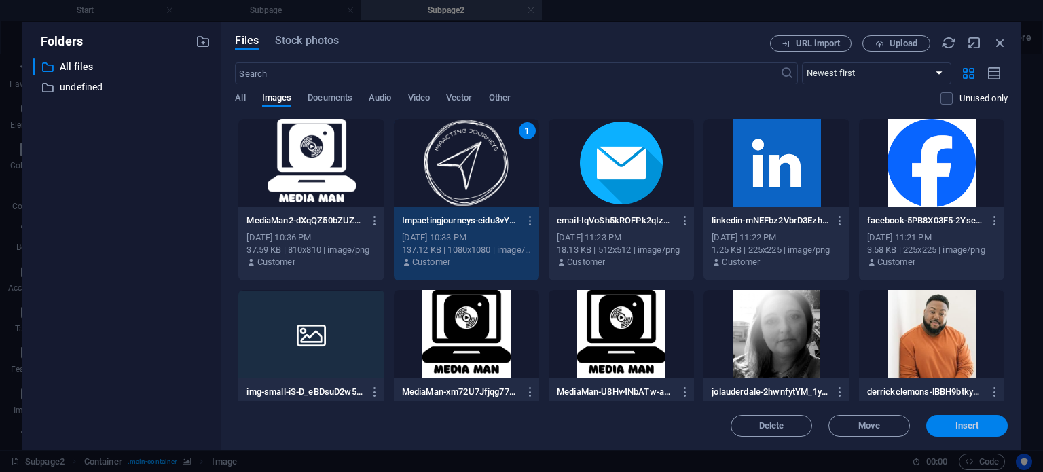
click at [956, 424] on span "Insert" at bounding box center [967, 426] width 24 height 8
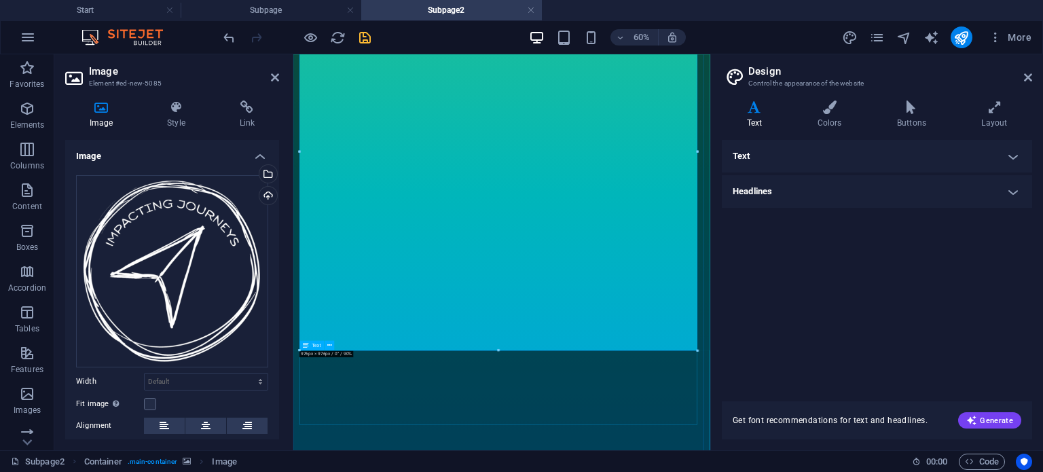
scroll to position [214, 0]
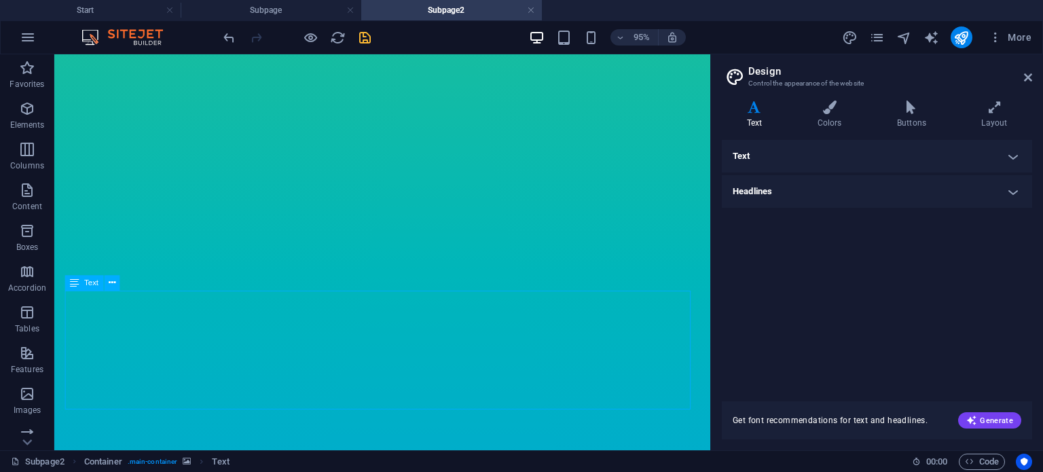
scroll to position [453, 0]
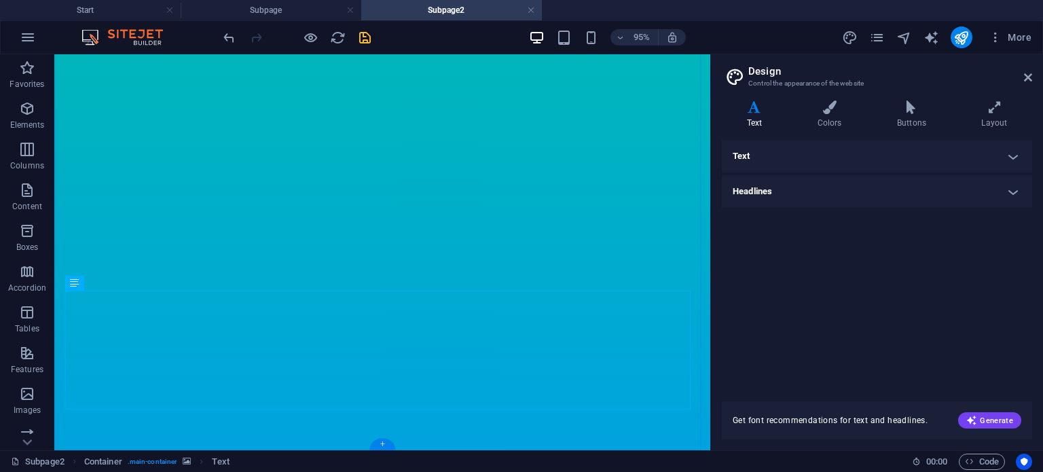
click at [380, 443] on div "+" at bounding box center [381, 444] width 25 height 12
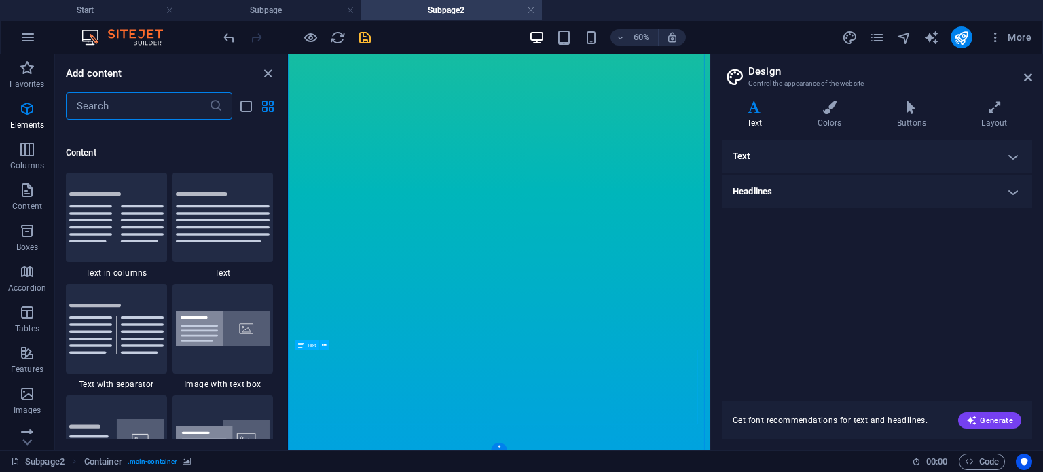
scroll to position [2376, 0]
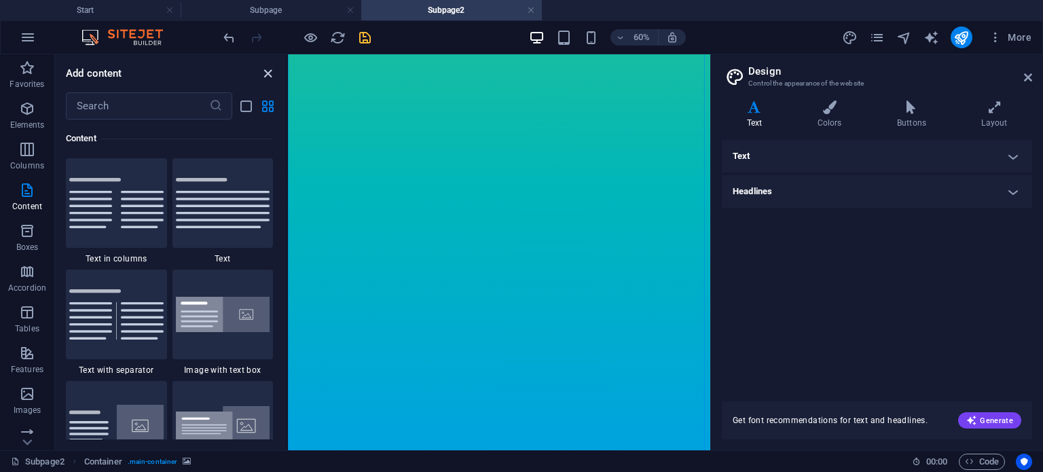
click at [264, 74] on icon "close panel" at bounding box center [268, 74] width 16 height 16
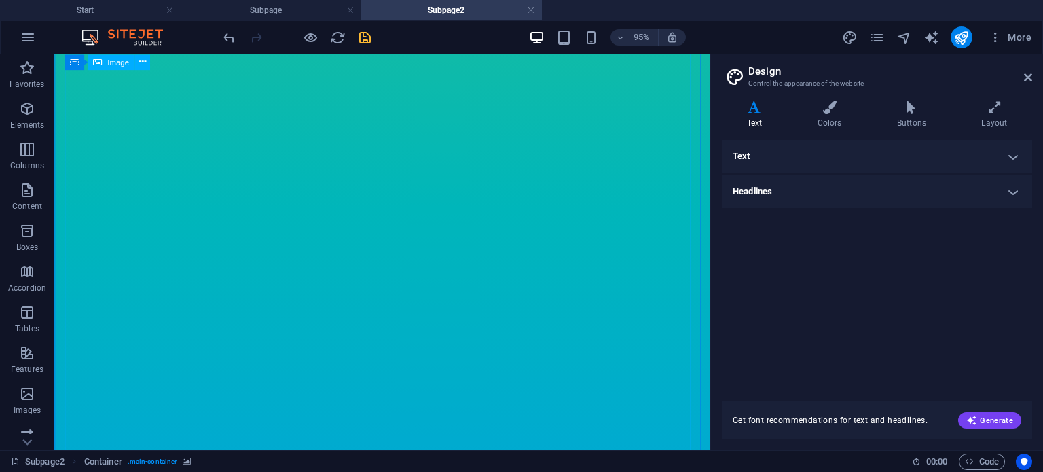
scroll to position [453, 0]
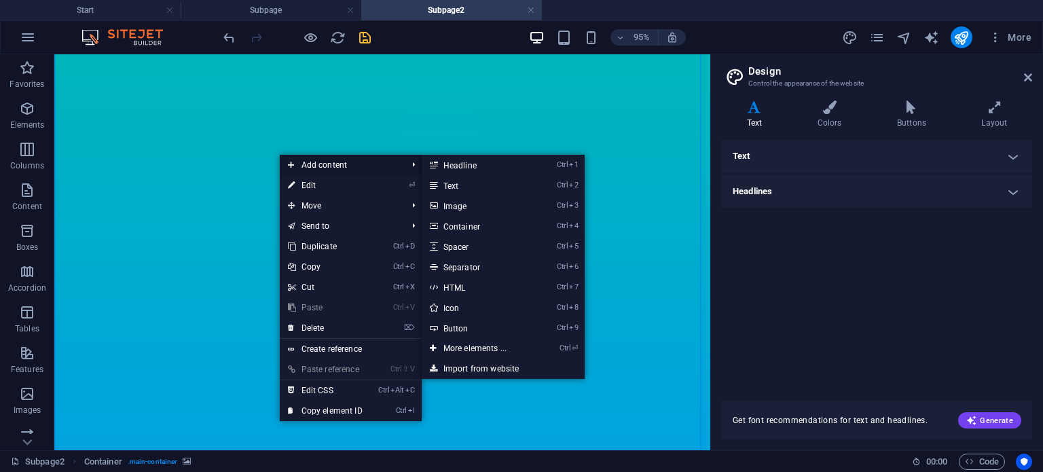
click at [318, 164] on span "Add content" at bounding box center [341, 165] width 122 height 20
click at [471, 183] on link "Ctrl 2 Text" at bounding box center [478, 185] width 112 height 20
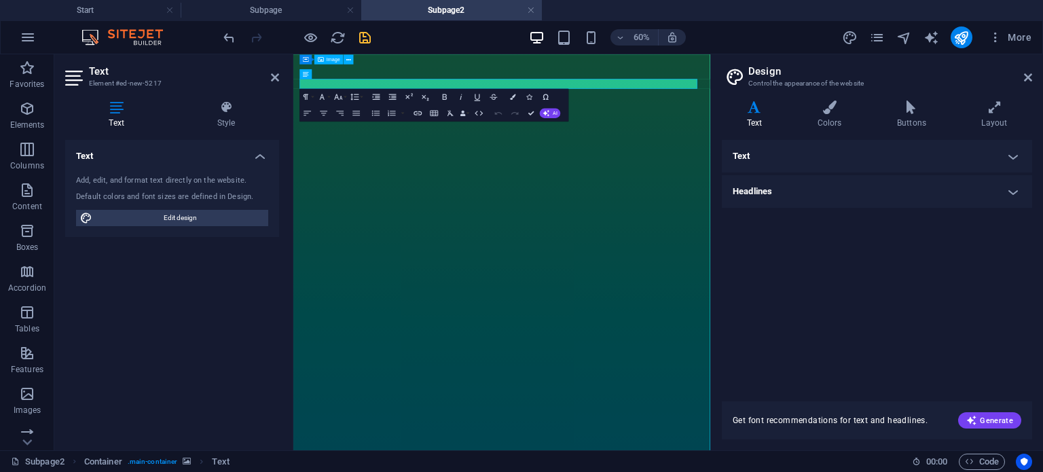
scroll to position [0, 0]
click at [328, 77] on icon at bounding box center [329, 75] width 5 height 9
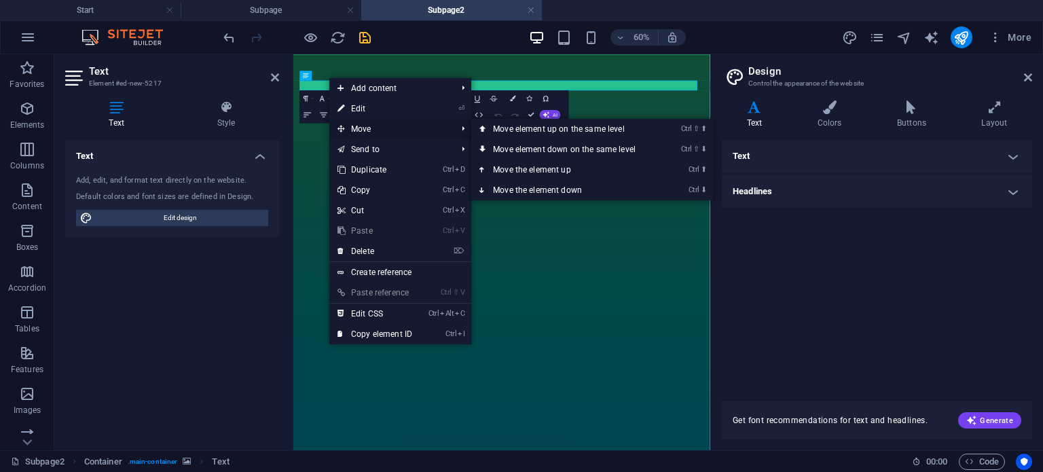
click at [351, 127] on span "Move" at bounding box center [390, 129] width 122 height 20
click at [519, 187] on link "Ctrl ⬇ Move the element down" at bounding box center [566, 190] width 191 height 20
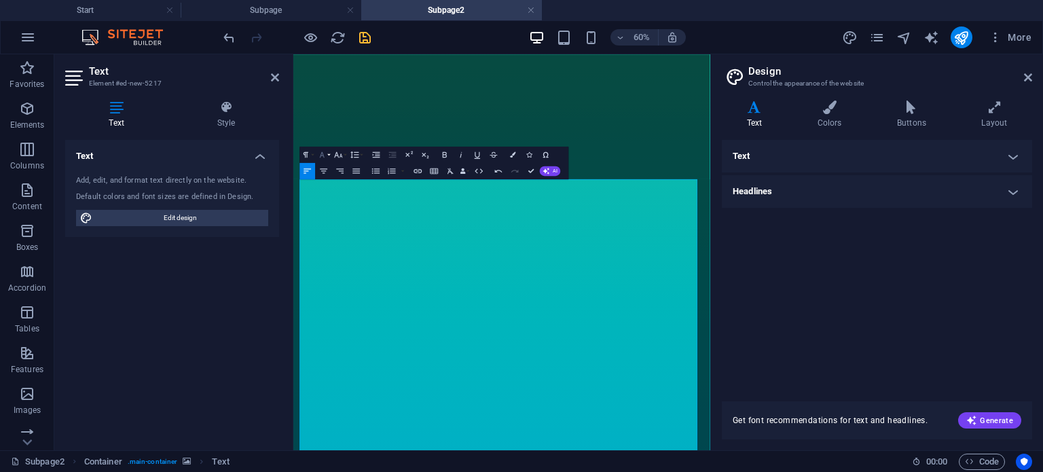
scroll to position [499, 0]
click at [323, 154] on icon "button" at bounding box center [322, 154] width 10 height 10
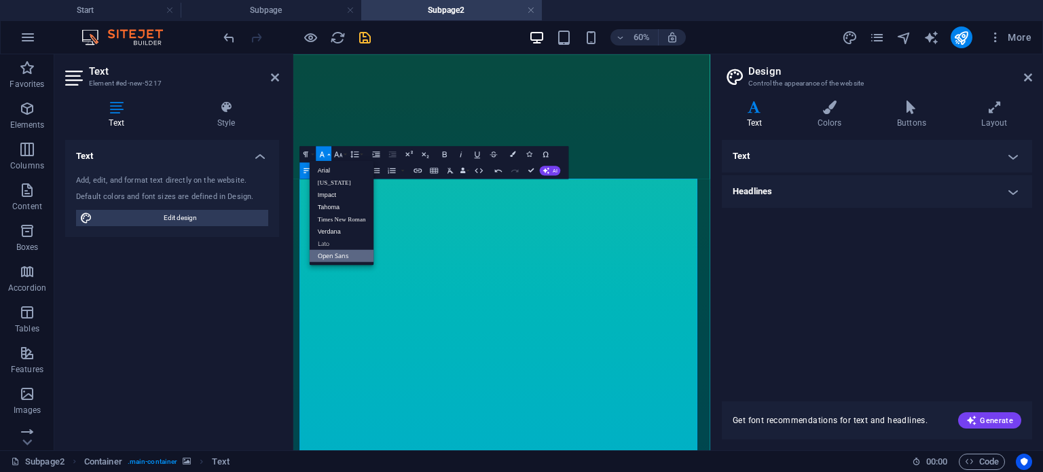
scroll to position [0, 0]
click at [326, 204] on link "Tahoma" at bounding box center [342, 206] width 65 height 12
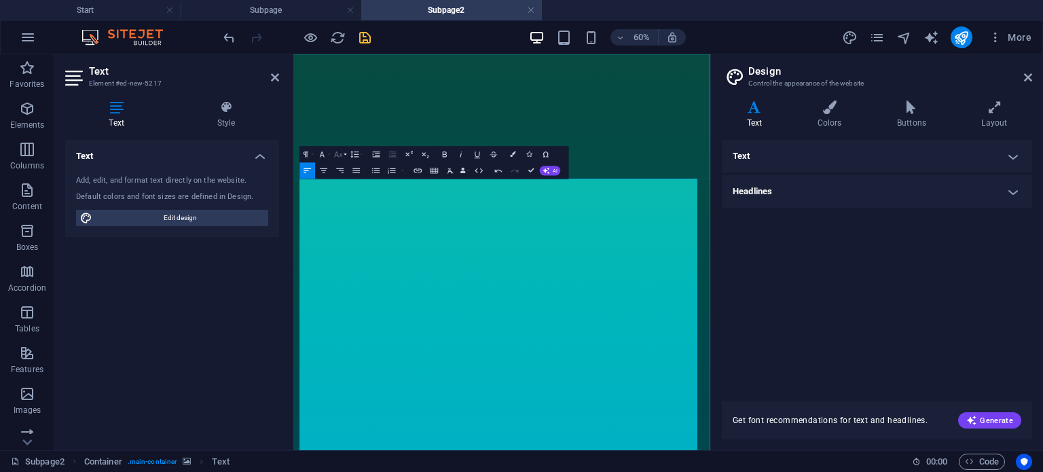
click at [340, 154] on icon "button" at bounding box center [338, 153] width 8 height 5
click at [336, 252] on link "24" at bounding box center [333, 255] width 29 height 12
click at [321, 157] on icon "button" at bounding box center [322, 154] width 10 height 10
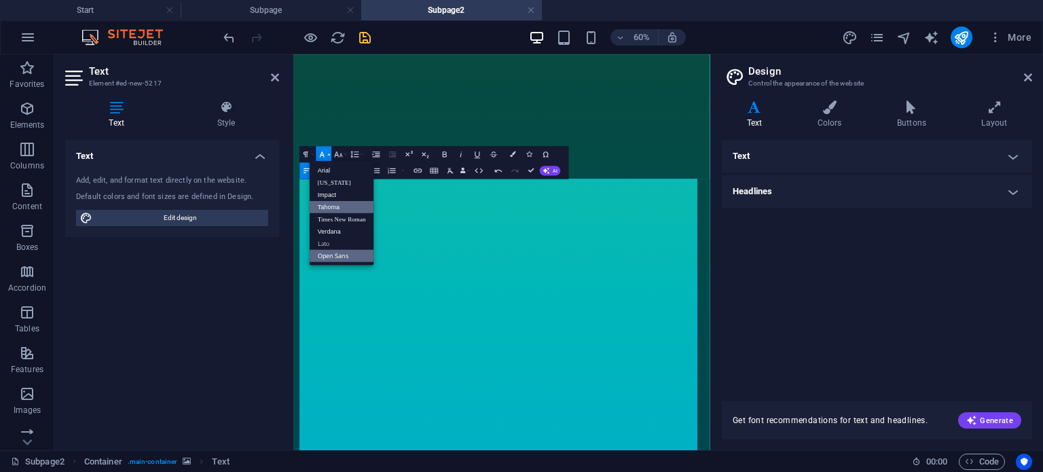
click at [323, 203] on link "Tahoma" at bounding box center [342, 206] width 65 height 12
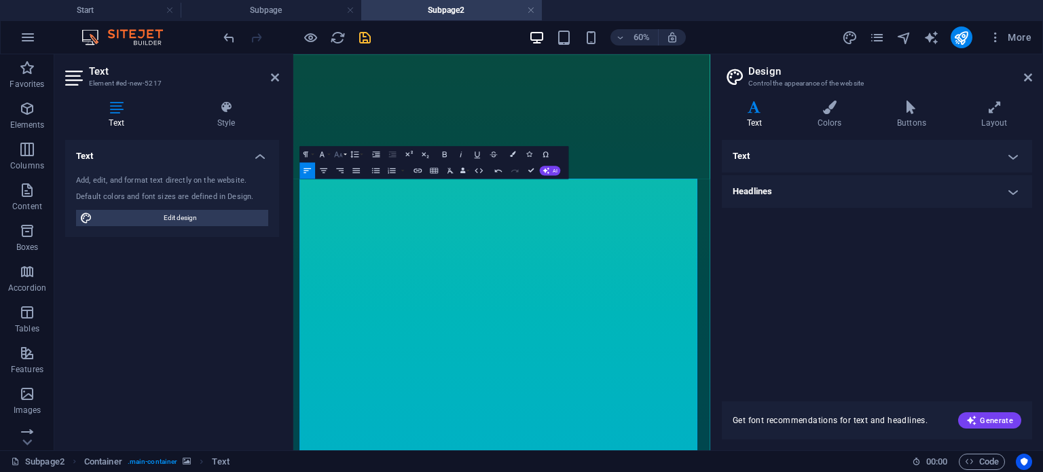
click at [336, 152] on icon "button" at bounding box center [338, 153] width 8 height 5
click at [333, 252] on link "24" at bounding box center [333, 255] width 29 height 12
click at [443, 153] on icon "button" at bounding box center [445, 153] width 4 height 5
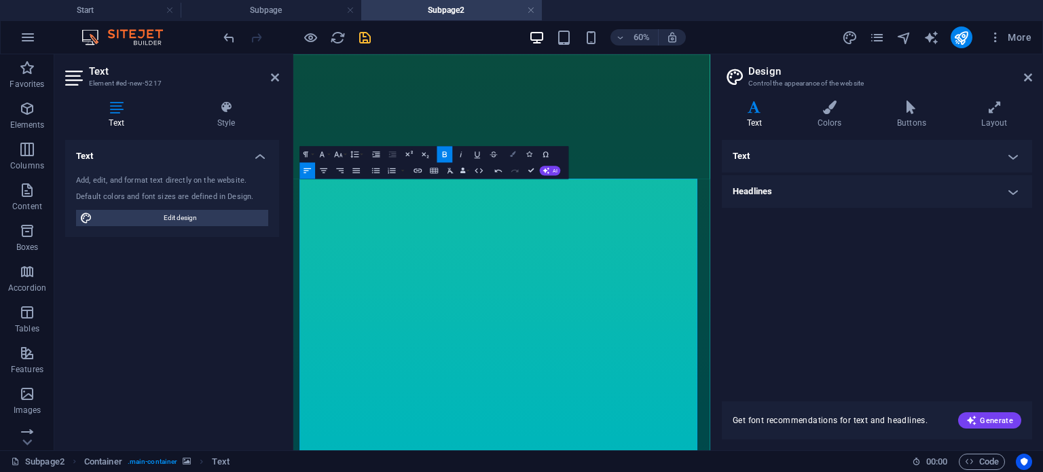
click at [517, 154] on button "Colors" at bounding box center [514, 154] width 16 height 16
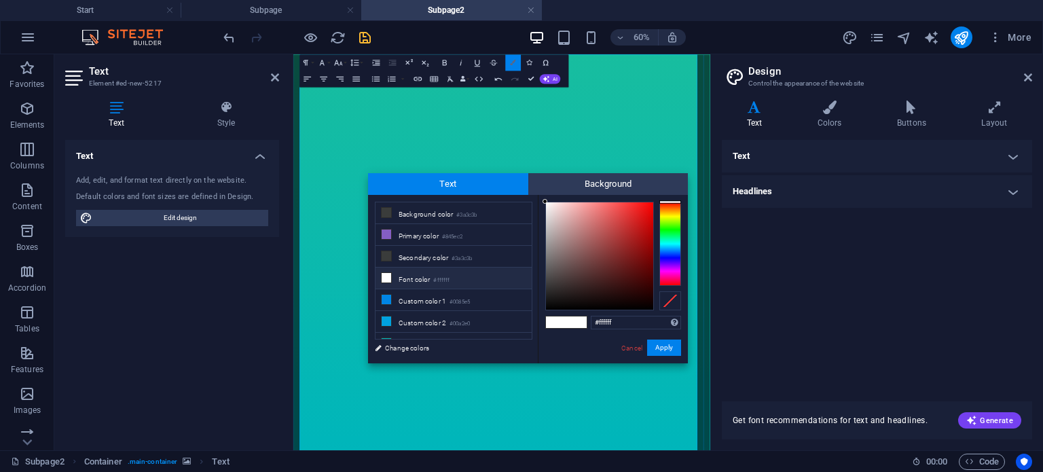
scroll to position [706, 0]
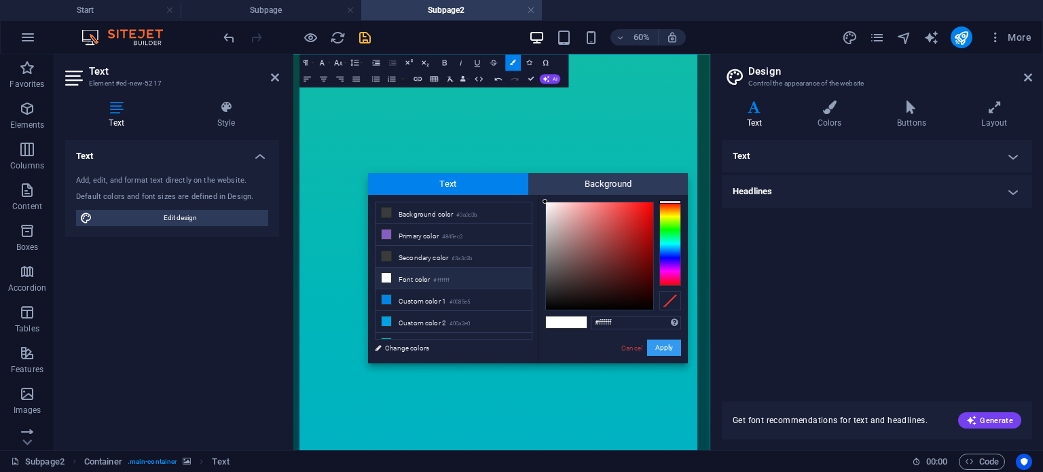
click at [664, 347] on button "Apply" at bounding box center [664, 347] width 34 height 16
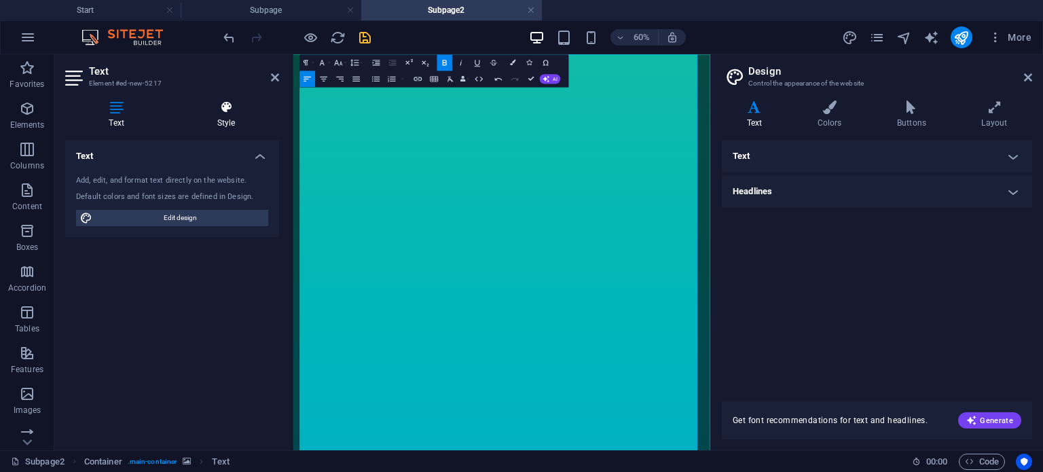
click at [225, 115] on h4 "Style" at bounding box center [226, 114] width 106 height 29
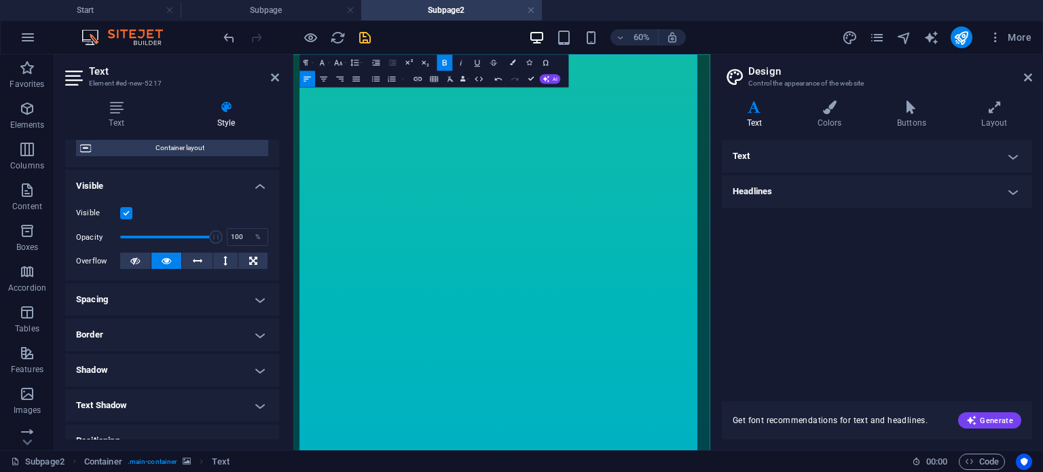
scroll to position [274, 0]
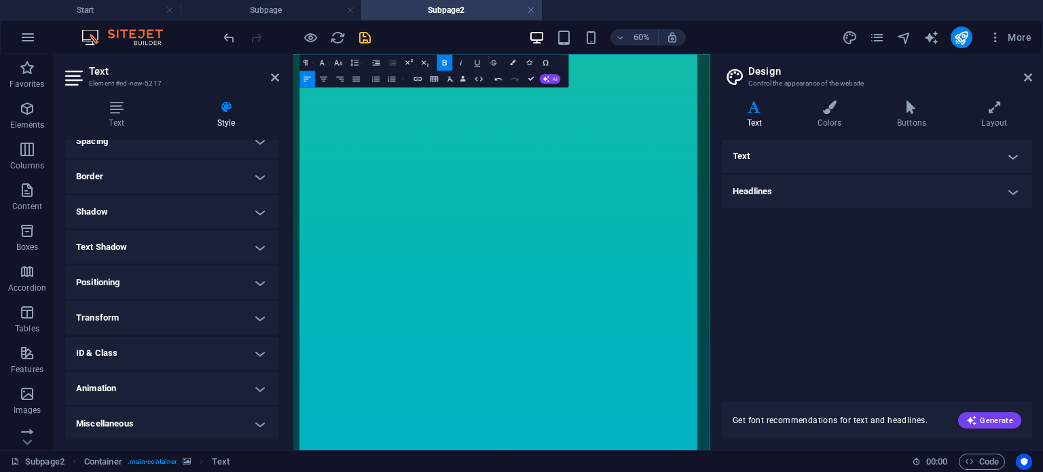
click at [253, 245] on h4 "Text Shadow" at bounding box center [172, 247] width 214 height 33
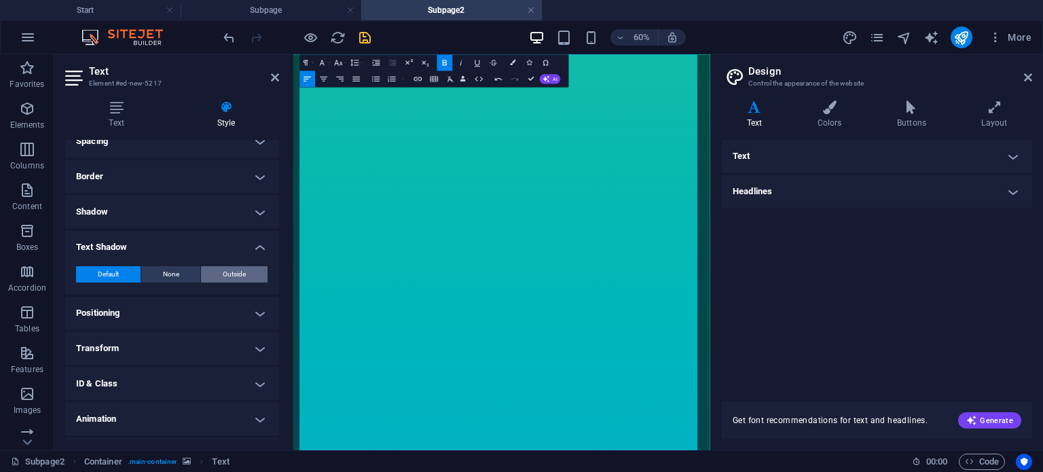
click at [227, 274] on span "Outside" at bounding box center [234, 274] width 23 height 16
type input "2"
type input "4"
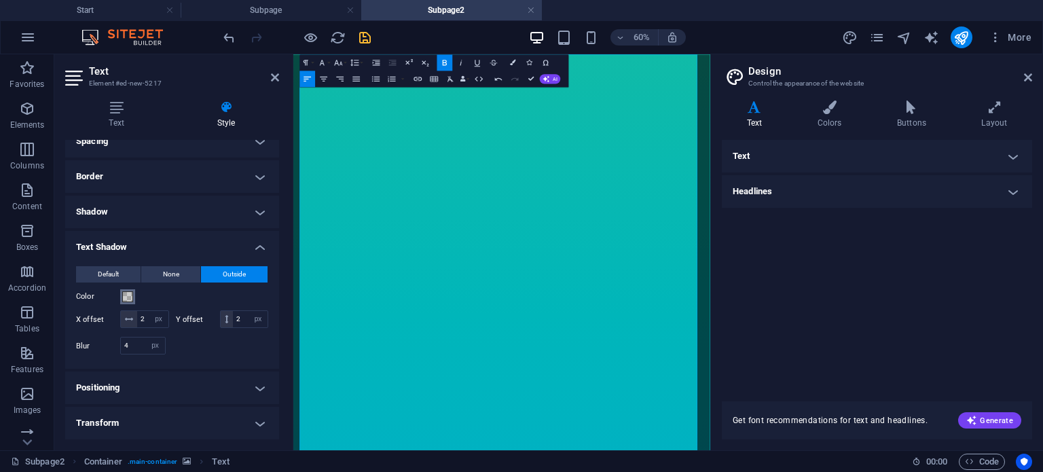
click at [126, 294] on span at bounding box center [127, 296] width 11 height 11
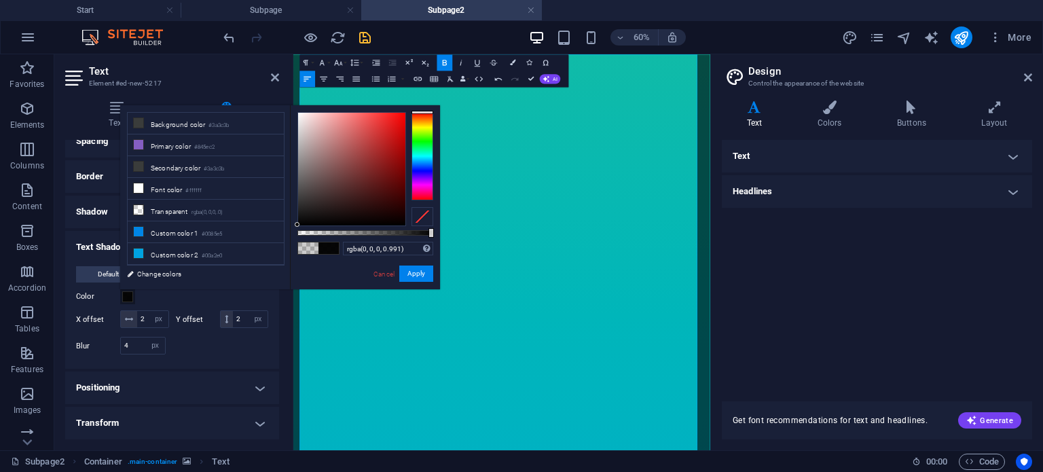
type input "#000000"
drag, startPoint x: 326, startPoint y: 234, endPoint x: 440, endPoint y: 232, distance: 114.1
click at [440, 232] on body "[DOMAIN_NAME] Start Subpage Subpage2 Favorites Elements Columns Content Boxes A…" at bounding box center [521, 236] width 1043 height 472
click at [413, 274] on button "Apply" at bounding box center [416, 273] width 34 height 16
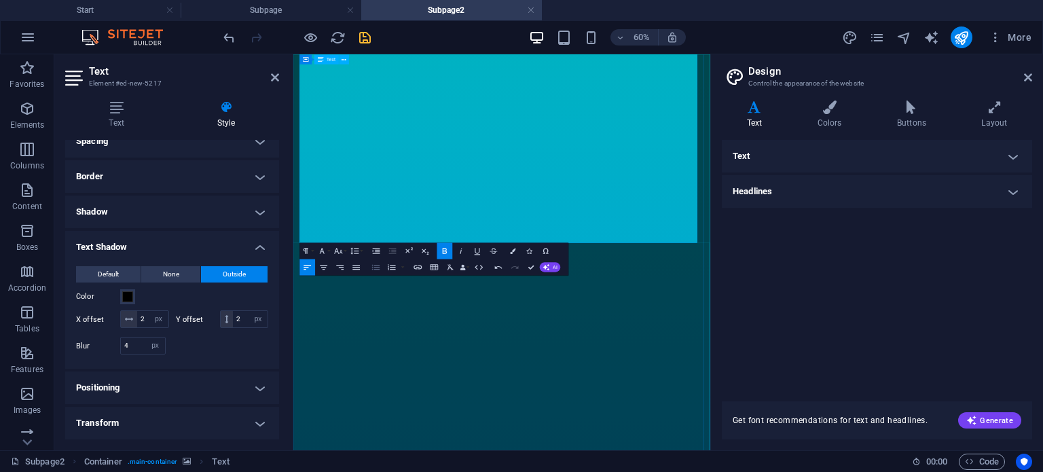
scroll to position [1395, 0]
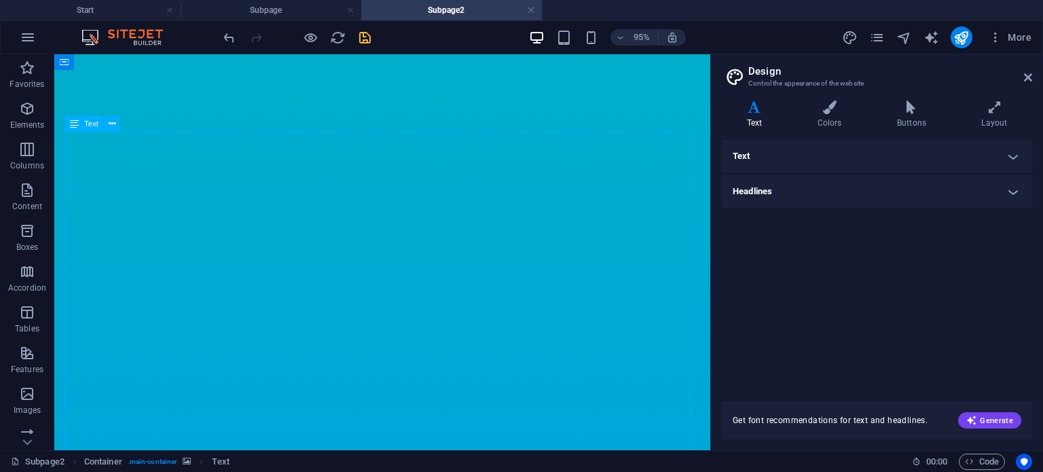
scroll to position [1599, 0]
click at [111, 122] on icon at bounding box center [111, 123] width 7 height 14
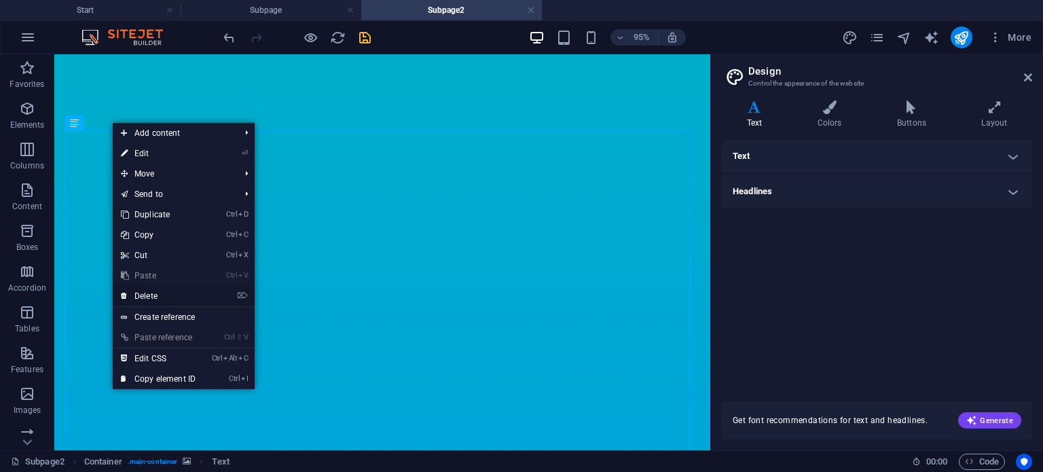
click at [145, 289] on link "⌦ Delete" at bounding box center [158, 296] width 91 height 20
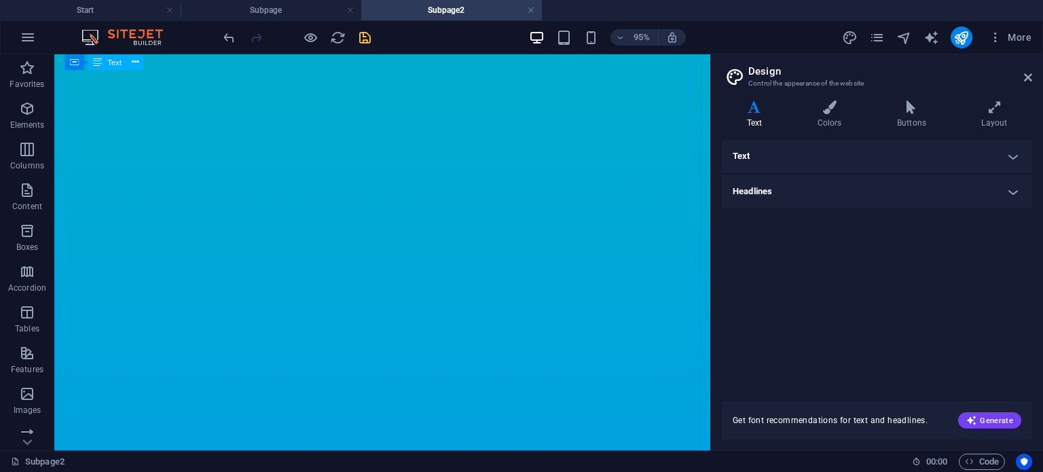
scroll to position [1364, 0]
select select "px"
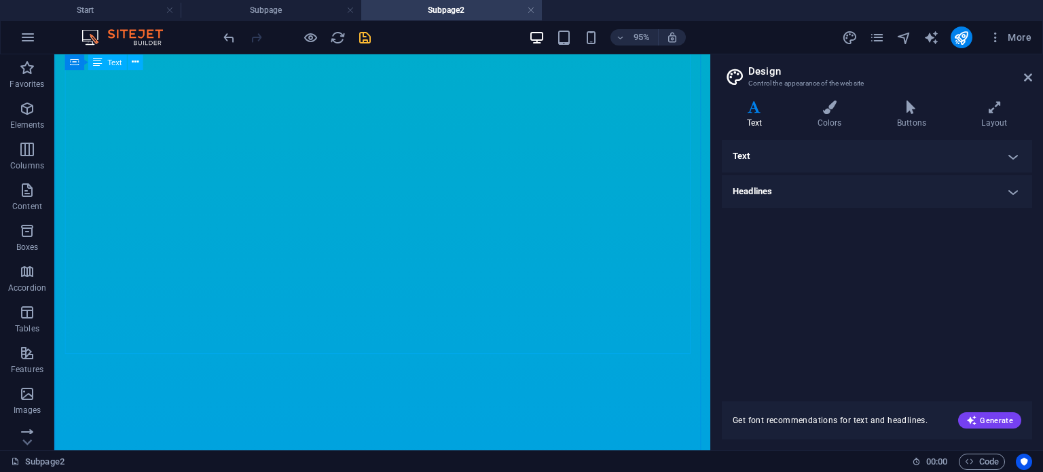
select select "px"
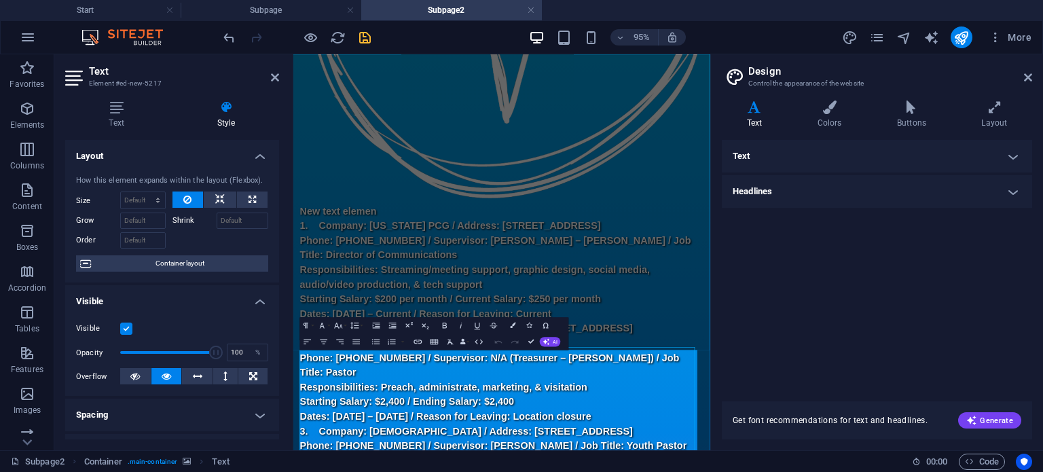
scroll to position [214, 0]
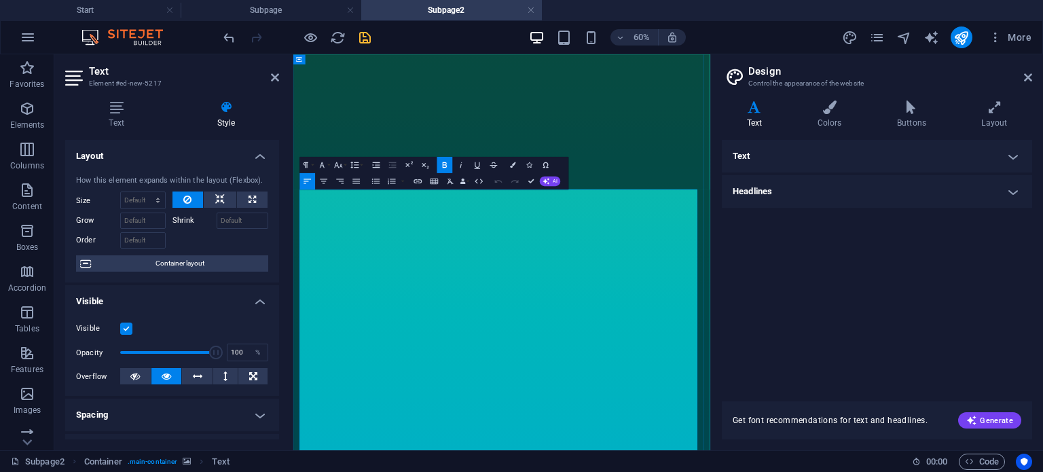
scroll to position [481, 0]
drag, startPoint x: 441, startPoint y: 287, endPoint x: 558, endPoint y: 246, distance: 123.9
drag, startPoint x: 781, startPoint y: 408, endPoint x: 294, endPoint y: 394, distance: 487.7
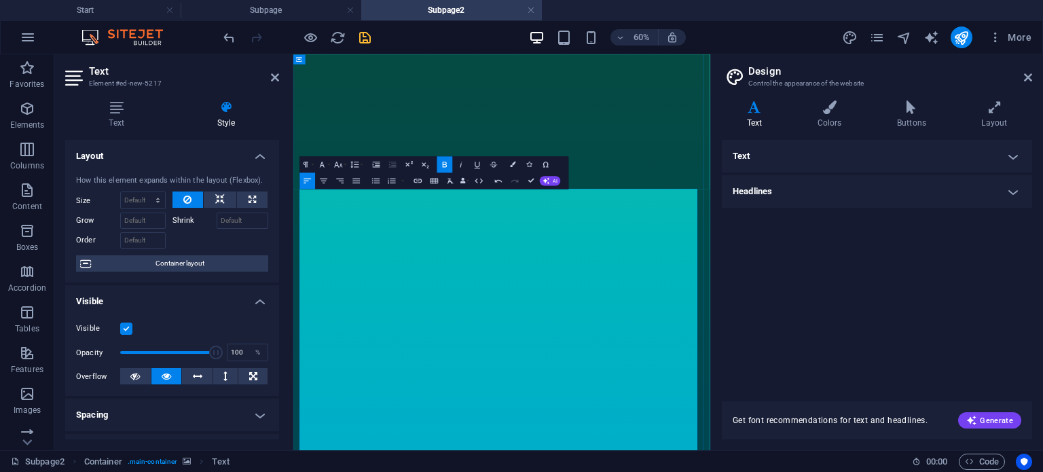
drag, startPoint x: 306, startPoint y: 540, endPoint x: 792, endPoint y: 567, distance: 486.9
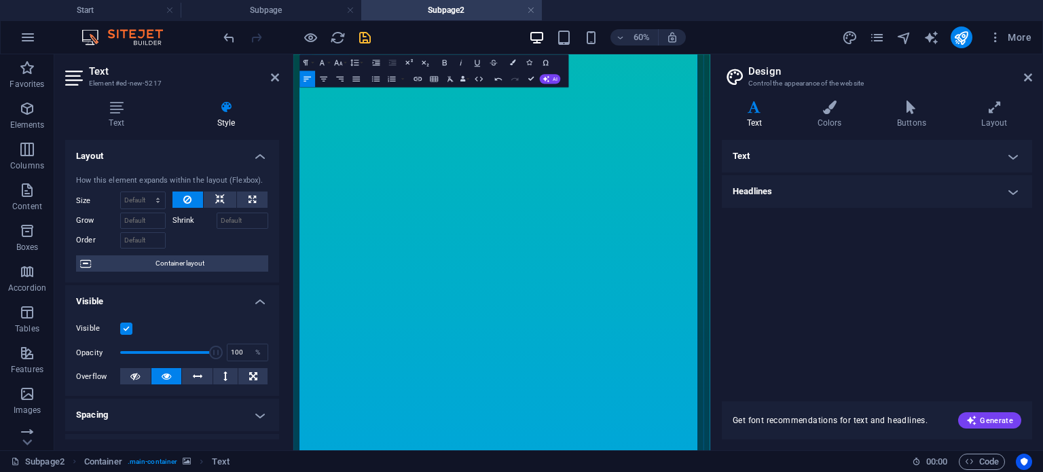
scroll to position [717, 0]
drag, startPoint x: 677, startPoint y: 411, endPoint x: 711, endPoint y: 468, distance: 65.8
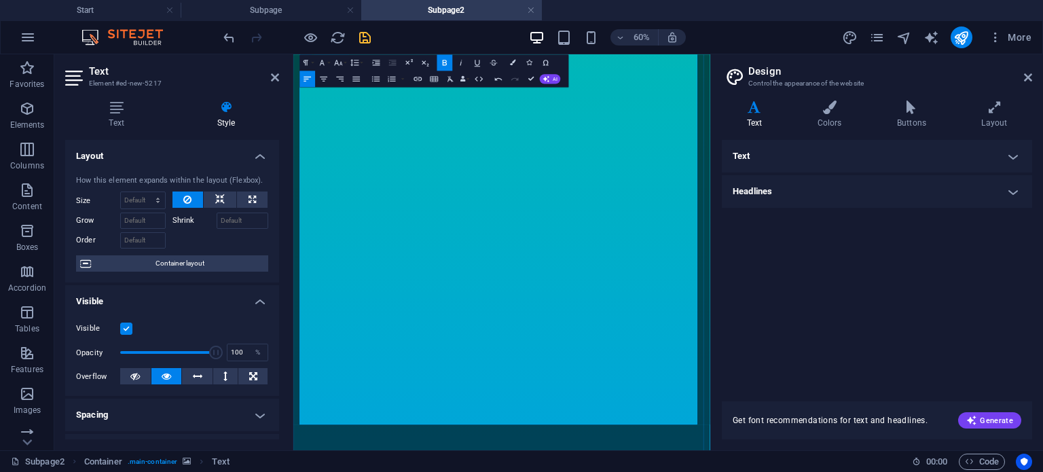
drag, startPoint x: 306, startPoint y: 490, endPoint x: 933, endPoint y: 539, distance: 628.6
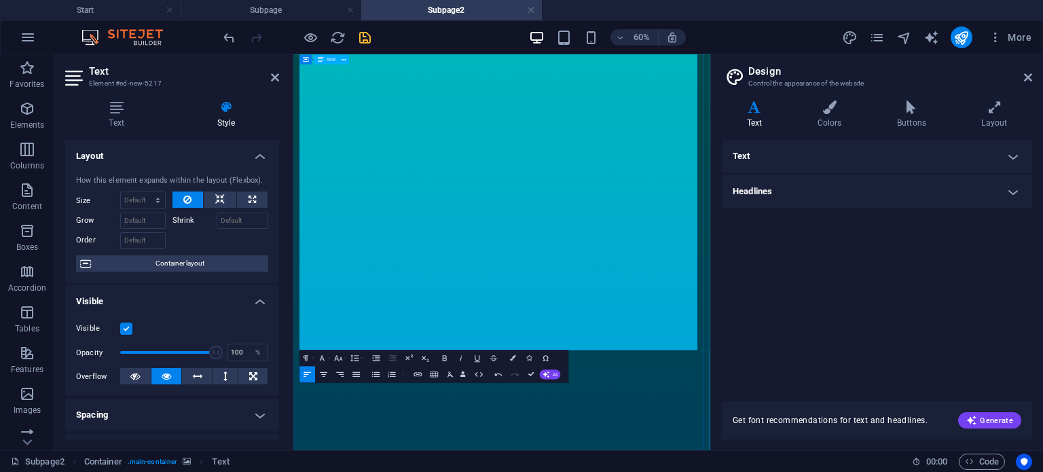
scroll to position [695, 0]
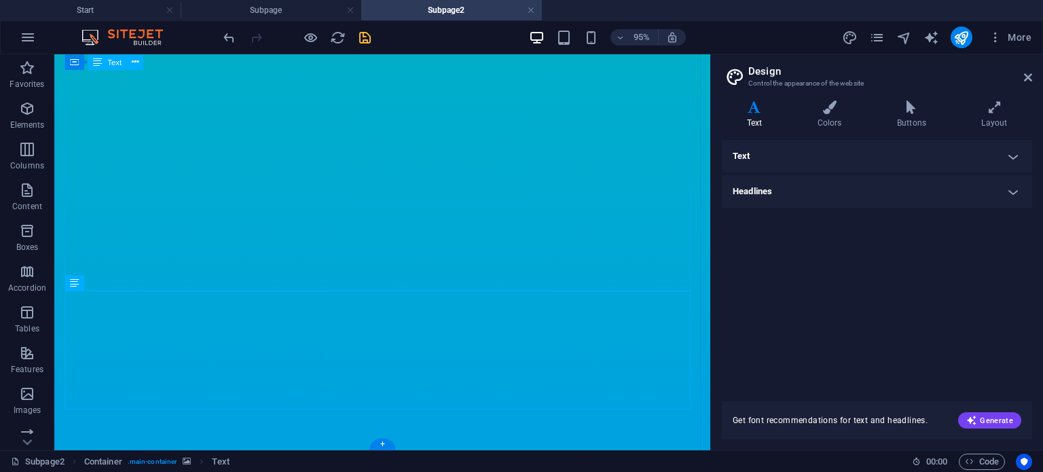
select select "px"
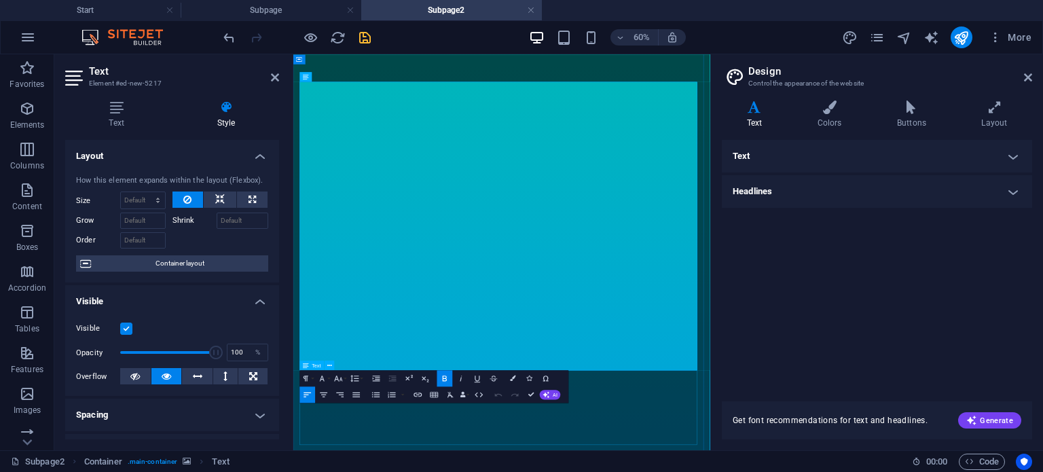
scroll to position [695, 0]
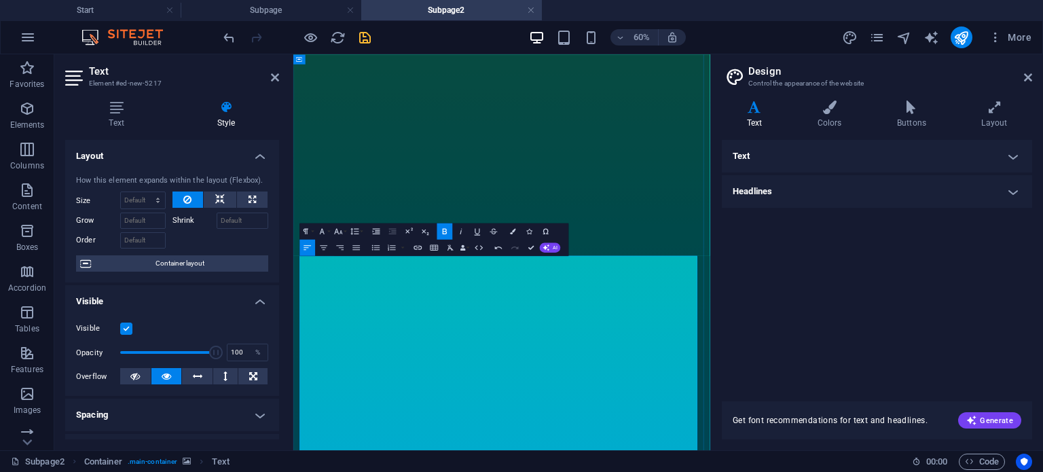
scroll to position [370, 0]
drag, startPoint x: 392, startPoint y: 401, endPoint x: 646, endPoint y: 307, distance: 270.9
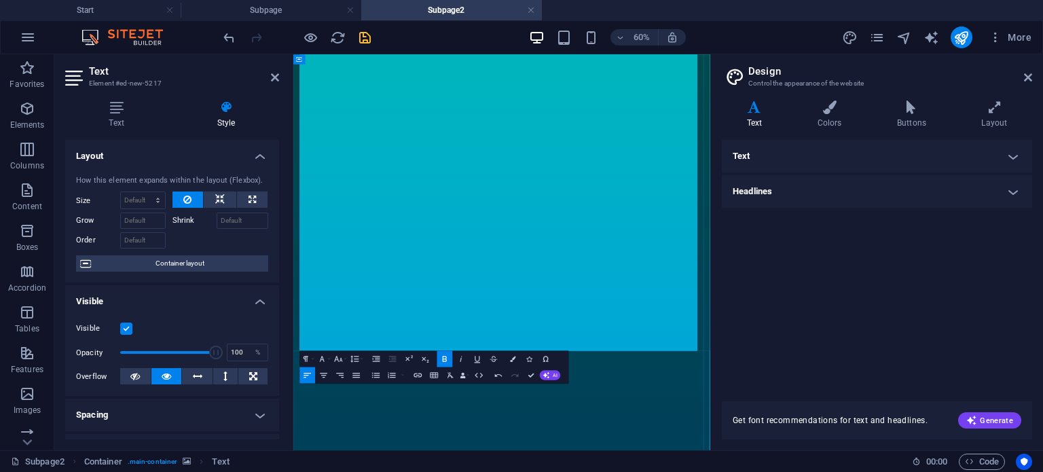
scroll to position [719, 0]
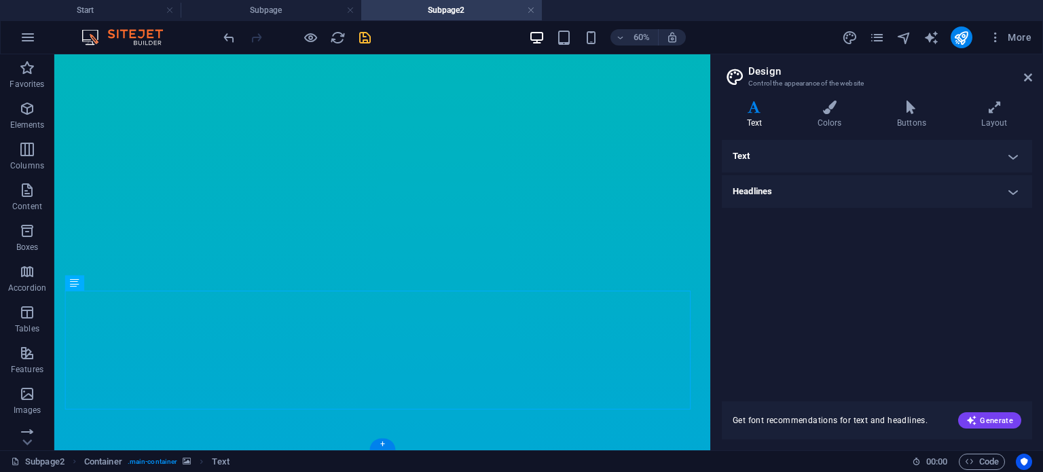
scroll to position [950, 0]
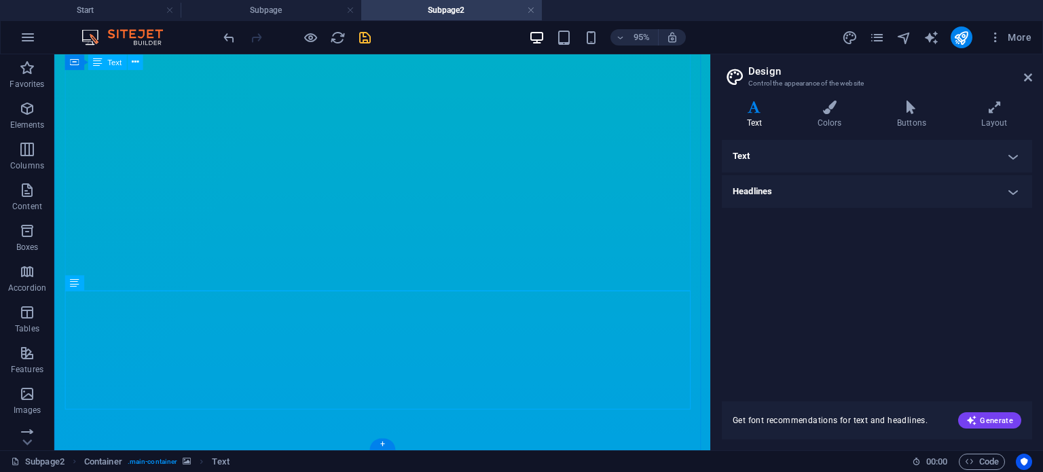
select select "px"
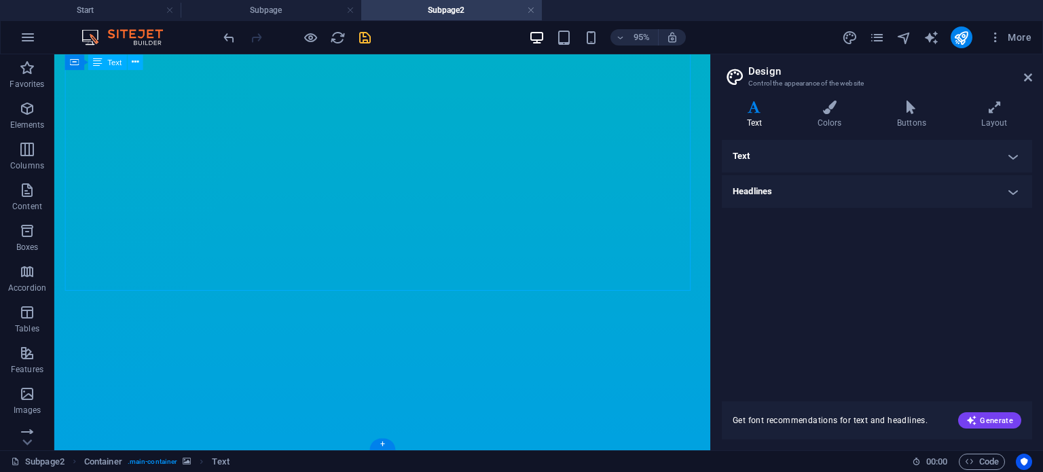
select select "px"
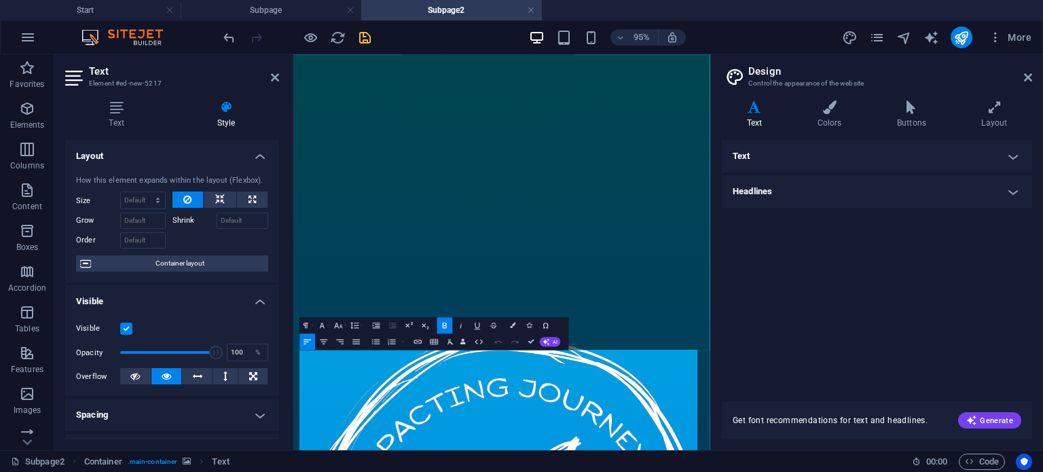
scroll to position [214, 0]
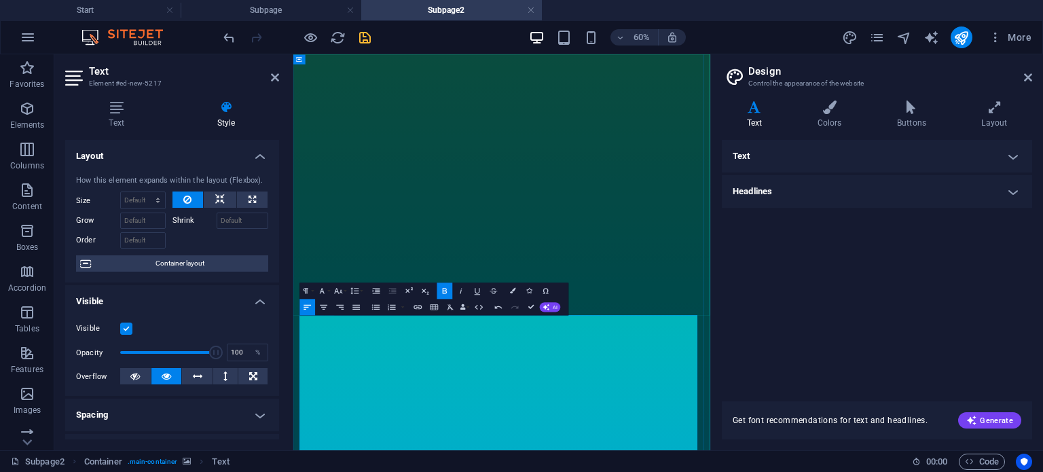
scroll to position [296, 0]
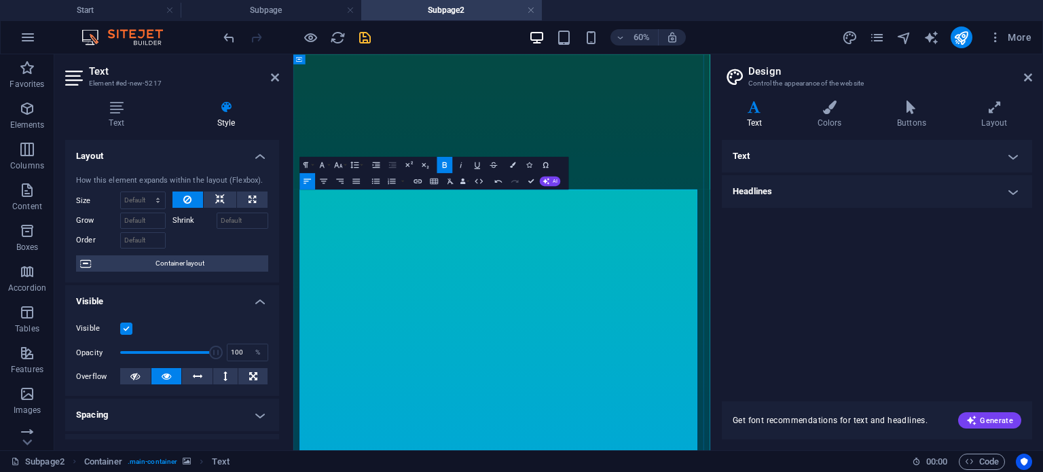
scroll to position [481, 0]
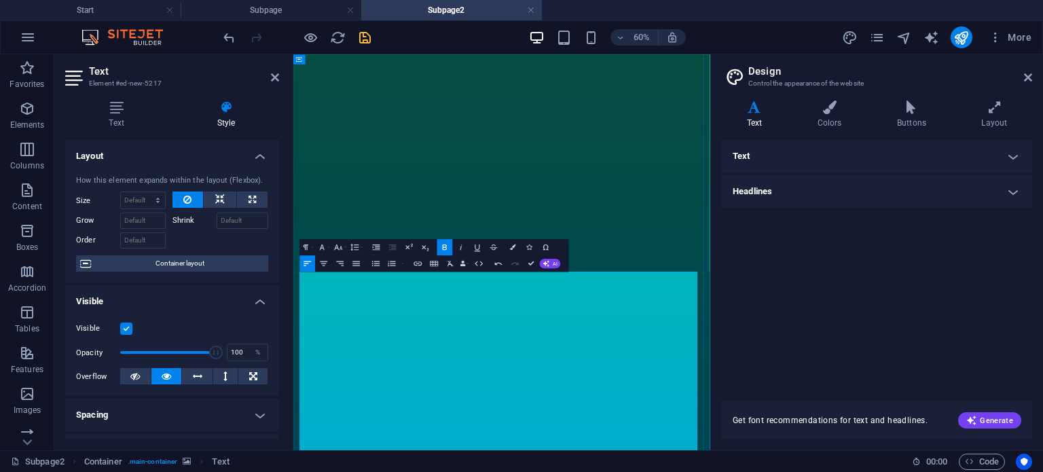
scroll to position [345, 0]
drag, startPoint x: 420, startPoint y: 480, endPoint x: 318, endPoint y: 483, distance: 101.2
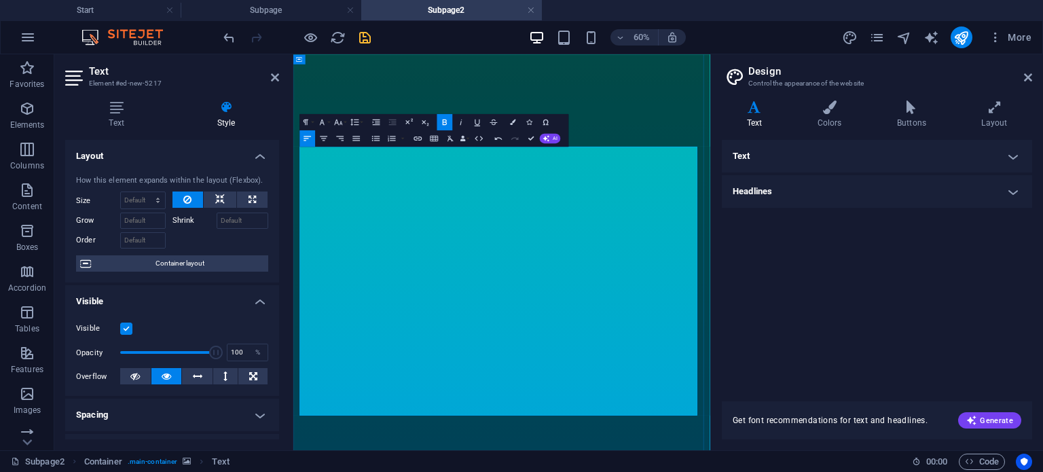
scroll to position [553, 0]
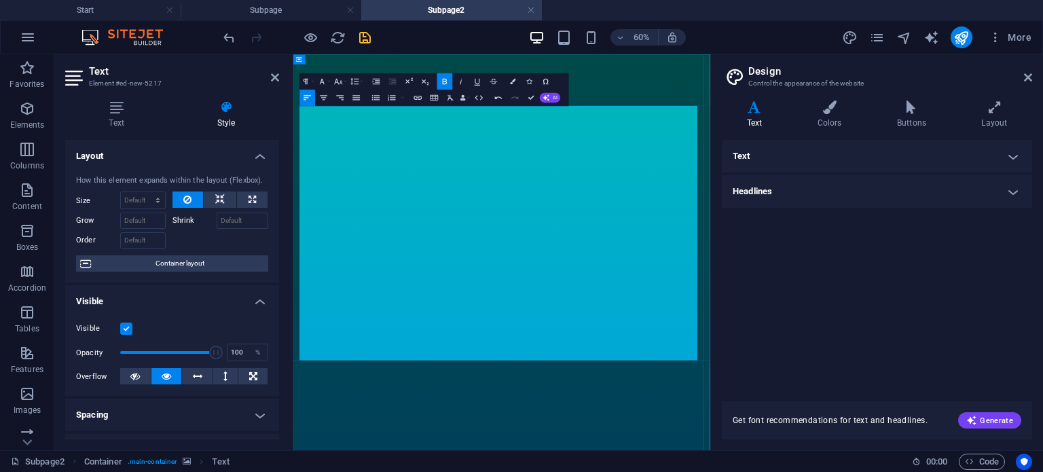
scroll to position [621, 0]
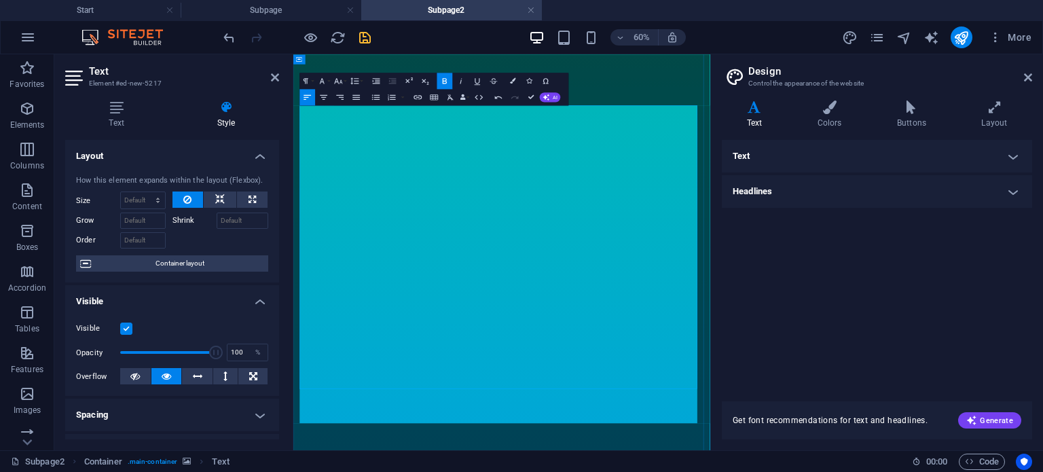
scroll to position [997, 0]
click at [221, 32] on icon "undo" at bounding box center [229, 38] width 16 height 16
click at [229, 39] on icon "undo" at bounding box center [229, 38] width 16 height 16
click at [227, 39] on icon "undo" at bounding box center [229, 38] width 16 height 16
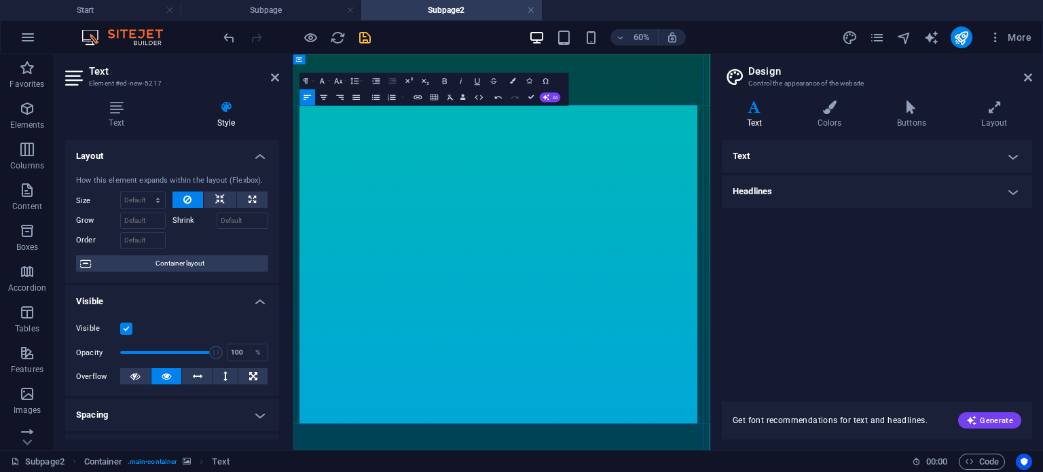
drag, startPoint x: 482, startPoint y: 631, endPoint x: 305, endPoint y: 580, distance: 184.4
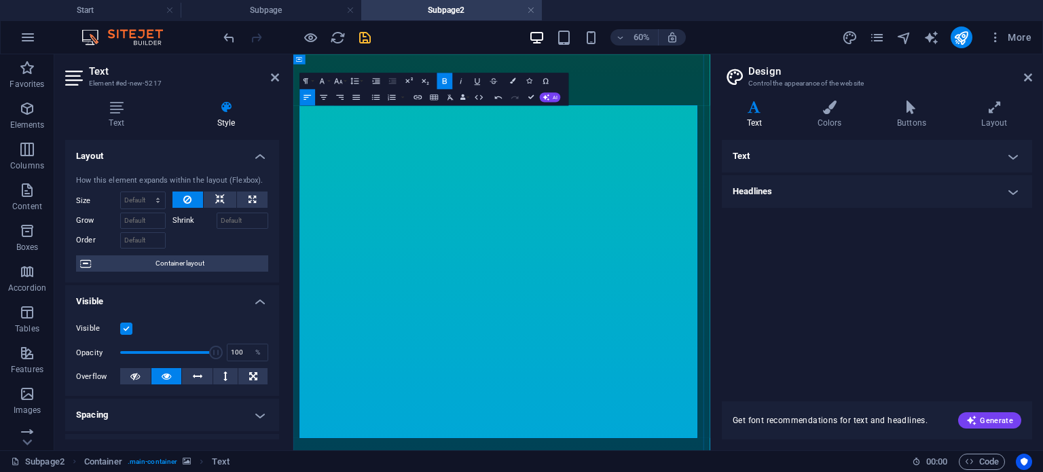
drag, startPoint x: 729, startPoint y: 350, endPoint x: 317, endPoint y: 356, distance: 411.5
copy strong "Responsibilities: Preach, event plan, and visitation"
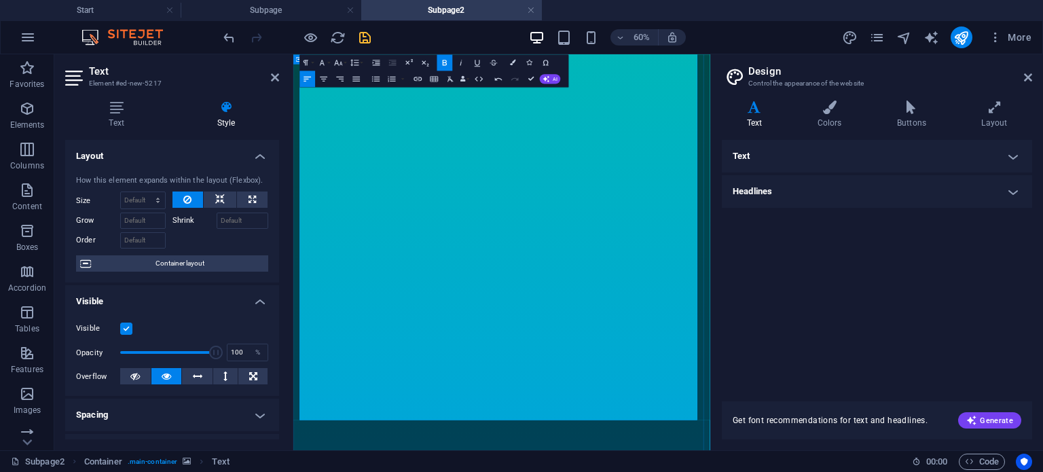
scroll to position [750, 0]
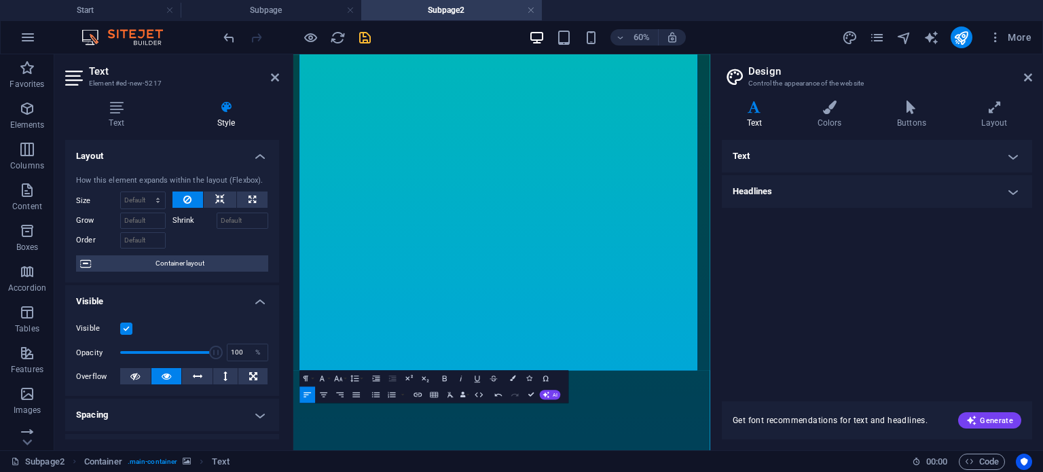
click at [758, 308] on div "Text Standard Bold Links Font color Font Open Sans Font size 16 rem px Line hei…" at bounding box center [877, 262] width 310 height 245
click at [278, 84] on header "Text Element #ed-new-5217" at bounding box center [172, 71] width 214 height 35
click at [274, 81] on icon at bounding box center [275, 77] width 8 height 11
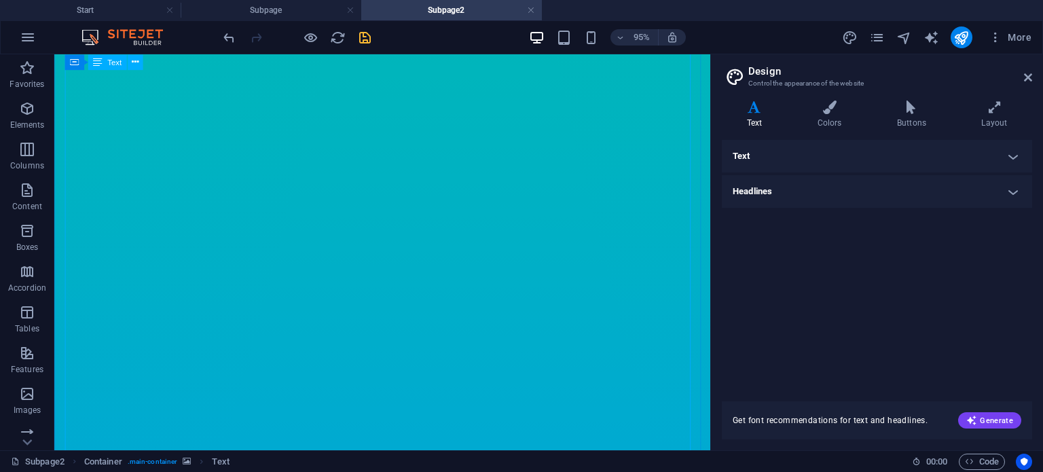
scroll to position [740, 0]
click at [367, 39] on icon "save" at bounding box center [365, 38] width 16 height 16
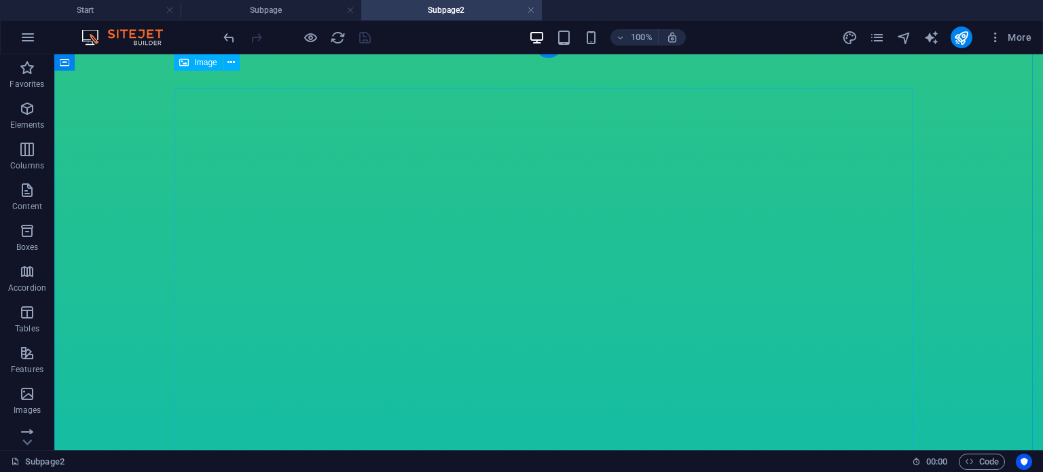
scroll to position [0, 0]
